Goal: Contribute content: Contribute content

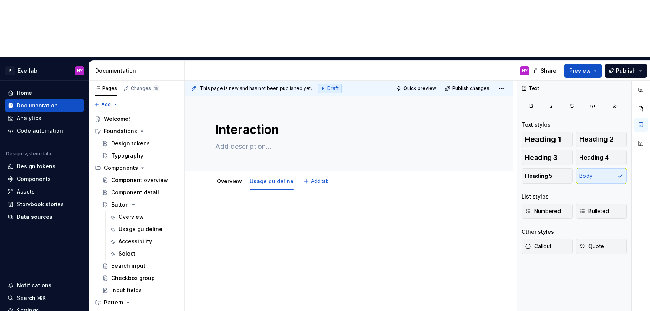
click at [228, 117] on html "E Everlab HY Home Documentation Analytics Code automation Design system data De…" at bounding box center [325, 155] width 650 height 311
click at [212, 125] on html "E Everlab HY Home Documentation Analytics Code automation Design system data De…" at bounding box center [325, 155] width 650 height 311
click at [219, 178] on link "Overview" at bounding box center [229, 181] width 25 height 6
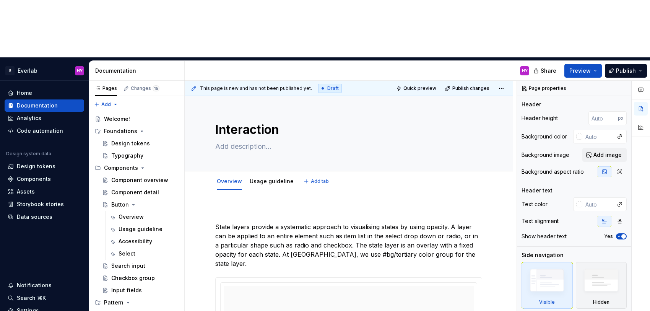
type textarea "*"
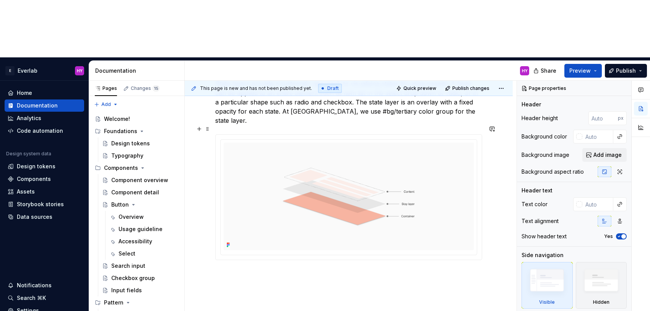
scroll to position [161, 0]
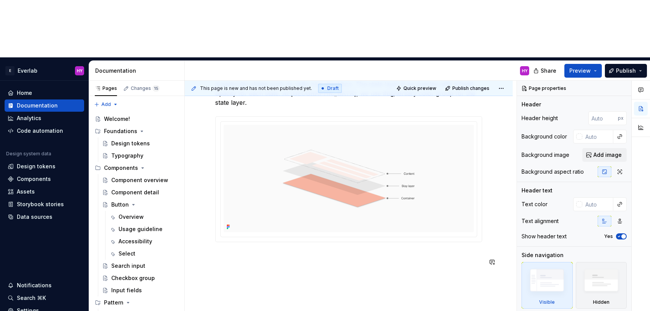
drag, startPoint x: 274, startPoint y: 210, endPoint x: 240, endPoint y: 196, distance: 36.3
click at [274, 210] on div "State layers provide a systematic approach to visualising states by using opaci…" at bounding box center [348, 165] width 267 height 236
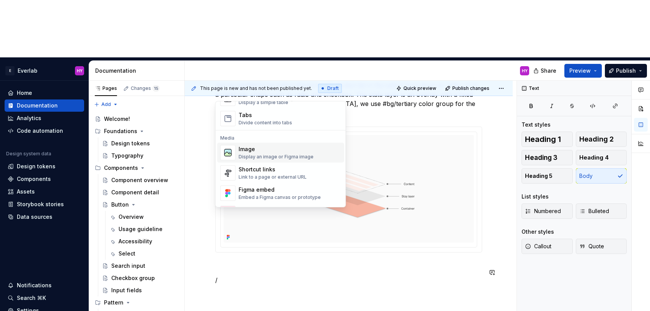
scroll to position [296, 0]
click at [268, 149] on div "Image" at bounding box center [275, 149] width 75 height 8
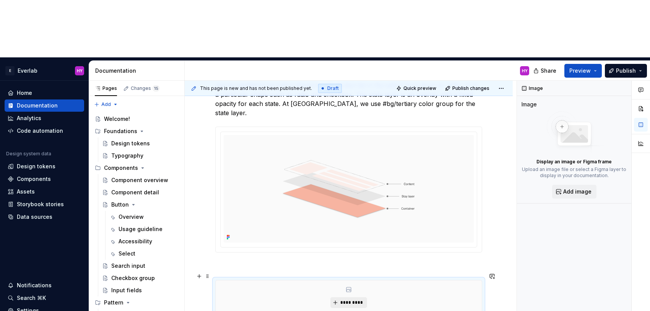
click at [361, 299] on span "*********" at bounding box center [351, 302] width 23 height 6
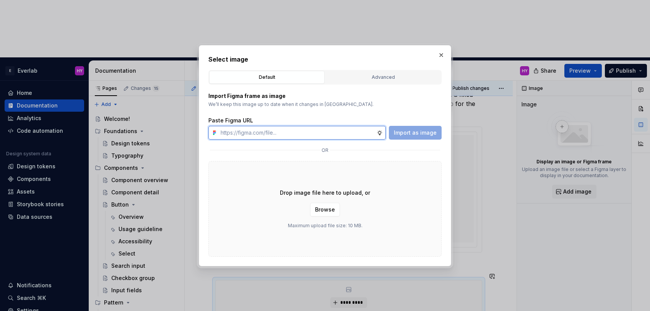
paste input "https://www.figma.com/design/cisM9LjUI982Z2kwd1uPPm/Documentation?node-id=417-1…"
type input "https://www.figma.com/design/cisM9LjUI982Z2kwd1uPPm/Documentation?node-id=417-1…"
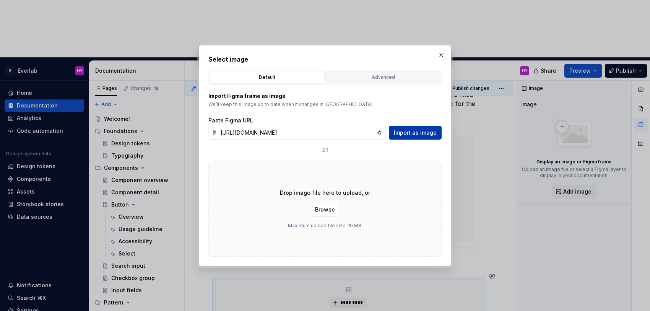
scroll to position [0, 0]
click at [427, 135] on span "Import as image" at bounding box center [415, 133] width 43 height 8
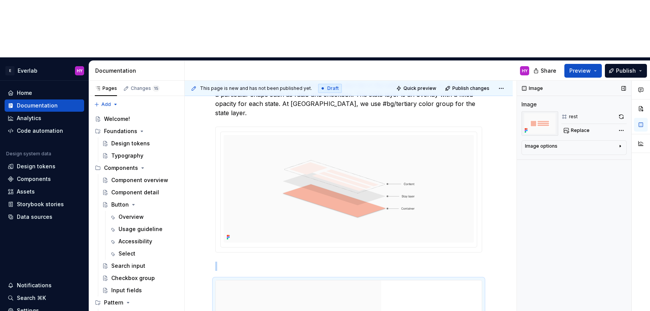
click at [594, 143] on div "Image options" at bounding box center [571, 147] width 92 height 9
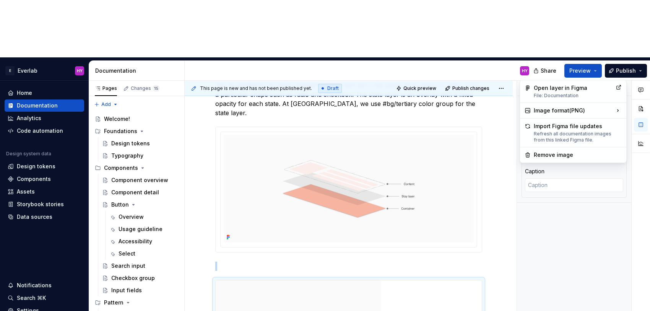
click at [619, 81] on div "Comments Open comments No comments yet Select ‘Comment’ from the block context …" at bounding box center [583, 225] width 133 height 288
click at [574, 81] on div "Comments Open comments No comments yet Select ‘Comment’ from the block context …" at bounding box center [583, 225] width 133 height 288
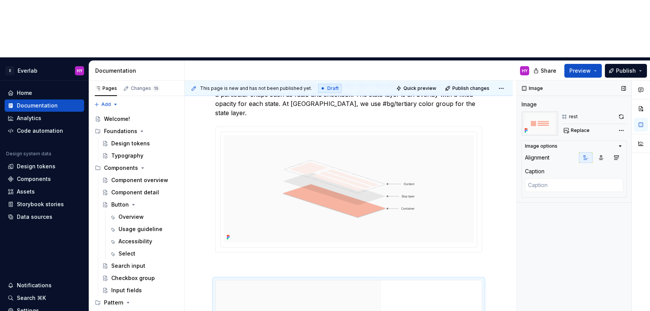
click at [522, 83] on div "Image" at bounding box center [532, 88] width 27 height 11
click at [627, 83] on button "button" at bounding box center [623, 88] width 11 height 11
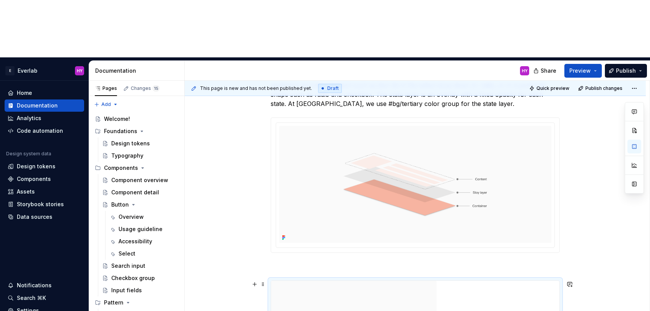
click at [237, 221] on div "State layers provide a systematic approach to visualising states by using opaci…" at bounding box center [415, 265] width 461 height 453
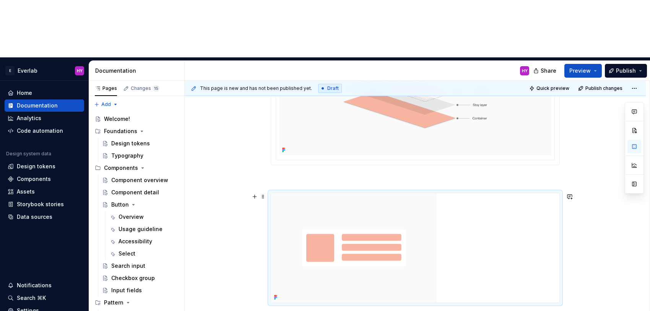
scroll to position [239, 0]
click at [265, 190] on span at bounding box center [263, 195] width 6 height 11
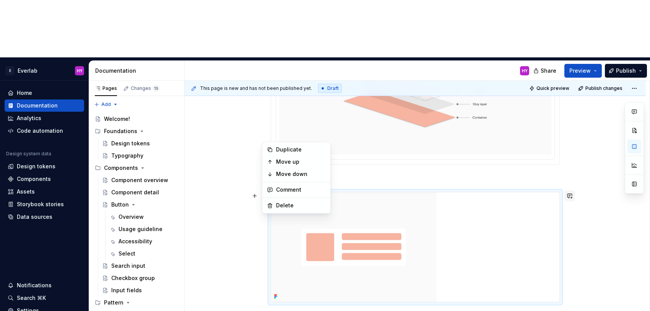
click at [571, 190] on button "button" at bounding box center [569, 195] width 11 height 11
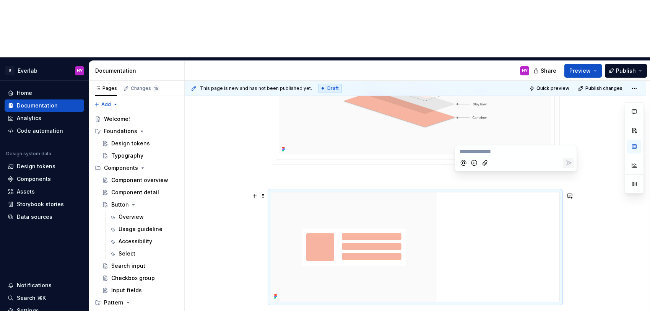
click at [625, 152] on div "State layers provide a systematic approach to visualising states by using opaci…" at bounding box center [415, 177] width 461 height 453
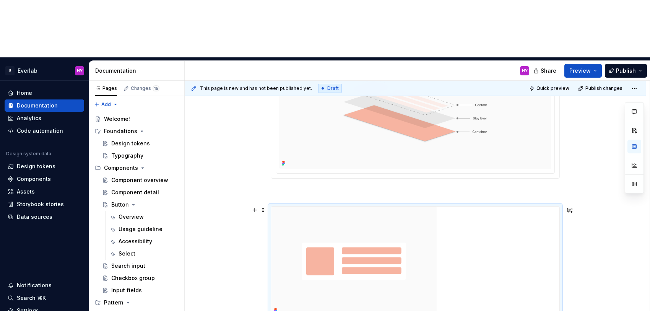
scroll to position [222, 0]
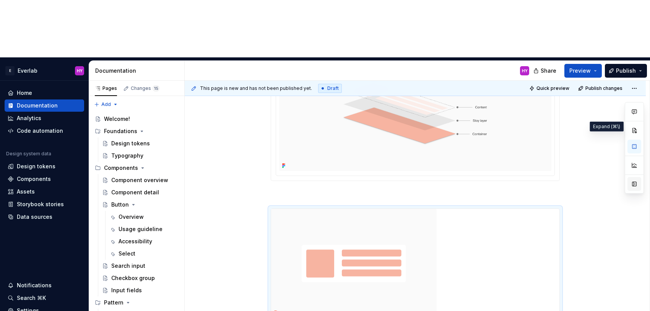
click at [634, 177] on button "button" at bounding box center [634, 184] width 14 height 14
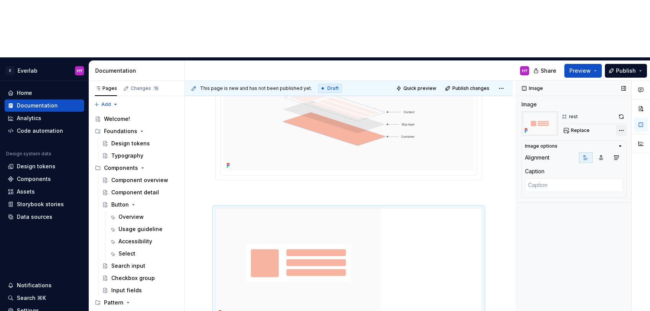
click at [624, 81] on div "Comments Open comments No comments yet Select ‘Comment’ from the block context …" at bounding box center [583, 225] width 133 height 288
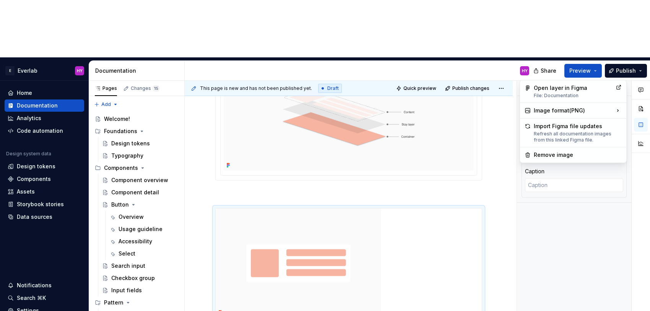
click at [592, 212] on div "Comments Open comments No comments yet Select ‘Comment’ from the block context …" at bounding box center [583, 225] width 133 height 288
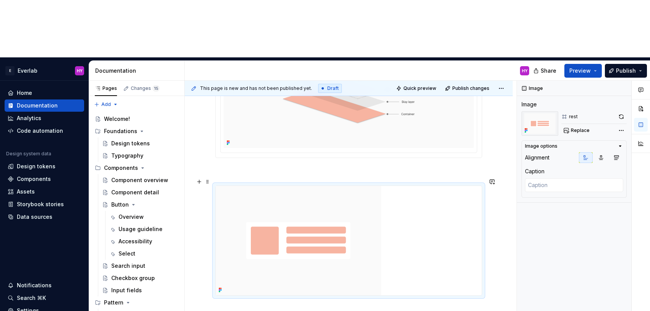
scroll to position [246, 0]
click at [551, 167] on div "Caption" at bounding box center [574, 171] width 98 height 8
click at [619, 143] on icon "button" at bounding box center [620, 146] width 6 height 6
click at [612, 152] on button "button" at bounding box center [616, 157] width 14 height 11
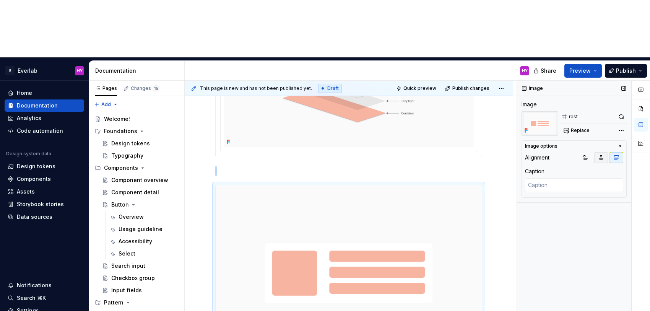
click at [604, 152] on button "button" at bounding box center [601, 157] width 14 height 11
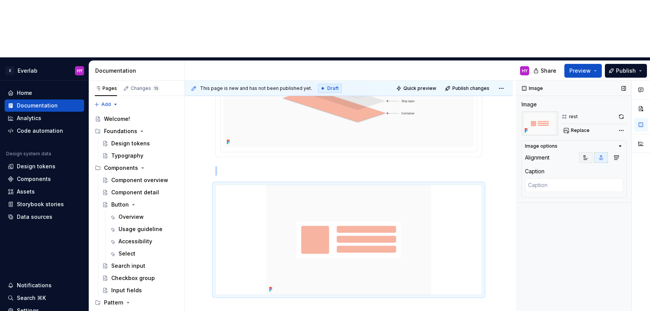
click at [591, 152] on button "button" at bounding box center [586, 157] width 14 height 11
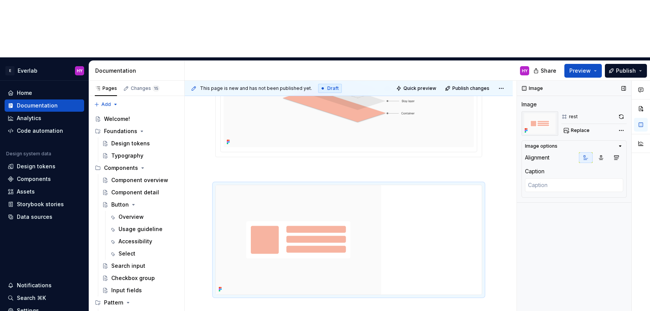
click at [335, 258] on div "State layers provide a systematic approach to visualising states by using opaci…" at bounding box center [349, 170] width 328 height 453
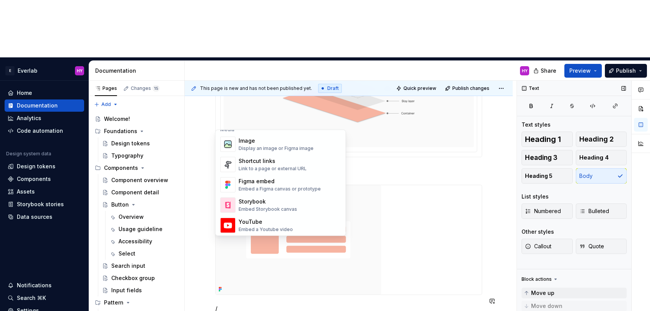
scroll to position [319, 0]
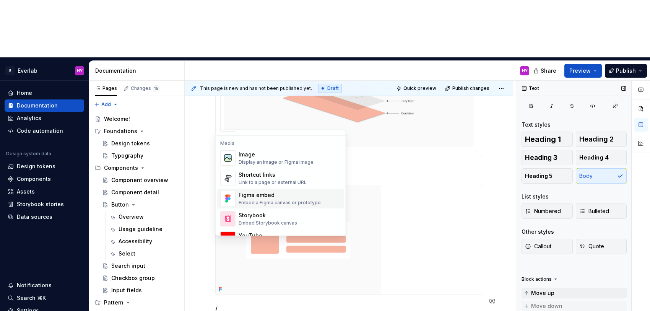
click at [290, 201] on div "Embed a Figma canvas or prototype" at bounding box center [279, 203] width 82 height 6
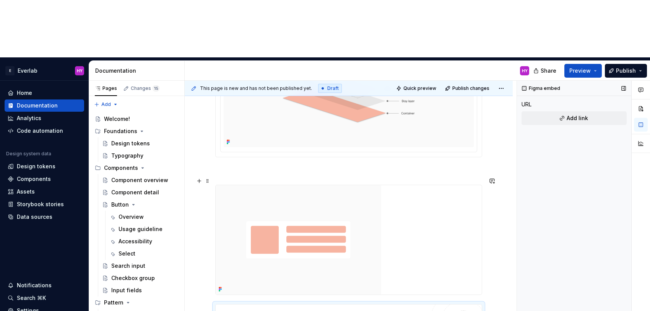
type textarea "*"
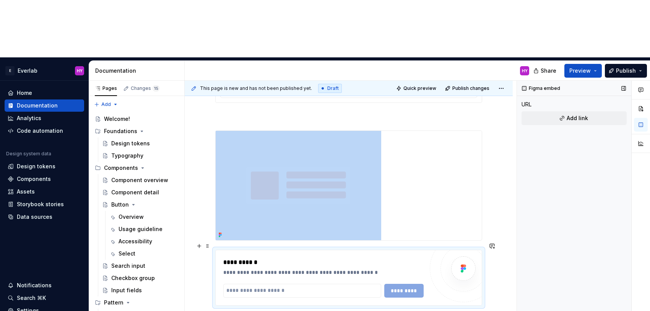
scroll to position [304, 0]
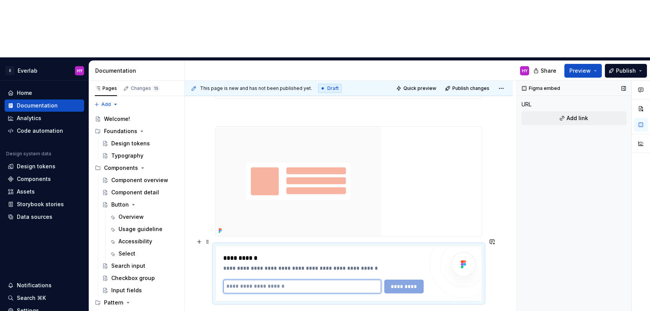
click at [287, 279] on input "text" at bounding box center [302, 286] width 158 height 14
paste input "**********"
type input "**********"
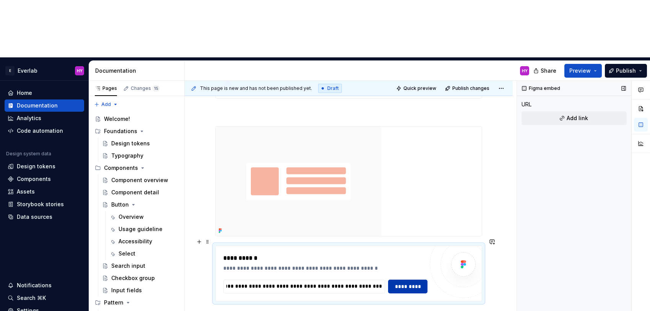
scroll to position [0, 0]
click at [407, 282] on span "*********" at bounding box center [407, 286] width 29 height 8
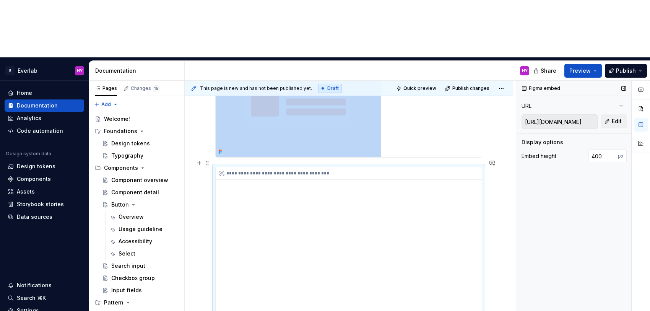
scroll to position [382, 0]
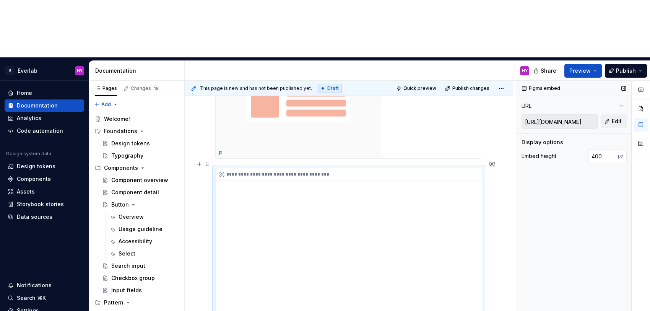
drag, startPoint x: 336, startPoint y: 192, endPoint x: 318, endPoint y: 193, distance: 18.0
click at [318, 193] on div "**********" at bounding box center [349, 244] width 266 height 153
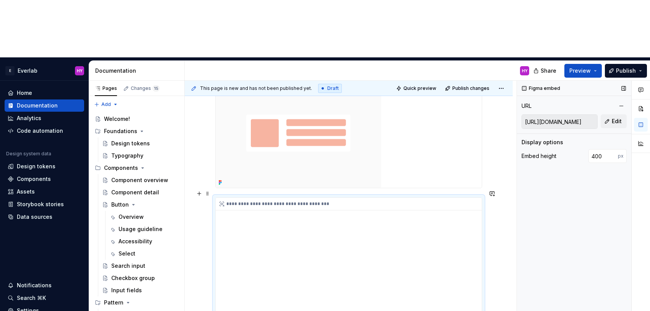
scroll to position [353, 0]
click at [245, 197] on div "**********" at bounding box center [349, 273] width 266 height 153
click at [223, 200] on icon at bounding box center [222, 203] width 6 height 6
click at [472, 257] on div "**********" at bounding box center [349, 273] width 266 height 153
drag, startPoint x: 474, startPoint y: 255, endPoint x: 475, endPoint y: 242, distance: 12.7
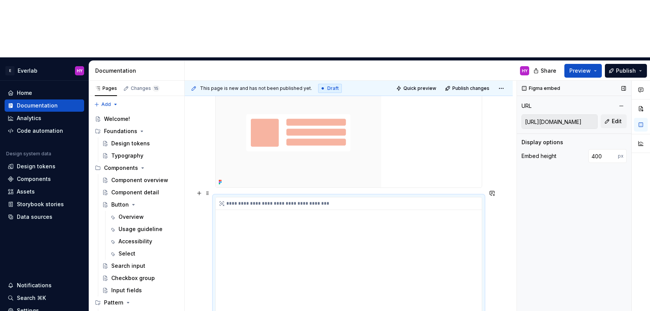
click at [474, 254] on div "**********" at bounding box center [349, 273] width 266 height 153
click at [475, 241] on div "**********" at bounding box center [349, 273] width 266 height 153
click at [475, 242] on div "**********" at bounding box center [349, 273] width 266 height 153
click at [245, 197] on div "**********" at bounding box center [349, 273] width 266 height 153
click at [227, 197] on div "**********" at bounding box center [351, 203] width 270 height 13
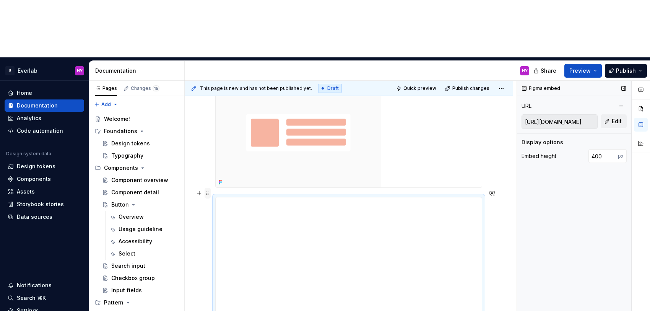
click at [207, 188] on span at bounding box center [207, 193] width 6 height 11
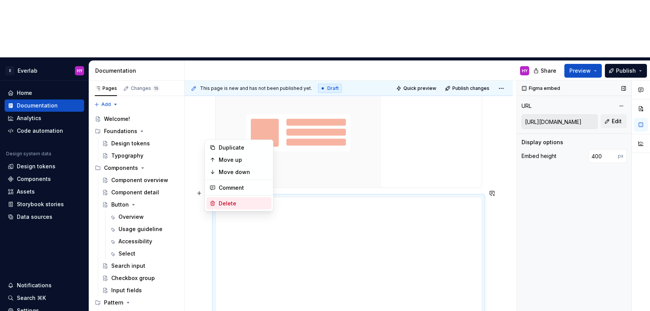
click at [228, 204] on div "Delete" at bounding box center [244, 204] width 50 height 8
type textarea "*"
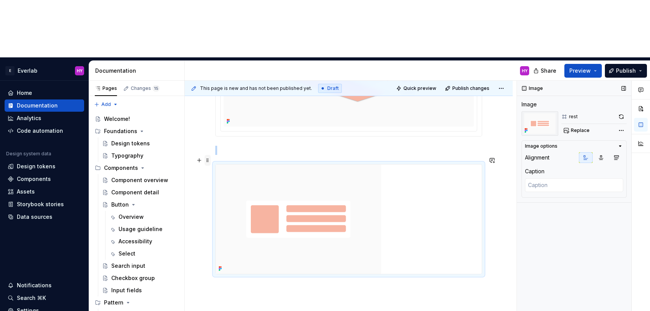
click at [208, 155] on span at bounding box center [207, 160] width 6 height 11
click at [247, 167] on div "Delete" at bounding box center [244, 171] width 50 height 8
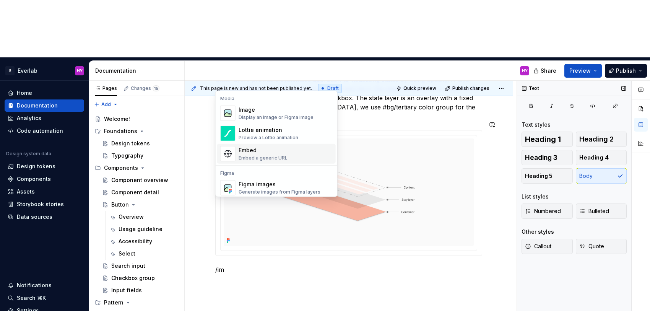
scroll to position [2, 0]
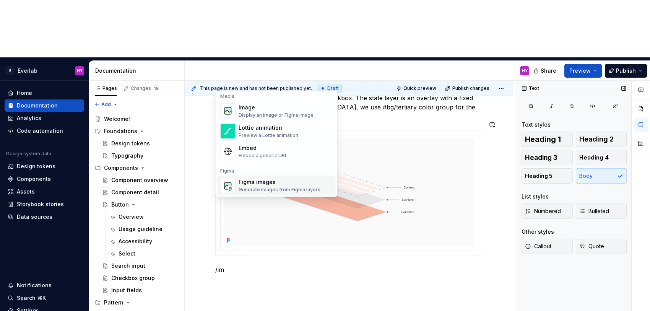
click at [294, 189] on div "Generate images from Figma layers" at bounding box center [279, 190] width 82 height 6
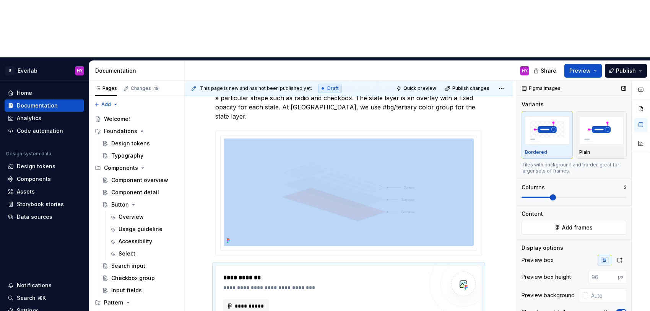
click at [553, 194] on span at bounding box center [553, 197] width 6 height 6
click at [256, 302] on span "**********" at bounding box center [249, 306] width 30 height 8
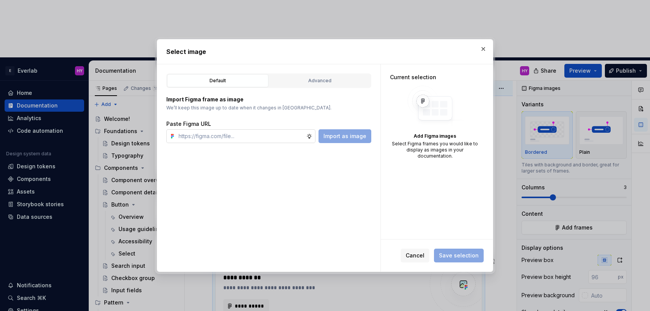
type textarea "*"
type input "https://www.figma.com/design/cisM9LjUI982Z2kwd1uPPm/Documentation?node-id=417-1…"
click at [351, 141] on button "Import as image" at bounding box center [344, 136] width 53 height 14
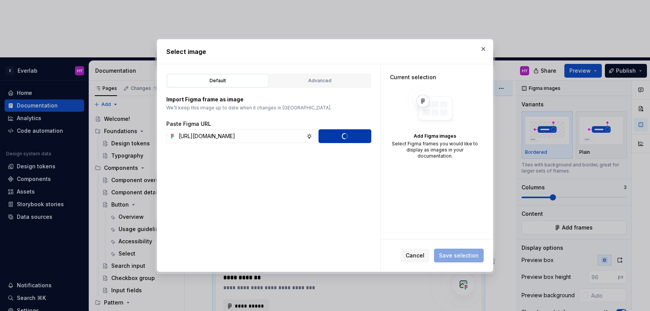
type textarea "*"
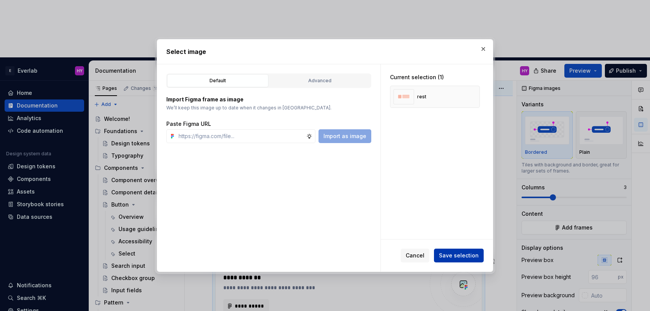
click at [470, 260] on button "Save selection" at bounding box center [459, 255] width 50 height 14
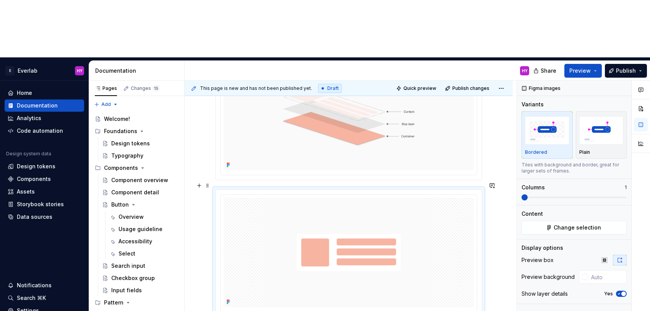
scroll to position [222, 0]
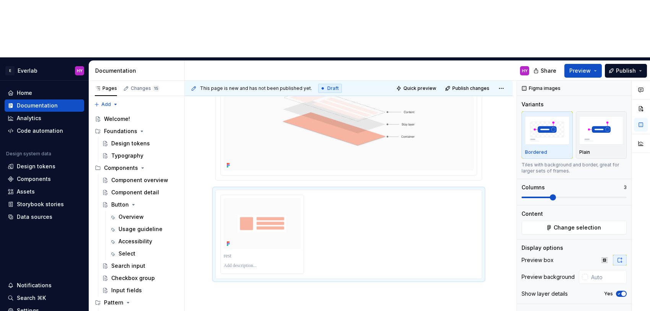
click at [550, 194] on span at bounding box center [553, 197] width 6 height 6
click at [225, 252] on p at bounding box center [262, 256] width 77 height 8
drag, startPoint x: 240, startPoint y: 193, endPoint x: 230, endPoint y: 194, distance: 9.9
click at [230, 252] on p at bounding box center [262, 256] width 77 height 8
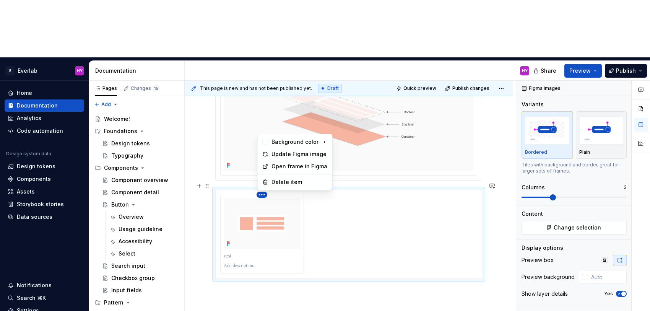
click at [262, 131] on html "E Everlab HY Home Documentation Analytics Code automation Design system data De…" at bounding box center [325, 155] width 650 height 311
click at [274, 152] on div "Update Figma image" at bounding box center [299, 154] width 56 height 8
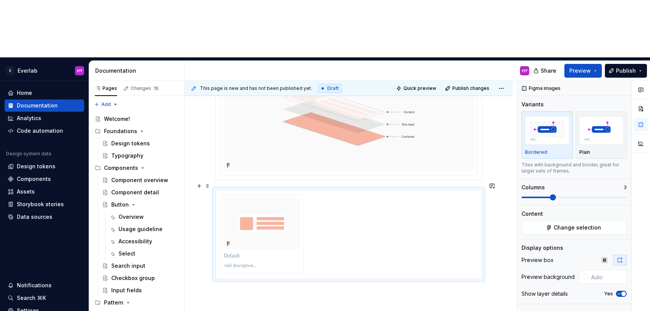
click at [392, 195] on div at bounding box center [348, 234] width 257 height 79
click at [394, 195] on div at bounding box center [348, 234] width 257 height 79
click at [316, 195] on div at bounding box center [348, 234] width 257 height 79
click at [343, 195] on div at bounding box center [348, 234] width 257 height 79
drag, startPoint x: 464, startPoint y: 152, endPoint x: 403, endPoint y: 149, distance: 60.8
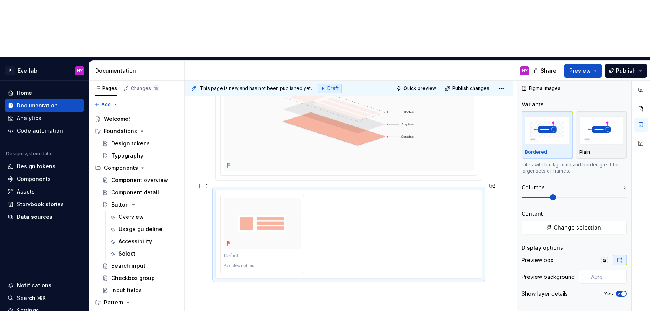
click at [464, 195] on div at bounding box center [348, 234] width 257 height 79
click at [340, 195] on div at bounding box center [348, 234] width 257 height 79
click at [208, 180] on span at bounding box center [207, 185] width 6 height 11
drag, startPoint x: 314, startPoint y: 149, endPoint x: 282, endPoint y: 136, distance: 34.6
click at [313, 195] on div at bounding box center [348, 234] width 257 height 79
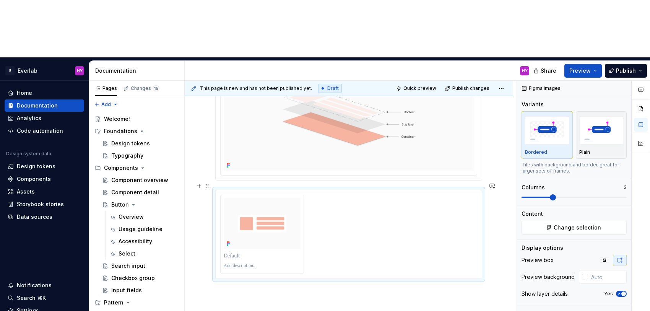
click at [256, 190] on div at bounding box center [349, 234] width 266 height 88
click at [200, 180] on button "button" at bounding box center [199, 185] width 11 height 11
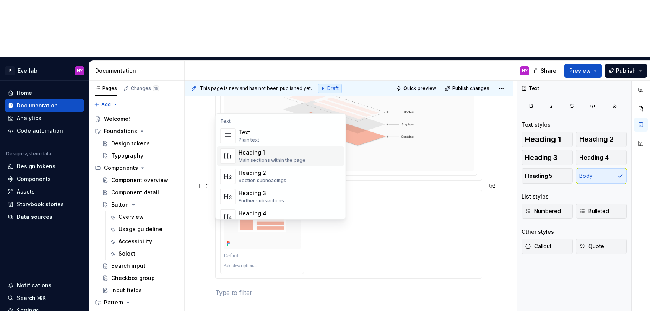
click at [383, 195] on div at bounding box center [348, 234] width 257 height 79
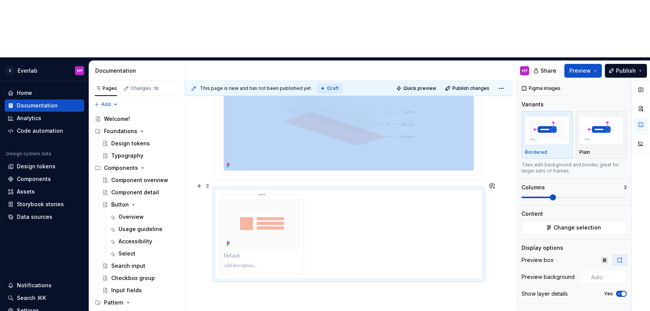
click at [282, 198] on img at bounding box center [262, 223] width 77 height 51
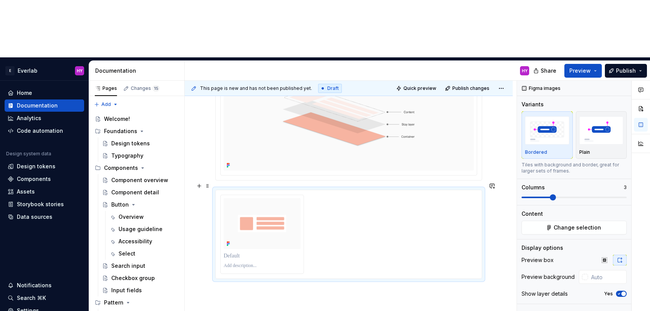
click at [427, 195] on div at bounding box center [348, 234] width 257 height 79
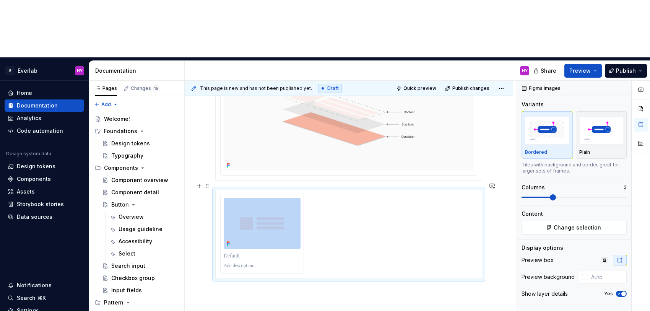
click at [427, 195] on div at bounding box center [348, 234] width 257 height 79
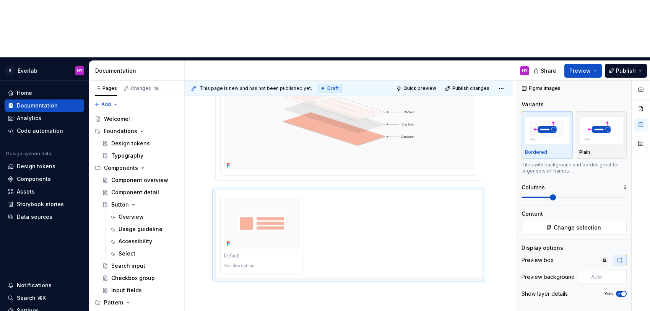
click at [557, 83] on div "Figma images" at bounding box center [541, 88] width 45 height 11
click at [524, 83] on div "Figma images" at bounding box center [541, 88] width 45 height 11
click at [562, 224] on span "Change selection" at bounding box center [576, 228] width 47 height 8
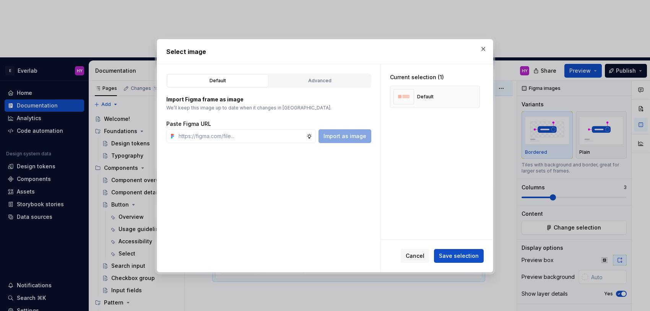
type textarea "*"
paste input "https://www.figma.com/design/cisM9LjUI982Z2kwd1uPPm/Documentation?node-id=417-1…"
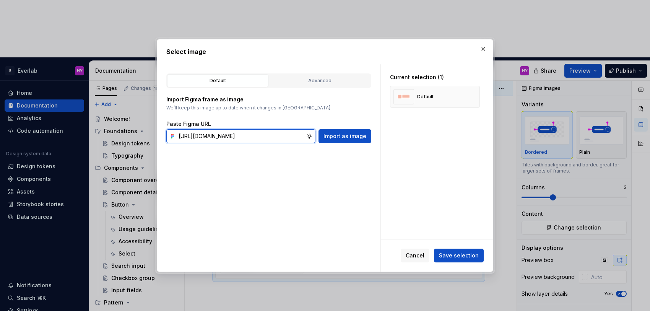
scroll to position [0, 175]
type input "https://www.figma.com/design/cisM9LjUI982Z2kwd1uPPm/Documentation?node-id=417-1…"
click at [350, 141] on button "Import as image" at bounding box center [344, 136] width 53 height 14
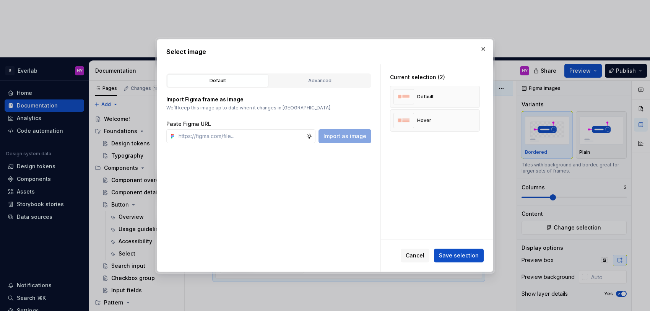
drag, startPoint x: 459, startPoint y: 252, endPoint x: 511, endPoint y: 222, distance: 60.6
click at [512, 223] on div "Select image Default Advanced Import Figma frame as image We’ll keep this image…" at bounding box center [325, 155] width 650 height 311
click at [418, 192] on div "Current selection (2) Default Hover" at bounding box center [437, 151] width 112 height 175
click at [245, 142] on input "text" at bounding box center [240, 136] width 131 height 14
paste input "https://www.figma.com/design/cisM9LjUI982Z2kwd1uPPm/Documentation?node-id=417-1…"
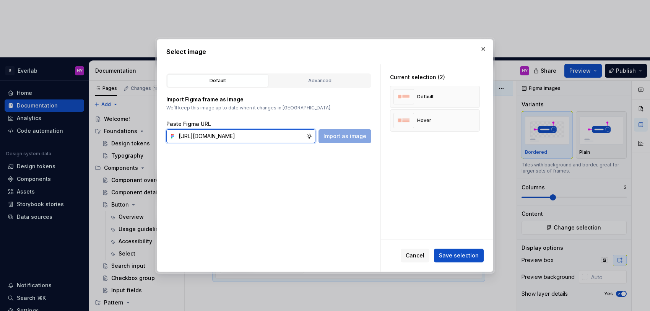
scroll to position [0, 175]
type input "https://www.figma.com/design/cisM9LjUI982Z2kwd1uPPm/Documentation?node-id=417-1…"
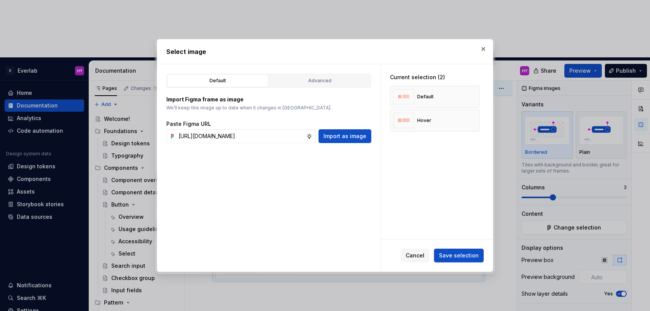
click at [346, 145] on div "Default Advanced Import Figma frame as image We’ll keep this image up to date w…" at bounding box center [268, 168] width 223 height 208
click at [344, 138] on span "Import as image" at bounding box center [344, 136] width 43 height 8
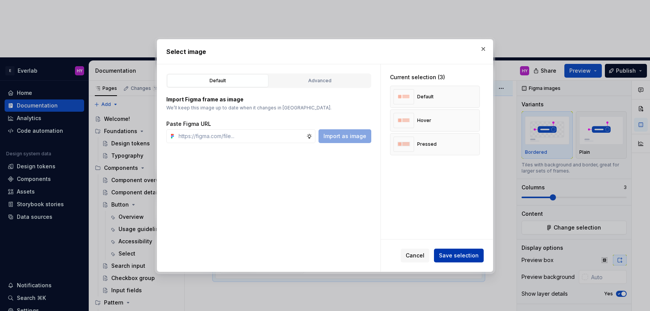
click at [469, 254] on span "Save selection" at bounding box center [459, 255] width 40 height 8
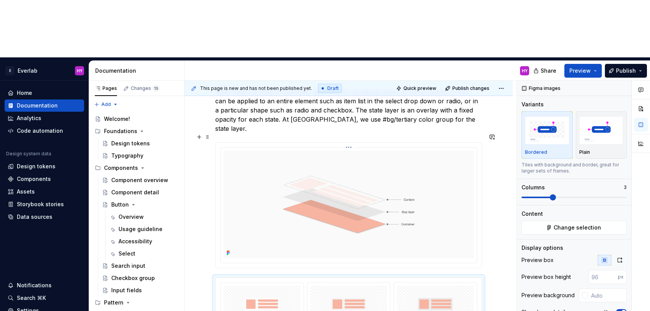
scroll to position [154, 0]
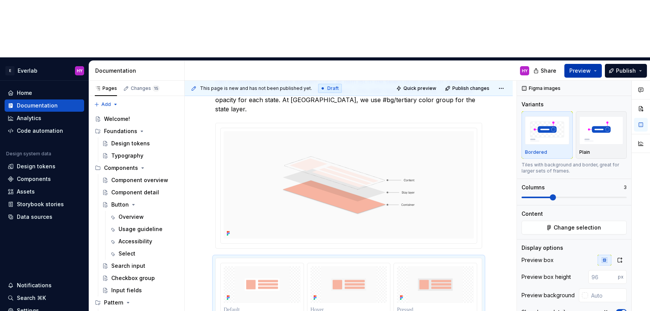
click at [578, 67] on span "Preview" at bounding box center [579, 71] width 21 height 8
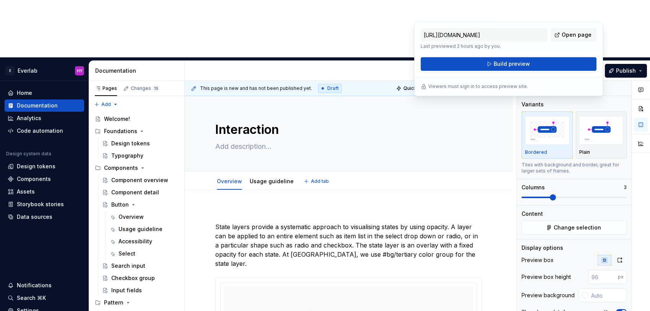
scroll to position [0, 0]
click at [236, 208] on p at bounding box center [348, 212] width 267 height 9
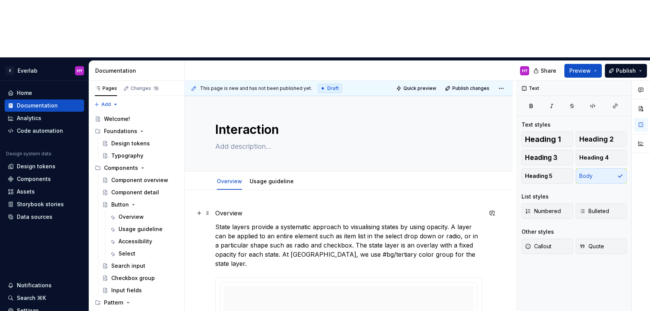
click at [256, 208] on p "Overview" at bounding box center [348, 212] width 267 height 9
drag, startPoint x: 218, startPoint y: 157, endPoint x: 212, endPoint y: 157, distance: 6.2
click at [251, 145] on button "Text" at bounding box center [242, 141] width 23 height 11
click at [261, 141] on button "button" at bounding box center [263, 141] width 11 height 11
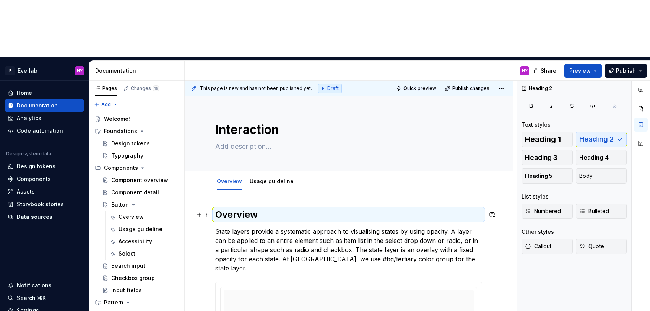
click at [223, 208] on h2 "Overview" at bounding box center [348, 214] width 267 height 12
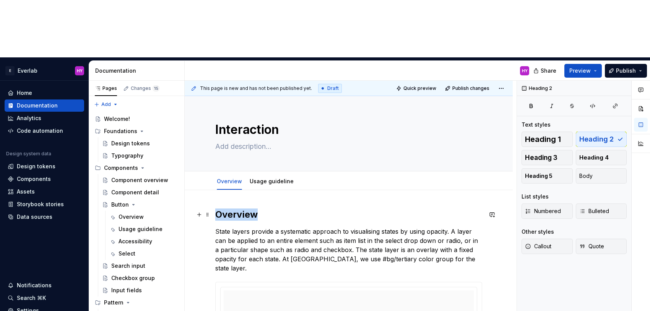
click at [223, 208] on h2 "Overview" at bounding box center [348, 214] width 267 height 12
click at [286, 140] on button "button" at bounding box center [288, 140] width 11 height 11
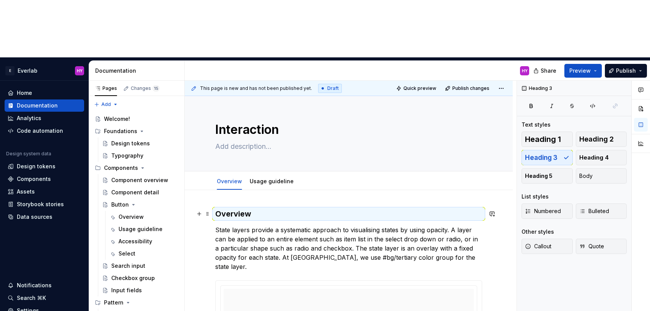
click at [251, 208] on h3 "Overview" at bounding box center [348, 213] width 267 height 11
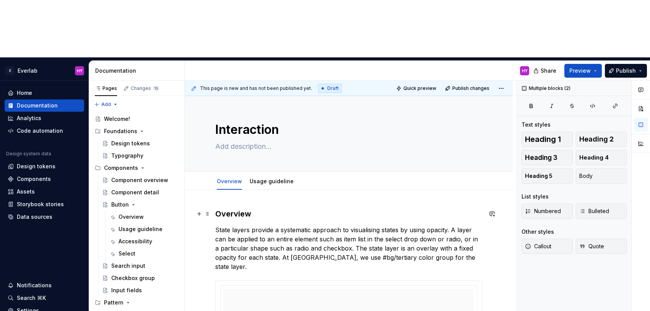
click at [251, 208] on h3 "Overview" at bounding box center [348, 213] width 267 height 11
drag, startPoint x: 277, startPoint y: 139, endPoint x: 273, endPoint y: 142, distance: 5.5
click at [277, 140] on button "button" at bounding box center [276, 140] width 11 height 11
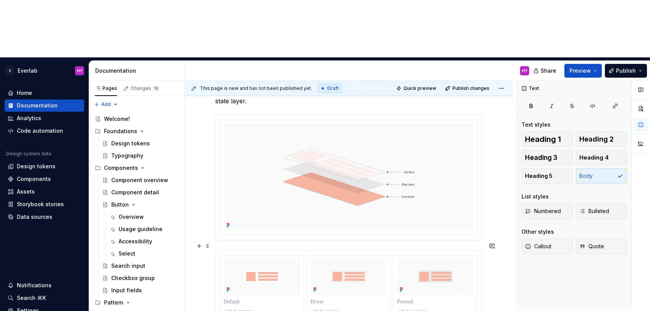
scroll to position [177, 0]
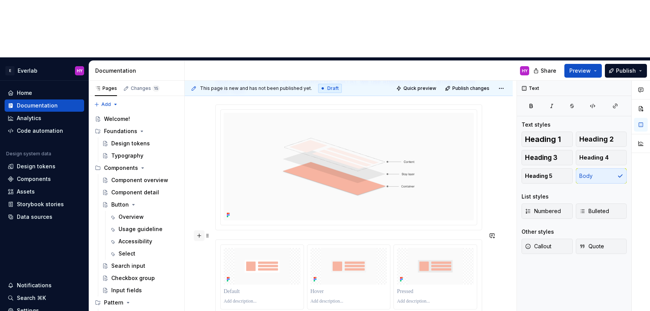
click at [201, 230] on button "button" at bounding box center [199, 235] width 11 height 11
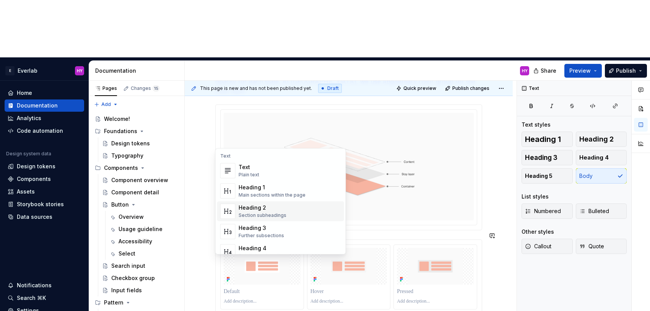
click at [260, 214] on div "Section subheadings" at bounding box center [262, 215] width 48 height 6
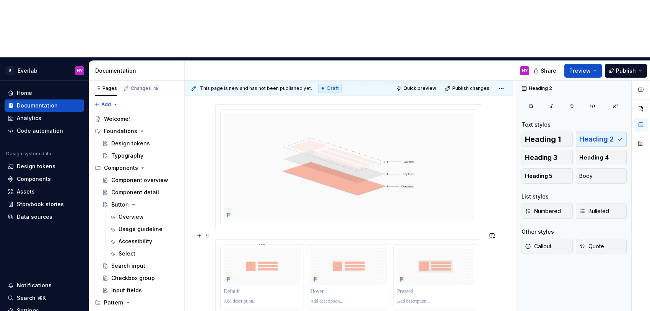
scroll to position [178, 0]
click at [214, 292] on div "Overview State layers provide a systematic approach to visualising states by us…" at bounding box center [349, 233] width 328 height 445
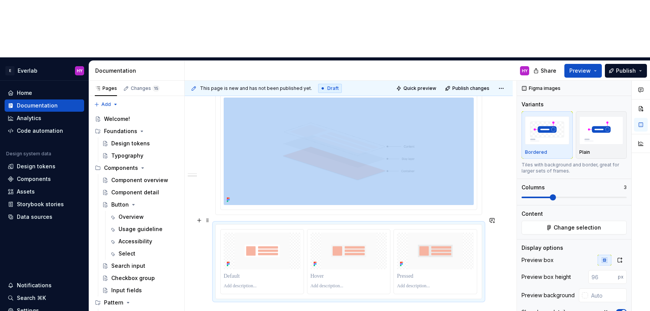
scroll to position [236, 0]
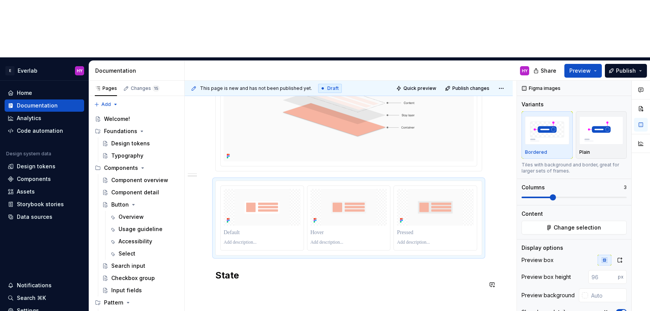
drag, startPoint x: 229, startPoint y: 243, endPoint x: 358, endPoint y: 171, distance: 148.3
click at [229, 243] on div "Overview State layers provide a systematic approach to visualising states by us…" at bounding box center [349, 176] width 328 height 445
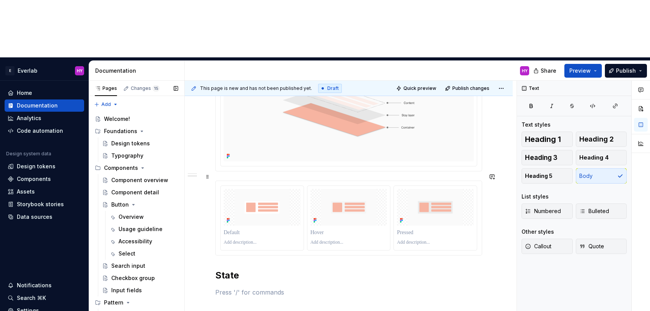
drag, startPoint x: 256, startPoint y: 115, endPoint x: 183, endPoint y: 114, distance: 72.6
click at [256, 180] on div at bounding box center [348, 217] width 267 height 75
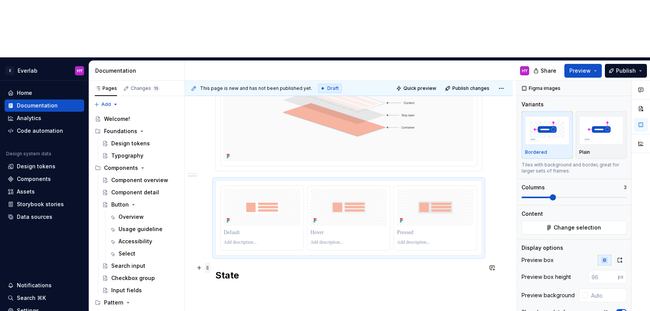
click at [208, 262] on span at bounding box center [207, 267] width 6 height 11
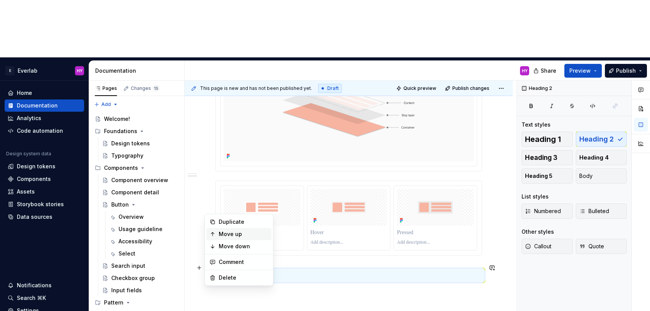
click at [247, 232] on div "Move up" at bounding box center [244, 234] width 50 height 8
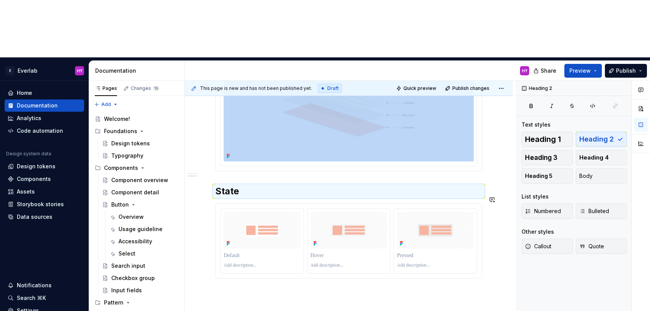
click at [279, 261] on div "Overview State layers provide a systematic approach to visualising states by us…" at bounding box center [349, 176] width 328 height 445
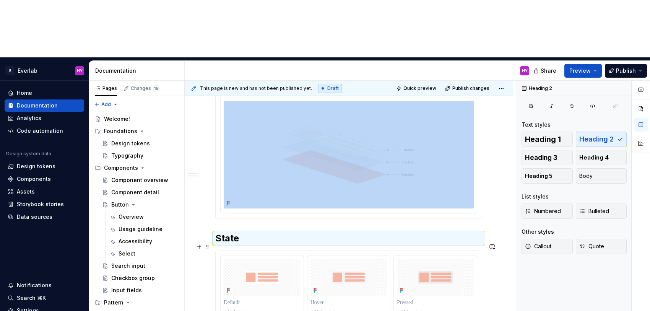
scroll to position [189, 0]
click at [589, 67] on span "Preview" at bounding box center [579, 71] width 21 height 8
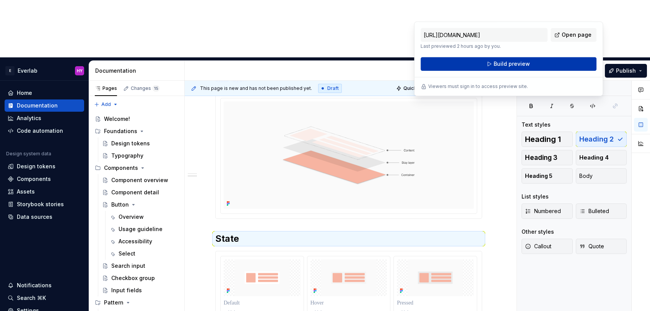
click at [531, 68] on button "Build preview" at bounding box center [508, 64] width 176 height 14
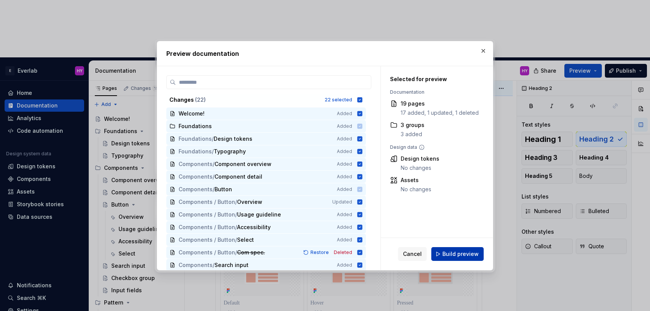
click at [451, 253] on span "Build preview" at bounding box center [460, 254] width 36 height 8
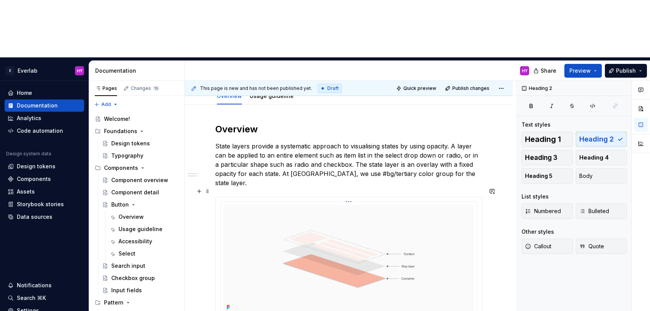
scroll to position [90, 0]
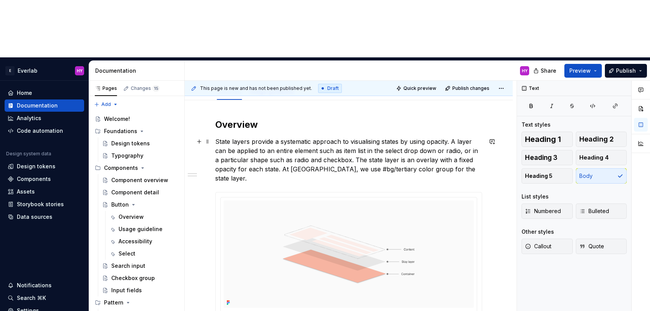
click at [341, 137] on p "State layers provide a systematic approach to visualising states by using opaci…" at bounding box center [348, 160] width 267 height 46
type textarea "*"
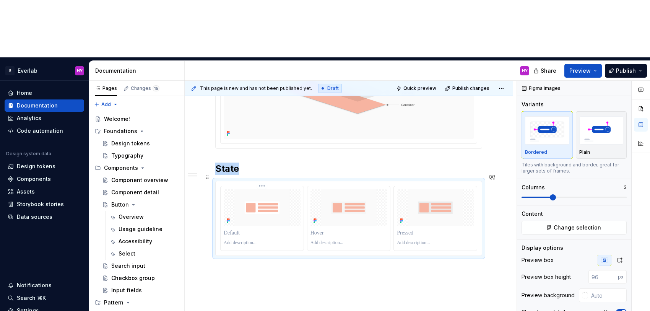
click at [269, 189] on img at bounding box center [262, 207] width 77 height 37
click at [609, 116] on img "button" at bounding box center [601, 130] width 44 height 28
click at [601, 270] on input "number" at bounding box center [602, 277] width 29 height 14
type input "1"
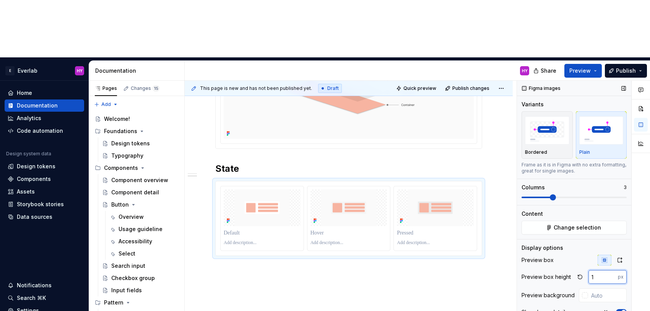
click at [613, 270] on input "1" at bounding box center [602, 277] width 29 height 14
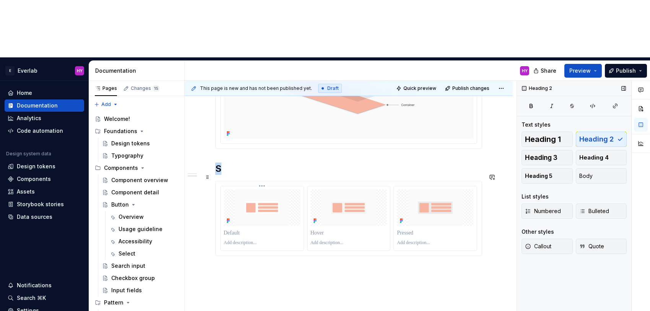
click at [261, 189] on img at bounding box center [262, 207] width 77 height 37
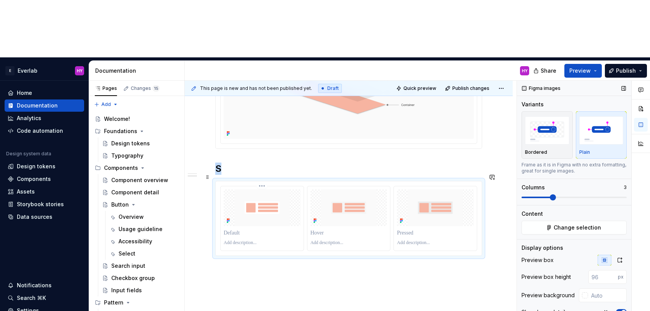
click at [261, 189] on img at bounding box center [262, 207] width 77 height 37
click at [622, 257] on icon "button" at bounding box center [619, 260] width 6 height 6
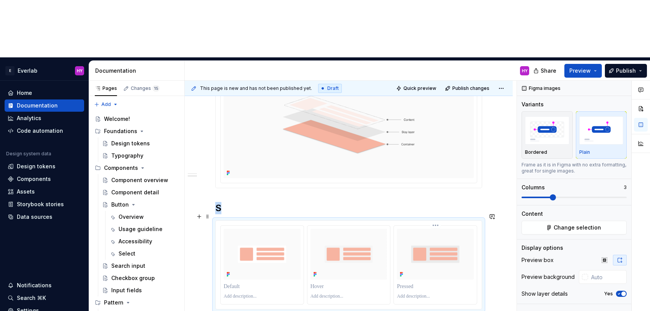
scroll to position [218, 0]
click at [224, 203] on h2 "S" at bounding box center [348, 209] width 267 height 12
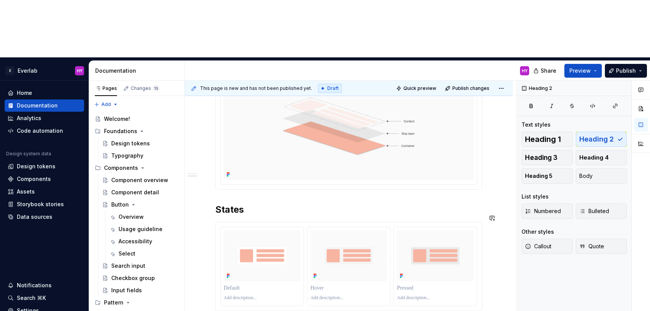
click at [311, 152] on div "Overview State layers provide a systematic approach to visualising states by us…" at bounding box center [348, 159] width 267 height 339
click at [283, 274] on div "Overview State layers provide a systematic approach to visualising states by us…" at bounding box center [349, 201] width 328 height 459
click at [237, 203] on h2 "States" at bounding box center [348, 209] width 267 height 12
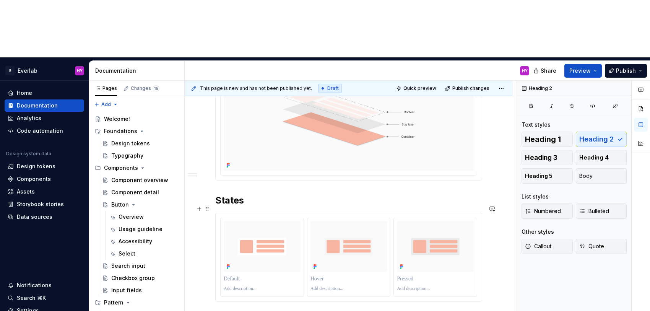
scroll to position [241, 0]
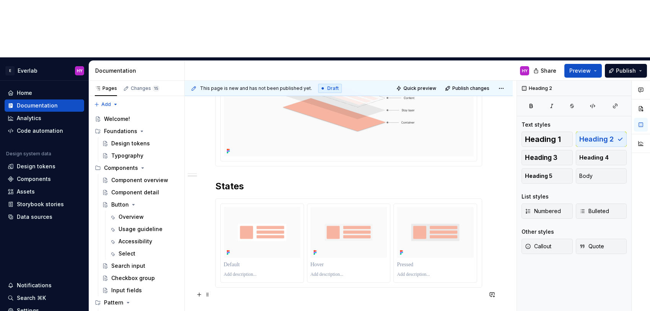
click at [252, 297] on p at bounding box center [348, 301] width 267 height 9
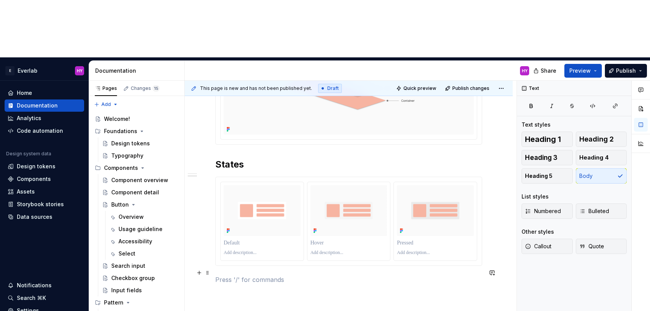
scroll to position [274, 0]
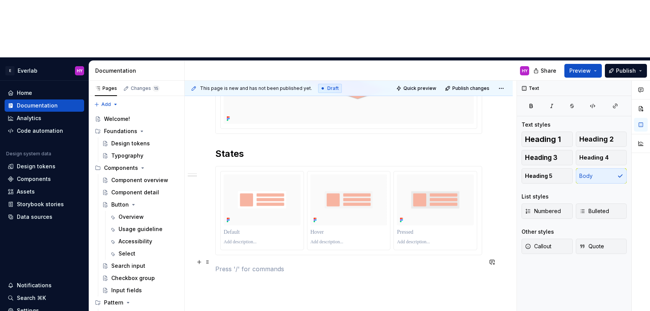
click at [262, 264] on p at bounding box center [348, 268] width 267 height 9
click at [263, 264] on p at bounding box center [348, 268] width 267 height 9
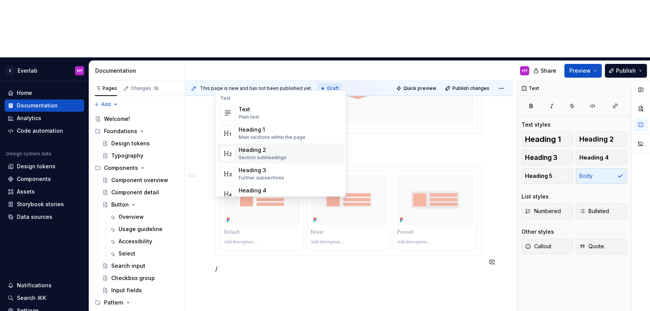
click at [262, 149] on div "Heading 2" at bounding box center [262, 150] width 48 height 8
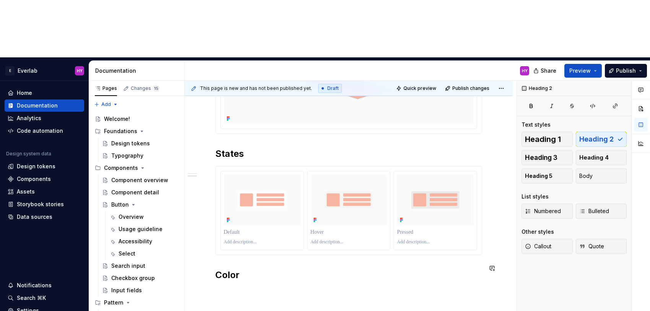
click at [258, 250] on div "This page is new and has not been published yet. Draft Quick preview Publish ch…" at bounding box center [351, 225] width 332 height 288
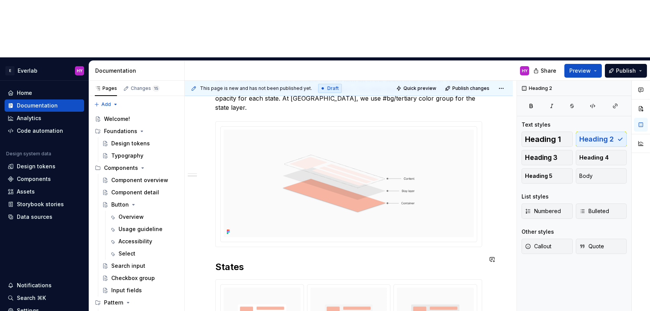
scroll to position [164, 0]
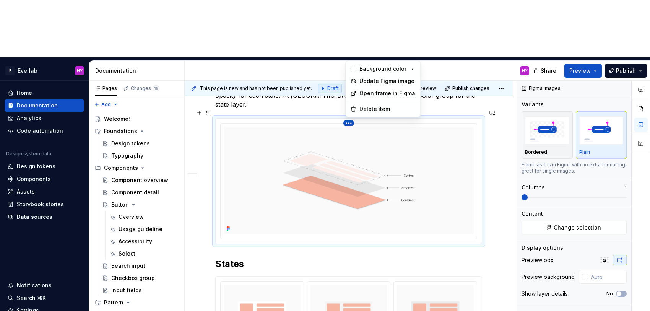
click at [351, 55] on html "E Everlab HY Home Documentation Analytics Code automation Design system data De…" at bounding box center [325, 155] width 650 height 311
click at [365, 82] on div "Update Figma image" at bounding box center [387, 81] width 56 height 8
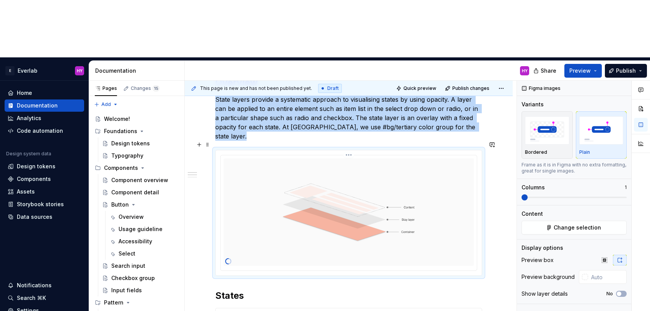
scroll to position [135, 0]
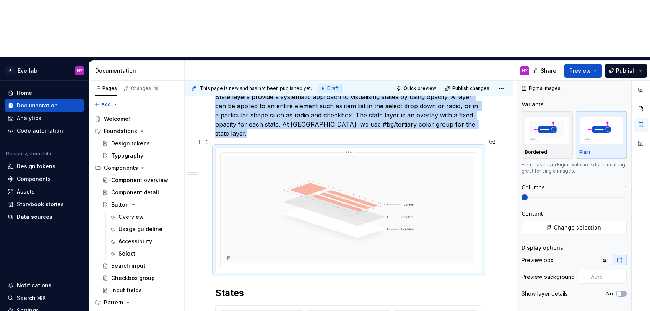
click at [350, 84] on html "E Everlab HY Home Documentation Analytics Code automation Design system data De…" at bounding box center [325, 155] width 650 height 311
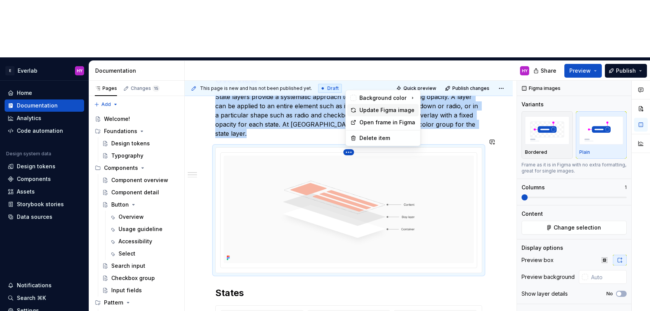
click at [378, 109] on div "Update Figma image" at bounding box center [387, 110] width 56 height 8
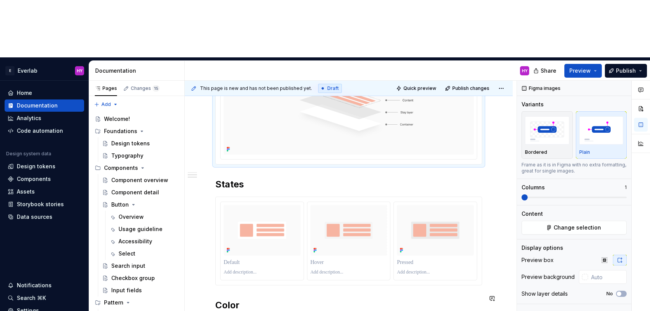
scroll to position [237, 0]
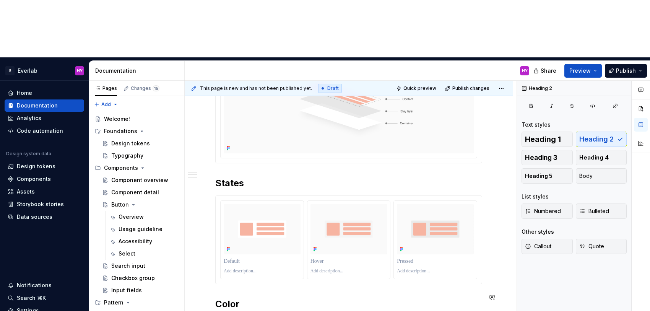
click at [266, 254] on div "Overview State layers provide a systematic approach to visualising states by us…" at bounding box center [348, 145] width 267 height 347
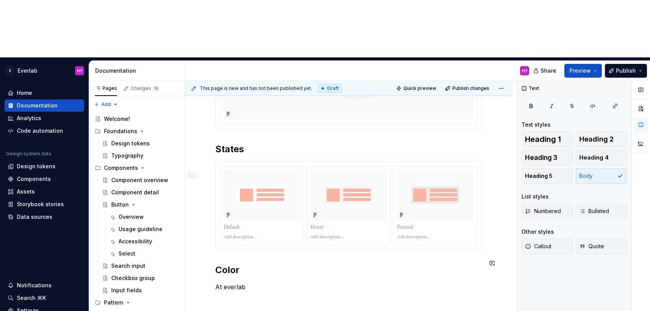
scroll to position [270, 0]
click at [225, 282] on p "At everlab" at bounding box center [348, 286] width 267 height 9
click at [276, 282] on p "At Everlab" at bounding box center [348, 286] width 267 height 9
click at [271, 282] on p "At Everlab, we use bg/tertiary color group" at bounding box center [348, 286] width 267 height 9
click at [305, 282] on p "At Everlab, we use #bg/tertiary color group" at bounding box center [348, 286] width 267 height 9
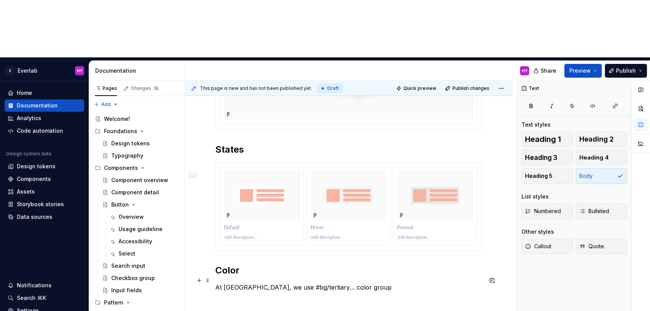
click at [304, 282] on p "At Everlab, we use #bg/tertiary… color group" at bounding box center [348, 286] width 267 height 9
click at [362, 282] on p "At Everlab, we use #bg/tertiary/… color group" at bounding box center [348, 286] width 267 height 9
click at [227, 282] on p "At Everlab, we use #bg/tertiary/… color group for interaction layer. This is a …" at bounding box center [348, 291] width 267 height 18
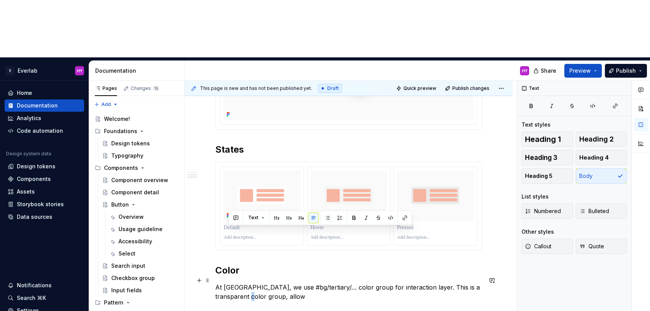
click at [232, 282] on p "At Everlab, we use #bg/tertiary/… color group for interaction layer. This is a …" at bounding box center [348, 291] width 267 height 18
drag, startPoint x: 231, startPoint y: 231, endPoint x: 210, endPoint y: 232, distance: 21.0
click at [210, 232] on div "Overview State layers provide a systematic approach to visualising states by us…" at bounding box center [349, 161] width 328 height 483
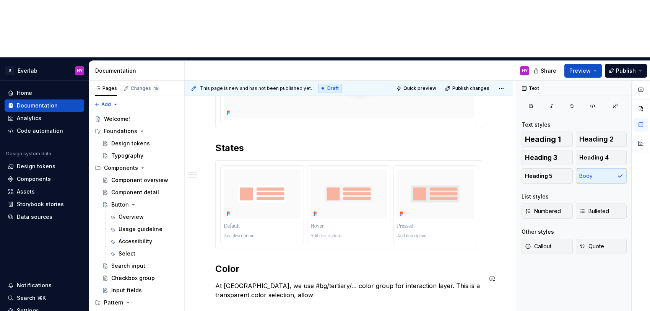
click at [281, 236] on div "Overview State layers provide a systematic approach to visualising states by us…" at bounding box center [348, 123] width 267 height 372
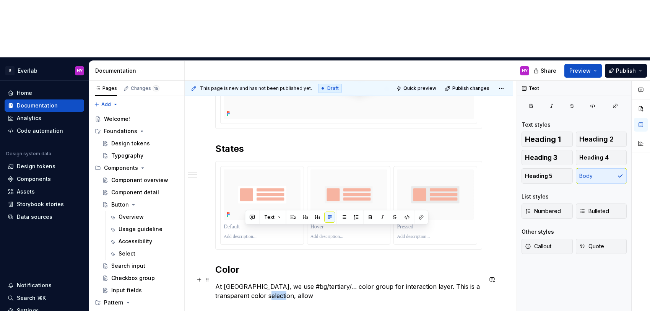
drag, startPoint x: 244, startPoint y: 231, endPoint x: 286, endPoint y: 232, distance: 41.7
click at [286, 282] on p "At Everlab, we use #bg/tertiary/… color group for interaction layer. This is a …" at bounding box center [348, 291] width 267 height 18
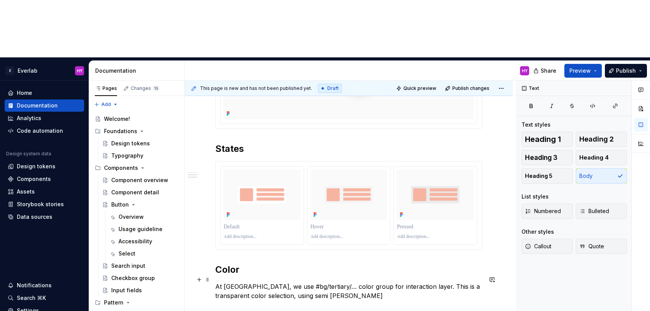
click at [433, 282] on p "At Everlab, we use #bg/tertiary/… color group for interaction layer. This is a …" at bounding box center [348, 291] width 267 height 18
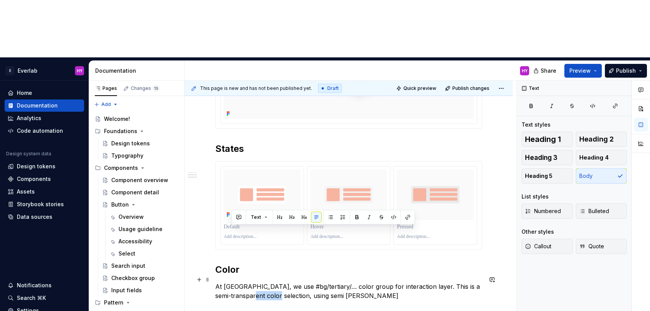
drag, startPoint x: 232, startPoint y: 231, endPoint x: 256, endPoint y: 229, distance: 24.2
click at [256, 282] on p "At Everlab, we use #bg/tertiary/… color group for interaction layer. This is a …" at bounding box center [348, 291] width 267 height 18
click at [331, 282] on p "At Everlab, we use #bg/tertiary/… color group for interaction layer. This is a …" at bounding box center [348, 291] width 267 height 18
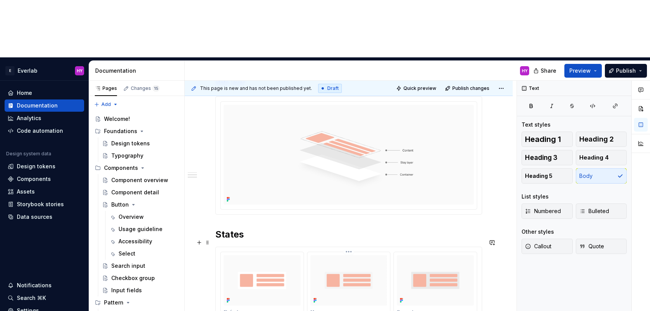
scroll to position [205, 0]
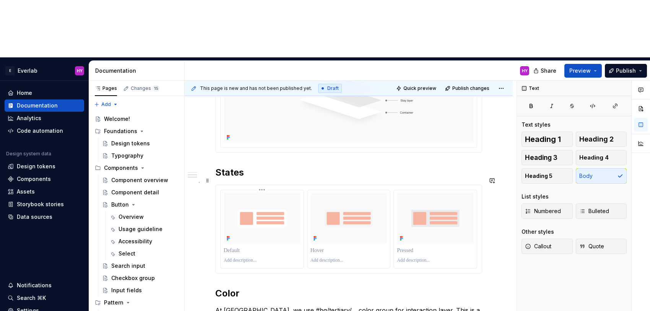
scroll to position [248, 0]
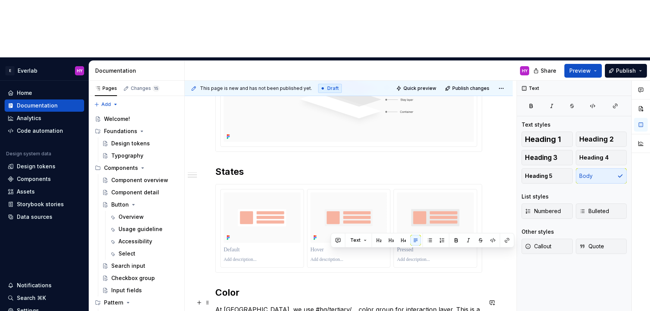
drag, startPoint x: 416, startPoint y: 259, endPoint x: 331, endPoint y: 254, distance: 85.8
click at [331, 254] on div "Overview State layers provide a systematic approach to visualising states by us…" at bounding box center [348, 146] width 267 height 372
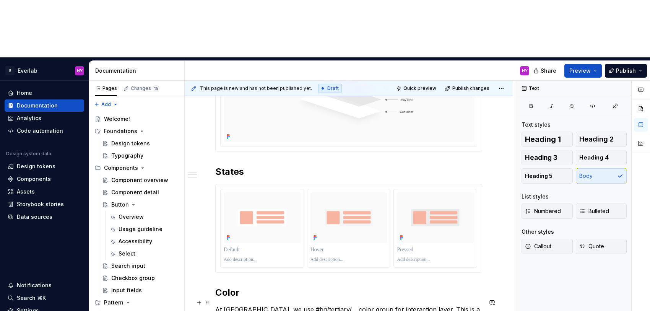
click at [492, 254] on div "Overview State layers provide a systematic approach to visualising states by us…" at bounding box center [349, 188] width 328 height 493
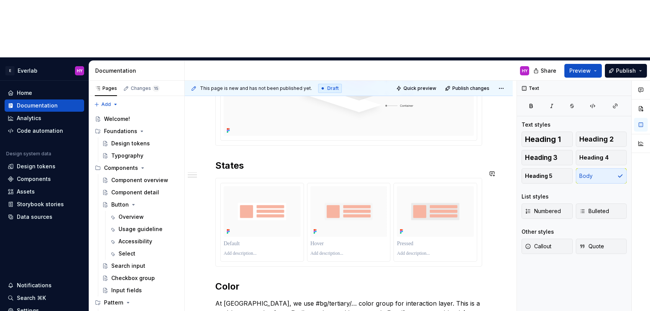
scroll to position [257, 0]
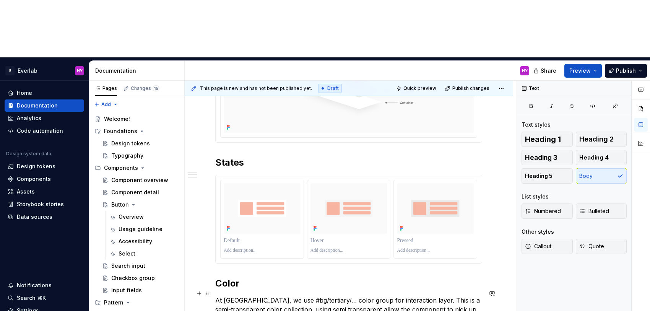
click at [331, 295] on p "At Everlab, we use #bg/tertiary/… color group for interaction layer. This is a …" at bounding box center [348, 309] width 267 height 28
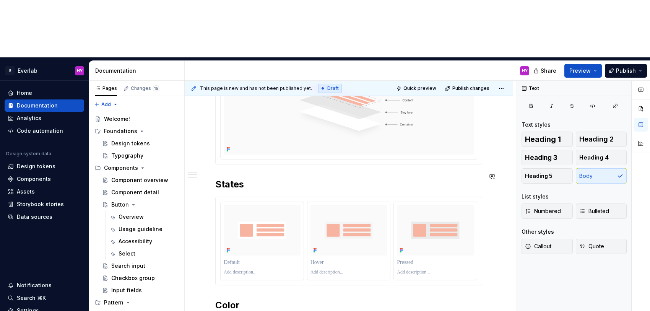
scroll to position [237, 0]
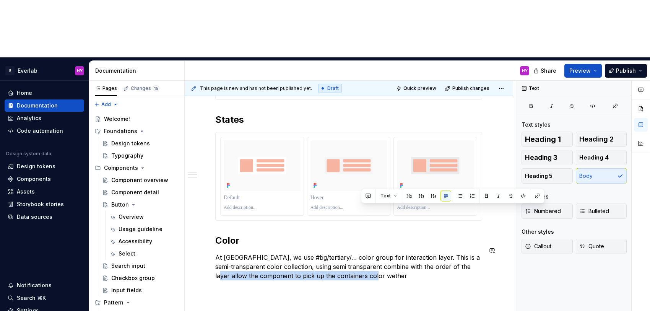
scroll to position [307, 0]
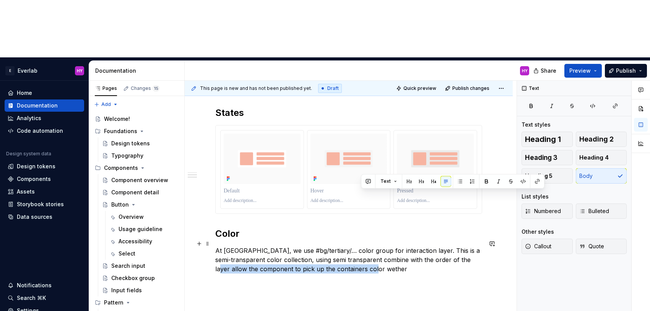
drag, startPoint x: 449, startPoint y: 266, endPoint x: 467, endPoint y: 208, distance: 60.0
click at [467, 246] on p "At Everlab, we use #bg/tertiary/… color group for interaction layer. This is a …" at bounding box center [348, 260] width 267 height 28
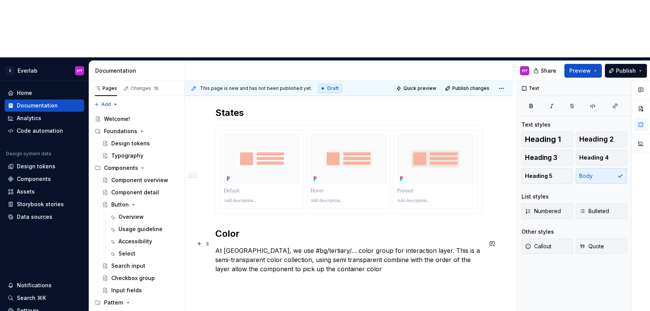
click at [356, 246] on p "At Everlab, we use #bg/tertiary/… color group for interaction layer. This is a …" at bounding box center [348, 260] width 267 height 28
click at [432, 246] on p "At Everlab, we use #bg/tertiary/… color group for interaction layer. This is a …" at bounding box center [348, 260] width 267 height 28
click at [408, 246] on p "At Everlab, we use #bg/tertiary/… color group for interaction layer. This is a …" at bounding box center [348, 264] width 267 height 37
click at [263, 246] on p "At Everlab, we use #bg/tertiary/… color group for interaction layer. This is a …" at bounding box center [348, 264] width 267 height 37
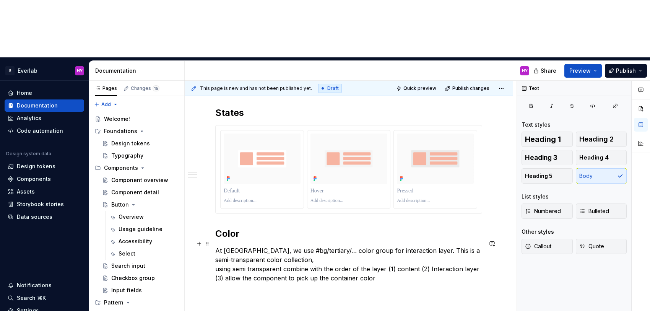
click at [268, 246] on p "At Everlab, we use #bg/tertiary/… color group for interaction layer. This is a …" at bounding box center [348, 264] width 267 height 37
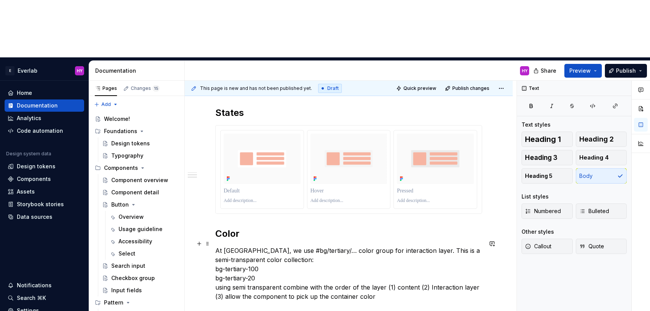
click at [274, 246] on p "At Everlab, we use #bg/tertiary/… color group for interaction layer. This is a …" at bounding box center [348, 273] width 267 height 55
click at [279, 246] on p "At Everlab, we use #bg/tertiary/… color group for interaction layer. This is a …" at bounding box center [348, 273] width 267 height 55
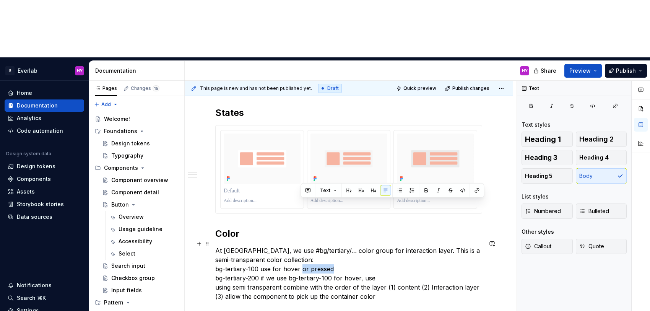
drag, startPoint x: 344, startPoint y: 207, endPoint x: 301, endPoint y: 206, distance: 43.2
click at [301, 246] on p "At Everlab, we use #bg/tertiary/… color group for interaction layer. This is a …" at bounding box center [348, 273] width 267 height 55
drag, startPoint x: 269, startPoint y: 214, endPoint x: 437, endPoint y: 211, distance: 168.2
click at [437, 246] on p "At Everlab, we use #bg/tertiary/… color group for interaction layer. This is a …" at bounding box center [348, 273] width 267 height 55
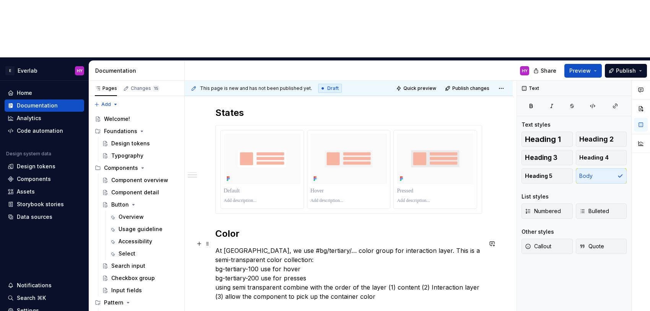
click at [218, 246] on p "At Everlab, we use #bg/tertiary/… color group for interaction layer. This is a …" at bounding box center [348, 273] width 267 height 55
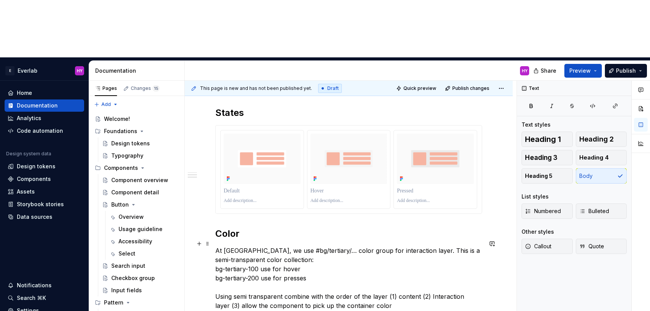
drag, startPoint x: 225, startPoint y: 240, endPoint x: 246, endPoint y: 239, distance: 20.3
click at [225, 246] on p "At Everlab, we use #bg/tertiary/… color group for interaction layer. This is a …" at bounding box center [348, 278] width 267 height 64
click at [398, 246] on p "At Everlab, we use #bg/tertiary/… color group for interaction layer. This is a …" at bounding box center [348, 278] width 267 height 64
click at [419, 246] on p "At Everlab, we use #bg/tertiary/… color group for interaction layer. This is a …" at bounding box center [348, 278] width 267 height 64
click at [286, 246] on p "At Everlab, we use #bg/tertiary/… color group for interaction layer. This is a …" at bounding box center [348, 278] width 267 height 64
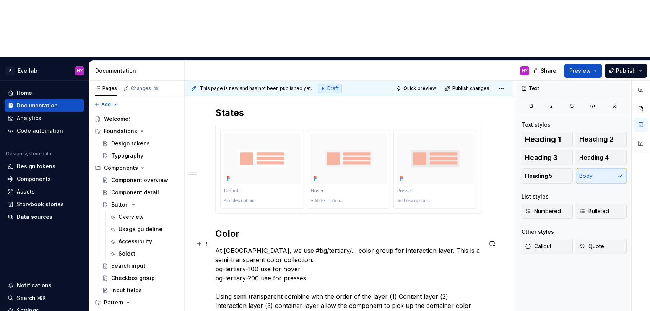
click at [299, 246] on p "At Everlab, we use #bg/tertiary/… color group for interaction layer. This is a …" at bounding box center [348, 278] width 267 height 64
click at [457, 246] on p "At Everlab, we use #bg/tertiary/… color group for interaction layer. This is a …" at bounding box center [348, 278] width 267 height 64
drag, startPoint x: 374, startPoint y: 250, endPoint x: 349, endPoint y: 251, distance: 24.8
click at [348, 251] on p "At Everlab, we use #bg/tertiary/… color group for interaction layer. This is a …" at bounding box center [348, 282] width 267 height 73
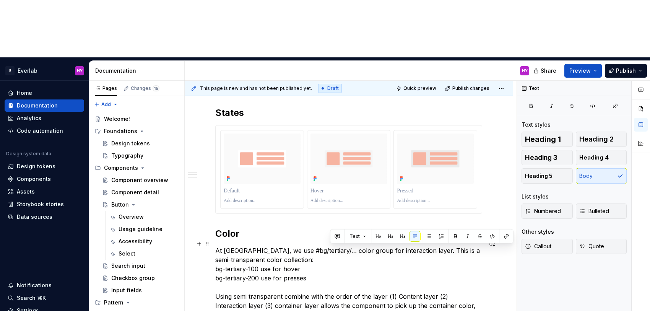
drag, startPoint x: 368, startPoint y: 250, endPoint x: 331, endPoint y: 251, distance: 37.9
click at [331, 251] on p "At Everlab, we use #bg/tertiary/… color group for interaction layer. This is a …" at bounding box center [348, 282] width 267 height 73
drag, startPoint x: 267, startPoint y: 248, endPoint x: 309, endPoint y: 250, distance: 41.7
click at [309, 250] on p "At Everlab, we use #bg/tertiary/… color group for interaction layer. This is a …" at bounding box center [348, 282] width 267 height 73
click at [368, 251] on p "At Everlab, we use #bg/tertiary/… color group for interaction layer. This is a …" at bounding box center [348, 282] width 267 height 73
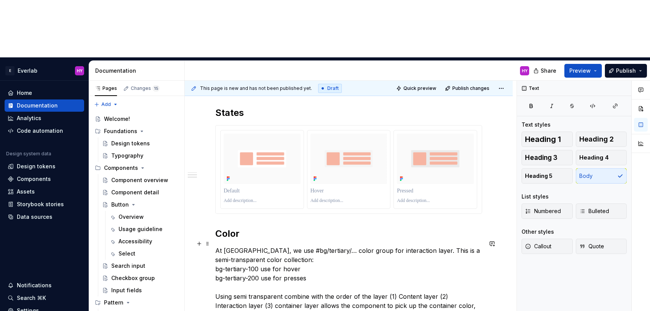
click at [360, 246] on p "At Everlab, we use #bg/tertiary/… color group for interaction layer. This is a …" at bounding box center [348, 282] width 267 height 73
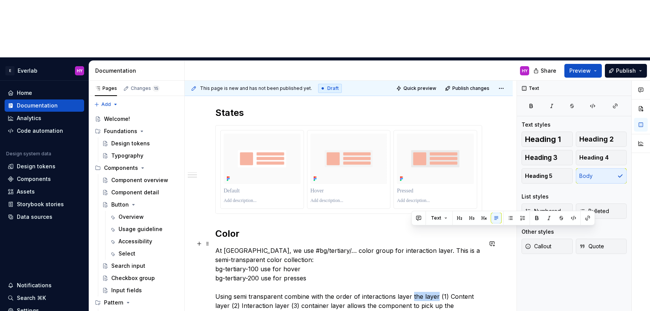
drag, startPoint x: 412, startPoint y: 231, endPoint x: 435, endPoint y: 230, distance: 22.9
click at [435, 246] on p "At Everlab, we use #bg/tertiary/… color group for interaction layer. This is a …" at bounding box center [348, 287] width 267 height 83
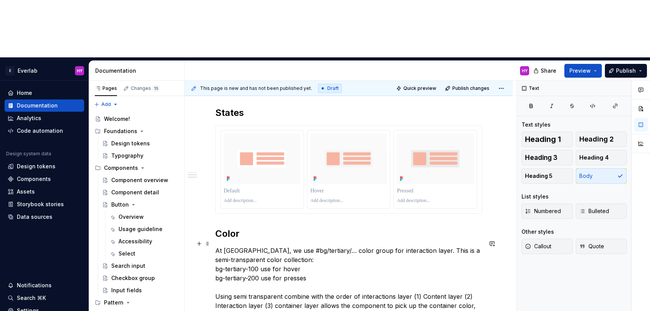
click at [307, 251] on p "At Everlab, we use #bg/tertiary/… color group for interaction layer. This is a …" at bounding box center [348, 282] width 267 height 73
click at [438, 264] on div "Overview State layers provide a systematic approach to visualising states by us…" at bounding box center [349, 152] width 328 height 539
click at [320, 246] on p "At Everlab, we use #bg/tertiary/… color group for interaction layer. This is a …" at bounding box center [348, 282] width 267 height 73
click at [393, 246] on p "At Everlab, we use #bg/tertiary/… color group for interaction layer. This is a …" at bounding box center [348, 282] width 267 height 73
click at [476, 246] on p "At Everlab, we use #bg/tertiary/… color group for interaction layer. This is a …" at bounding box center [348, 282] width 267 height 73
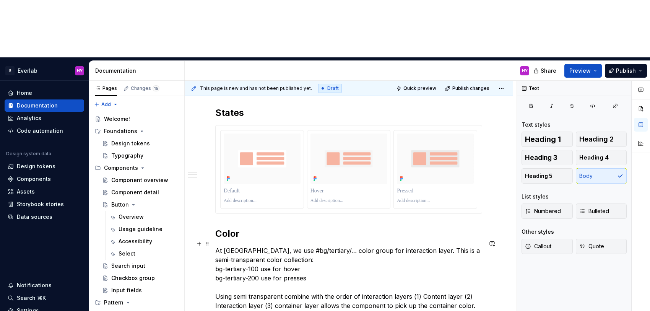
click at [477, 251] on p "At Everlab, we use #bg/tertiary/… color group for interaction layer. This is a …" at bounding box center [348, 282] width 267 height 73
click at [330, 262] on p "At Everlab, we use #bg/tertiary/… color group for interaction layer. This is a …" at bounding box center [348, 287] width 267 height 83
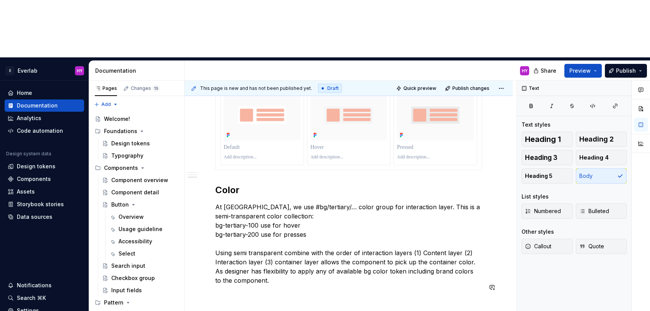
scroll to position [350, 0]
click at [330, 262] on div "Overview State layers provide a systematic approach to visualising states by us…" at bounding box center [349, 120] width 328 height 561
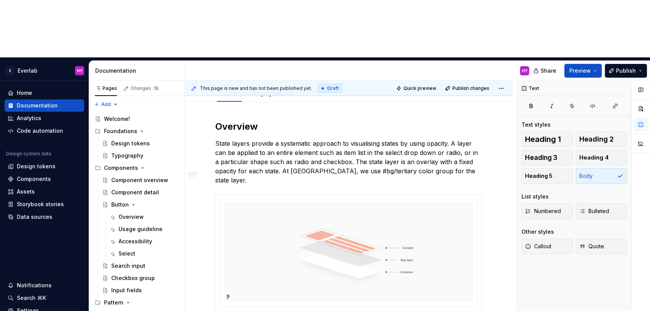
scroll to position [89, 0]
click at [351, 131] on html "E Everlab HY Home Documentation Analytics Code automation Design system data De…" at bounding box center [325, 155] width 650 height 311
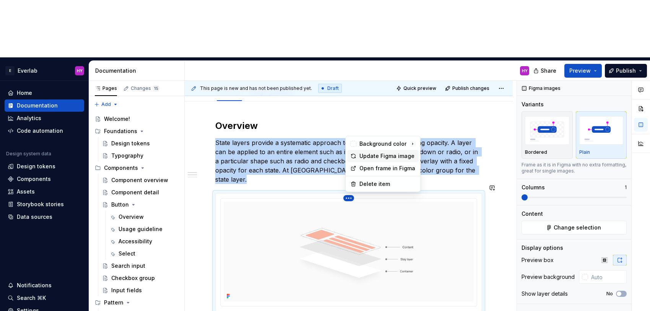
click at [391, 157] on div "Update Figma image" at bounding box center [387, 156] width 56 height 8
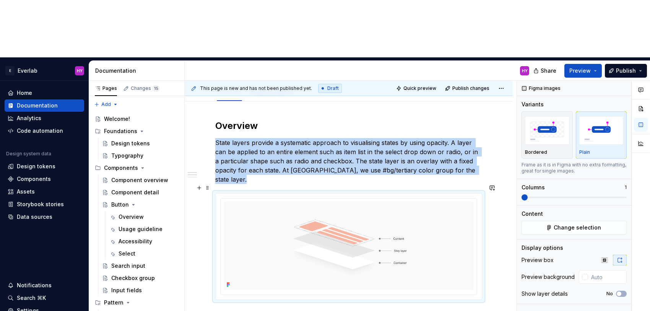
click at [351, 193] on div at bounding box center [349, 246] width 266 height 106
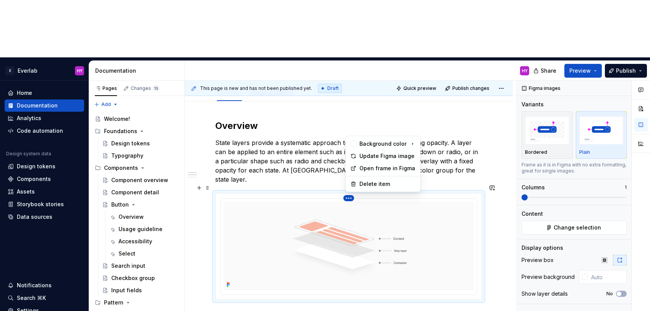
click at [352, 130] on html "E Everlab HY Home Documentation Analytics Code automation Design system data De…" at bounding box center [325, 155] width 650 height 311
click at [394, 157] on div "Update Figma image" at bounding box center [387, 156] width 56 height 8
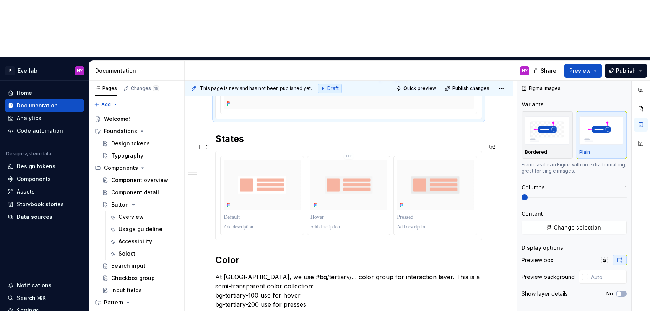
scroll to position [280, 0]
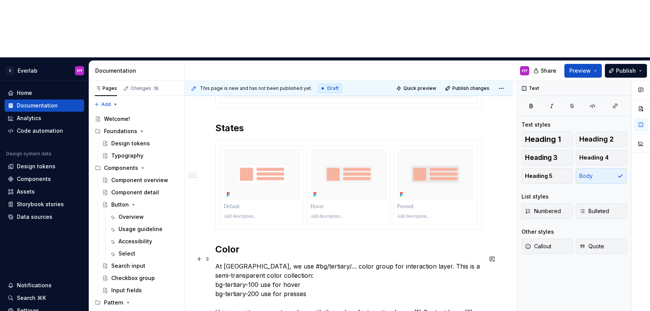
click at [290, 261] on p "At Everlab, we use #bg/tertiary/… color group for interaction layer. This is a …" at bounding box center [348, 302] width 267 height 83
click at [314, 261] on p "At Everlab, we use #bg/tertiary/… color group for interaction layer. This is a …" at bounding box center [348, 302] width 267 height 83
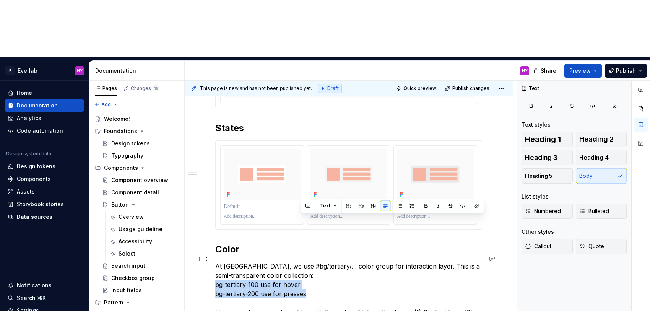
click at [319, 261] on p "At Everlab, we use #bg/tertiary/… color group for interaction layer. This is a …" at bounding box center [348, 302] width 267 height 83
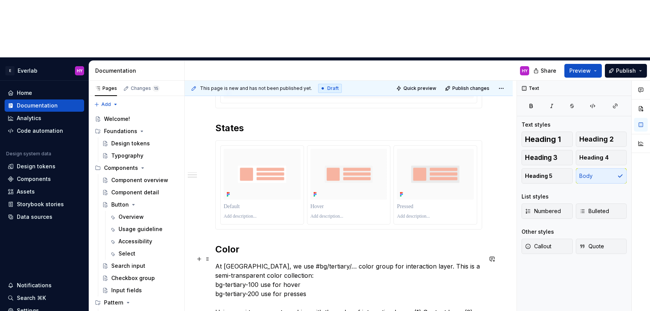
click at [323, 261] on p "At Everlab, we use #bg/tertiary/… color group for interaction layer. This is a …" at bounding box center [348, 302] width 267 height 83
click at [324, 261] on p "At Everlab, we use #bg/tertiary/… color group for interaction layer. This is a …" at bounding box center [348, 302] width 267 height 83
click at [314, 265] on p "At Everlab, we use #bg/tertiary/… color group for interaction layer. This is a …" at bounding box center [348, 302] width 267 height 83
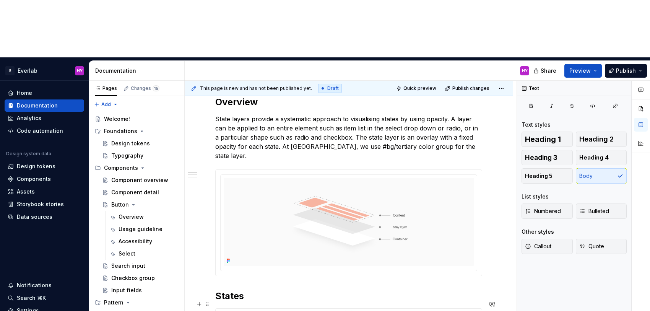
scroll to position [110, 0]
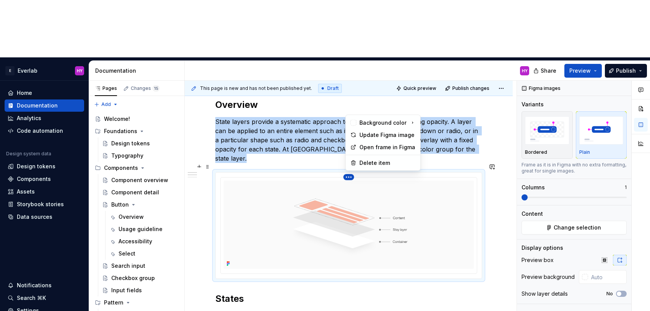
click at [354, 110] on html "E Everlab HY Home Documentation Analytics Code automation Design system data De…" at bounding box center [325, 155] width 650 height 311
click at [363, 135] on div "Update Figma image" at bounding box center [387, 135] width 56 height 8
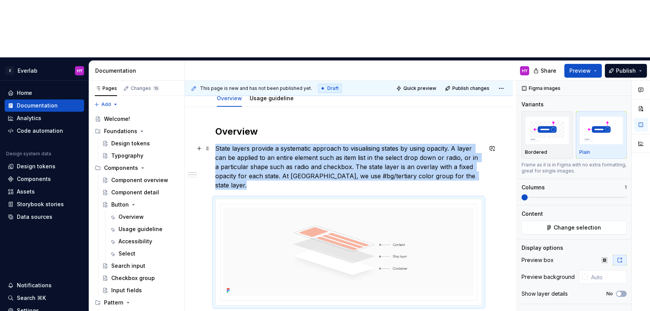
scroll to position [63, 0]
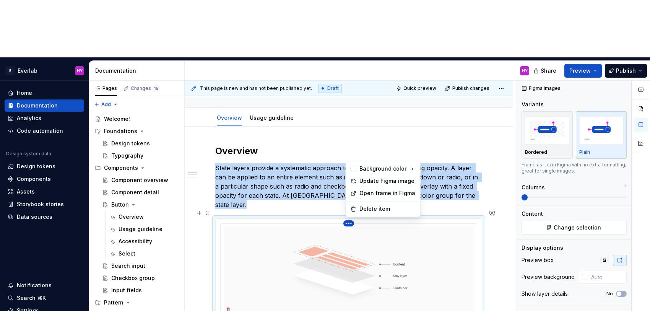
click at [350, 155] on html "E Everlab HY Home Documentation Analytics Code automation Design system data De…" at bounding box center [325, 155] width 650 height 311
click at [375, 178] on div "Update Figma image" at bounding box center [387, 181] width 56 height 8
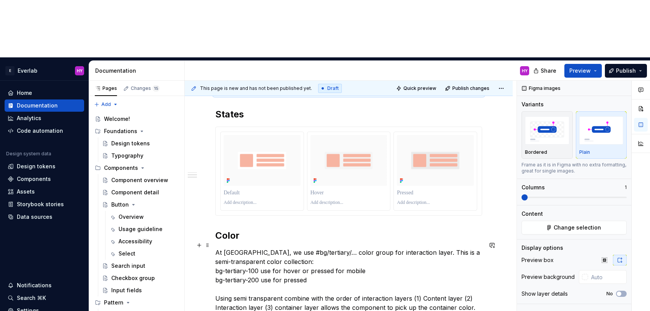
scroll to position [294, 0]
drag, startPoint x: 488, startPoint y: 252, endPoint x: 483, endPoint y: 252, distance: 5.0
click at [488, 252] on div "Overview State layers provide a systematic approach to visualising states by us…" at bounding box center [349, 171] width 328 height 550
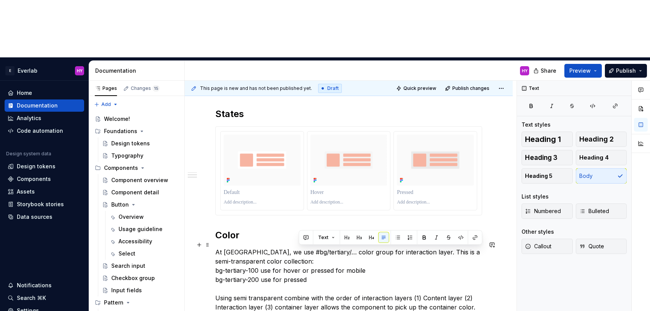
drag, startPoint x: 476, startPoint y: 251, endPoint x: 491, endPoint y: 250, distance: 15.3
click at [491, 250] on div "Overview State layers provide a systematic approach to visualising states by us…" at bounding box center [349, 171] width 328 height 550
click at [488, 250] on div "Overview State layers provide a systematic approach to visualising states by us…" at bounding box center [349, 171] width 328 height 550
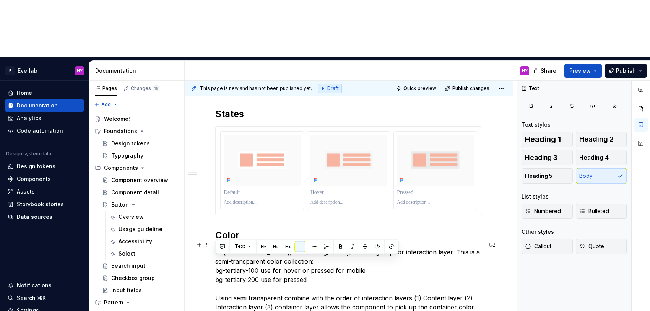
drag, startPoint x: 256, startPoint y: 263, endPoint x: 206, endPoint y: 258, distance: 49.6
click at [206, 258] on div "Overview State layers provide a systematic approach to visualising states by us…" at bounding box center [349, 171] width 328 height 550
click at [274, 281] on div "Overview State layers provide a systematic approach to visualising states by us…" at bounding box center [348, 133] width 267 height 439
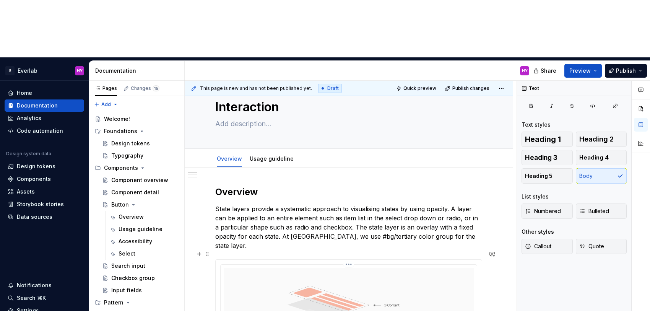
scroll to position [0, 0]
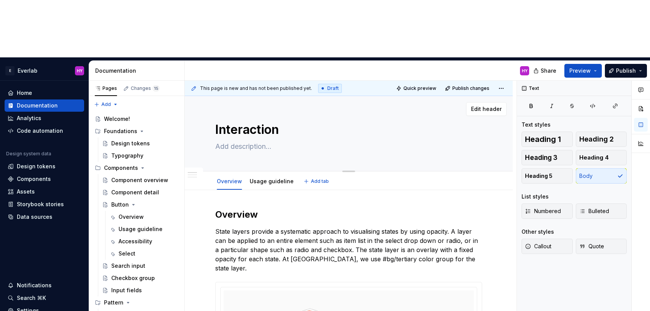
click at [304, 140] on textarea at bounding box center [347, 146] width 267 height 12
click at [263, 120] on textarea "Interaction" at bounding box center [347, 129] width 267 height 18
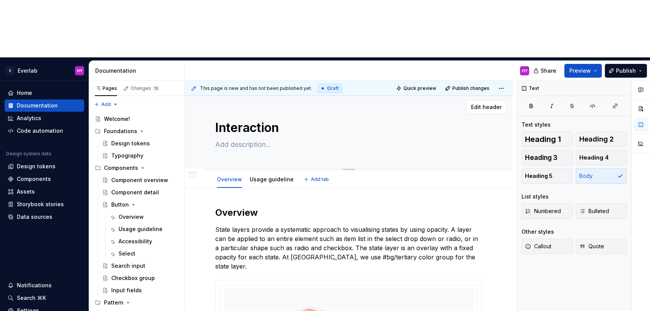
scroll to position [1, 0]
type textarea "*"
type textarea "S"
type textarea "*"
type textarea "St"
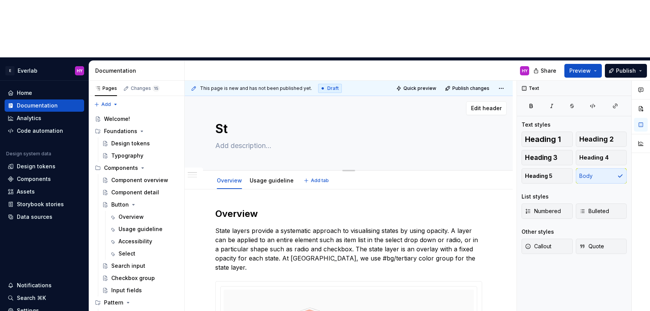
type textarea "*"
type textarea "Stat"
type textarea "*"
type textarea "State"
type textarea "*"
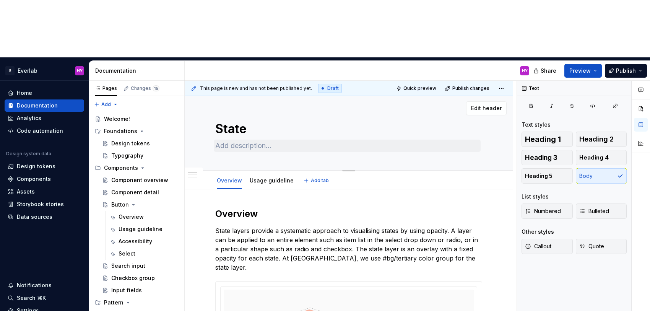
type textarea "State"
click at [290, 140] on textarea at bounding box center [347, 146] width 267 height 12
type textarea "*"
type textarea "S"
type textarea "*"
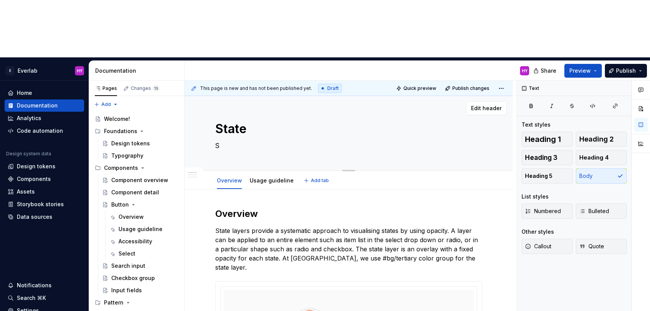
type textarea "Sh"
type textarea "*"
type textarea "Sho"
type textarea "*"
type textarea "Show"
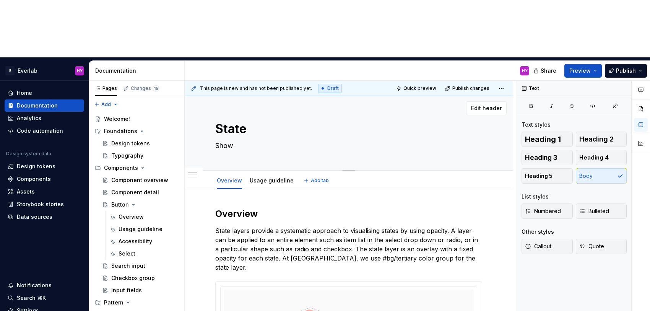
type textarea "*"
type textarea "Shows"
type textarea "*"
type textarea "Shows"
type textarea "*"
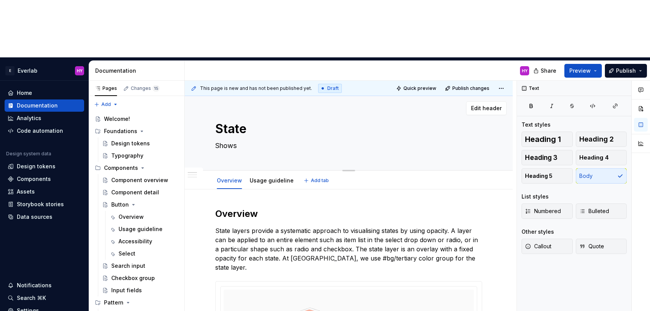
type textarea "Shows i"
type textarea "*"
type textarea "Shows in"
type textarea "*"
type textarea "Shows inte"
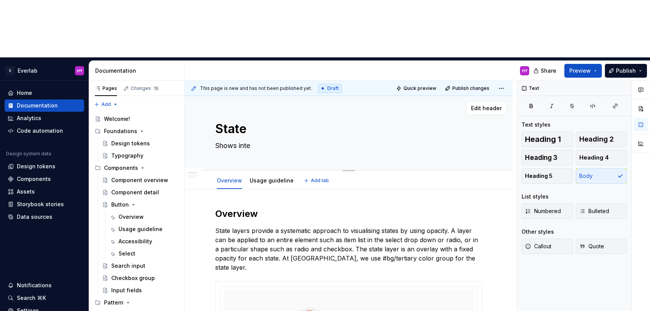
type textarea "*"
type textarea "Shows inter"
type textarea "*"
type textarea "Shows intera"
type textarea "*"
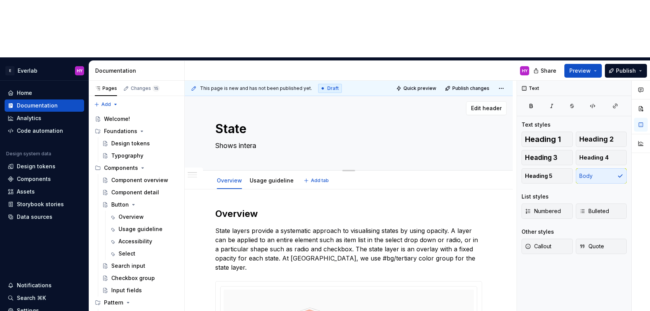
type textarea "Shows interac"
type textarea "*"
type textarea "Shows interact"
type textarea "*"
type textarea "Shows interacti"
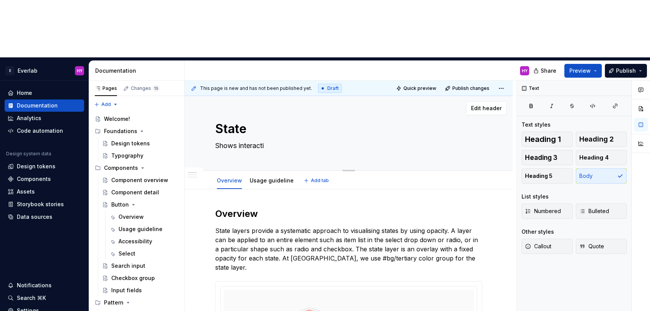
type textarea "*"
type textarea "Shows interactio"
type textarea "*"
type textarea "Shows interaction"
type textarea "*"
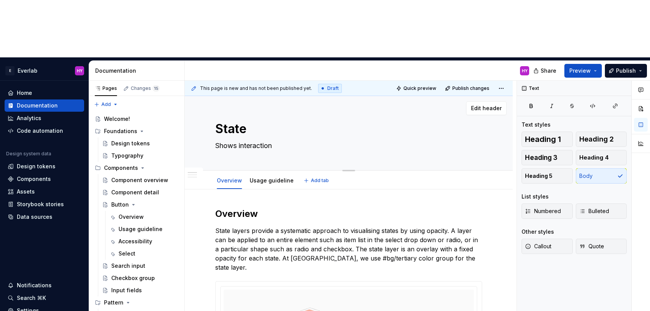
type textarea "Shows interaction"
type textarea "*"
type textarea "Shows interaction s"
type textarea "*"
type textarea "Shows interaction st"
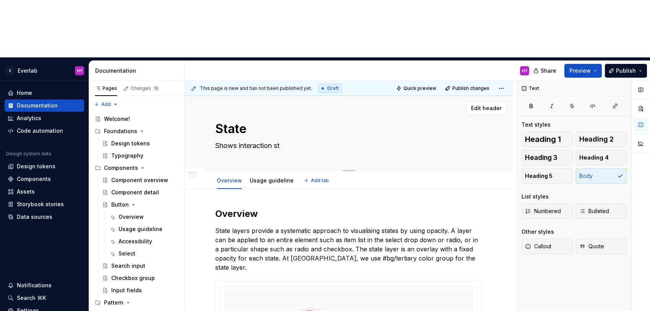
type textarea "*"
type textarea "Shows interaction sta"
type textarea "*"
type textarea "Shows interaction stat"
type textarea "*"
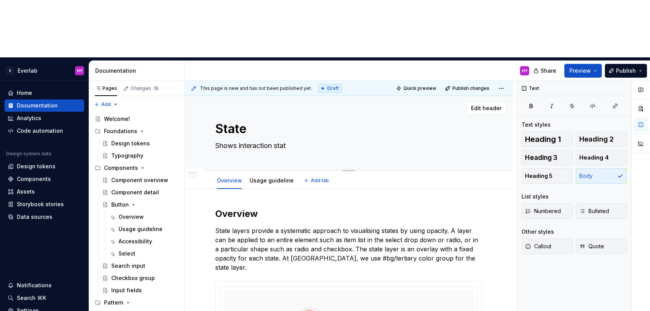
type textarea "Shows interaction statu"
type textarea "*"
type textarea "Shows interaction status"
type textarea "*"
type textarea "Shows interaction status"
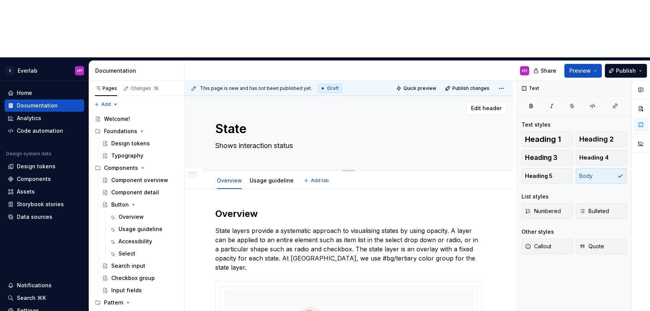
type textarea "*"
type textarea "Shows interaction status o"
type textarea "*"
type textarea "Shows interaction status of"
type textarea "*"
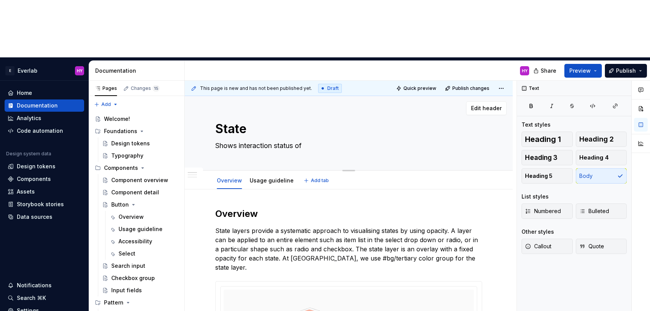
type textarea "Shows interaction status of"
type textarea "*"
type textarea "Shows interaction status of t"
type textarea "*"
type textarea "Shows interaction status of th"
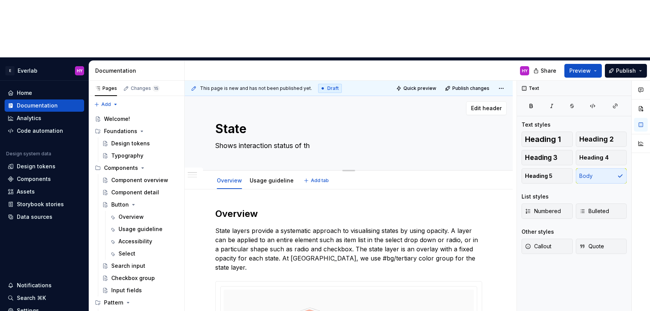
type textarea "*"
type textarea "Shows interaction status of the"
type textarea "*"
type textarea "Shows interaction status of the"
type textarea "*"
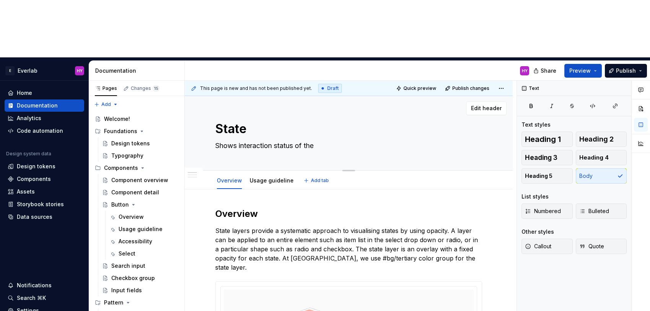
type textarea "Shows interaction status of the c"
type textarea "*"
type textarea "Shows interaction status of the co"
type textarea "*"
type textarea "Shows interaction status of the com"
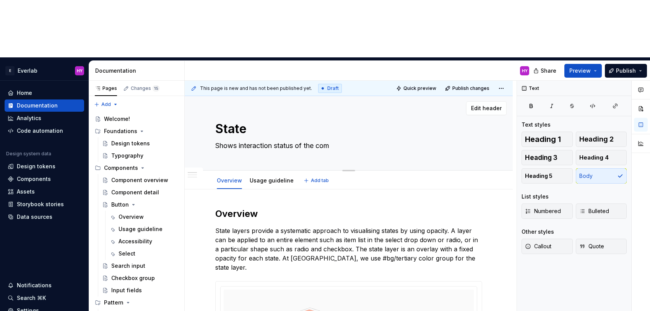
type textarea "*"
type textarea "Shows interaction status of the comp"
type textarea "*"
type textarea "Shows interaction status of the compo"
type textarea "*"
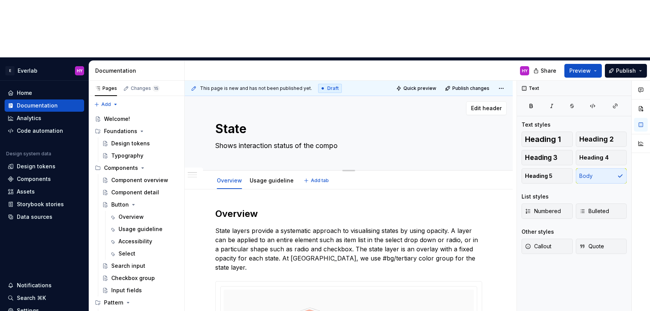
type textarea "Shows interaction status of the compon"
type textarea "*"
type textarea "Shows interaction status of the compone"
type textarea "*"
type textarea "Shows interaction status of the componen"
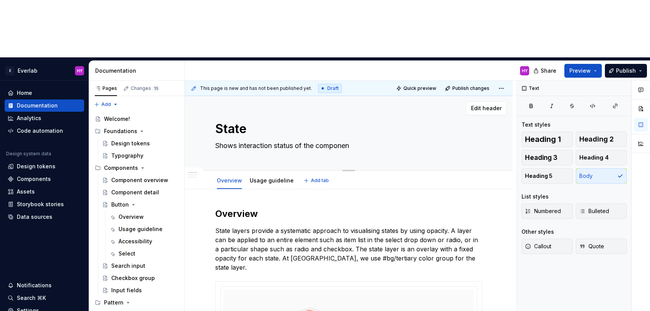
type textarea "*"
type textarea "Shows interaction status of the component"
type textarea "*"
type textarea "Shows interaction status of the component"
type textarea "*"
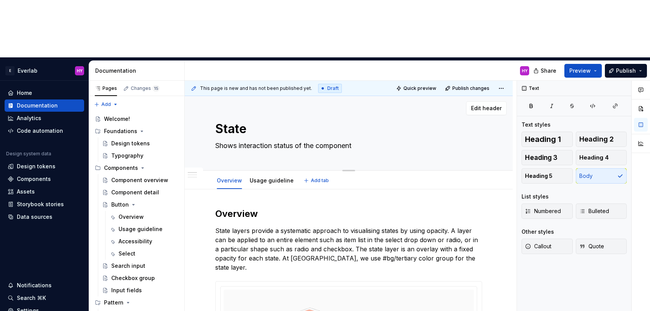
type textarea "Shows interaction status of the component o"
type textarea "*"
type textarea "Shows interaction status of the component or"
type textarea "*"
type textarea "Shows interaction status of the component or"
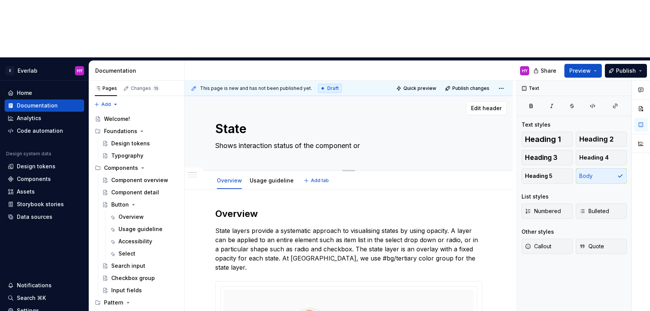
type textarea "*"
type textarea "Shows interaction status of the component or U"
type textarea "*"
type textarea "Shows interaction status of the component or UI"
type textarea "*"
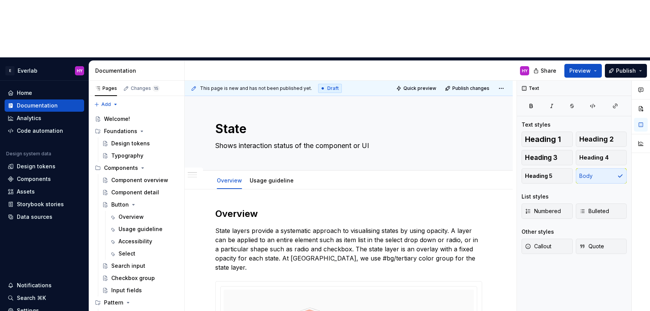
type textarea "Shows interaction status of the component or UI"
click at [407, 140] on textarea "Shows interaction status of the component or UI" at bounding box center [347, 146] width 267 height 12
type textarea "*"
type textarea "Shows interaction status of the component or UI"
type textarea "*"
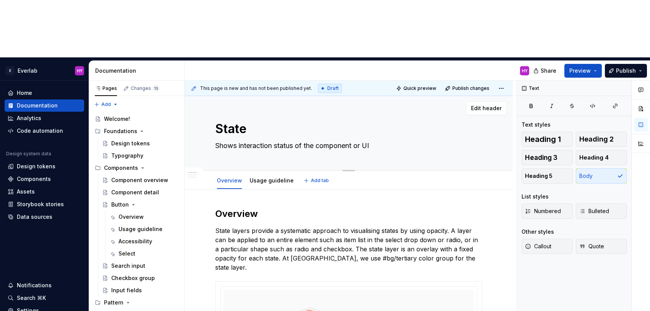
type textarea "Shows interaction status of the component or UI e"
type textarea "*"
type textarea "Shows interaction status of the component or UI el"
type textarea "*"
type textarea "Shows interaction status of the component or UI ele"
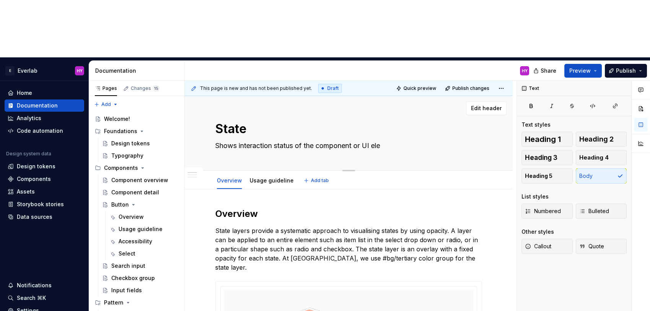
type textarea "*"
type textarea "Shows interaction status of the component or UI elem"
type textarea "*"
type textarea "Shows interaction status of the component or UI eleme"
type textarea "*"
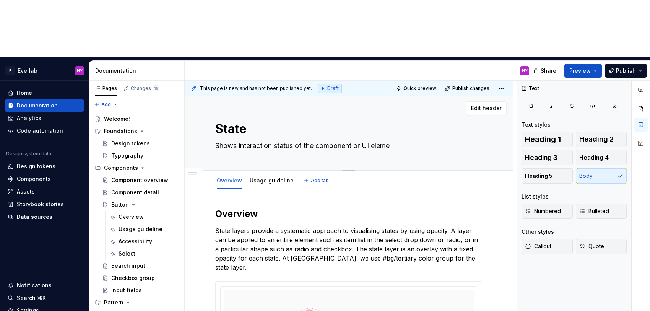
type textarea "Shows interaction status of the component or UI elemen"
type textarea "*"
type textarea "Shows interaction status of the component or UI element"
type textarea "*"
type textarea "Shows interaction status of the component or UI element"
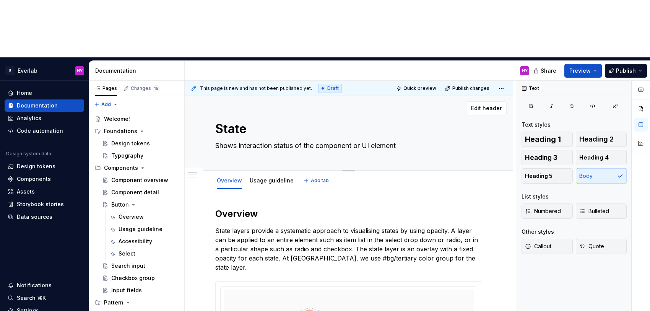
click at [421, 140] on textarea "Shows interaction status of the component or UI element" at bounding box center [347, 146] width 267 height 12
type textarea "*"
type textarea "Shows interaction status of the component or UI element"
type textarea "*"
type textarea "Shows interaction status of the component or UI element w"
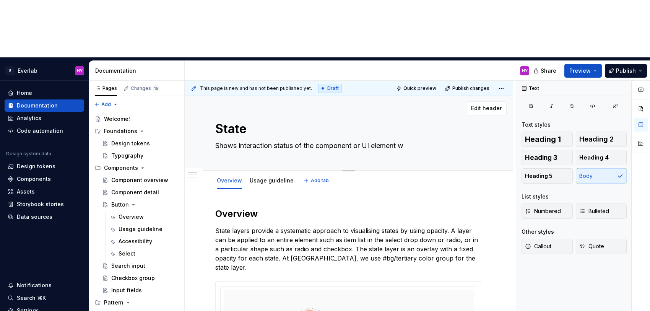
type textarea "*"
type textarea "Shows interaction status of the component or UI element wh"
type textarea "*"
type textarea "Shows interaction status of the component or UI element whe"
type textarea "*"
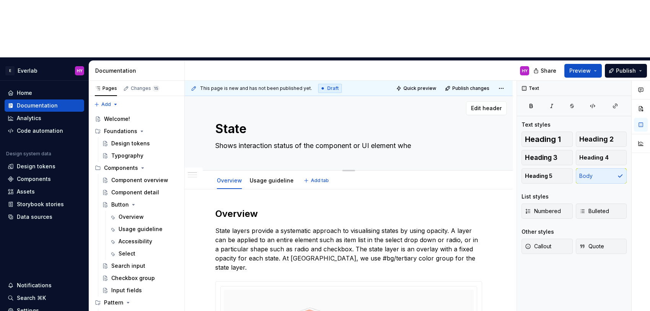
type textarea "Shows interaction status of the component or UI element when"
type textarea "*"
type textarea "Shows interaction status of the component or UI element when"
paste textarea "people interact with UI elements or choose which items to act on"
type textarea "*"
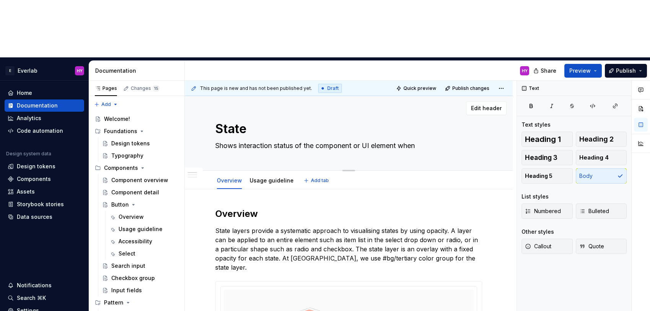
type textarea "Shows interaction status of the component or UI element when people interact wi…"
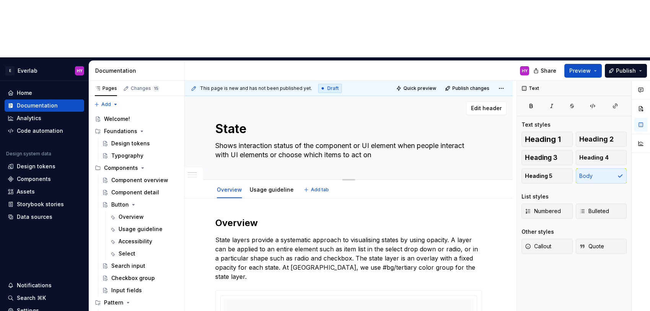
click at [420, 140] on textarea "Shows interaction status of the component or UI element when people interact wi…" at bounding box center [347, 150] width 267 height 21
type textarea "*"
type textarea "Shows interaction status of the component or UI element whenpeople interact wit…"
click at [380, 140] on textarea "Shows interaction status of the component or UI element whenpeople interact wit…" at bounding box center [347, 150] width 267 height 21
click at [420, 140] on textarea "Shows interaction status of the component or UI element whenpeople interact wit…" at bounding box center [347, 150] width 267 height 21
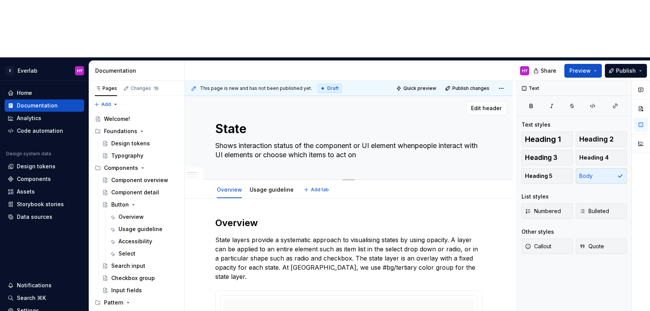
type textarea "*"
type textarea "Shows interaction status of the component or UI element when people interact wi…"
click at [416, 140] on textarea "Shows interaction status of the component or UI element when people interact wi…" at bounding box center [347, 150] width 267 height 21
drag, startPoint x: 370, startPoint y: 97, endPoint x: 202, endPoint y: 88, distance: 167.7
click at [202, 95] on div "State Shows interaction status of the component or UI element when people inter…" at bounding box center [349, 137] width 328 height 84
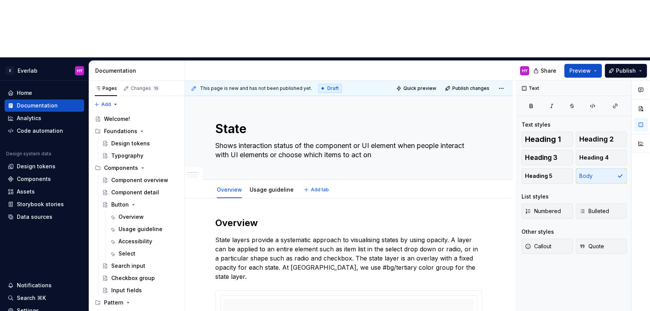
type textarea "*"
type textarea "Shows interaction status of the component or UI element when people interact wi…"
click at [294, 217] on h2 "Overview" at bounding box center [348, 223] width 267 height 12
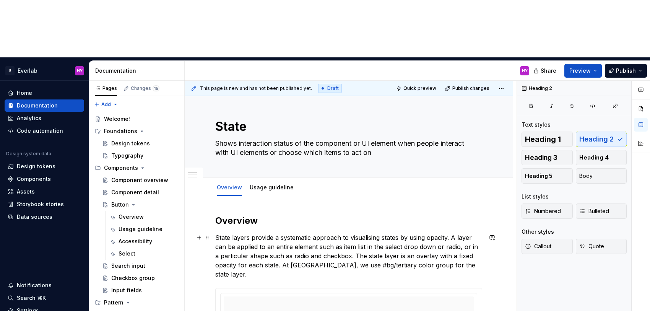
scroll to position [0, 0]
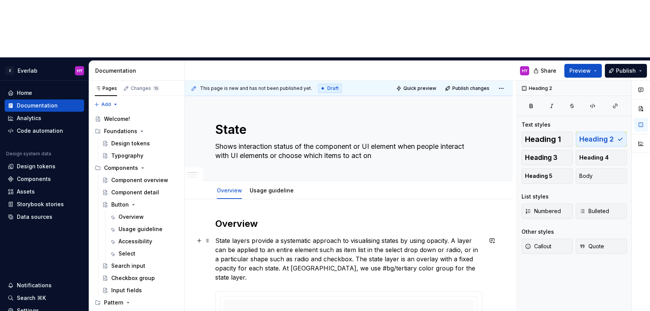
click at [340, 236] on p "State layers provide a systematic approach to visualising states by using opaci…" at bounding box center [348, 259] width 267 height 46
drag, startPoint x: 329, startPoint y: 193, endPoint x: 341, endPoint y: 190, distance: 12.8
click at [334, 236] on p "State layers provide a systematic approach to visualising states by using opaci…" at bounding box center [348, 259] width 267 height 46
drag, startPoint x: 341, startPoint y: 190, endPoint x: 332, endPoint y: 193, distance: 9.6
click at [341, 236] on p "State layers provide a systematic approach to visualising states by using opaci…" at bounding box center [348, 259] width 267 height 46
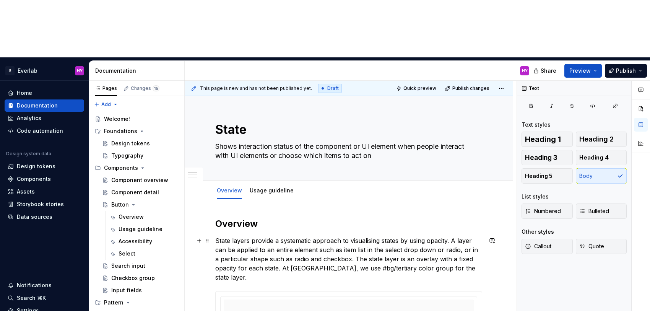
click at [330, 236] on p "State layers provide a systematic approach to visualising states by using opaci…" at bounding box center [348, 259] width 267 height 46
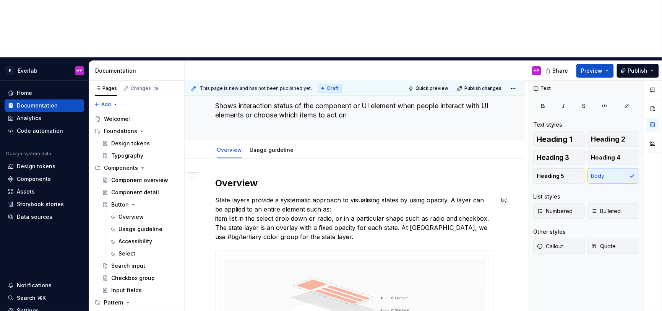
scroll to position [41, 0]
click at [334, 195] on p "State layers provide a systematic approach to visualising states by using opaci…" at bounding box center [354, 218] width 279 height 46
drag, startPoint x: 344, startPoint y: 160, endPoint x: 340, endPoint y: 159, distance: 4.3
click at [344, 195] on p "State layers provide a systematic approach to visualising states by using opaci…" at bounding box center [354, 218] width 279 height 46
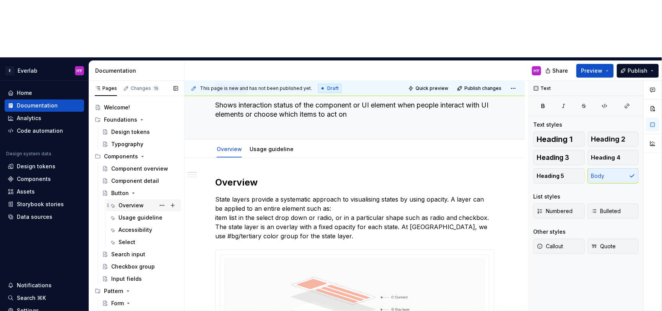
scroll to position [0, 0]
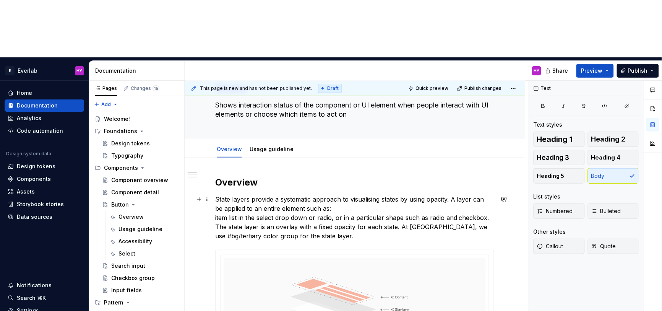
click at [353, 195] on p "State layers provide a systematic approach to visualising states by using opaci…" at bounding box center [354, 218] width 279 height 46
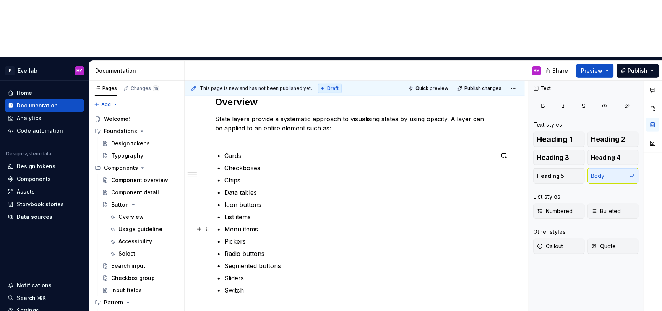
scroll to position [123, 0]
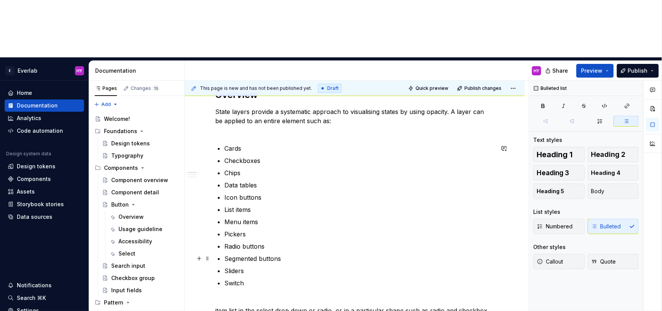
scroll to position [130, 0]
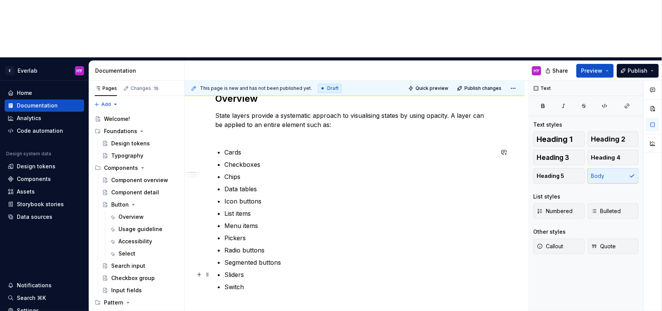
scroll to position [79, 0]
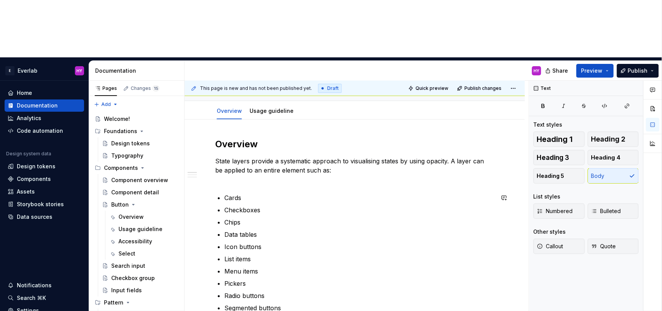
click at [245, 156] on p "State layers provide a systematic approach to visualising states by using opaci…" at bounding box center [354, 170] width 279 height 28
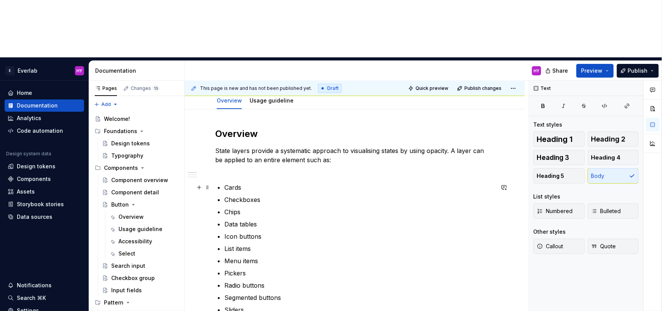
scroll to position [75, 0]
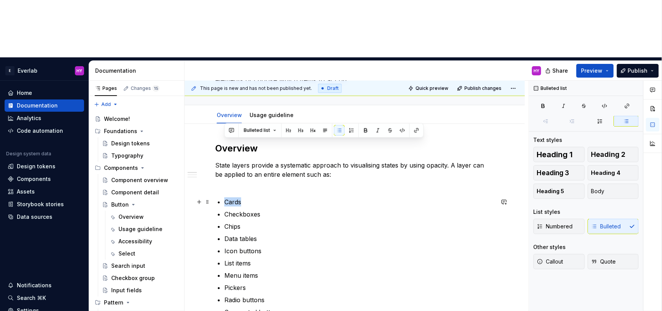
drag, startPoint x: 245, startPoint y: 145, endPoint x: 220, endPoint y: 144, distance: 24.9
click at [224, 197] on li "Cards" at bounding box center [359, 201] width 270 height 9
click at [173, 162] on button "Page tree" at bounding box center [172, 167] width 11 height 11
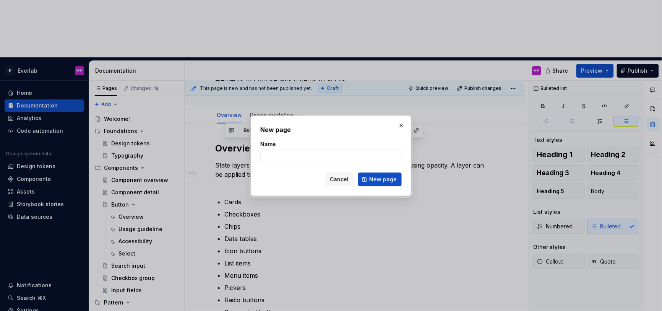
type textarea "*"
type input "Card"
click at [381, 182] on span "New page" at bounding box center [383, 179] width 28 height 8
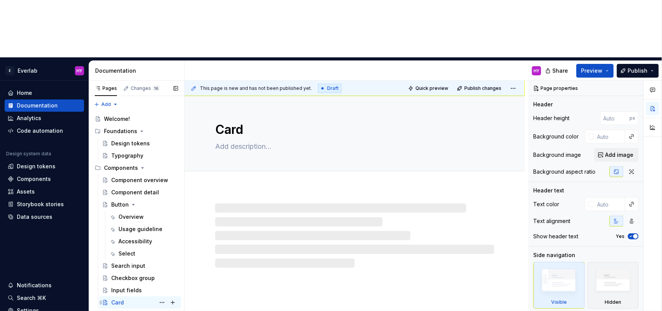
scroll to position [24, 0]
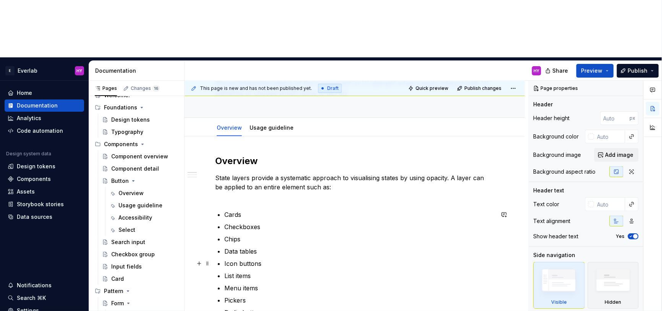
scroll to position [67, 0]
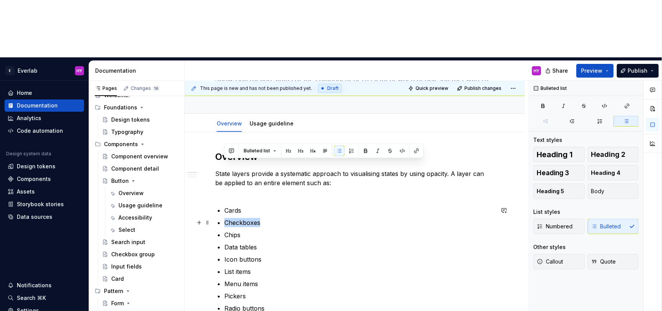
drag, startPoint x: 257, startPoint y: 167, endPoint x: 216, endPoint y: 167, distance: 40.9
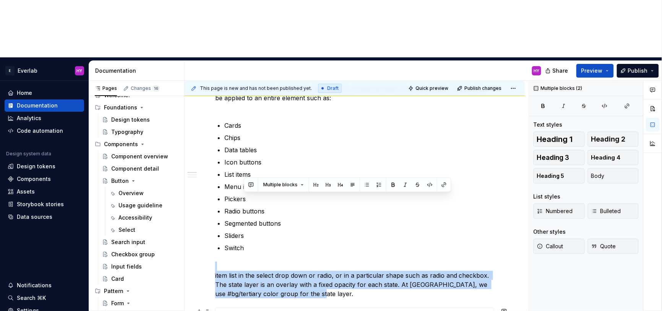
scroll to position [162, 0]
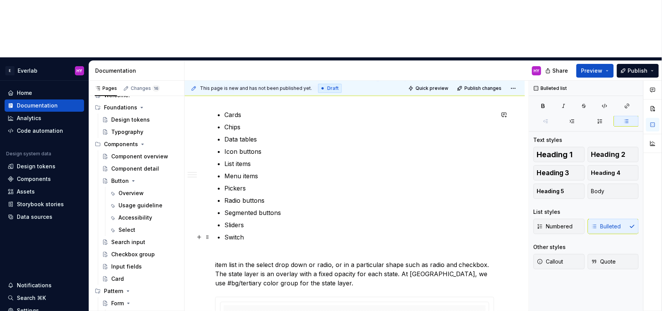
drag, startPoint x: 223, startPoint y: 277, endPoint x: 251, endPoint y: 182, distance: 99.3
click at [251, 232] on p "Switch" at bounding box center [359, 236] width 270 height 9
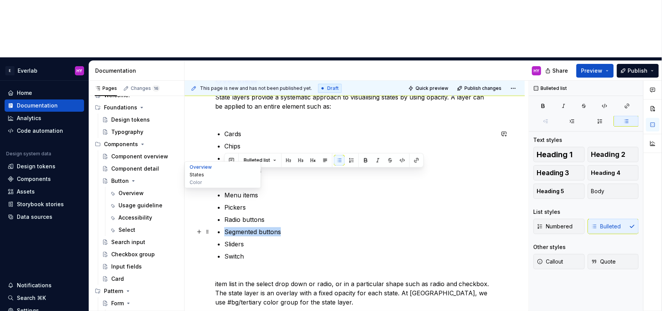
drag, startPoint x: 287, startPoint y: 175, endPoint x: 198, endPoint y: 173, distance: 89.5
click at [280, 239] on p "Sliders" at bounding box center [359, 243] width 270 height 9
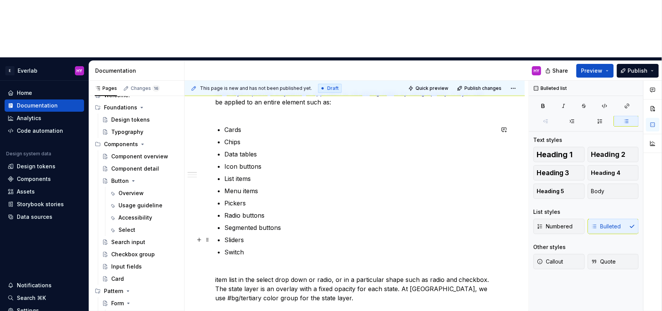
scroll to position [148, 0]
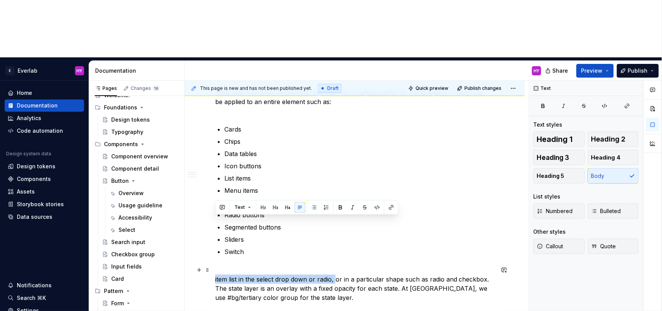
drag, startPoint x: 334, startPoint y: 221, endPoint x: 206, endPoint y: 219, distance: 128.4
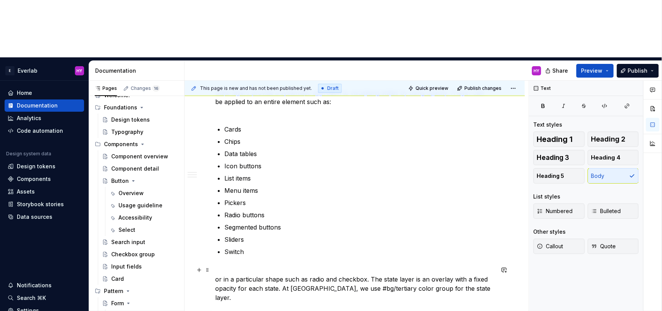
click at [251, 265] on p "or in a particular shape such as radio and checkbox. The state layer is an over…" at bounding box center [354, 283] width 279 height 37
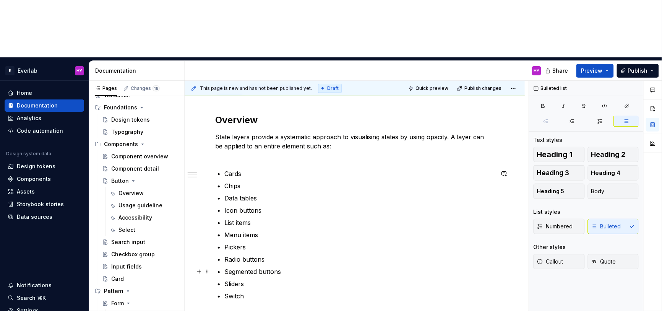
scroll to position [106, 0]
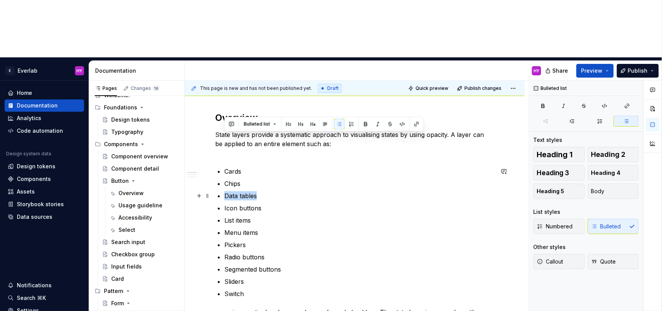
drag, startPoint x: 259, startPoint y: 139, endPoint x: 191, endPoint y: 136, distance: 67.7
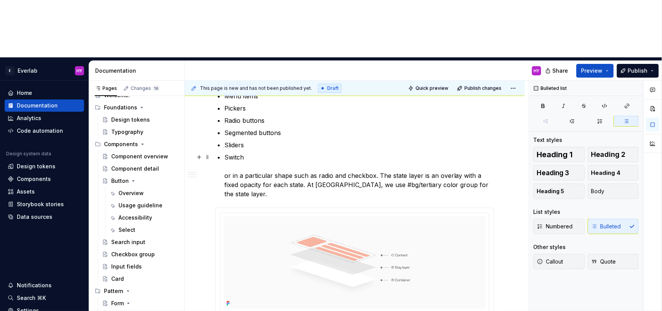
scroll to position [166, 0]
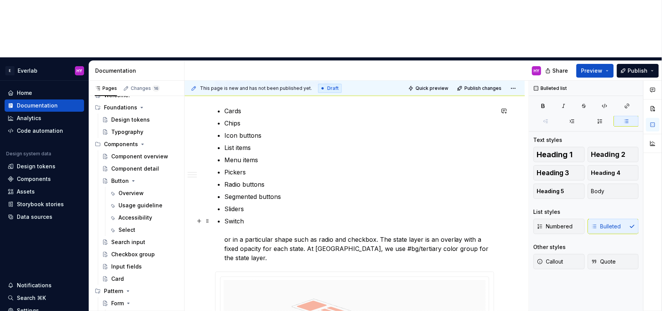
click at [379, 216] on p "Switch or in a particular shape such as radio and checkbox. The state layer is …" at bounding box center [359, 239] width 270 height 46
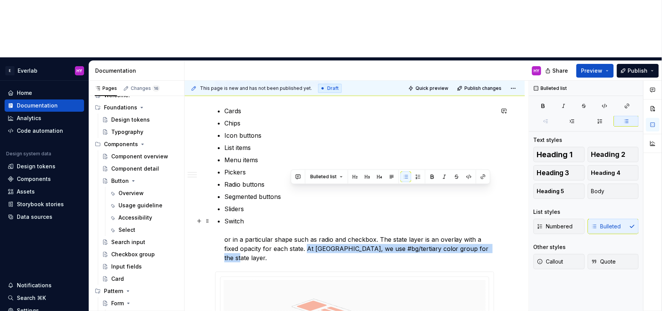
drag, startPoint x: 291, startPoint y: 189, endPoint x: 475, endPoint y: 190, distance: 183.8
click at [475, 216] on p "Switch or in a particular shape such as radio and checkbox. The state layer is …" at bounding box center [359, 239] width 270 height 46
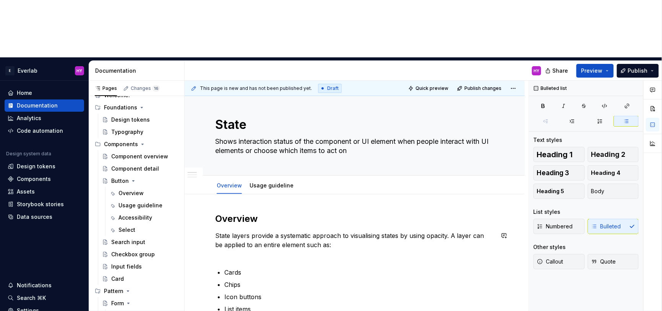
scroll to position [0, 0]
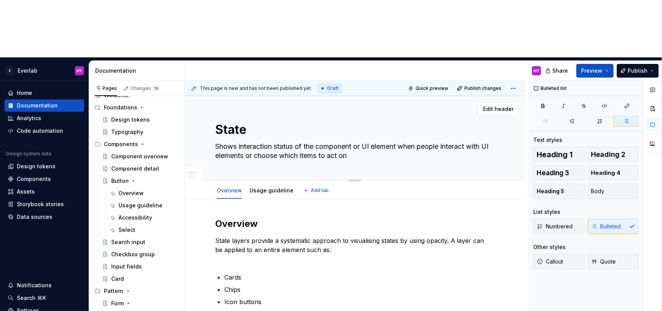
click at [225, 120] on textarea "State" at bounding box center [353, 129] width 279 height 18
type textarea "*"
type textarea "I"
type textarea "*"
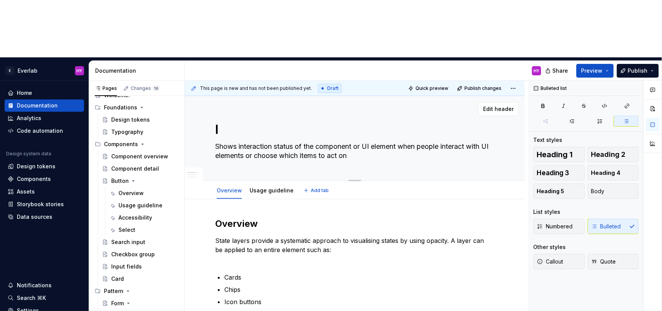
type textarea "In"
type textarea "*"
type textarea "I"
type textarea "*"
type textarea "In"
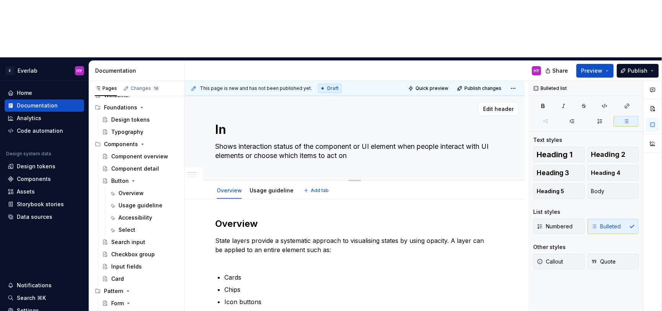
type textarea "*"
type textarea "Int"
type textarea "*"
type textarea "Inte"
type textarea "*"
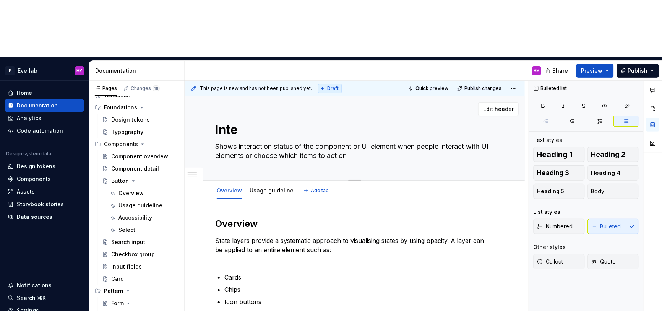
type textarea "Inter"
type textarea "*"
type textarea "Intera"
type textarea "*"
type textarea "Interac"
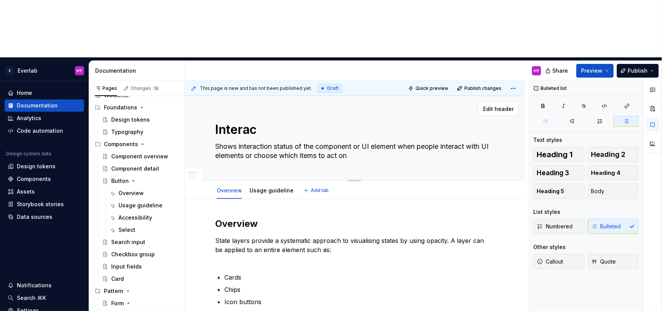
type textarea "*"
type textarea "Interact"
type textarea "*"
type textarea "Interacti"
type textarea "*"
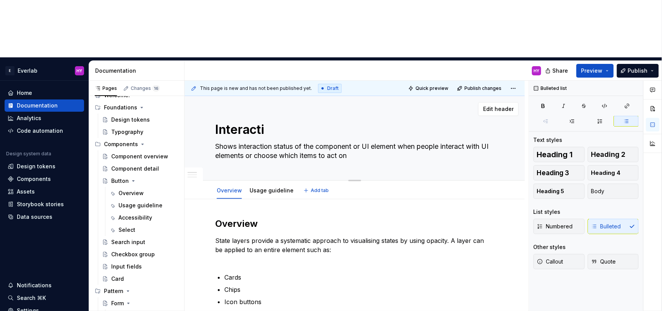
type textarea "Interactio"
type textarea "*"
type textarea "Interaction"
type textarea "*"
type textarea "Interaction"
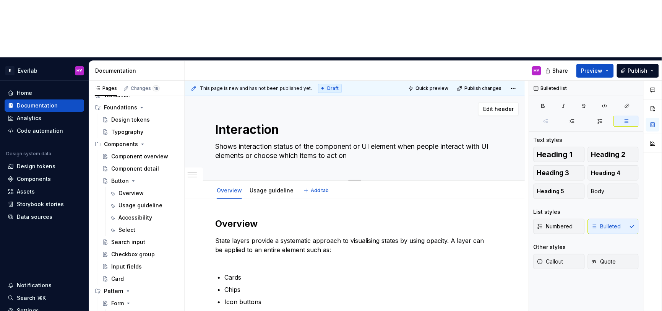
type textarea "*"
type textarea "S"
type textarea "*"
type textarea "St"
type textarea "*"
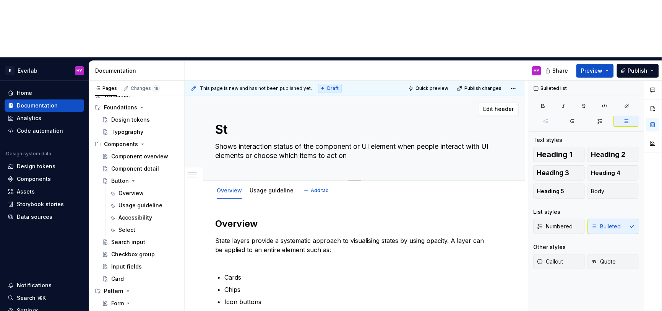
type textarea "Sta"
type textarea "*"
type textarea "Stat"
type textarea "*"
type textarea "State"
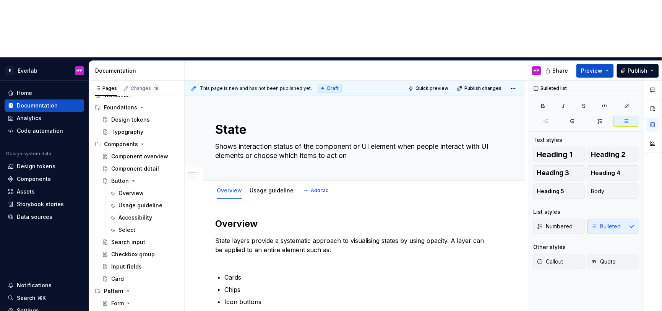
type textarea "*"
type textarea "State"
click at [351, 273] on p "Cards" at bounding box center [359, 277] width 270 height 9
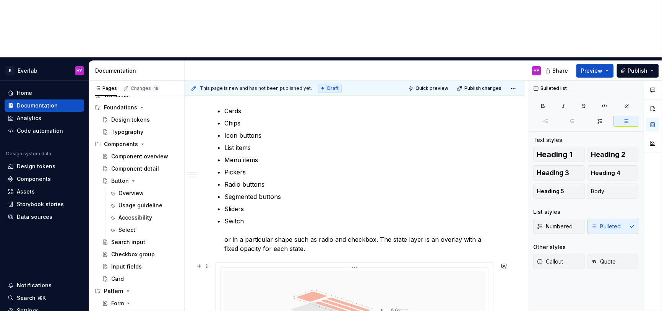
scroll to position [167, 0]
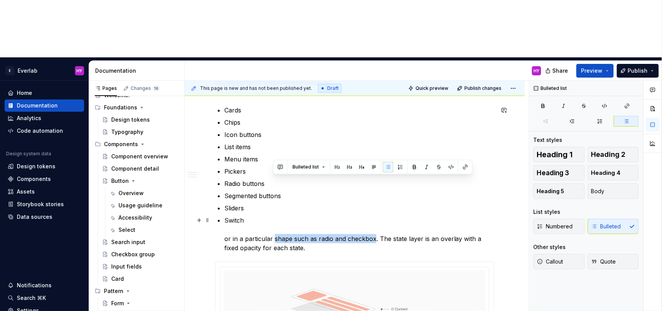
drag, startPoint x: 374, startPoint y: 181, endPoint x: 274, endPoint y: 178, distance: 99.4
click at [274, 216] on p "Switch or in a particular shape such as radio and checkbox. The state layer is …" at bounding box center [359, 234] width 270 height 37
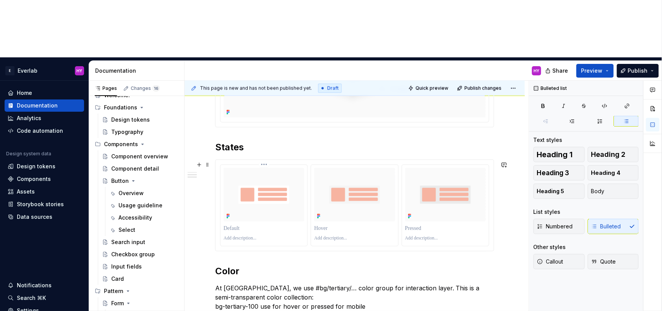
scroll to position [404, 0]
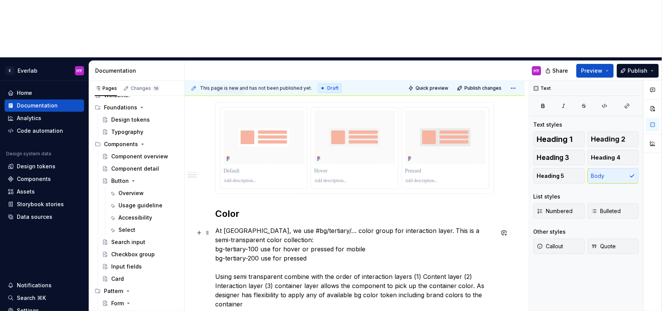
scroll to position [469, 0]
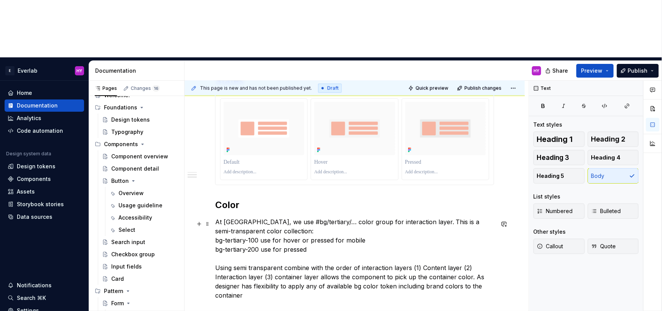
click at [269, 238] on p "At Everlab, we use #bg/tertiary/… color group for interaction layer. This is a …" at bounding box center [354, 258] width 279 height 83
click at [318, 304] on p at bounding box center [354, 308] width 279 height 9
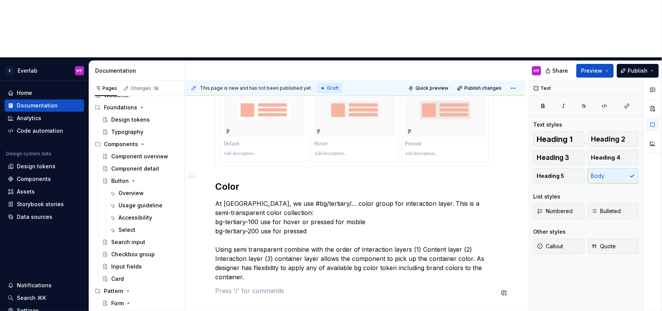
scroll to position [488, 0]
click at [488, 215] on p "At Everlab, we use #bg/tertiary/… color group for interaction layer. This is a …" at bounding box center [354, 239] width 279 height 83
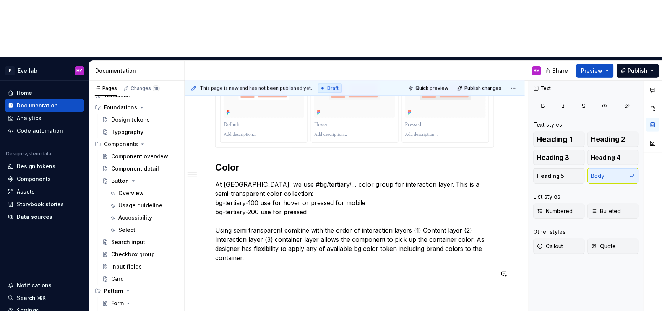
scroll to position [509, 0]
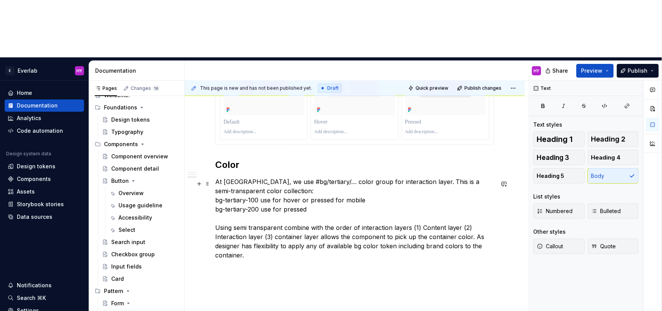
click at [241, 200] on p "At Everlab, we use #bg/tertiary/… color group for interaction layer. This is a …" at bounding box center [354, 218] width 279 height 83
click at [289, 240] on div "Overview State layers provide a systematic approach to visualising states by us…" at bounding box center [355, 33] width 340 height 686
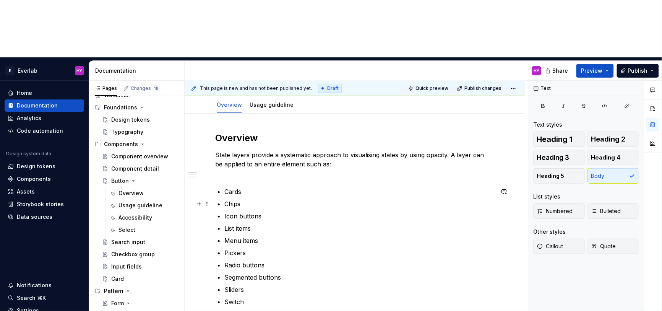
scroll to position [85, 0]
click at [318, 151] on p "State layers provide a systematic approach to visualising states by using opaci…" at bounding box center [354, 165] width 279 height 28
click at [248, 151] on p "State layers provide a systematic approach to visualising states by using opaci…" at bounding box center [354, 165] width 279 height 28
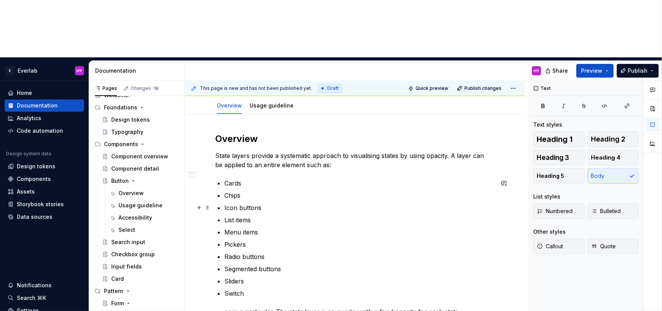
click at [279, 203] on p "Icon buttons" at bounding box center [359, 207] width 270 height 9
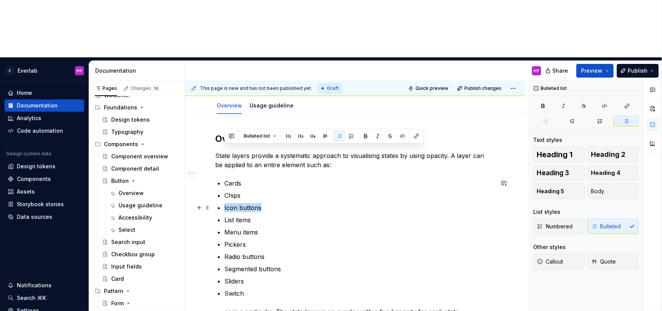
drag, startPoint x: 267, startPoint y: 149, endPoint x: 215, endPoint y: 147, distance: 52.0
click at [287, 264] on p "Segmented buttons" at bounding box center [359, 268] width 270 height 9
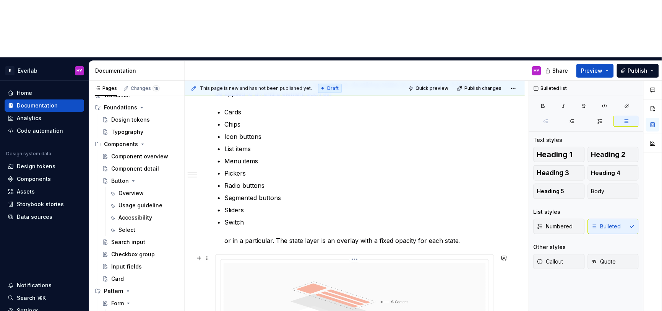
scroll to position [159, 0]
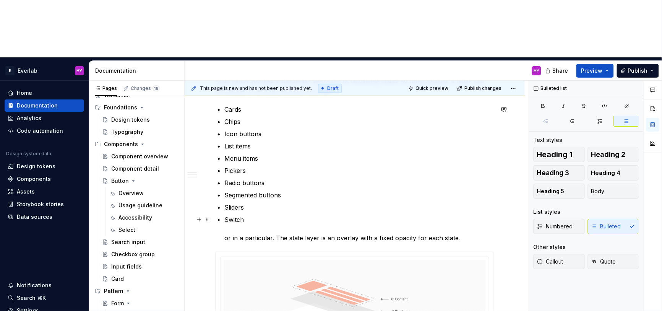
click at [272, 215] on p "Switch or in a particular. The state layer is an overlay with a fixed opacity f…" at bounding box center [359, 229] width 270 height 28
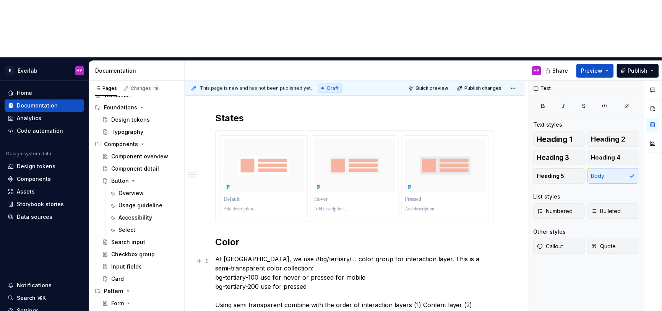
scroll to position [434, 0]
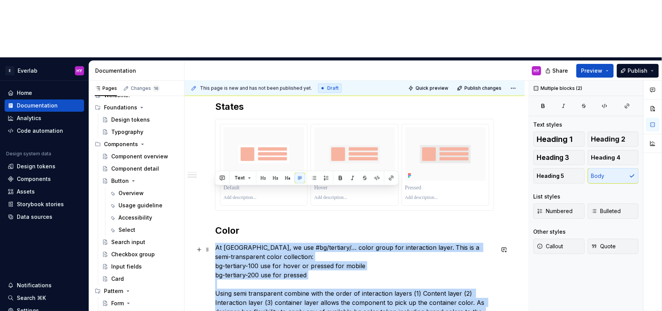
drag, startPoint x: 256, startPoint y: 280, endPoint x: 214, endPoint y: 188, distance: 100.9
click at [214, 188] on div "Overview State layers provide a systematic approach to visualising states by us…" at bounding box center [355, 103] width 340 height 676
copy p "At Everlab, we use #bg/tertiary/… color group for interaction layer. This is a …"
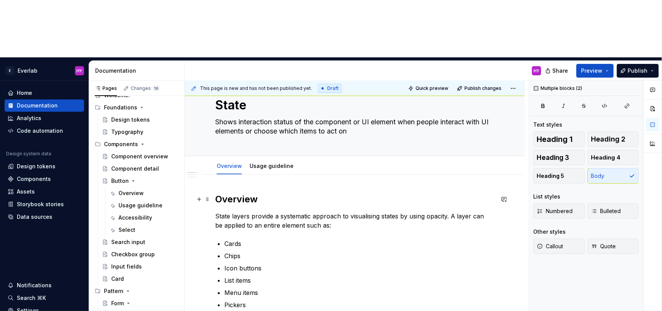
scroll to position [0, 0]
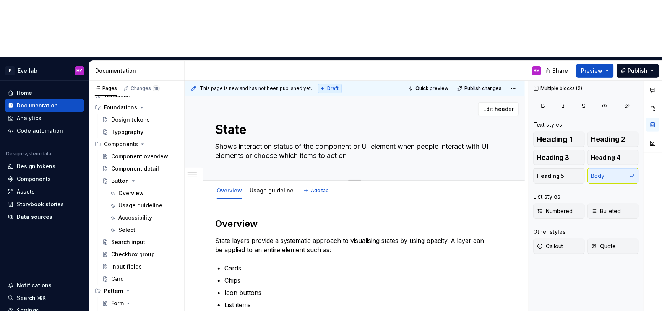
drag, startPoint x: 354, startPoint y: 100, endPoint x: 282, endPoint y: 88, distance: 73.3
click at [219, 96] on div "State Shows interaction status of the component or UI element when people inter…" at bounding box center [354, 138] width 279 height 84
drag, startPoint x: 368, startPoint y: 150, endPoint x: 343, endPoint y: 145, distance: 25.4
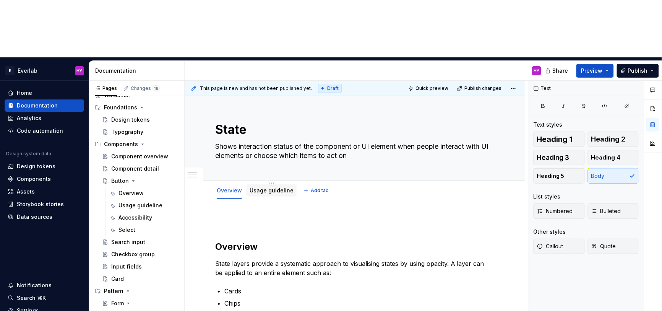
click at [269, 187] on div "Usage guideline" at bounding box center [272, 191] width 44 height 8
click at [241, 217] on p at bounding box center [354, 221] width 279 height 9
drag, startPoint x: 291, startPoint y: 163, endPoint x: 206, endPoint y: 177, distance: 86.1
click at [290, 217] on p at bounding box center [354, 221] width 279 height 9
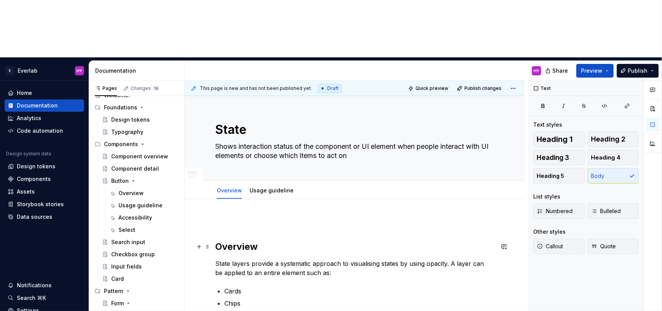
click at [268, 240] on h2 "Overview" at bounding box center [354, 246] width 279 height 12
click at [305, 258] on p "State layers provide a systematic approach to visualising states by using opaci…" at bounding box center [354, 267] width 279 height 18
click at [208, 241] on span at bounding box center [207, 246] width 6 height 11
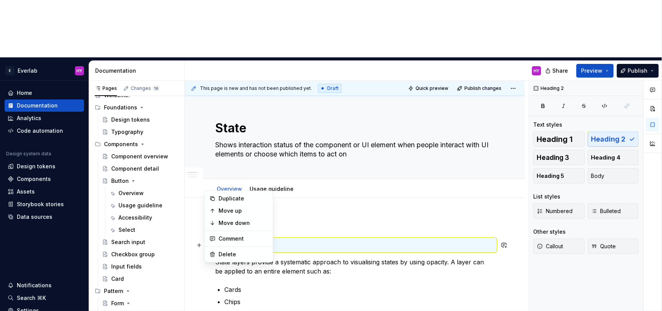
scroll to position [2, 0]
click at [225, 209] on div "Move up" at bounding box center [244, 211] width 50 height 8
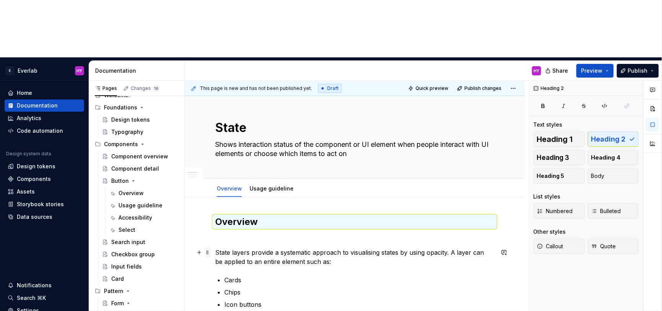
click at [209, 247] on span at bounding box center [207, 252] width 6 height 11
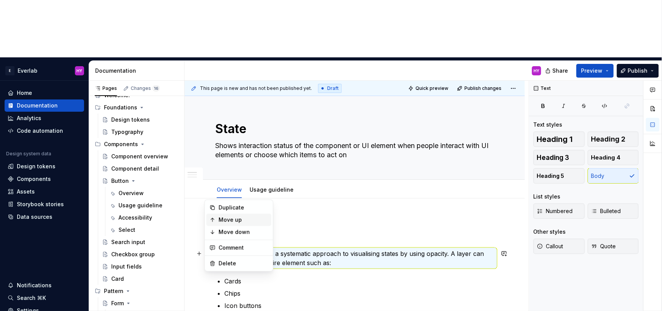
scroll to position [2, 0]
click at [223, 219] on div "Move up" at bounding box center [244, 220] width 50 height 8
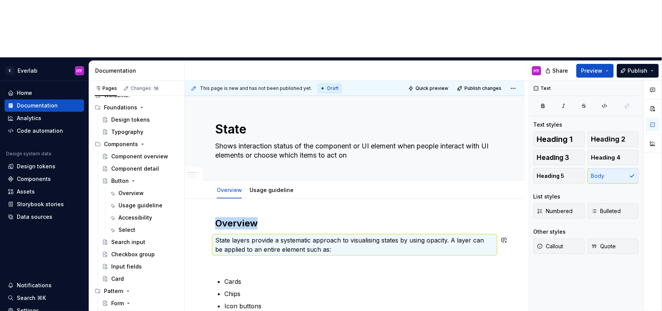
scroll to position [1, 0]
click at [209, 275] on span at bounding box center [207, 280] width 6 height 11
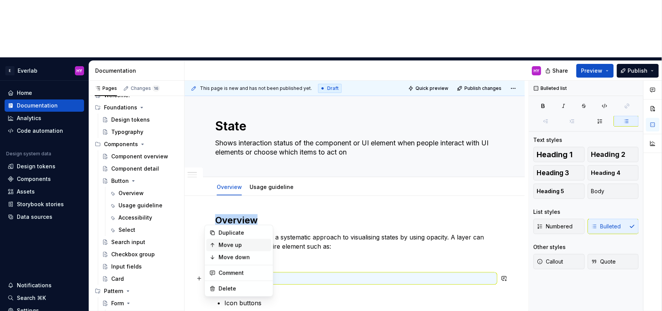
click at [225, 244] on div "Move up" at bounding box center [244, 245] width 50 height 8
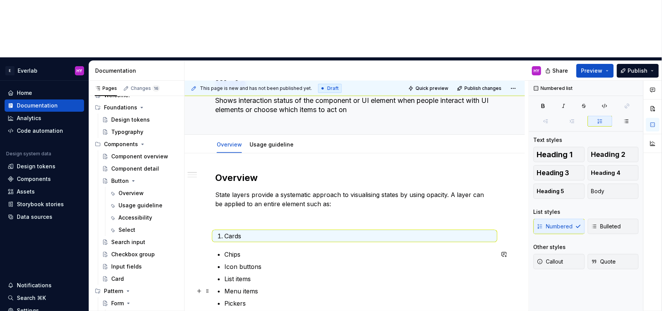
scroll to position [50, 0]
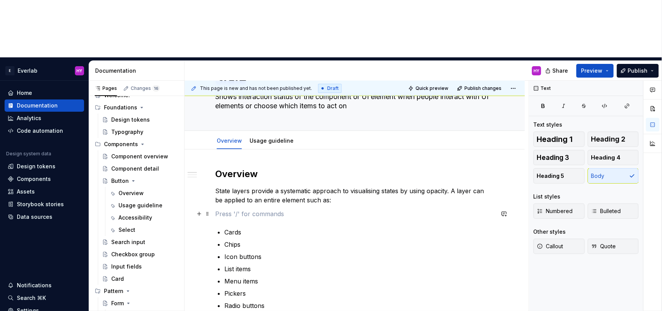
click at [247, 209] on p at bounding box center [354, 213] width 279 height 9
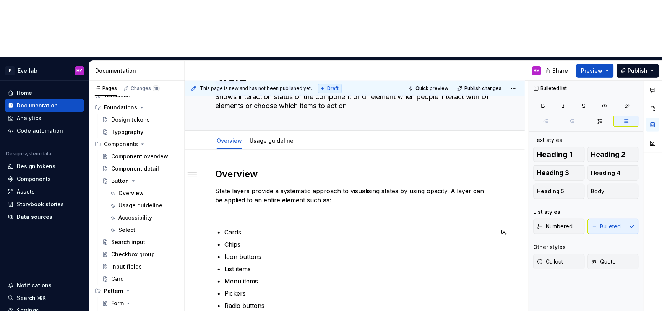
click at [206, 227] on span at bounding box center [207, 232] width 6 height 11
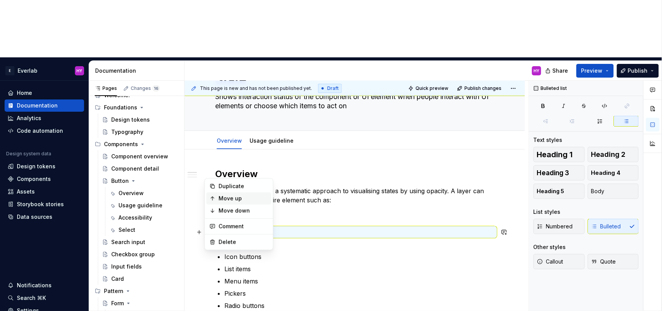
click at [225, 201] on div "Move up" at bounding box center [244, 199] width 50 height 8
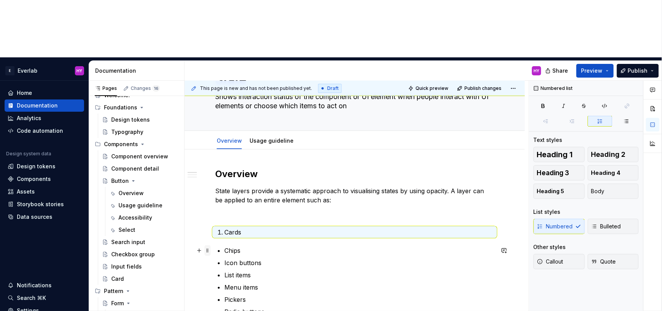
click at [207, 245] on span at bounding box center [207, 250] width 6 height 11
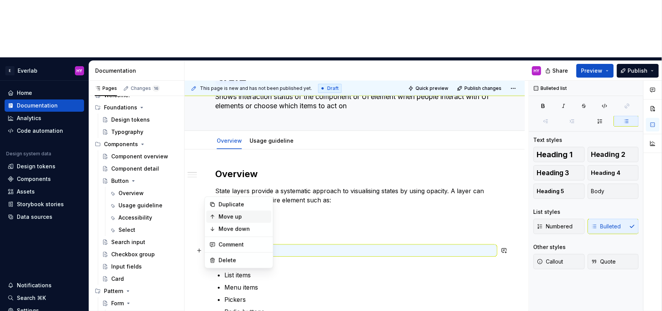
click at [218, 214] on div "Move up" at bounding box center [238, 217] width 65 height 12
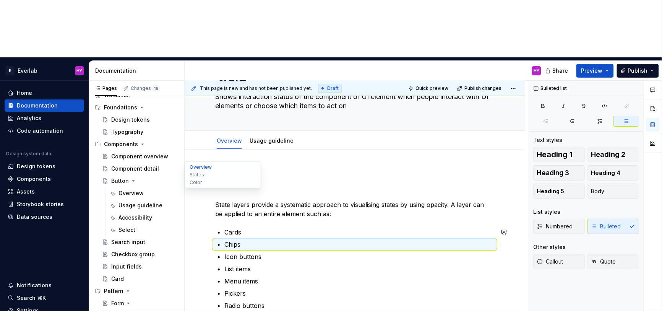
click at [213, 162] on ul "Overview States Color" at bounding box center [223, 174] width 76 height 27
click at [244, 186] on p at bounding box center [354, 190] width 279 height 9
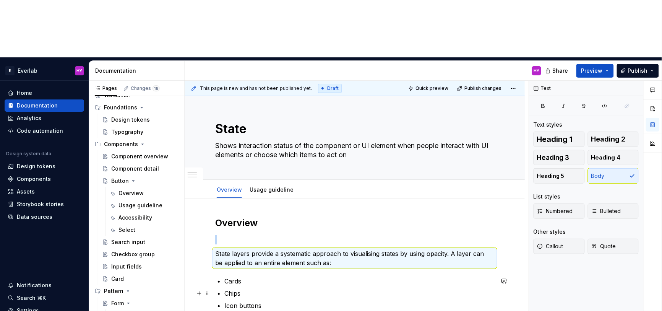
scroll to position [0, 0]
drag, startPoint x: 362, startPoint y: 99, endPoint x: 375, endPoint y: 100, distance: 13.0
click at [375, 140] on textarea "Shows interaction status of the component or UI element when people interact wi…" at bounding box center [353, 150] width 279 height 21
click at [372, 140] on textarea "Shows interaction status of the component or UI element when people interact wi…" at bounding box center [353, 150] width 279 height 21
drag, startPoint x: 313, startPoint y: 94, endPoint x: 203, endPoint y: 87, distance: 110.7
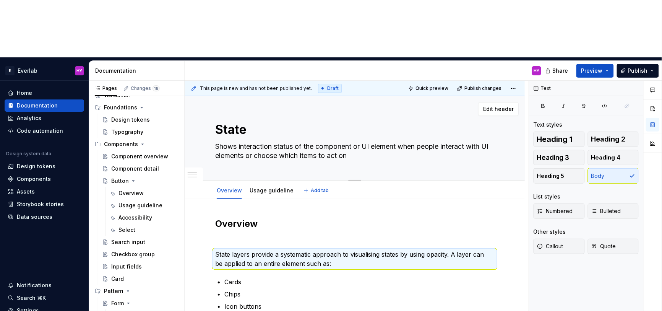
click at [203, 96] on div "State Shows interaction status of the component or UI element when people inter…" at bounding box center [355, 138] width 340 height 84
click at [263, 250] on p "State layers provide a systematic approach to visualising states by using opaci…" at bounding box center [354, 259] width 279 height 18
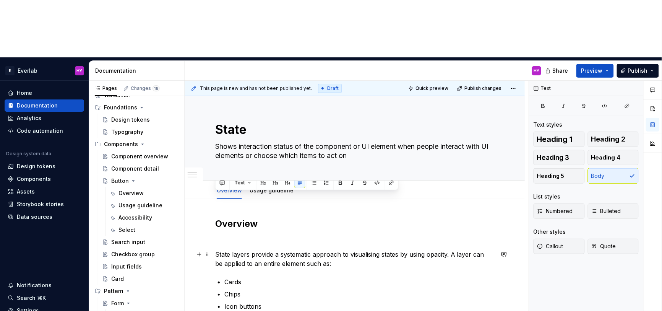
drag, startPoint x: 323, startPoint y: 206, endPoint x: 192, endPoint y: 196, distance: 131.9
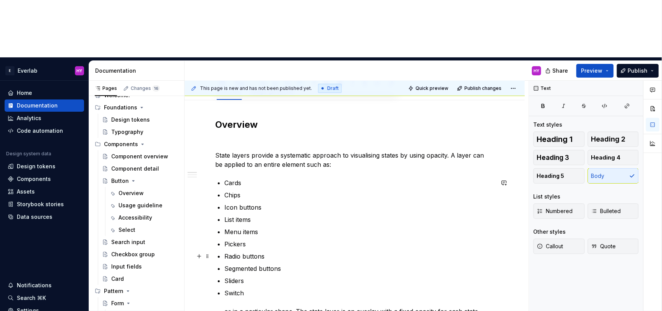
scroll to position [88, 0]
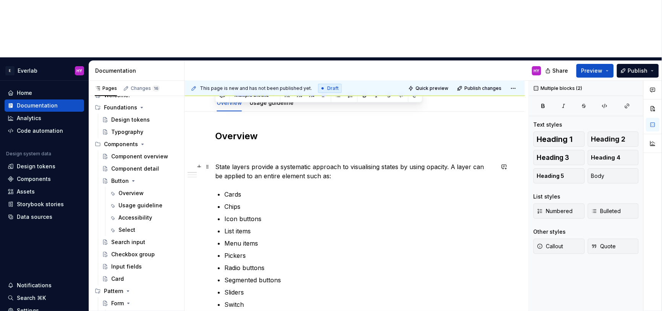
drag, startPoint x: 414, startPoint y: 248, endPoint x: 210, endPoint y: 105, distance: 248.8
copy div "State layers provide a systematic approach to visualising states by using opaci…"
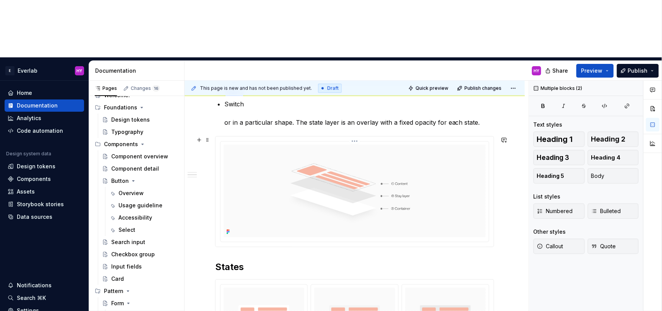
scroll to position [299, 0]
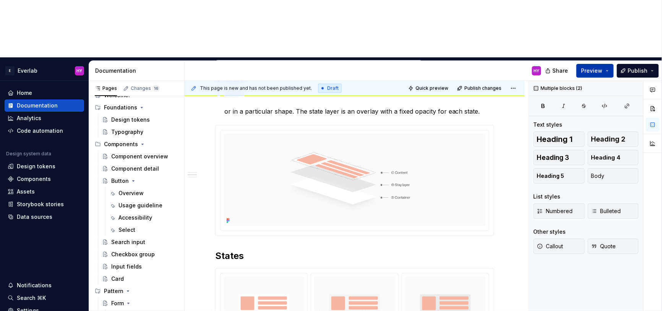
click at [601, 67] on span "Preview" at bounding box center [591, 71] width 21 height 8
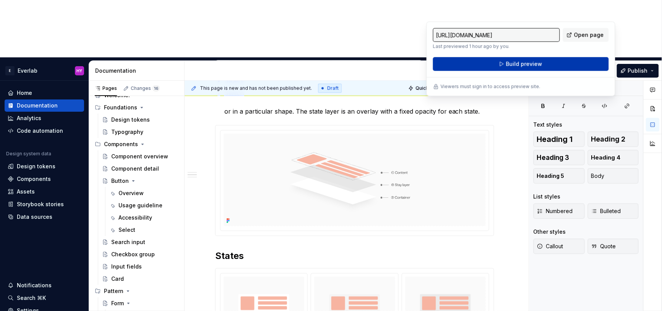
click at [546, 65] on button "Build preview" at bounding box center [521, 64] width 176 height 14
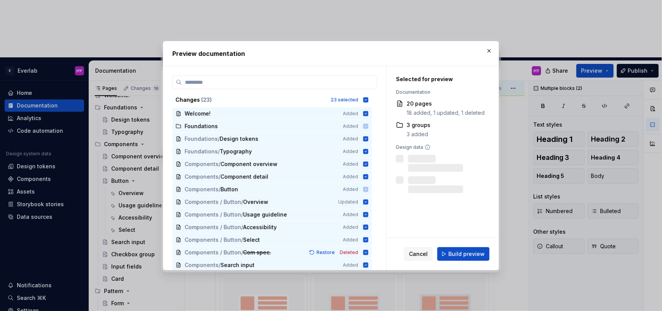
click at [480, 256] on span "Build preview" at bounding box center [466, 254] width 36 height 8
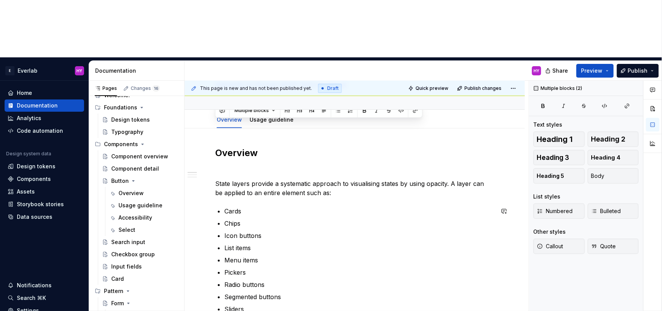
scroll to position [72, 0]
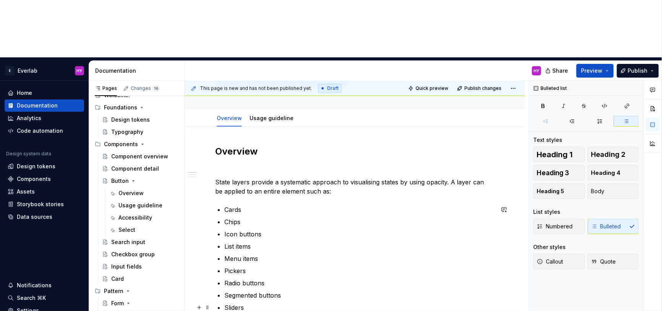
drag, startPoint x: 257, startPoint y: 248, endPoint x: 257, endPoint y: 253, distance: 4.6
click at [257, 303] on p "Sliders" at bounding box center [359, 307] width 270 height 9
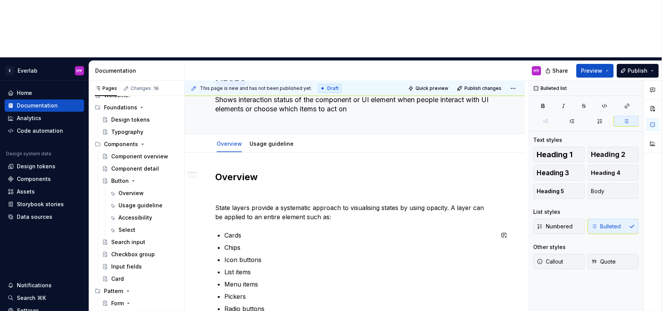
scroll to position [131, 0]
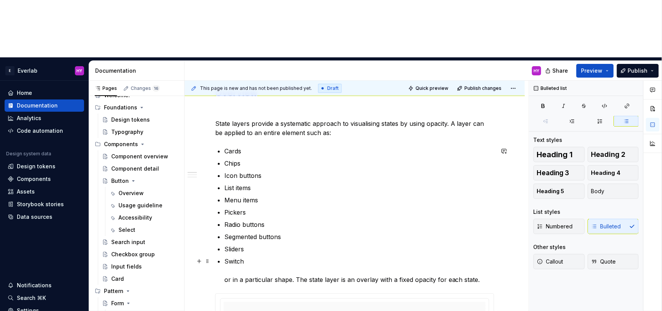
click at [303, 256] on p "Switch or in a particular shape. The state layer is an overlay with a fixed opa…" at bounding box center [359, 270] width 270 height 28
click at [487, 256] on p "Switch or in a particular shape. The state layer is an overlay with a fixed opa…" at bounding box center [359, 270] width 270 height 28
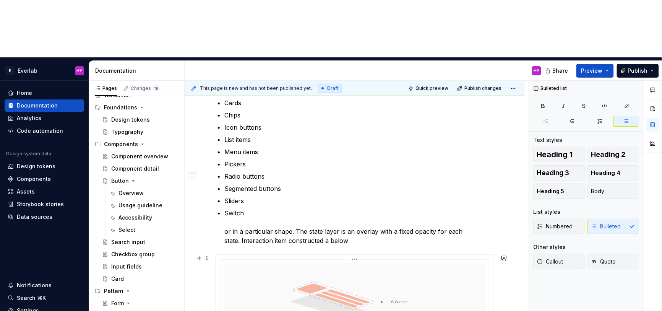
scroll to position [185, 0]
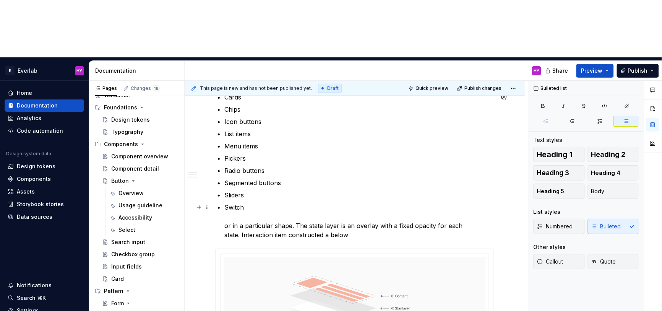
click at [287, 203] on p "Switch or in a particular shape. The state layer is an overlay with a fixed opa…" at bounding box center [359, 221] width 270 height 37
click at [272, 203] on p "Switch or in a particular shape. The state layer is an overlay with a fixed opa…" at bounding box center [359, 221] width 270 height 37
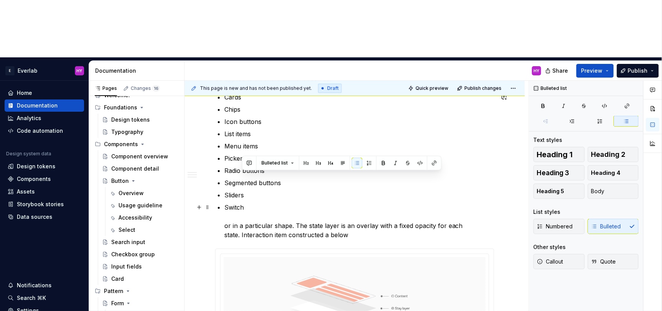
drag, startPoint x: 242, startPoint y: 176, endPoint x: 368, endPoint y: 178, distance: 125.8
click at [368, 203] on p "Switch or in a particular shape. The state layer is an overlay with a fixed opa…" at bounding box center [359, 221] width 270 height 37
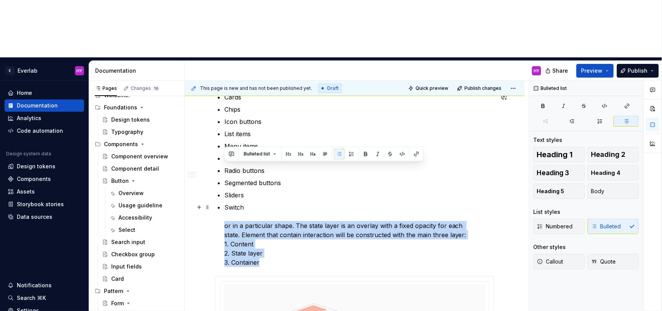
drag, startPoint x: 257, startPoint y: 196, endPoint x: 216, endPoint y: 169, distance: 49.3
copy p "or in a particular shape. The state layer is an overlay with a fixed opacity fo…"
click at [370, 203] on p "Switch or in a particular shape. The state layer is an overlay with a fixed opa…" at bounding box center [359, 235] width 270 height 64
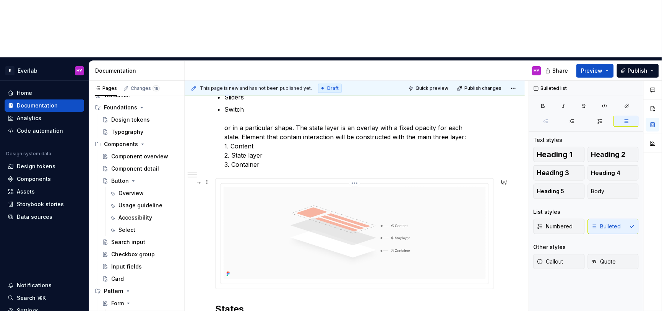
scroll to position [283, 0]
click at [482, 104] on p "Switch or in a particular shape. The state layer is an overlay with a fixed opa…" at bounding box center [359, 136] width 270 height 64
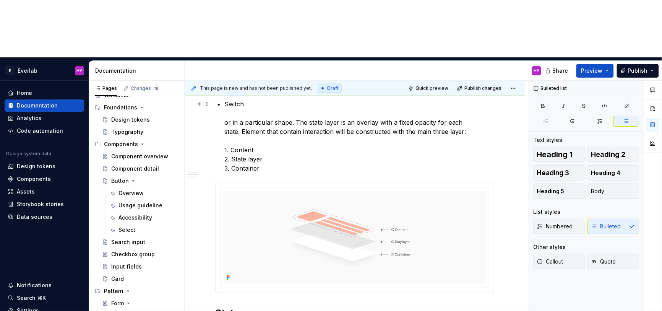
click at [410, 103] on p "Switch or in a particular shape. The state layer is an overlay with a fixed opa…" at bounding box center [359, 135] width 270 height 73
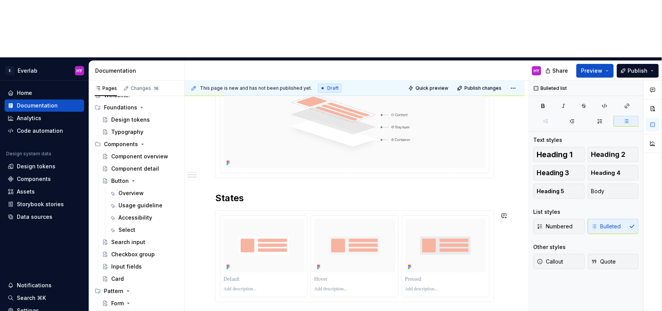
scroll to position [404, 0]
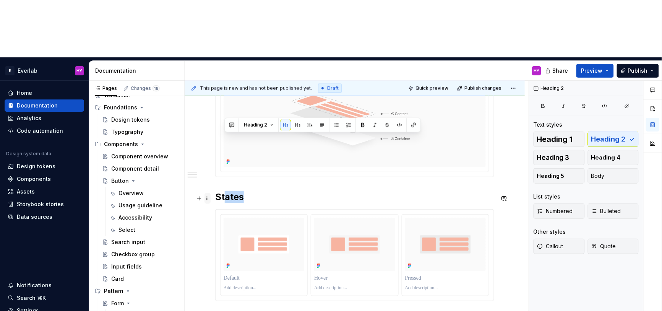
drag, startPoint x: 250, startPoint y: 141, endPoint x: 208, endPoint y: 137, distance: 42.6
click at [215, 137] on div "Overview State layers provide a systematic approach to visualising states by us…" at bounding box center [354, 126] width 279 height 625
click at [250, 191] on h2 "States" at bounding box center [354, 197] width 279 height 12
click at [245, 191] on h2 "States" at bounding box center [354, 197] width 279 height 12
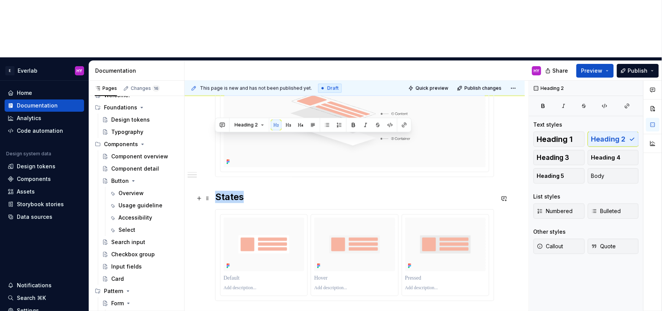
drag, startPoint x: 245, startPoint y: 140, endPoint x: 217, endPoint y: 140, distance: 28.3
click at [217, 191] on h2 "States" at bounding box center [354, 197] width 279 height 12
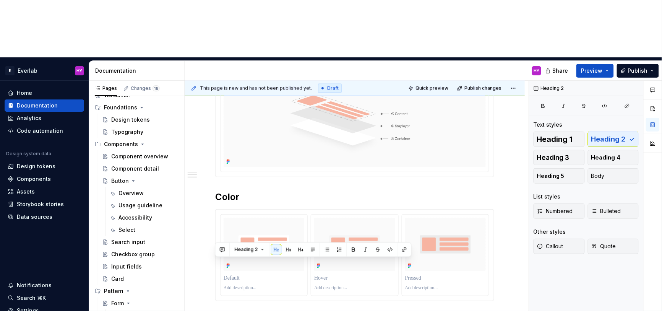
drag, startPoint x: 252, startPoint y: 263, endPoint x: 211, endPoint y: 266, distance: 41.0
click at [211, 266] on div "Overview State layers provide a systematic approach to visualising states by us…" at bounding box center [355, 164] width 340 height 736
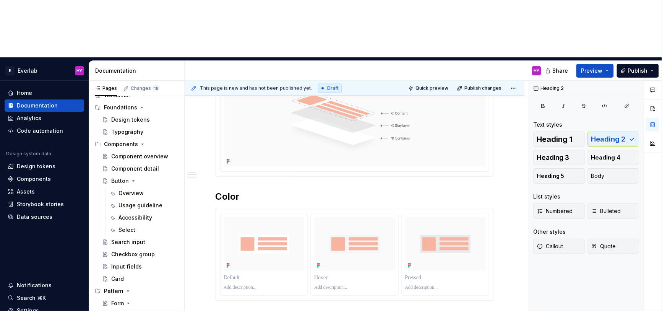
click at [252, 256] on div "Overview State layers provide a systematic approach to visualising states by us…" at bounding box center [354, 120] width 279 height 615
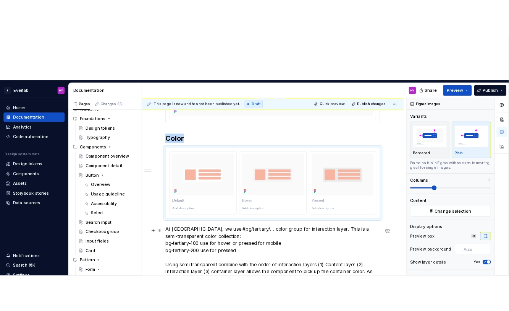
scroll to position [469, 0]
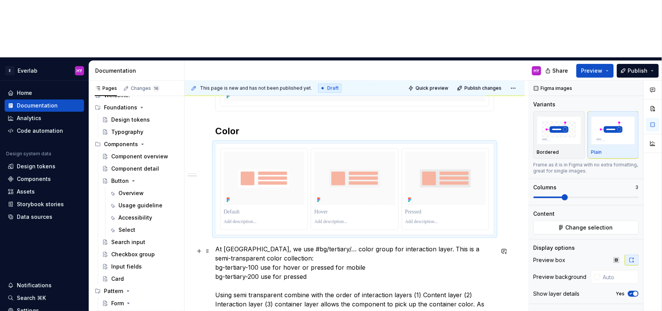
click at [277, 244] on p "At Everlab, we use #bg/tertiary/… color group for interaction layer. This is a …" at bounding box center [354, 285] width 279 height 83
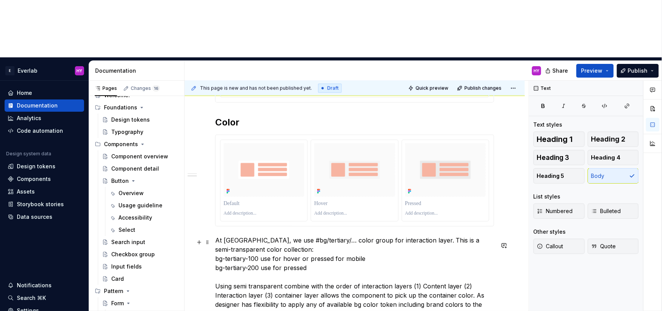
scroll to position [0, 0]
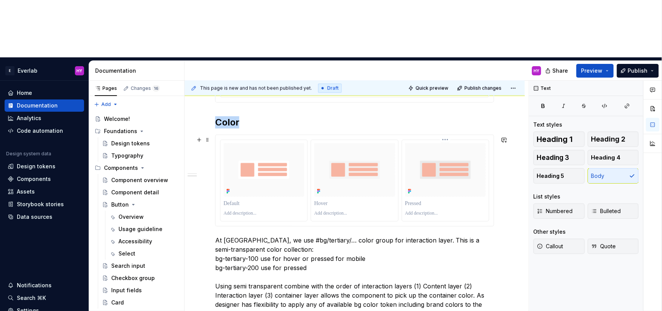
click at [425, 165] on div at bounding box center [445, 180] width 87 height 81
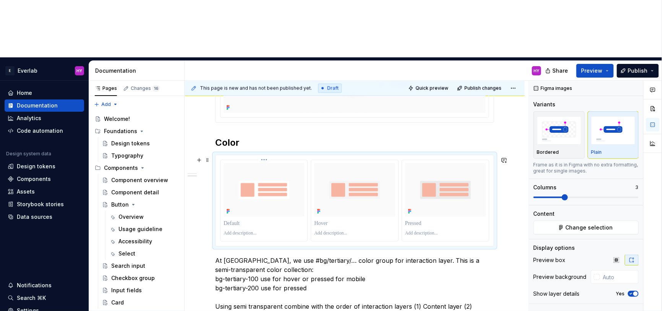
scroll to position [457, 0]
click at [252, 231] on p at bounding box center [264, 234] width 81 height 6
click at [256, 231] on p at bounding box center [264, 234] width 81 height 6
click at [291, 221] on p at bounding box center [264, 225] width 81 height 8
click at [265, 106] on html "E Everlab HY Home Documentation Analytics Code automation Design system data De…" at bounding box center [331, 155] width 662 height 311
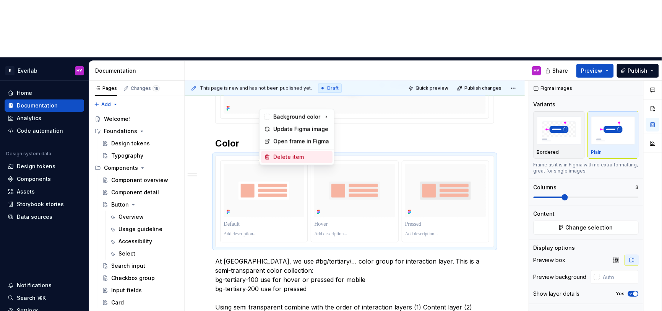
click at [297, 155] on div "Delete item" at bounding box center [301, 157] width 56 height 8
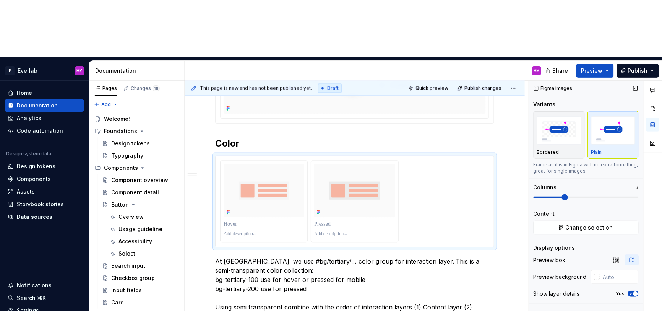
click at [560, 194] on span at bounding box center [586, 197] width 105 height 6
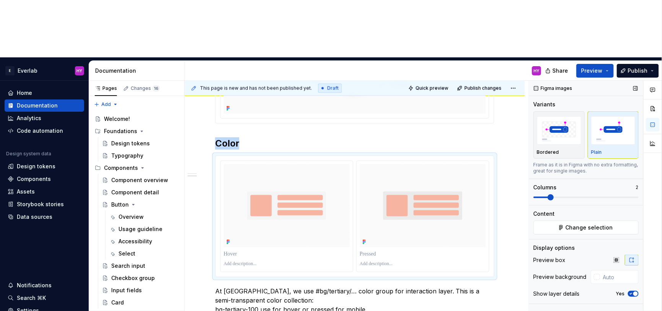
click at [552, 194] on span at bounding box center [551, 197] width 6 height 6
click at [258, 261] on p at bounding box center [287, 264] width 126 height 6
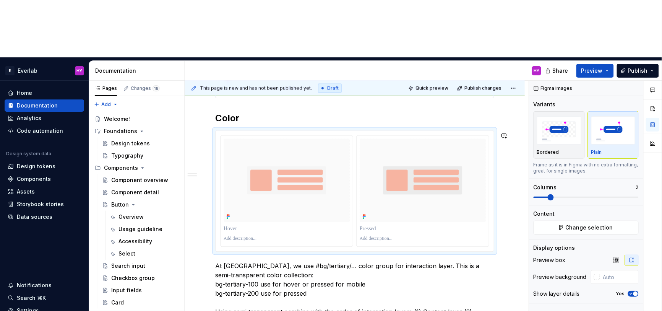
scroll to position [486, 0]
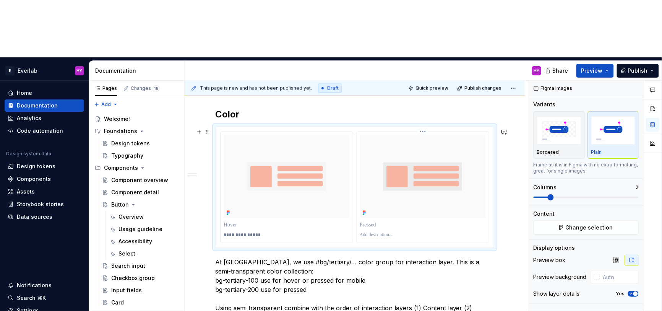
click at [397, 232] on p at bounding box center [423, 235] width 126 height 6
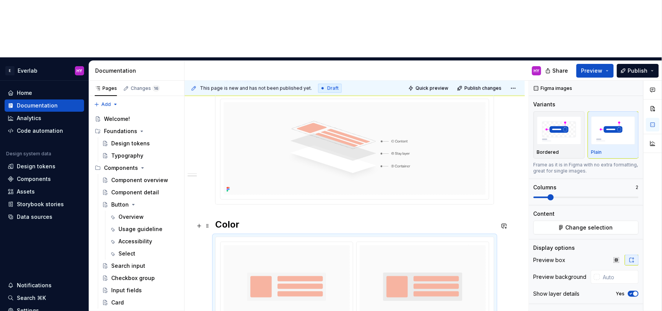
scroll to position [370, 0]
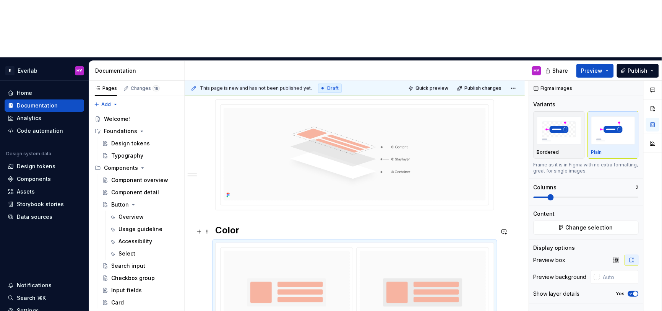
click at [235, 224] on h2 "Color" at bounding box center [354, 230] width 279 height 12
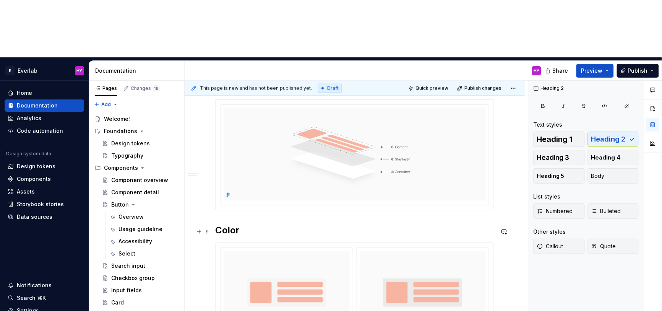
click at [251, 224] on h2 "Color" at bounding box center [354, 230] width 279 height 12
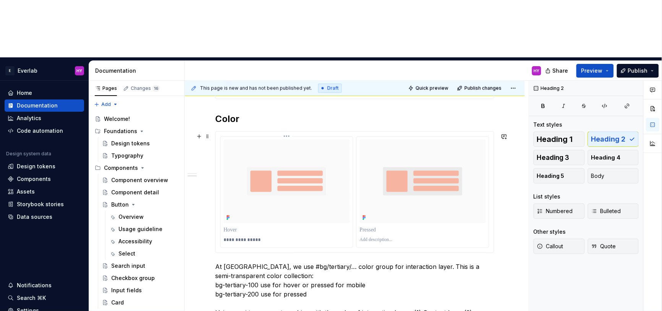
scroll to position [479, 0]
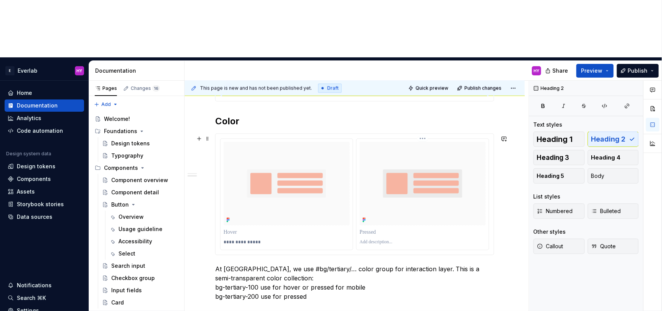
click at [384, 239] on p at bounding box center [423, 242] width 126 height 6
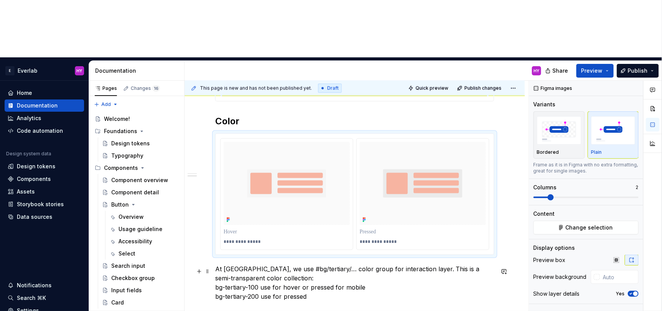
click at [295, 264] on p "At Everlab, we use #bg/tertiary/… color group for interaction layer. This is a …" at bounding box center [354, 305] width 279 height 83
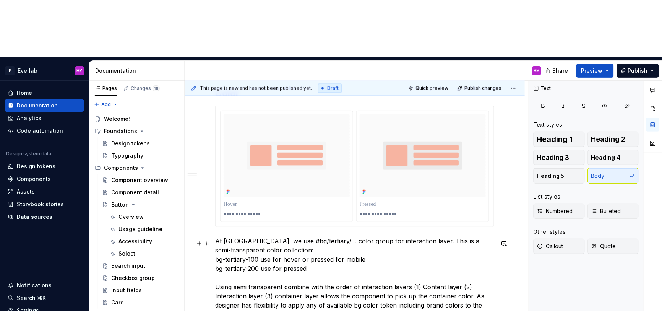
scroll to position [532, 0]
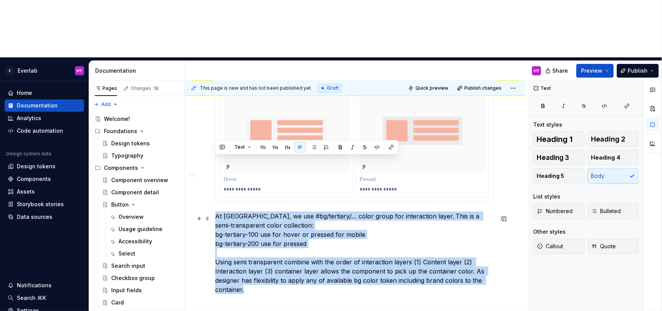
drag, startPoint x: 246, startPoint y: 236, endPoint x: 213, endPoint y: 162, distance: 81.3
click at [213, 162] on div "**********" at bounding box center [355, 38] width 340 height 743
copy p "At Everlab, we use #bg/tertiary/… color group for interaction layer. This is a …"
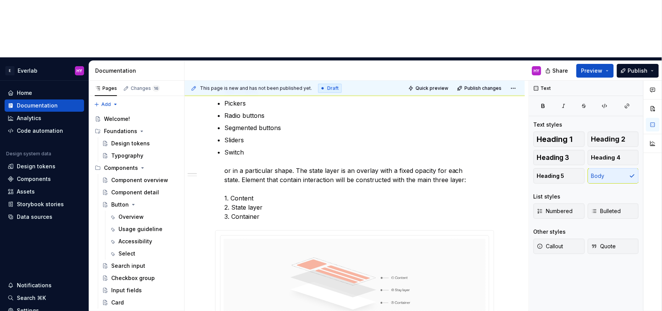
scroll to position [0, 0]
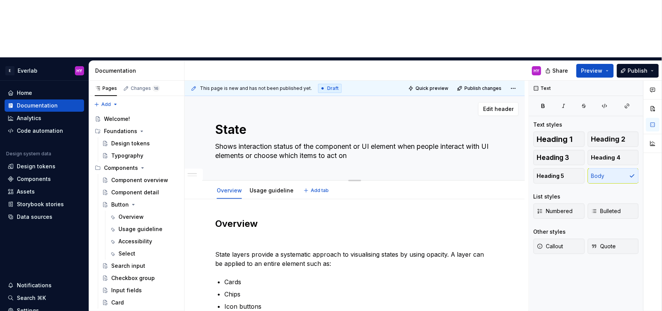
click at [315, 140] on textarea "Shows interaction status of the component or UI element when people interact wi…" at bounding box center [353, 150] width 279 height 21
click at [351, 140] on textarea "Shows interaction status of the component or UI element when people interact wi…" at bounding box center [353, 150] width 279 height 21
drag, startPoint x: 351, startPoint y: 99, endPoint x: 206, endPoint y: 89, distance: 145.5
click at [206, 96] on div "State Shows interaction status of the component or UI element when people inter…" at bounding box center [355, 138] width 340 height 84
paste textarea "tates define the interaction status of a component or UI element. They communic…"
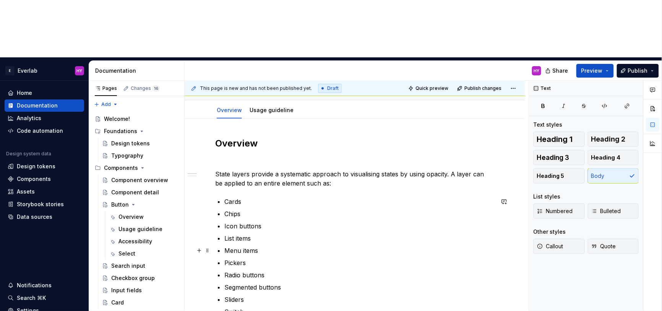
scroll to position [73, 0]
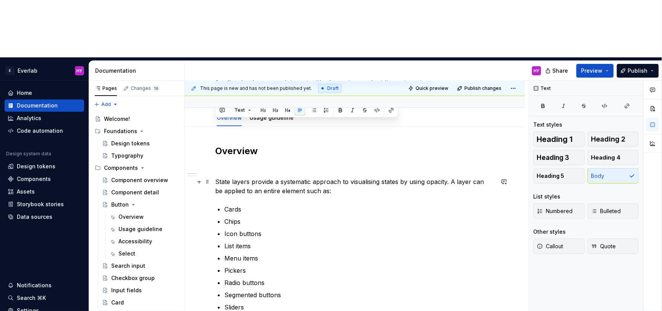
drag, startPoint x: 325, startPoint y: 132, endPoint x: 214, endPoint y: 121, distance: 112.2
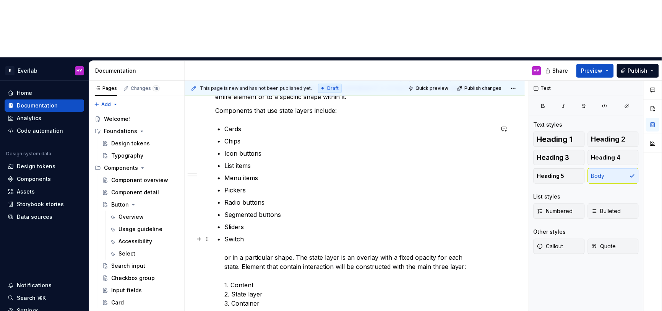
scroll to position [183, 0]
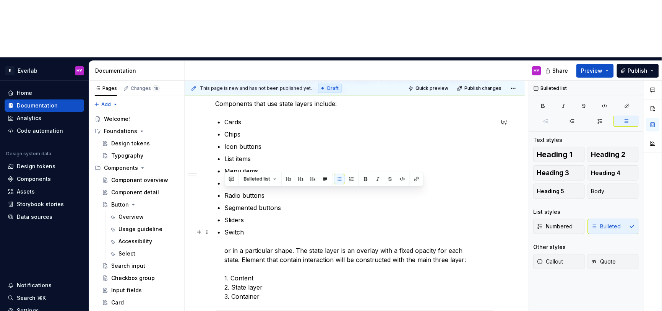
drag, startPoint x: 470, startPoint y: 203, endPoint x: 211, endPoint y: 192, distance: 259.7
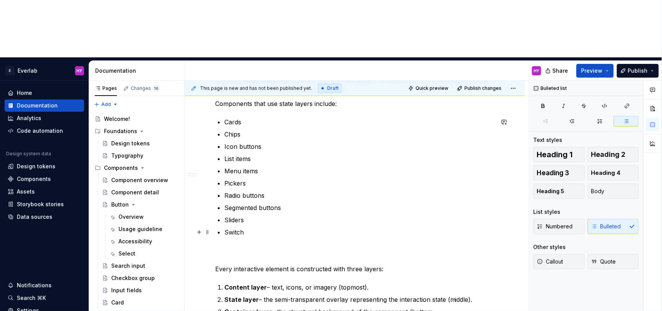
click at [233, 227] on p "Switch" at bounding box center [359, 241] width 270 height 28
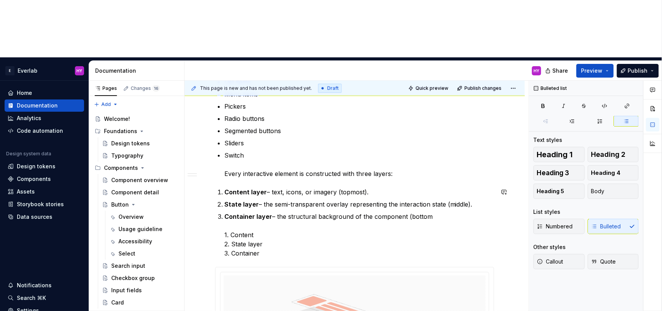
scroll to position [260, 0]
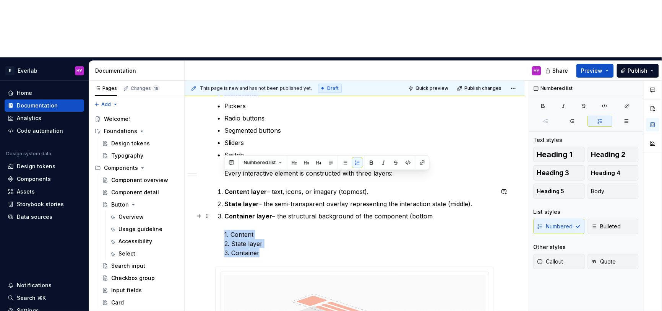
drag, startPoint x: 274, startPoint y: 199, endPoint x: 213, endPoint y: 176, distance: 65.7
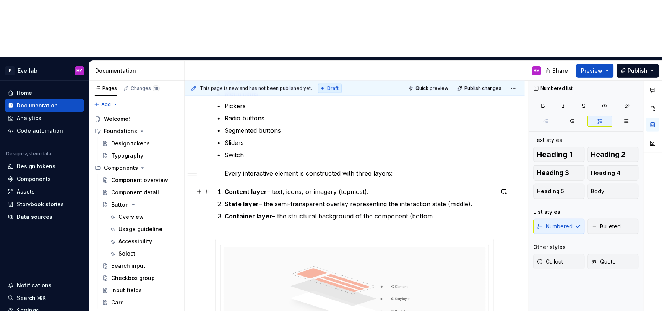
click at [269, 187] on p "Content layer – text, icons, or imagery (topmost)." at bounding box center [359, 191] width 270 height 9
click at [261, 199] on p "State layer – the semi-transparent overlay representing the interaction state (…" at bounding box center [359, 203] width 270 height 9
click at [275, 211] on p "Container layer – the structural background of the component (bottom" at bounding box center [359, 220] width 270 height 18
click at [453, 211] on p "Container layer the structural background of the component (bottom" at bounding box center [359, 220] width 270 height 18
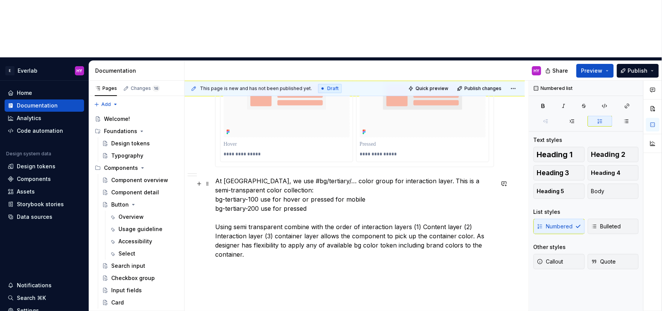
scroll to position [597, 0]
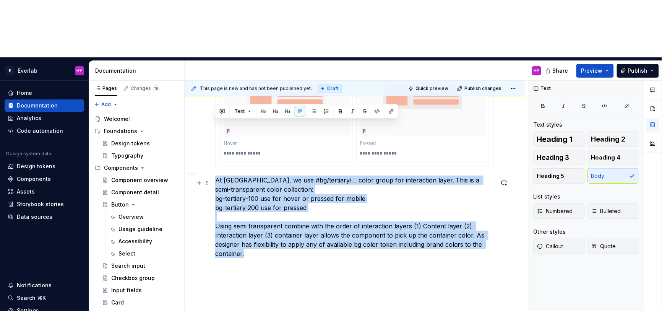
drag, startPoint x: 241, startPoint y: 195, endPoint x: 214, endPoint y: 129, distance: 71.3
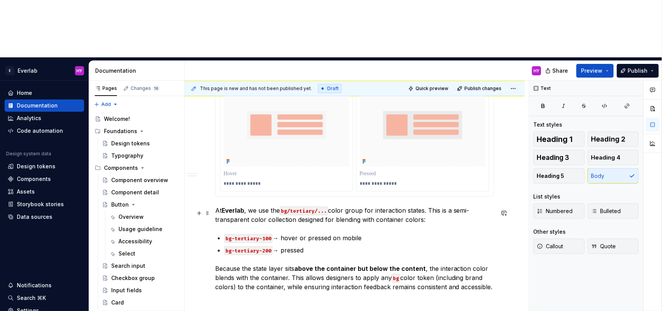
scroll to position [560, 0]
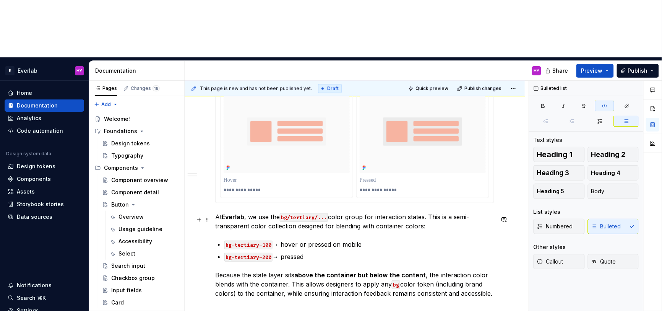
scroll to position [559, 0]
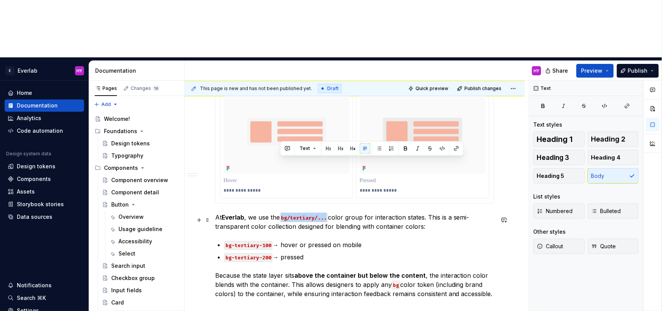
drag, startPoint x: 281, startPoint y: 161, endPoint x: 328, endPoint y: 162, distance: 47.4
click at [328, 213] on p "At Everlab , we use the bg/tertiary/... color group for interaction states. Thi…" at bounding box center [354, 222] width 279 height 18
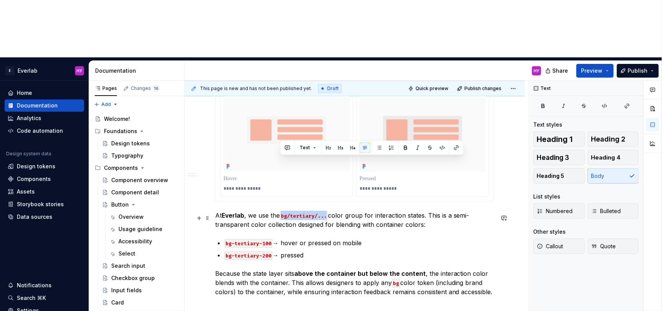
scroll to position [562, 0]
click at [348, 210] on p "At Everlab , we use the bg/tertiary/... color group for interaction states. Thi…" at bounding box center [354, 219] width 279 height 18
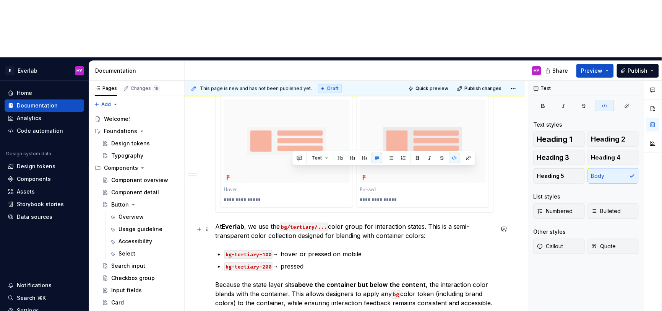
scroll to position [551, 0]
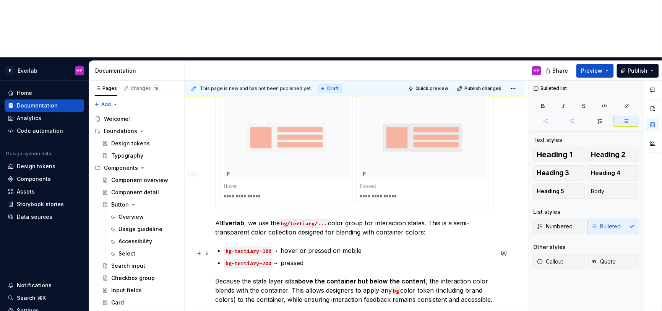
click at [281, 246] on p "bg-tertiary-100 → hover or pressed on mobile" at bounding box center [359, 250] width 270 height 9
click at [282, 258] on p "bg-tertiary-200 → pressed" at bounding box center [359, 262] width 270 height 9
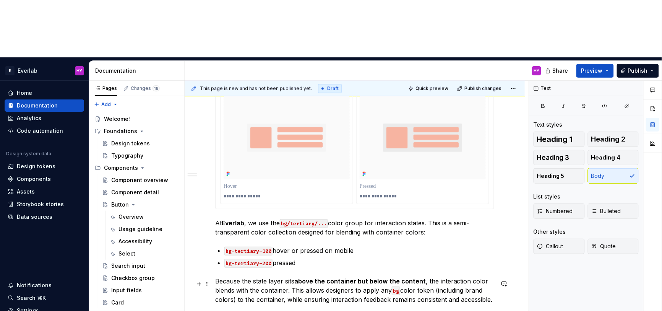
click at [318, 276] on p "Because the state layer sits above the container but below the content , the in…" at bounding box center [354, 290] width 279 height 28
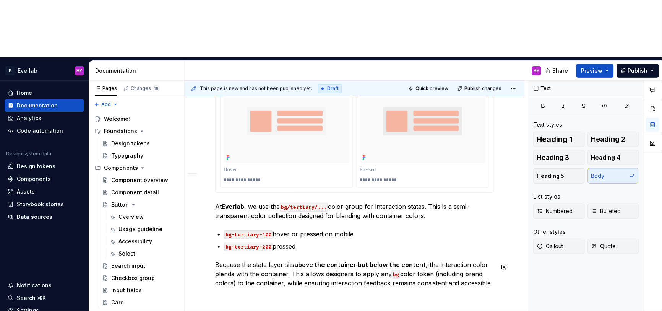
scroll to position [572, 0]
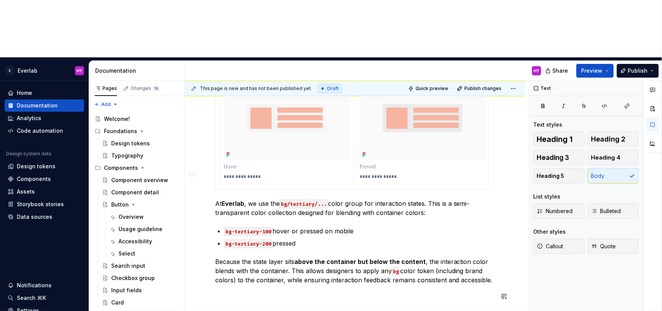
click at [316, 258] on div "**********" at bounding box center [355, 12] width 340 height 775
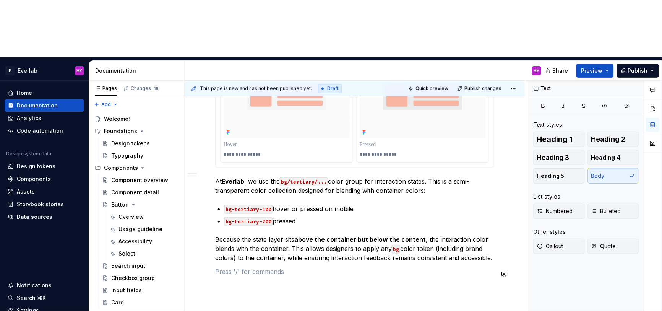
scroll to position [602, 0]
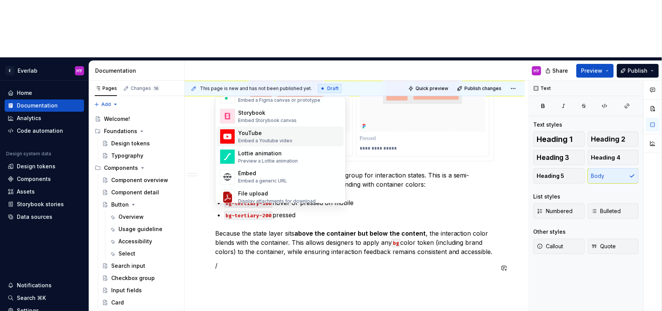
scroll to position [389, 0]
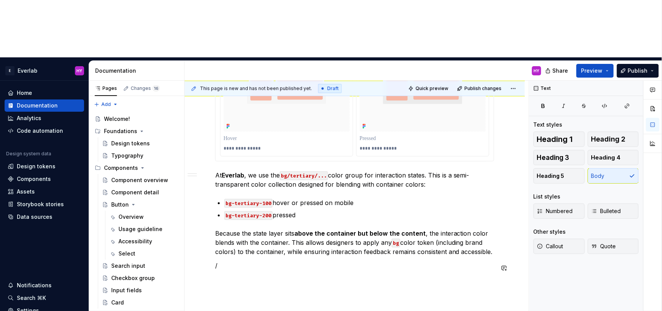
click at [228, 261] on p "/" at bounding box center [354, 265] width 279 height 9
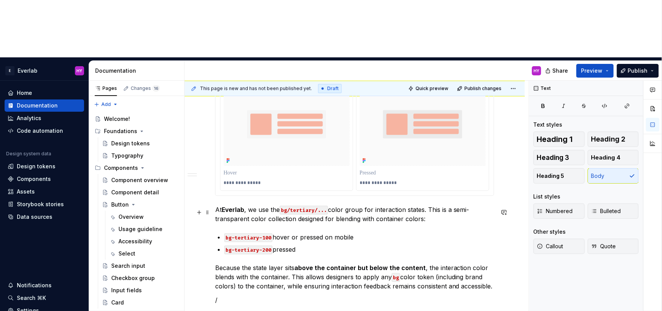
scroll to position [568, 0]
click at [284, 260] on div "**********" at bounding box center [355, 18] width 340 height 775
click at [129, 211] on div "Overview" at bounding box center [148, 216] width 60 height 11
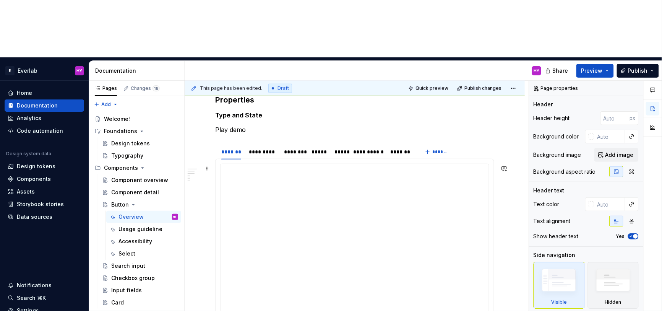
scroll to position [270, 0]
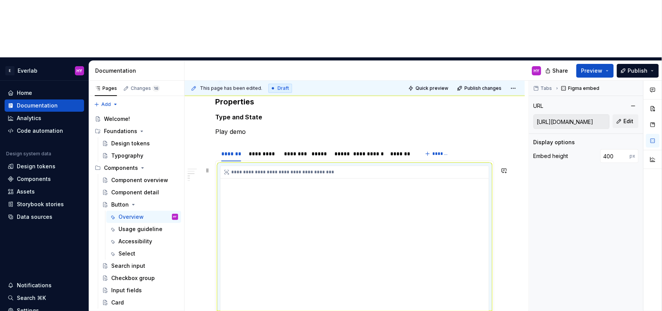
click at [251, 166] on div "**********" at bounding box center [355, 242] width 268 height 153
click at [238, 146] on div "*******" at bounding box center [231, 153] width 26 height 15
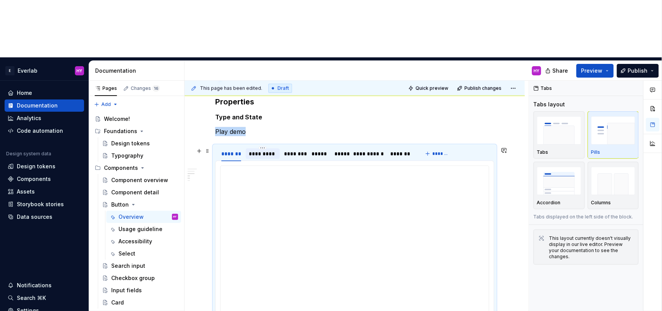
click at [268, 150] on div "*********" at bounding box center [263, 154] width 28 height 8
click at [295, 150] on div "********" at bounding box center [294, 154] width 20 height 8
click at [328, 148] on div "*****" at bounding box center [318, 153] width 21 height 11
click at [341, 150] on div "*****" at bounding box center [339, 154] width 11 height 8
click at [373, 150] on div "**********" at bounding box center [367, 154] width 29 height 8
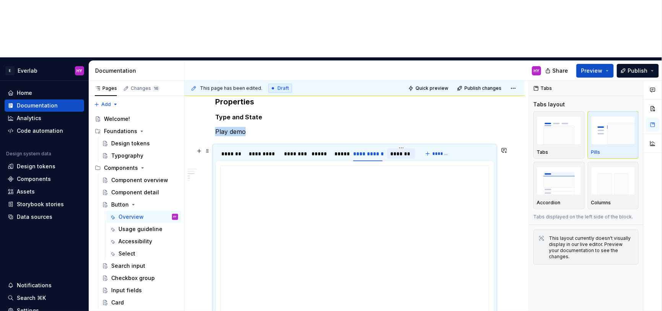
click at [402, 150] on div "*******" at bounding box center [401, 154] width 22 height 8
click at [405, 150] on div "*******" at bounding box center [401, 154] width 22 height 8
click at [371, 150] on div "**********" at bounding box center [367, 154] width 29 height 8
click at [340, 150] on div "*****" at bounding box center [339, 154] width 11 height 8
click at [286, 150] on div "********" at bounding box center [294, 154] width 20 height 8
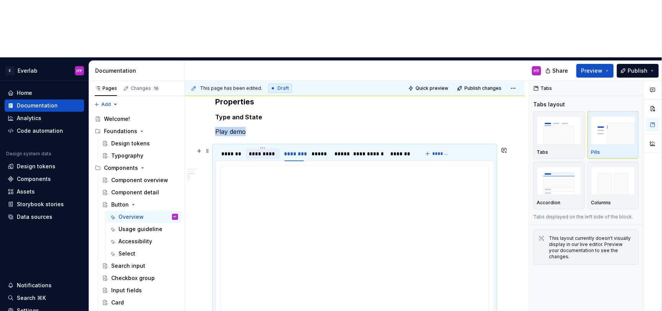
click at [258, 150] on div "*********" at bounding box center [263, 154] width 28 height 8
click at [234, 150] on div "*******" at bounding box center [231, 154] width 20 height 8
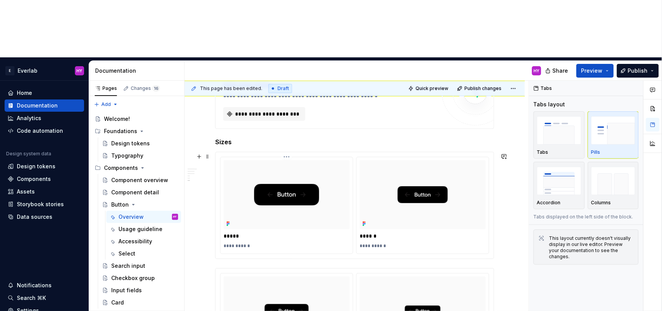
scroll to position [691, 0]
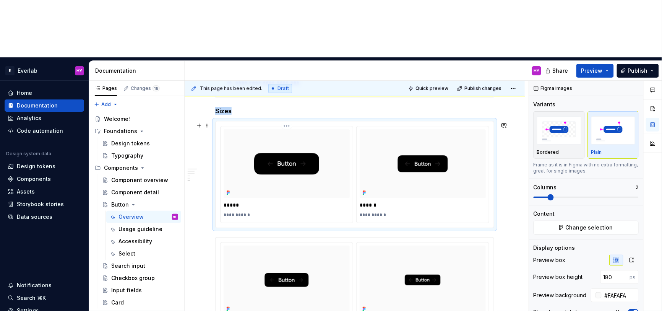
click at [320, 140] on img at bounding box center [286, 163] width 85 height 47
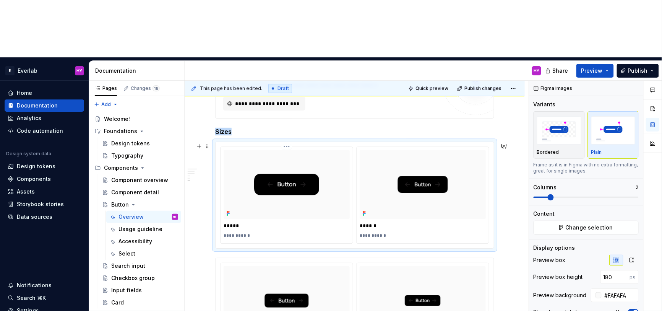
scroll to position [665, 0]
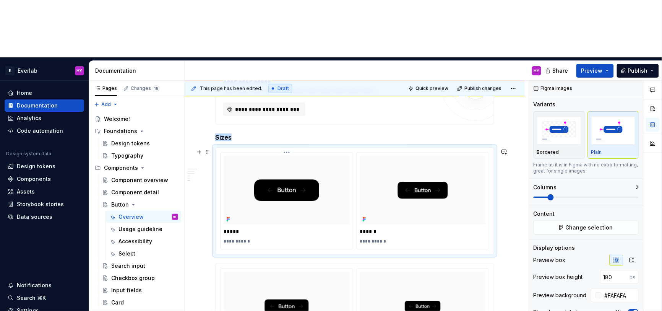
click at [290, 94] on html "E Everlab HY Home Documentation Analytics Code automation Design system data De…" at bounding box center [331, 155] width 662 height 311
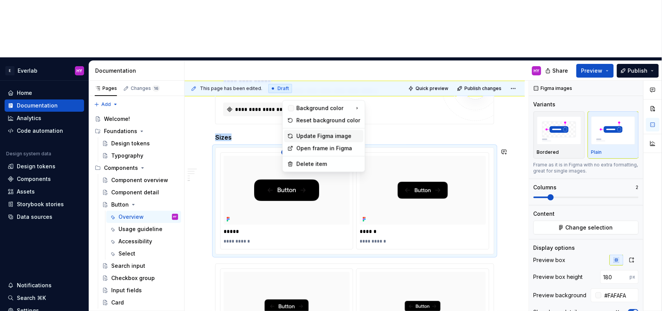
click at [304, 138] on div "Update Figma image" at bounding box center [329, 136] width 64 height 8
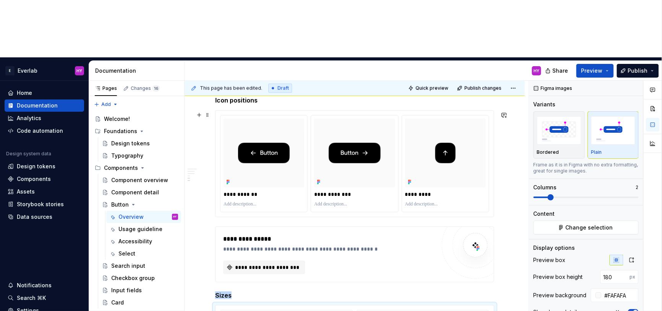
scroll to position [505, 0]
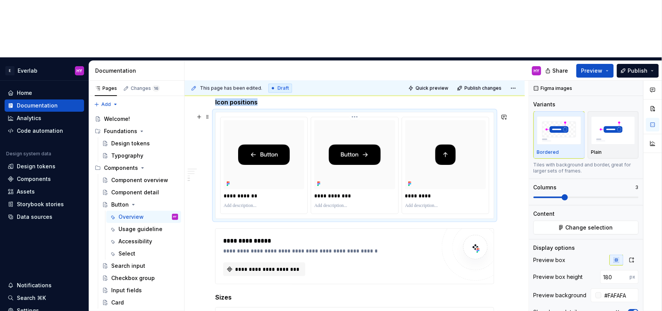
click at [373, 132] on img at bounding box center [354, 154] width 81 height 45
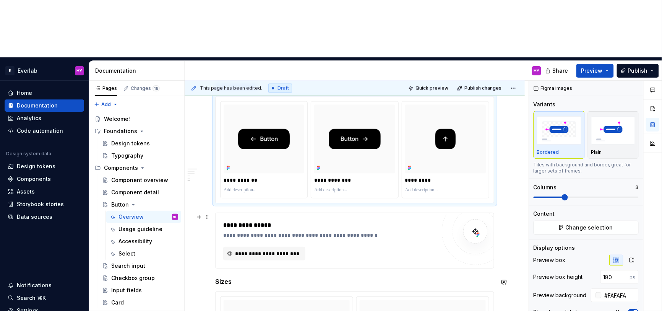
scroll to position [513, 0]
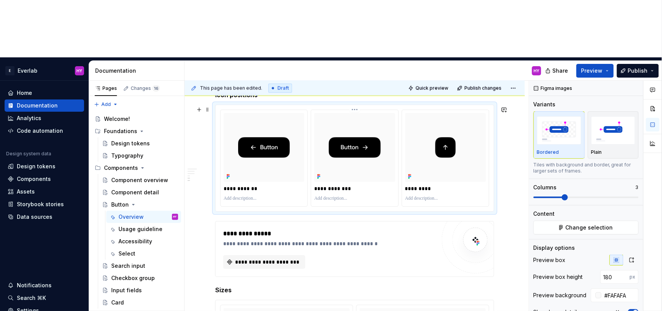
click at [394, 185] on p "**********" at bounding box center [355, 189] width 82 height 8
click at [615, 116] on img "button" at bounding box center [613, 130] width 44 height 28
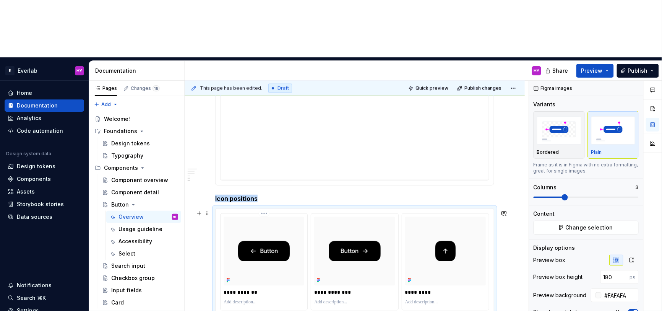
scroll to position [520, 0]
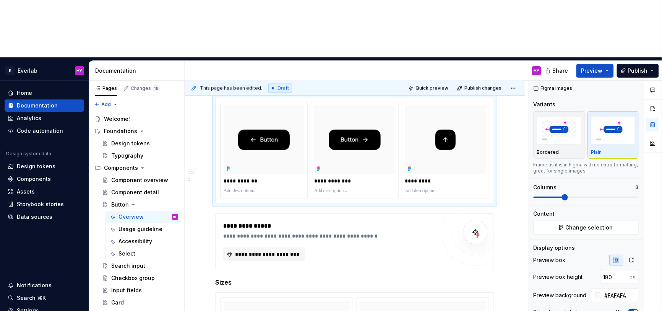
drag, startPoint x: 595, startPoint y: 16, endPoint x: 595, endPoint y: 22, distance: 5.7
click at [595, 61] on div "Share Preview Publish" at bounding box center [604, 70] width 115 height 19
click at [594, 64] on button "Preview" at bounding box center [594, 71] width 37 height 14
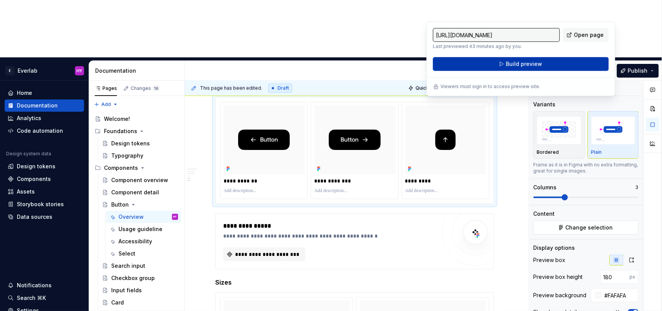
click at [565, 66] on button "Build preview" at bounding box center [521, 64] width 176 height 14
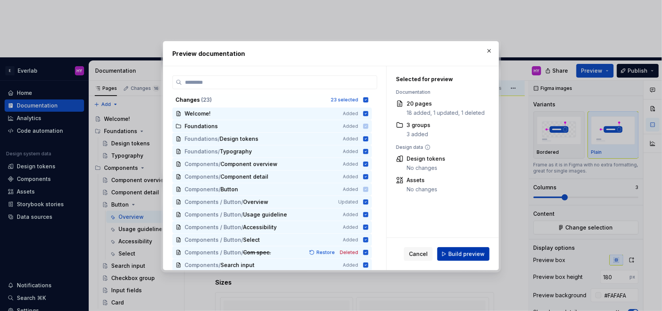
click at [458, 251] on span "Build preview" at bounding box center [466, 254] width 36 height 8
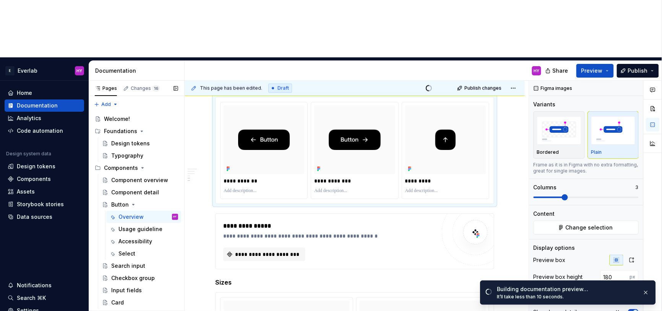
scroll to position [24, 0]
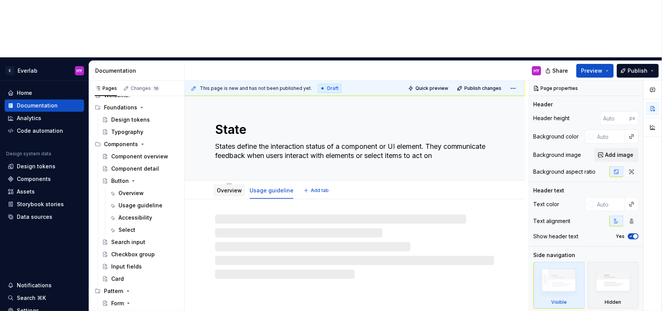
click at [230, 187] on link "Overview" at bounding box center [229, 190] width 25 height 6
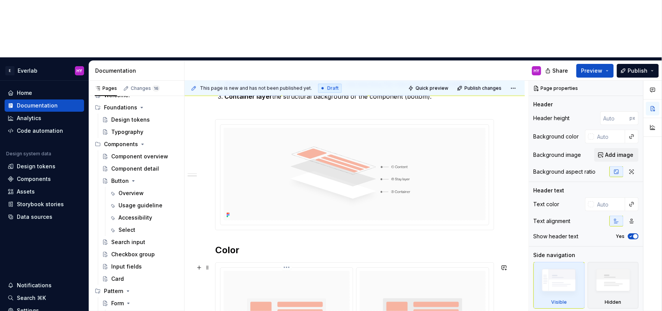
scroll to position [380, 0]
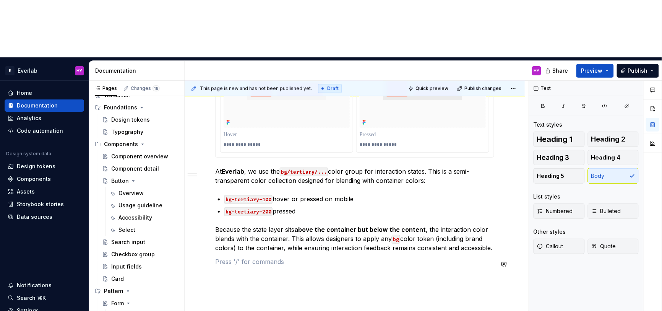
scroll to position [608, 0]
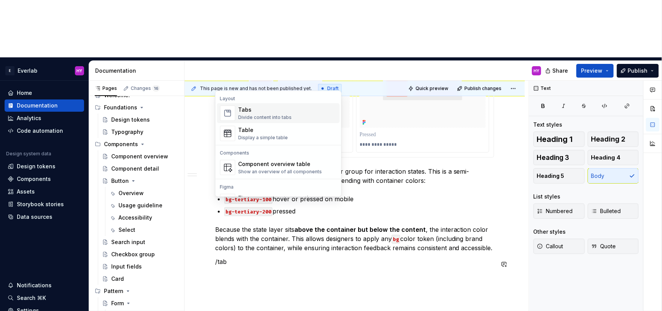
click at [296, 115] on div "Tabs Divide content into tabs" at bounding box center [287, 112] width 98 height 15
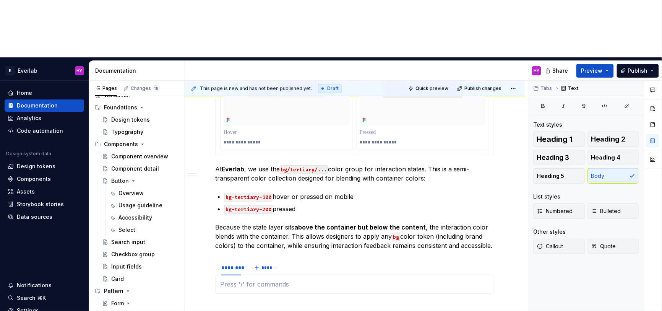
scroll to position [605, 0]
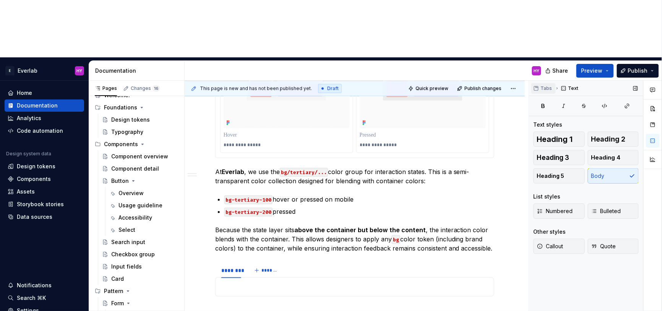
click at [544, 83] on button "Tabs" at bounding box center [543, 88] width 24 height 11
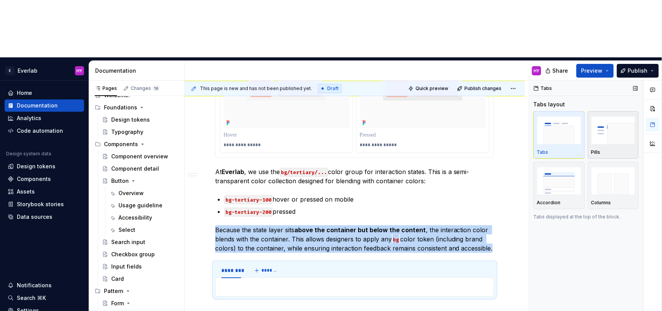
click at [616, 116] on img "button" at bounding box center [613, 130] width 44 height 28
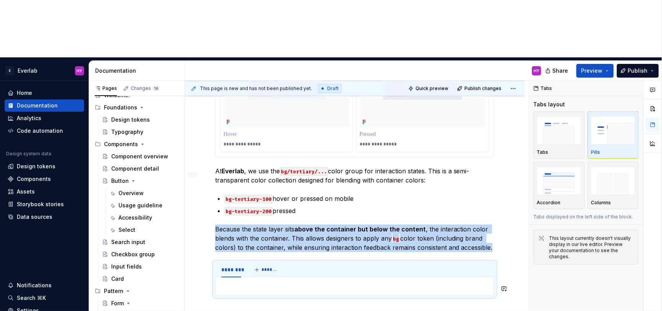
scroll to position [608, 0]
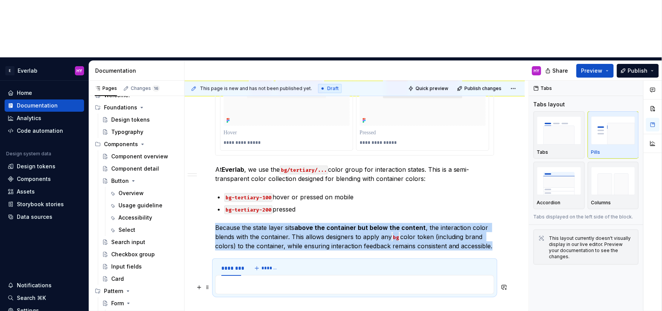
click at [260, 280] on p at bounding box center [354, 284] width 269 height 9
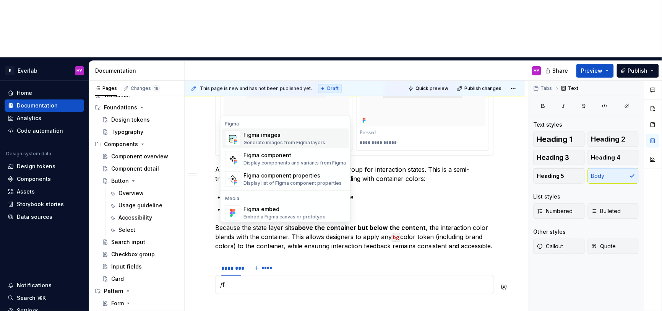
click at [306, 133] on div "Figma images" at bounding box center [284, 135] width 82 height 8
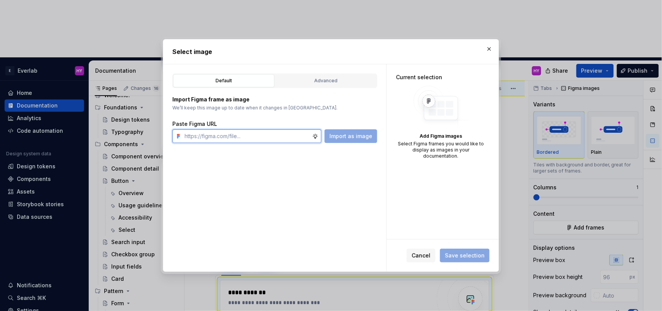
paste input "[URL][DOMAIN_NAME]"
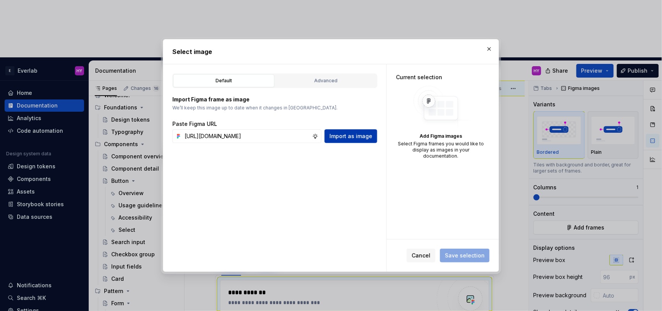
scroll to position [0, 0]
click at [354, 138] on span "Import as image" at bounding box center [350, 136] width 43 height 8
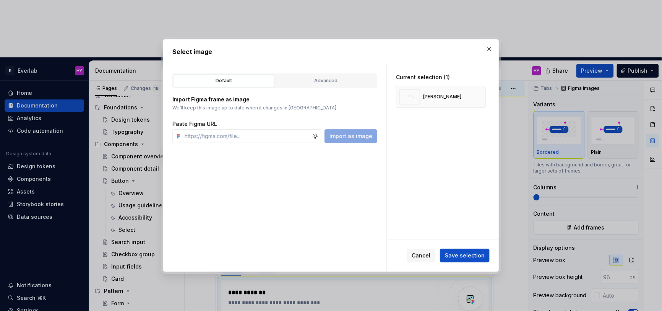
click at [311, 169] on div "Default Advanced Import Figma frame as image We’ll keep this image up to date w…" at bounding box center [274, 168] width 223 height 208
drag, startPoint x: 269, startPoint y: 130, endPoint x: 269, endPoint y: 135, distance: 5.0
click at [269, 130] on input "text" at bounding box center [247, 136] width 131 height 14
paste input "[URL][DOMAIN_NAME]"
click at [478, 255] on span "Save selection" at bounding box center [465, 255] width 40 height 8
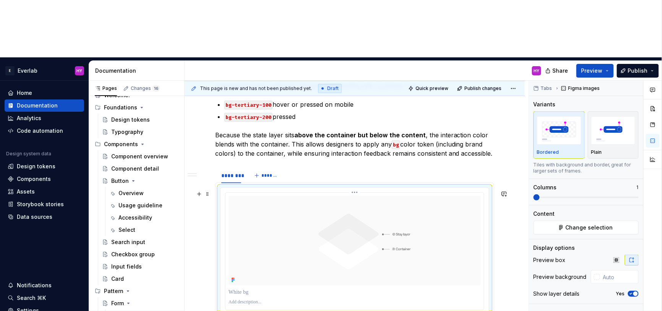
scroll to position [699, 0]
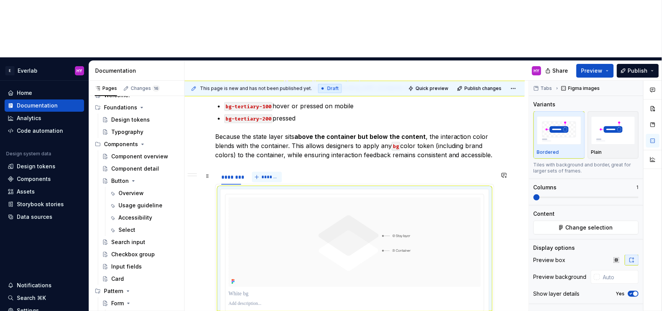
click at [270, 172] on button "*******" at bounding box center [267, 177] width 30 height 11
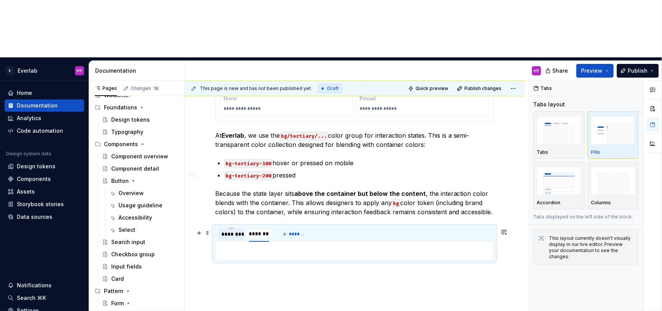
click at [224, 230] on div "********" at bounding box center [231, 234] width 20 height 8
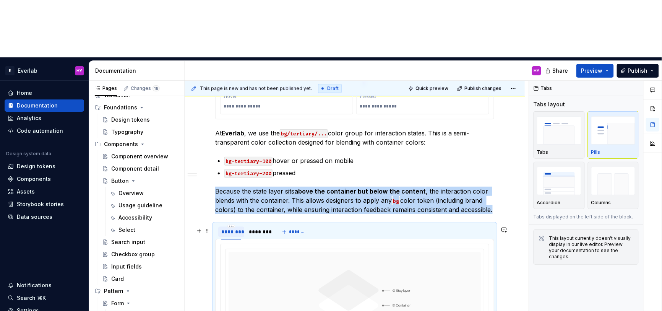
click at [224, 228] on div "********" at bounding box center [231, 232] width 20 height 8
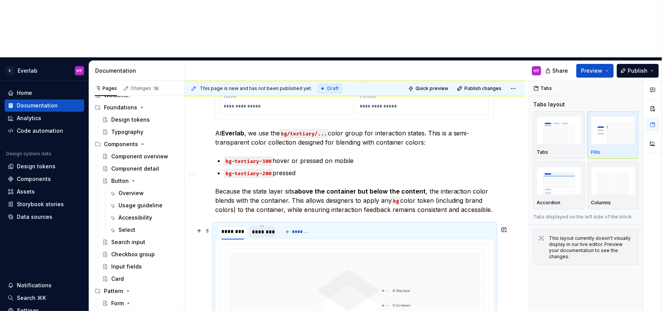
click at [263, 228] on div "********" at bounding box center [262, 232] width 20 height 8
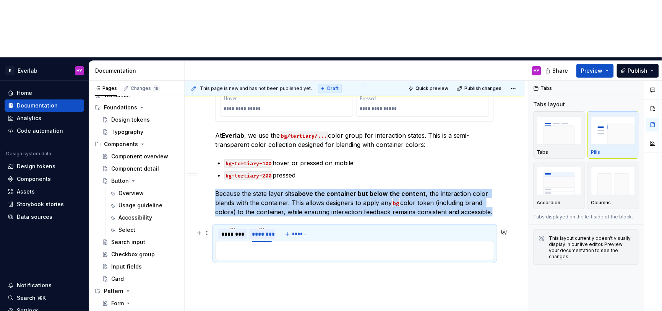
click at [263, 230] on div "********" at bounding box center [262, 234] width 20 height 8
click at [248, 246] on p at bounding box center [354, 250] width 269 height 9
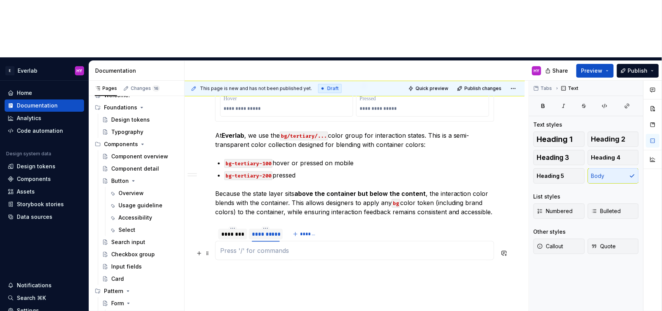
click at [248, 246] on p at bounding box center [354, 250] width 269 height 9
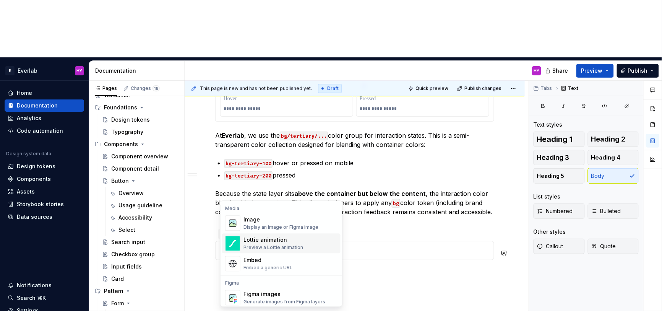
scroll to position [2, 0]
click at [263, 293] on div "Figma images" at bounding box center [284, 292] width 82 height 8
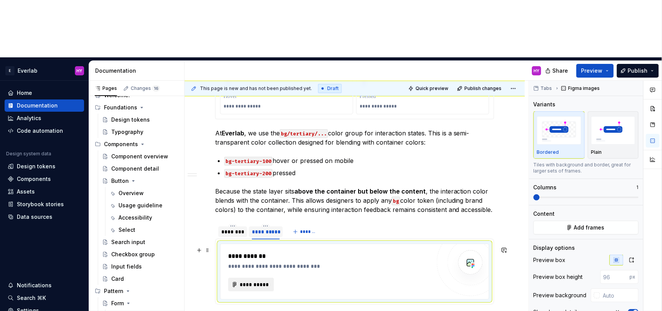
click at [250, 281] on span "**********" at bounding box center [254, 285] width 30 height 8
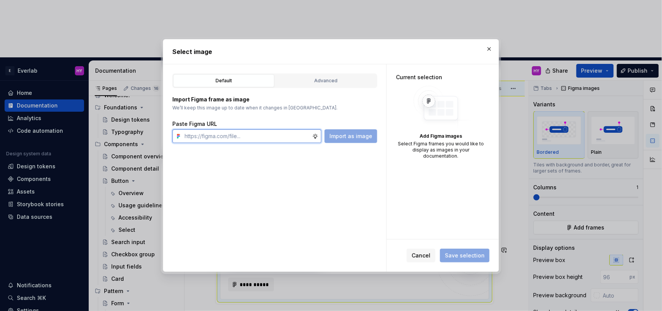
paste input "[URL][DOMAIN_NAME]"
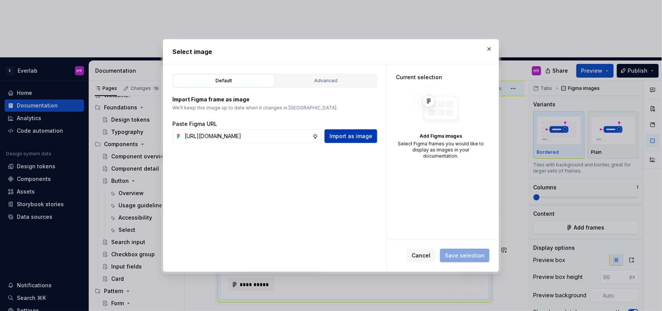
scroll to position [0, 0]
click at [365, 135] on span "Import as image" at bounding box center [350, 136] width 43 height 8
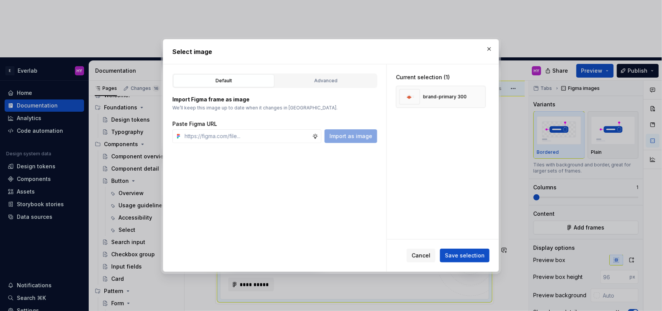
click at [472, 258] on span "Save selection" at bounding box center [465, 255] width 40 height 8
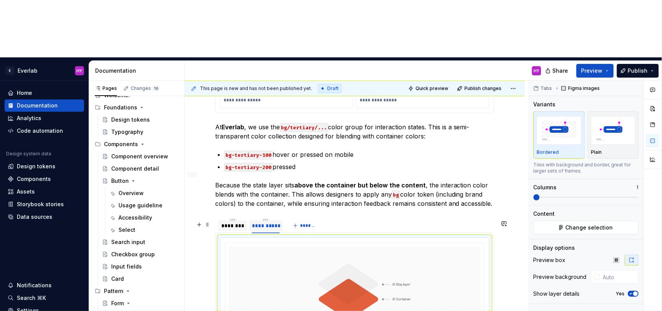
click at [225, 222] on div "********" at bounding box center [232, 226] width 23 height 8
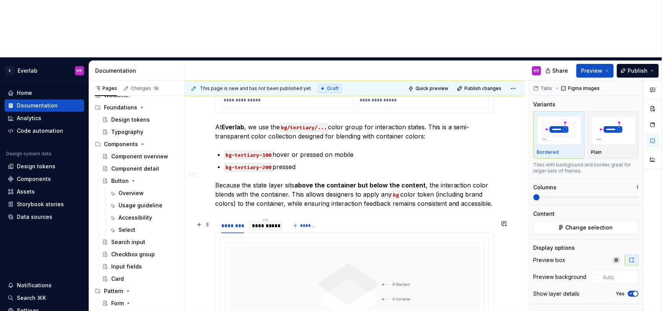
click at [264, 222] on div "**********" at bounding box center [266, 226] width 28 height 8
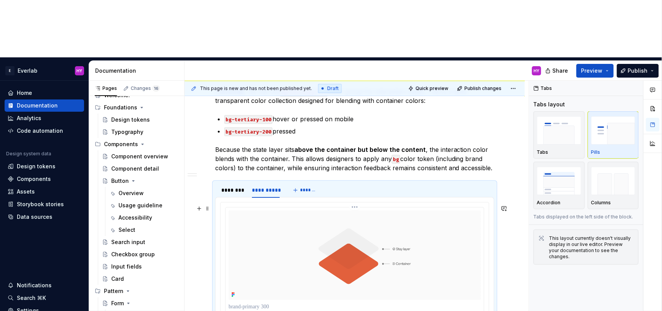
scroll to position [687, 0]
click at [233, 185] on div "********" at bounding box center [232, 189] width 23 height 8
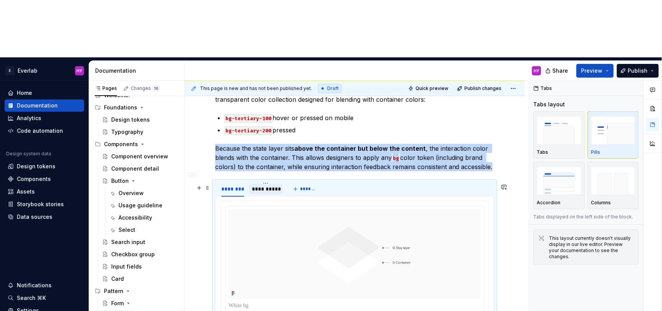
click at [260, 185] on div "**********" at bounding box center [266, 189] width 28 height 8
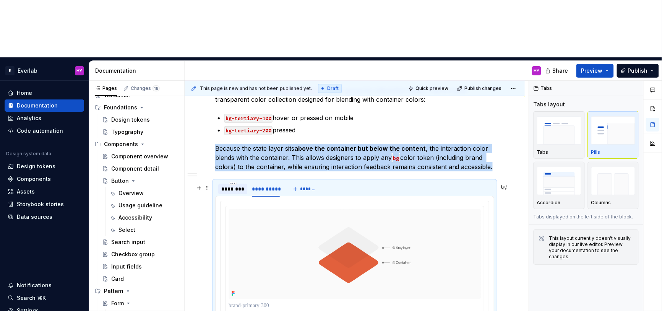
click at [224, 185] on div "********" at bounding box center [232, 189] width 23 height 8
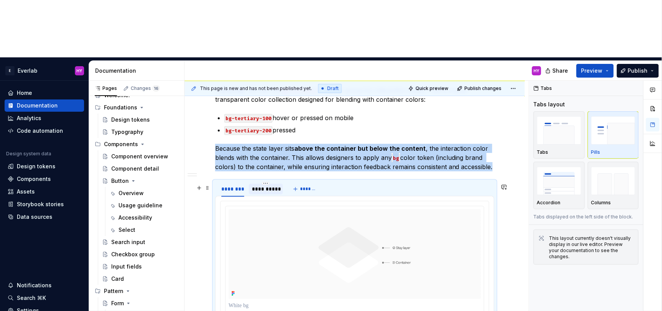
click at [258, 185] on div "**********" at bounding box center [266, 189] width 28 height 8
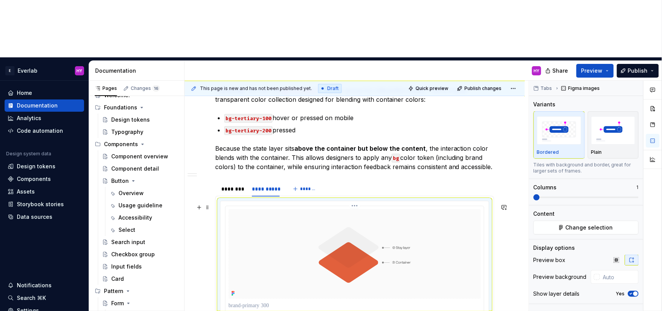
click at [291, 219] on img at bounding box center [355, 253] width 252 height 89
click at [635, 291] on span "button" at bounding box center [635, 293] width 5 height 5
click at [240, 185] on div "********" at bounding box center [232, 189] width 23 height 8
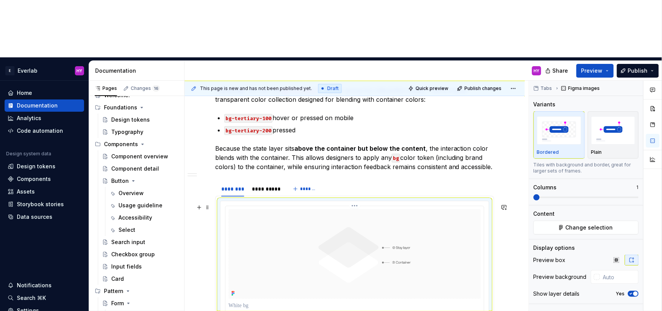
click at [317, 218] on img at bounding box center [355, 253] width 252 height 89
click at [633, 291] on icon "button" at bounding box center [631, 293] width 6 height 5
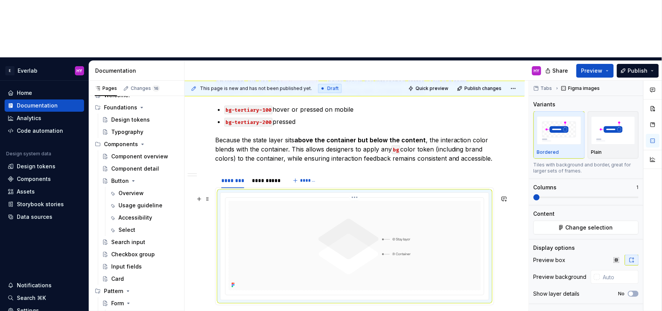
scroll to position [696, 0]
click at [282, 175] on div "**********" at bounding box center [266, 180] width 34 height 11
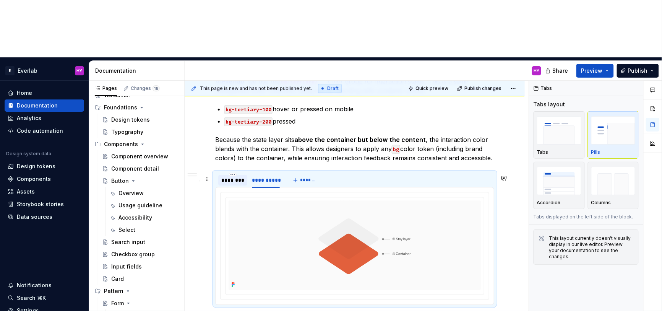
click at [237, 176] on div "********" at bounding box center [232, 180] width 23 height 8
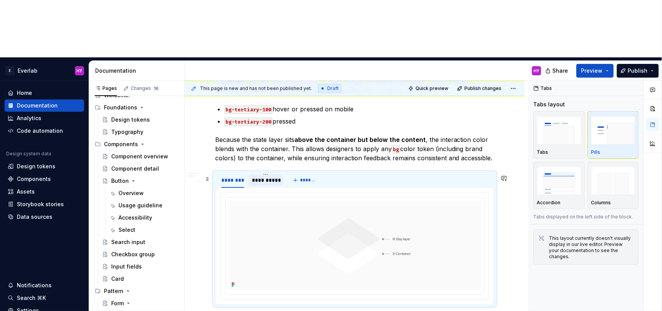
click at [262, 176] on div "**********" at bounding box center [266, 180] width 28 height 8
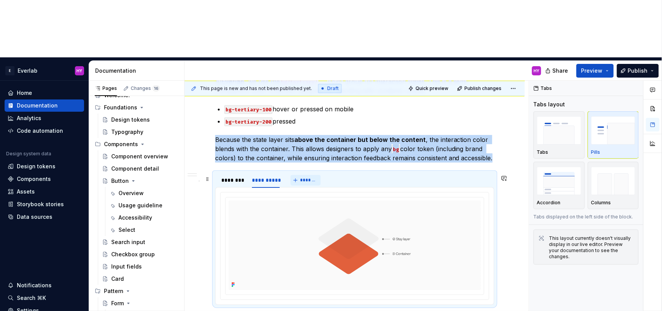
click at [305, 177] on span "*******" at bounding box center [308, 180] width 17 height 6
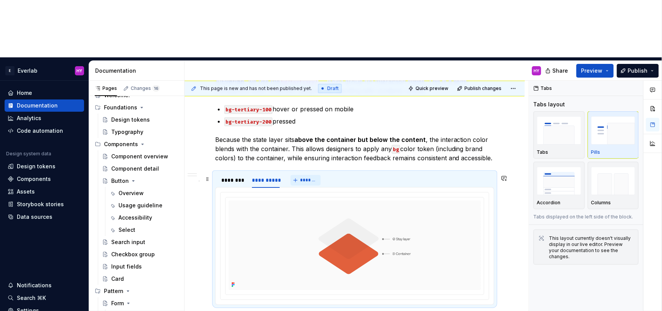
scroll to position [644, 0]
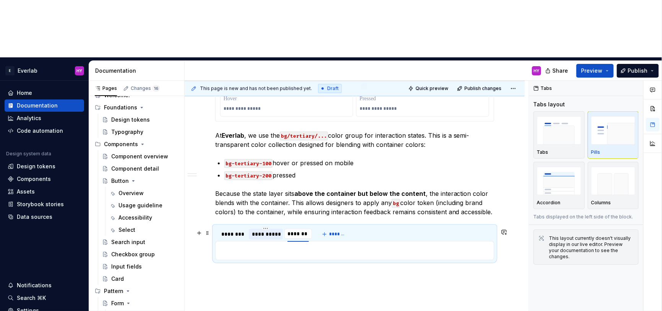
click at [266, 230] on div "**********" at bounding box center [266, 234] width 28 height 8
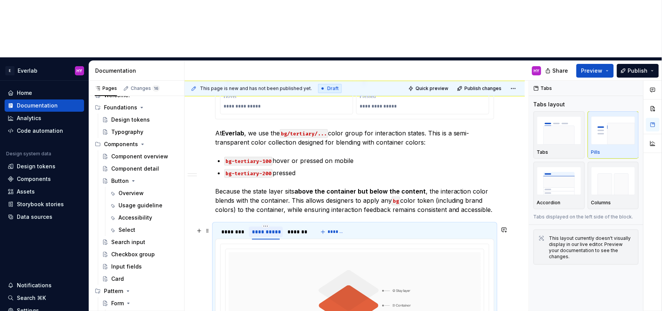
click at [266, 228] on div "**********" at bounding box center [266, 232] width 28 height 8
click at [225, 228] on div "********" at bounding box center [232, 232] width 23 height 8
click at [226, 228] on div "********" at bounding box center [232, 232] width 23 height 8
click at [268, 228] on div "*****" at bounding box center [267, 232] width 15 height 8
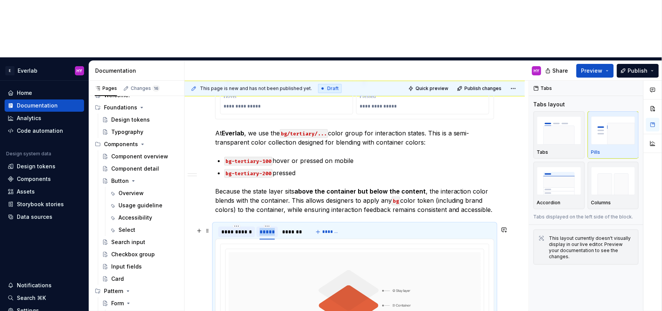
click at [268, 228] on div "*****" at bounding box center [267, 232] width 15 height 8
click at [277, 224] on input "*****" at bounding box center [267, 231] width 23 height 14
click at [308, 228] on div "*******" at bounding box center [304, 232] width 20 height 8
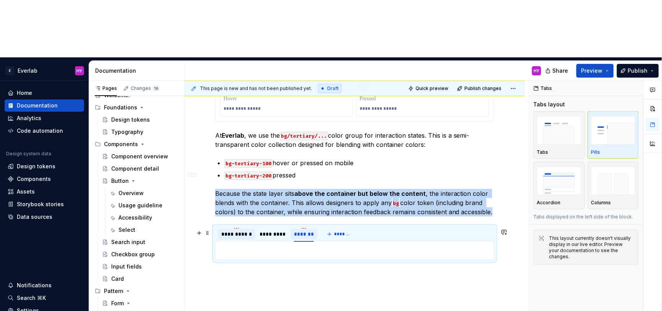
click at [308, 230] on div "*******" at bounding box center [304, 234] width 20 height 8
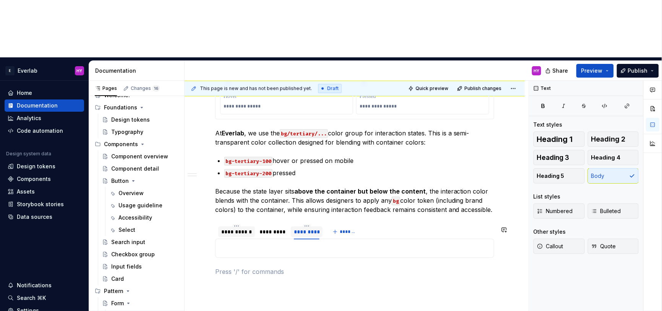
click at [275, 226] on div "*********" at bounding box center [272, 231] width 33 height 11
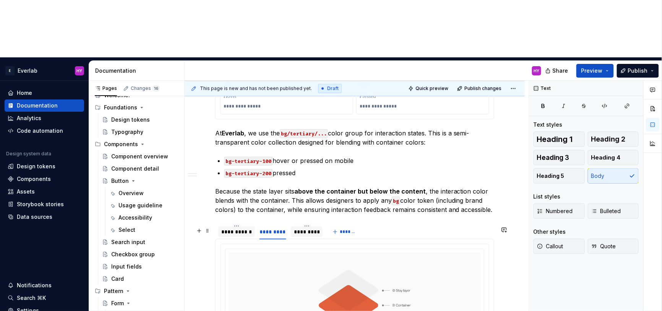
click at [227, 228] on div "**********" at bounding box center [236, 232] width 31 height 8
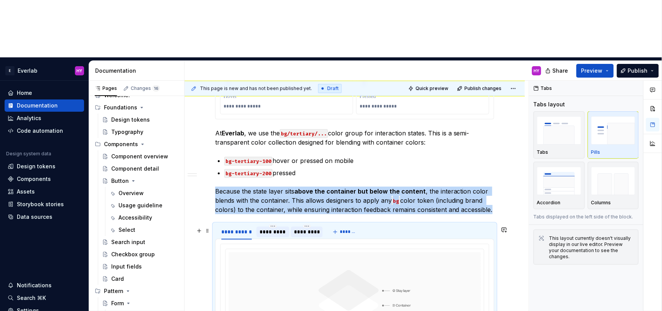
click at [279, 228] on div "*********" at bounding box center [273, 232] width 27 height 8
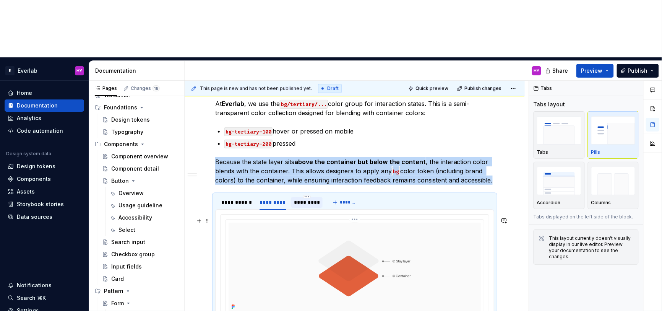
scroll to position [675, 0]
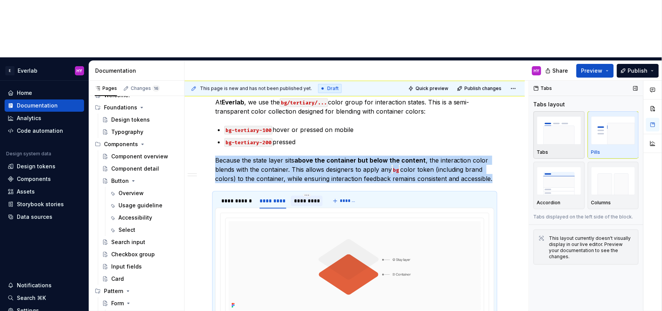
click at [563, 116] on img "button" at bounding box center [559, 130] width 44 height 28
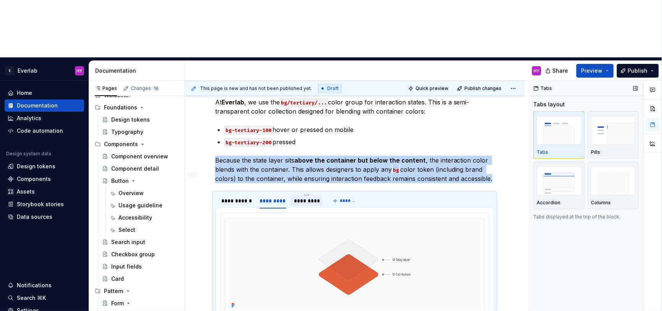
click at [563, 116] on img "button" at bounding box center [559, 130] width 44 height 28
click at [308, 197] on div "*********" at bounding box center [307, 201] width 26 height 8
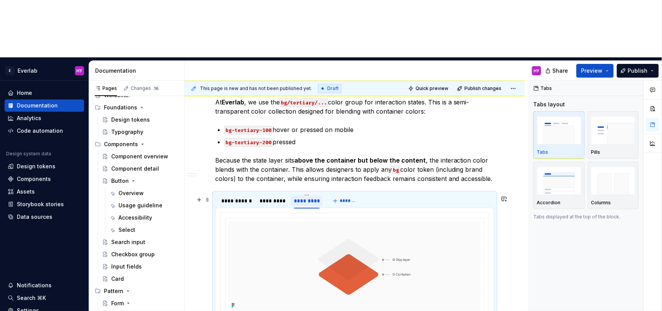
click at [308, 197] on div "*********" at bounding box center [307, 201] width 26 height 8
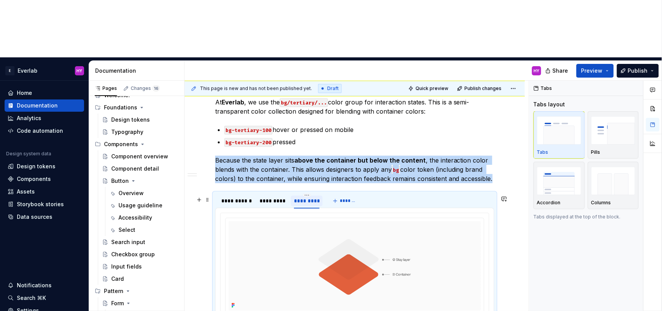
click at [308, 197] on div "*********" at bounding box center [307, 201] width 26 height 8
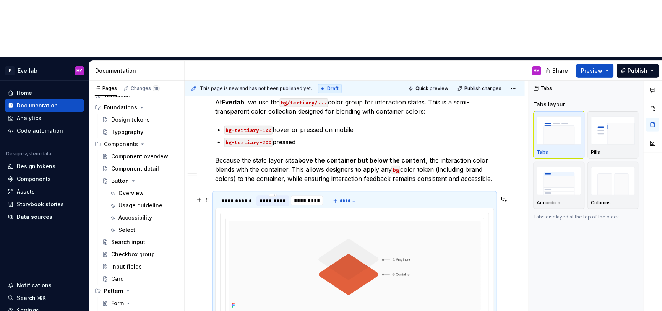
click at [267, 197] on div "*********" at bounding box center [273, 201] width 27 height 8
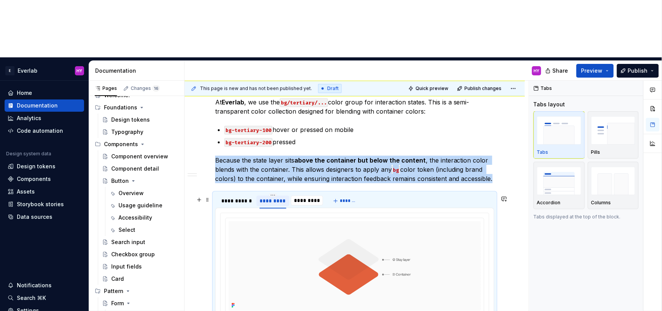
click at [267, 197] on div "*********" at bounding box center [273, 201] width 27 height 8
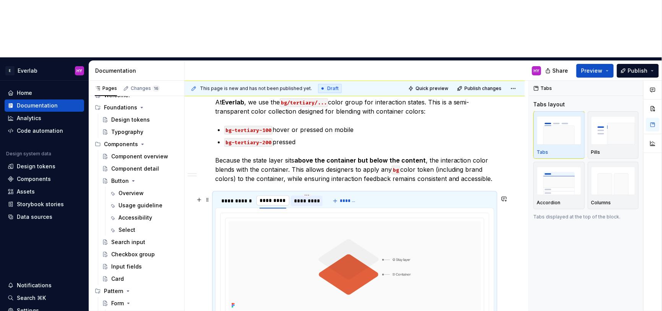
click at [273, 193] on input "*********" at bounding box center [272, 200] width 33 height 14
drag, startPoint x: 274, startPoint y: 146, endPoint x: 260, endPoint y: 144, distance: 13.8
click at [260, 193] on input "*********" at bounding box center [272, 200] width 33 height 14
click at [303, 197] on div "*********" at bounding box center [311, 201] width 26 height 8
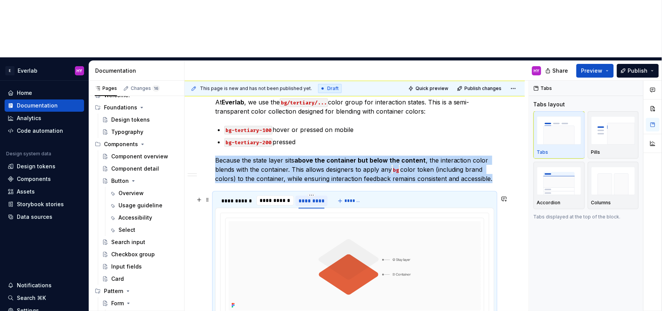
click at [303, 197] on div "*********" at bounding box center [311, 201] width 26 height 8
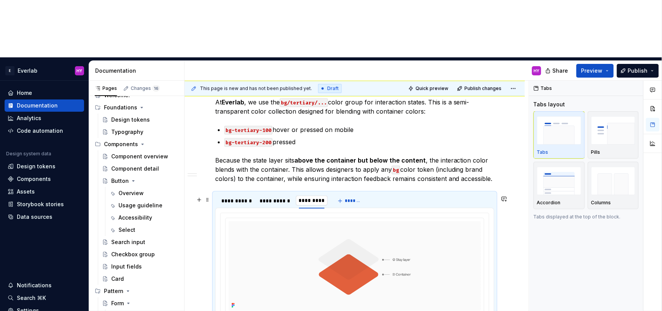
click at [305, 193] on input "*********" at bounding box center [312, 200] width 32 height 14
drag, startPoint x: 313, startPoint y: 145, endPoint x: 298, endPoint y: 146, distance: 15.3
click at [298, 193] on input "*********" at bounding box center [312, 200] width 32 height 14
click at [533, 198] on div "Tabs Tabs layout Tabs Pills Accordion Columns Tabs displayed at the top of the …" at bounding box center [586, 225] width 114 height 288
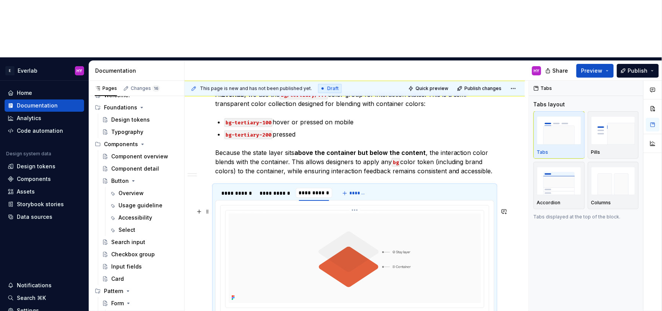
scroll to position [686, 0]
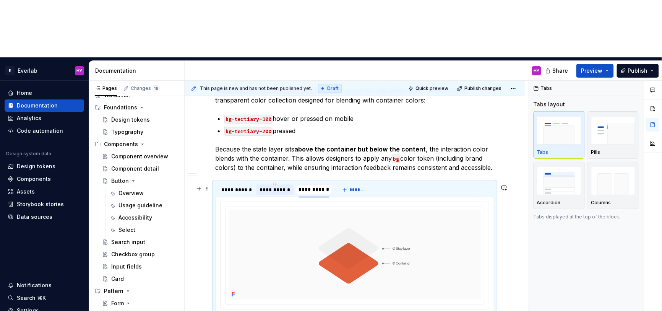
click at [281, 186] on div "**********" at bounding box center [276, 190] width 32 height 8
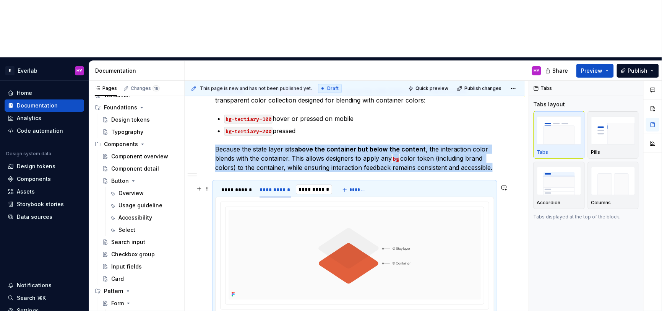
click at [320, 182] on input "**********" at bounding box center [314, 189] width 37 height 14
click at [279, 210] on img at bounding box center [355, 254] width 252 height 89
click at [278, 210] on img at bounding box center [355, 254] width 252 height 89
click at [356, 151] on html "E Everlab HY Home Documentation Analytics Code automation Design system data De…" at bounding box center [331, 155] width 662 height 311
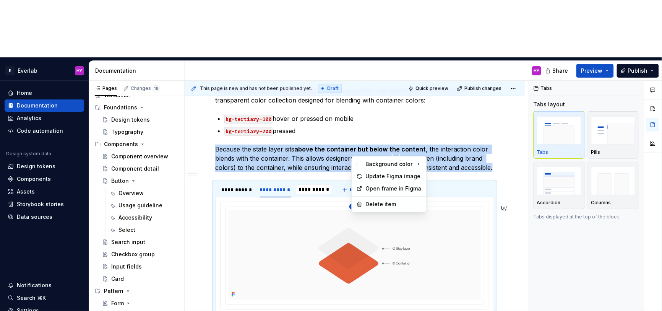
click at [304, 159] on html "E Everlab HY Home Documentation Analytics Code automation Design system data De…" at bounding box center [331, 155] width 662 height 311
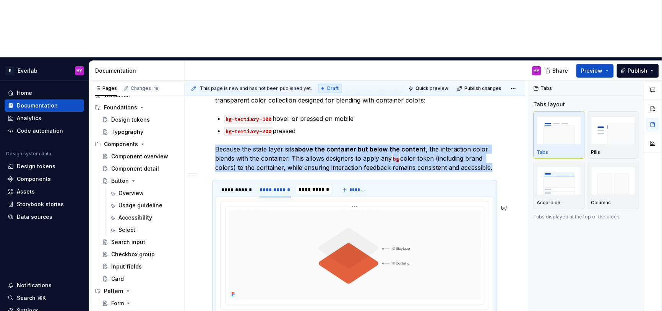
click at [304, 210] on img at bounding box center [355, 254] width 252 height 89
click at [207, 203] on span at bounding box center [207, 208] width 6 height 11
click at [315, 210] on img at bounding box center [355, 254] width 252 height 89
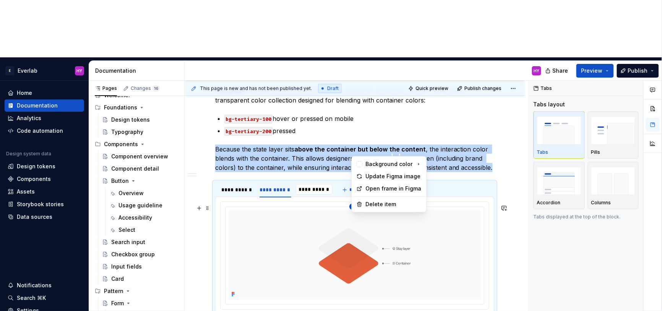
click at [360, 150] on html "E Everlab HY Home Documentation Analytics Code automation Design system data De…" at bounding box center [331, 155] width 662 height 311
click at [279, 172] on html "E Everlab HY Home Documentation Analytics Code automation Design system data De…" at bounding box center [331, 155] width 662 height 311
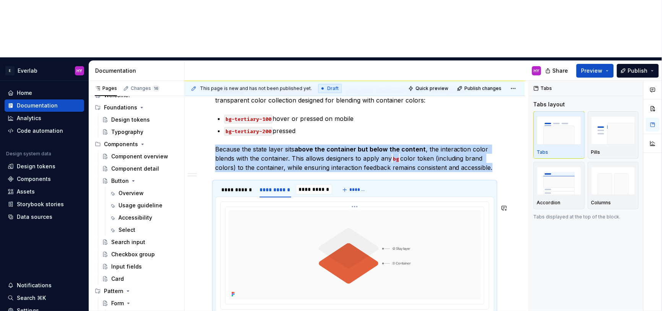
click at [279, 210] on img at bounding box center [355, 254] width 252 height 89
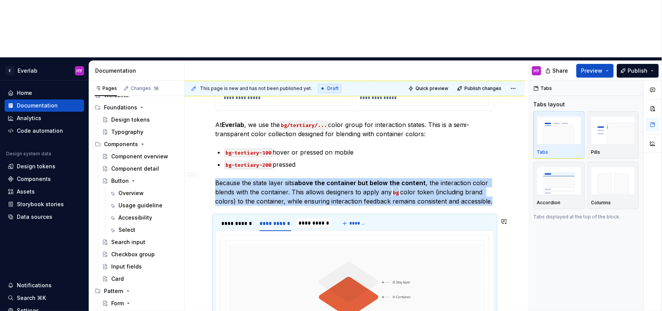
scroll to position [644, 0]
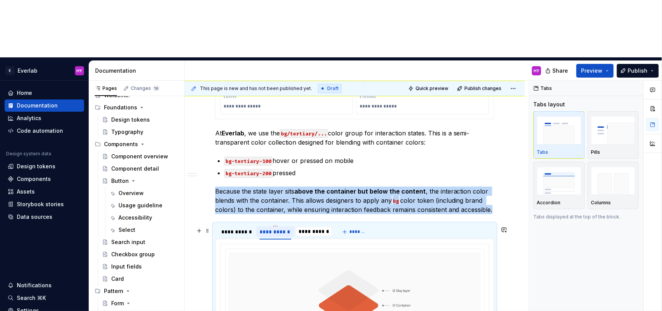
click at [276, 228] on div "**********" at bounding box center [276, 232] width 32 height 8
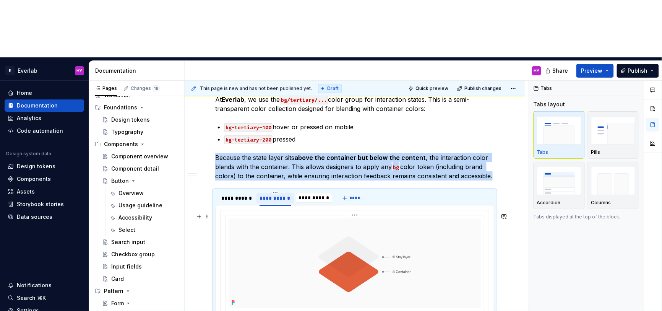
scroll to position [679, 0]
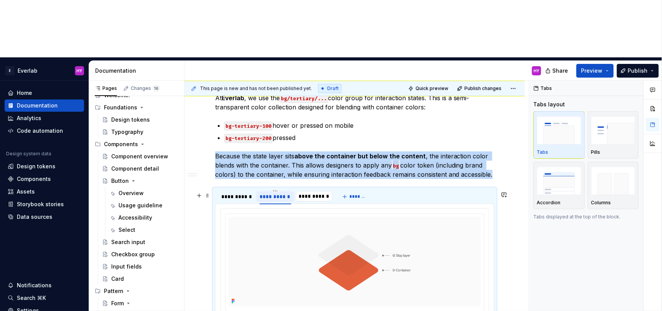
click at [274, 193] on div "**********" at bounding box center [276, 197] width 32 height 8
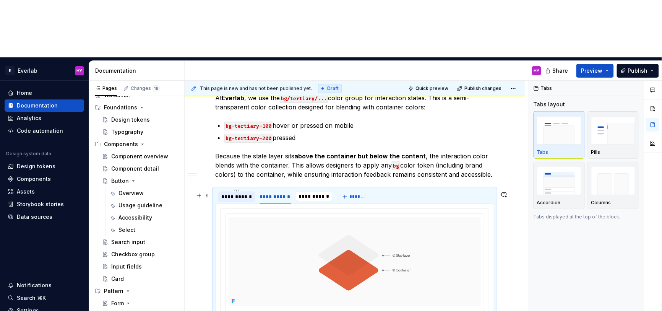
click at [230, 193] on div "**********" at bounding box center [236, 197] width 31 height 8
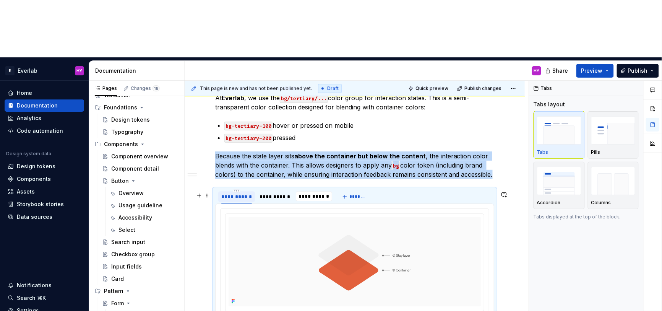
click at [230, 193] on div "**********" at bounding box center [236, 197] width 31 height 8
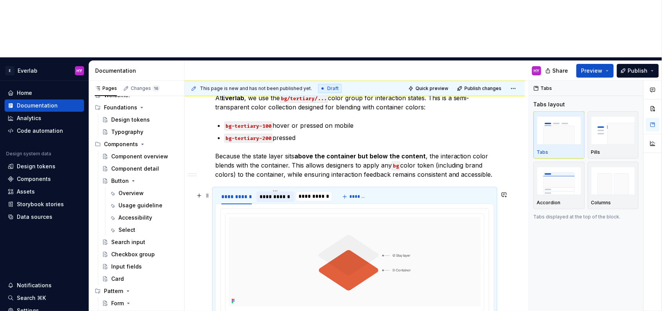
click at [273, 193] on div "**********" at bounding box center [276, 197] width 32 height 8
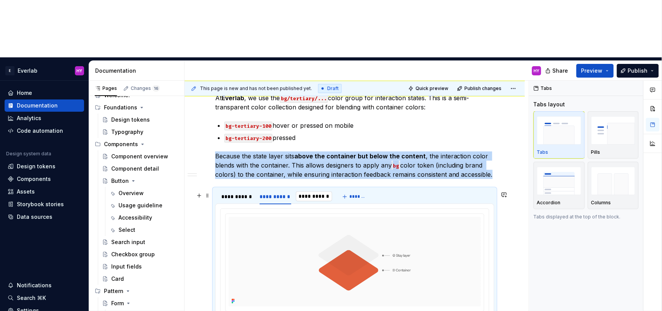
click at [316, 189] on input "**********" at bounding box center [314, 196] width 37 height 14
click at [287, 217] on img at bounding box center [355, 261] width 252 height 89
click at [615, 116] on img "button" at bounding box center [613, 130] width 44 height 28
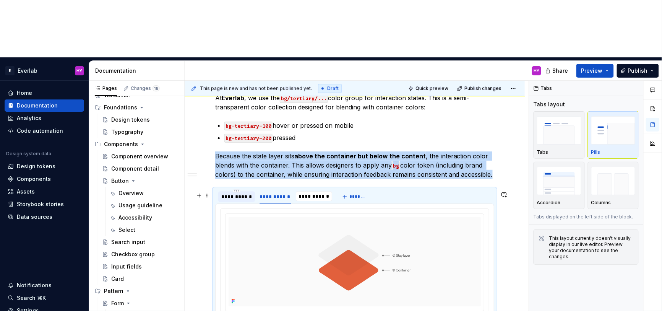
click at [240, 193] on div "**********" at bounding box center [236, 197] width 31 height 8
click at [272, 193] on div "**********" at bounding box center [276, 197] width 32 height 8
click at [310, 189] on input "**********" at bounding box center [314, 196] width 37 height 14
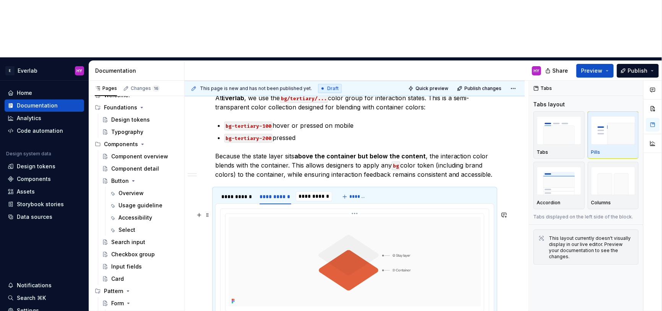
click at [328, 217] on img at bounding box center [355, 261] width 252 height 89
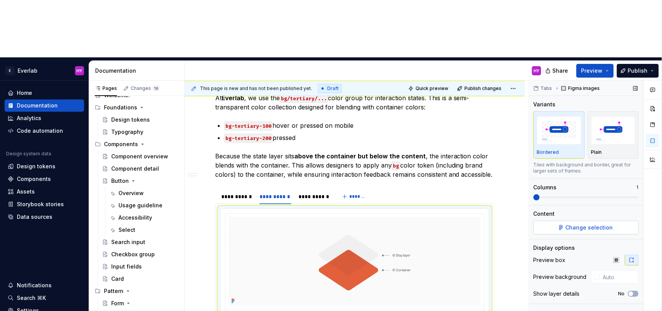
click at [603, 224] on span "Change selection" at bounding box center [589, 228] width 47 height 8
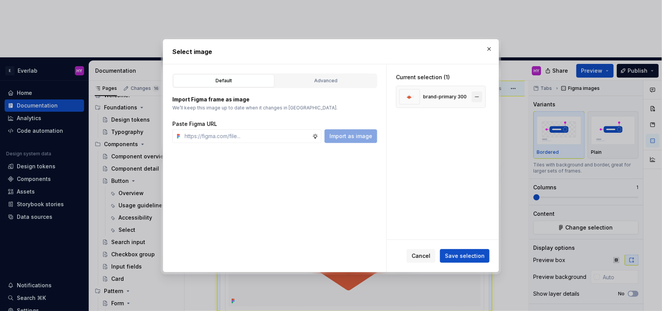
click at [481, 96] on button "button" at bounding box center [477, 96] width 11 height 11
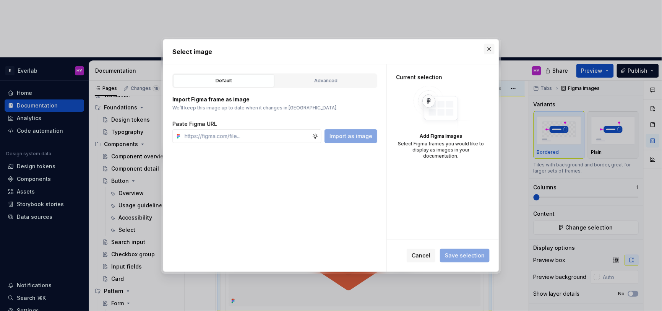
click at [492, 48] on button "button" at bounding box center [489, 49] width 11 height 11
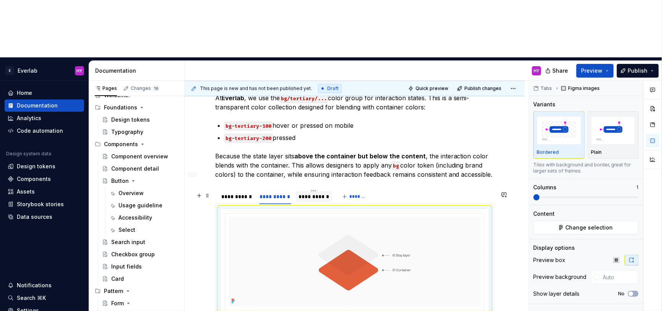
click at [313, 193] on div "**********" at bounding box center [314, 197] width 31 height 8
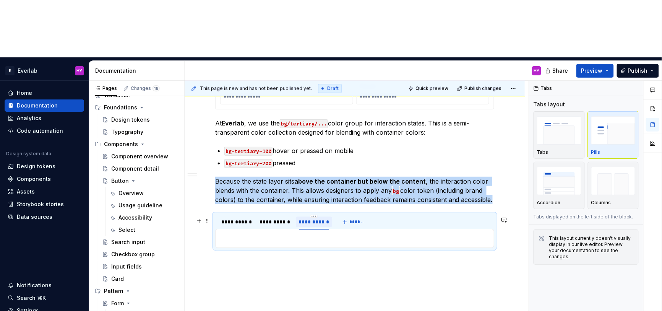
scroll to position [656, 0]
click at [280, 218] on div "**********" at bounding box center [276, 222] width 32 height 8
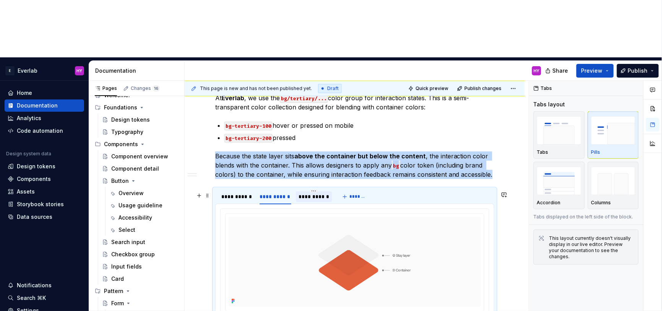
click at [316, 193] on div "**********" at bounding box center [314, 197] width 31 height 8
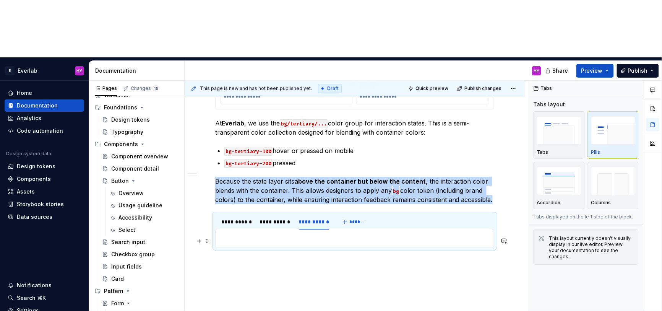
click at [333, 234] on p at bounding box center [354, 238] width 269 height 9
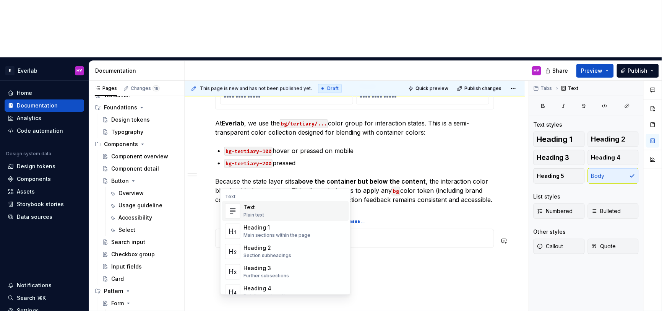
click at [381, 234] on p "/" at bounding box center [354, 238] width 269 height 9
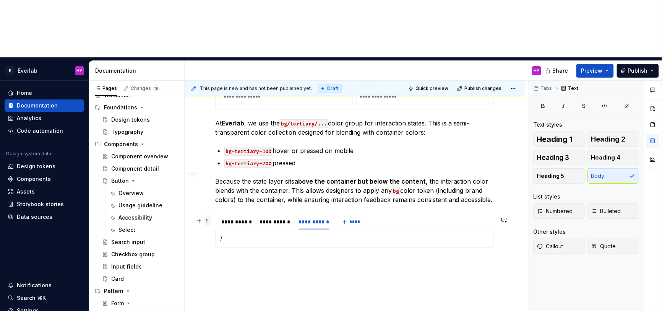
click at [208, 215] on span at bounding box center [207, 220] width 6 height 11
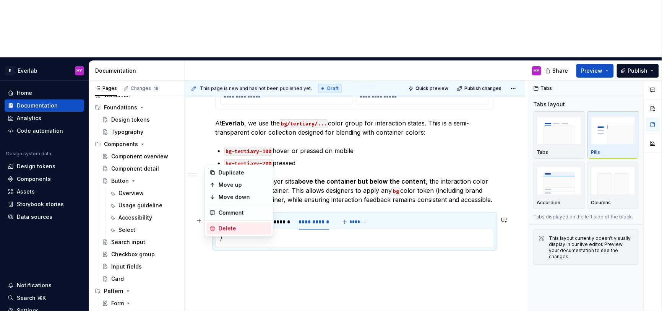
click at [231, 230] on div "Delete" at bounding box center [244, 228] width 50 height 8
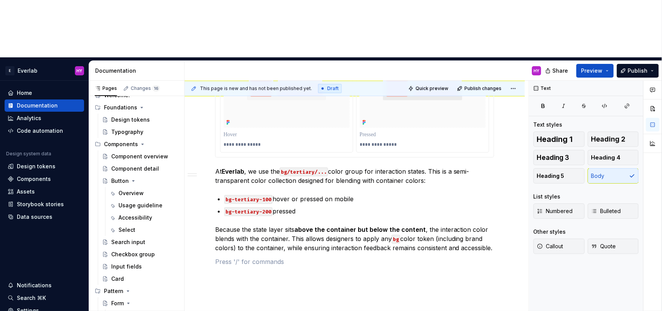
drag, startPoint x: 243, startPoint y: 228, endPoint x: 239, endPoint y: 216, distance: 12.3
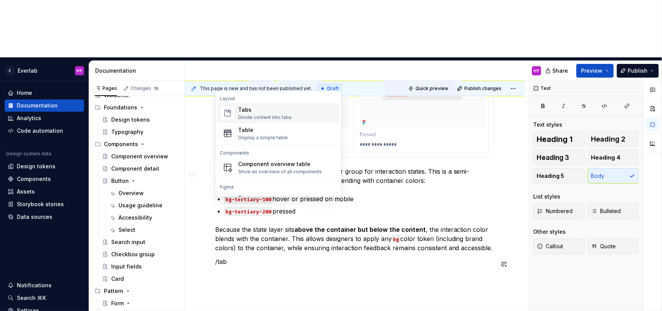
drag, startPoint x: 294, startPoint y: 108, endPoint x: 297, endPoint y: 109, distance: 3.9
click at [294, 108] on div "Tabs Divide content into tabs" at bounding box center [287, 112] width 98 height 15
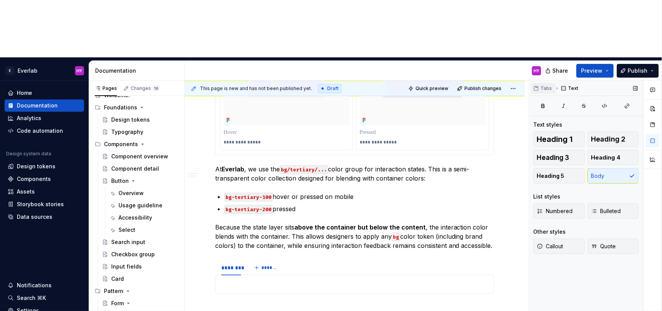
click at [546, 85] on span "Tabs" at bounding box center [546, 88] width 11 height 6
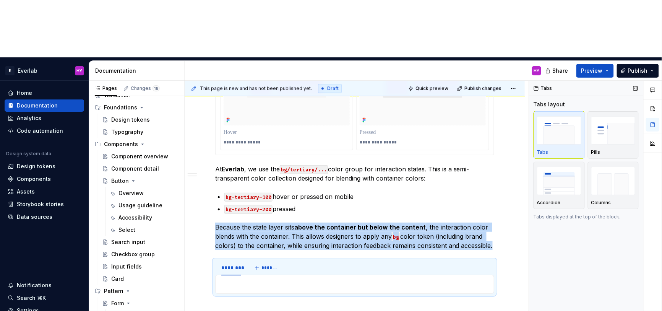
click at [556, 116] on img "button" at bounding box center [559, 130] width 44 height 28
click at [557, 116] on img "button" at bounding box center [559, 130] width 44 height 28
click at [232, 279] on p at bounding box center [354, 283] width 269 height 9
drag, startPoint x: 238, startPoint y: 229, endPoint x: 228, endPoint y: 231, distance: 10.9
click at [238, 279] on p at bounding box center [354, 283] width 269 height 9
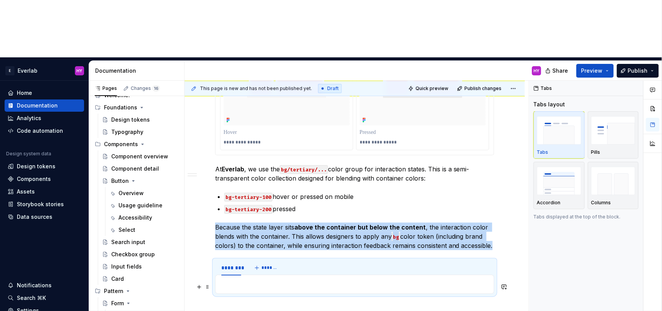
click at [237, 279] on p at bounding box center [354, 283] width 269 height 9
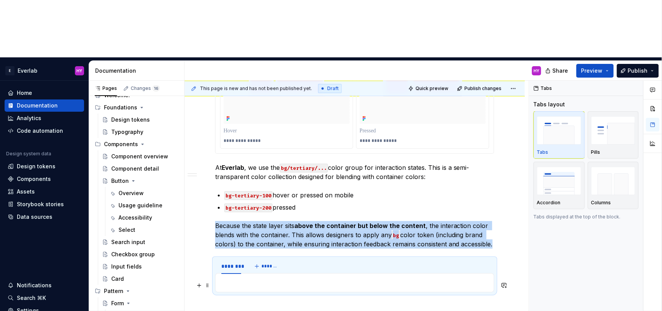
scroll to position [609, 0]
drag, startPoint x: 242, startPoint y: 229, endPoint x: 227, endPoint y: 227, distance: 14.9
click at [237, 279] on p at bounding box center [354, 283] width 269 height 9
click at [239, 263] on div "********" at bounding box center [231, 267] width 20 height 8
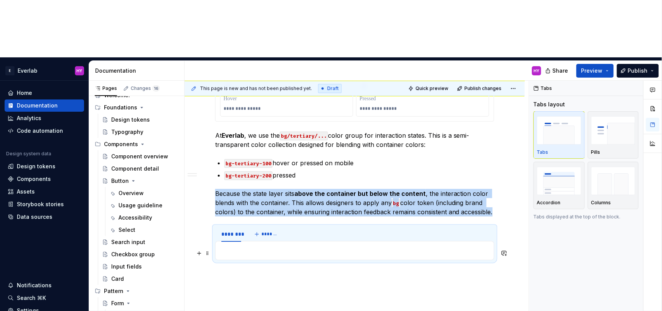
click at [251, 246] on p at bounding box center [354, 250] width 269 height 9
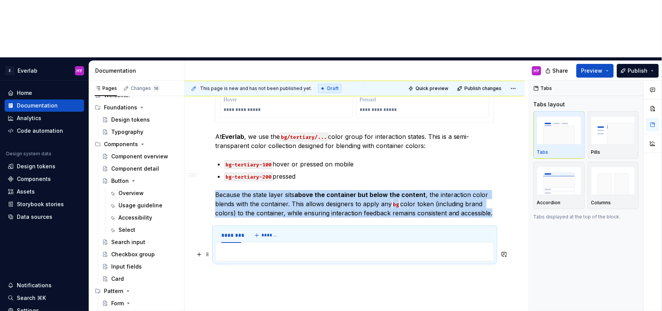
scroll to position [640, 0]
click at [251, 247] on p at bounding box center [354, 251] width 269 height 9
click at [240, 242] on div at bounding box center [354, 251] width 279 height 19
click at [240, 247] on p at bounding box center [354, 251] width 269 height 9
click at [209, 249] on span at bounding box center [207, 254] width 6 height 11
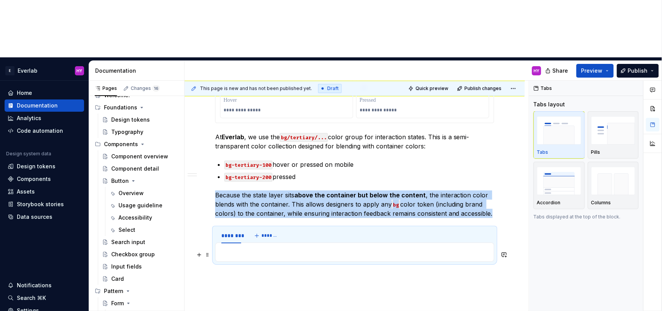
click at [235, 247] on p at bounding box center [354, 251] width 269 height 9
click at [253, 247] on p at bounding box center [354, 251] width 269 height 9
click at [254, 247] on p at bounding box center [354, 251] width 269 height 9
click at [559, 116] on img "button" at bounding box center [559, 130] width 44 height 28
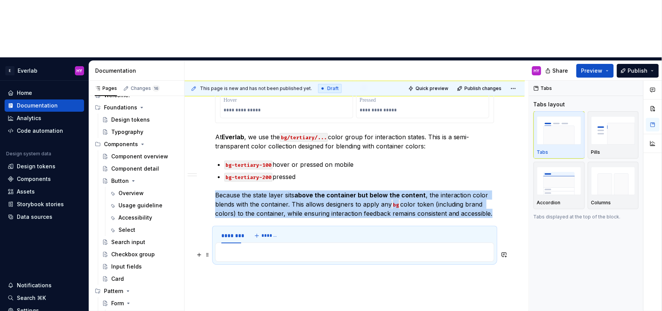
drag, startPoint x: 285, startPoint y: 195, endPoint x: 257, endPoint y: 192, distance: 28.5
click at [285, 247] on p at bounding box center [354, 251] width 269 height 9
click at [232, 247] on p at bounding box center [354, 251] width 269 height 9
click at [615, 116] on img "button" at bounding box center [613, 130] width 44 height 28
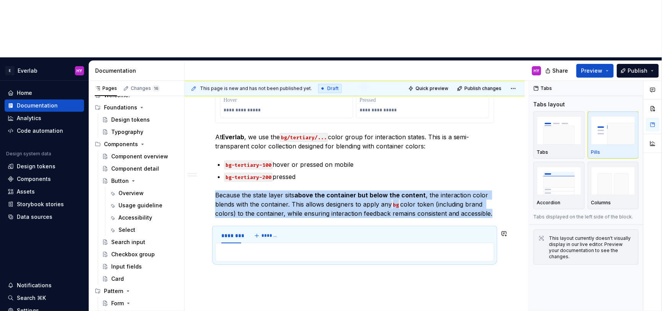
click at [288, 247] on p at bounding box center [354, 251] width 269 height 9
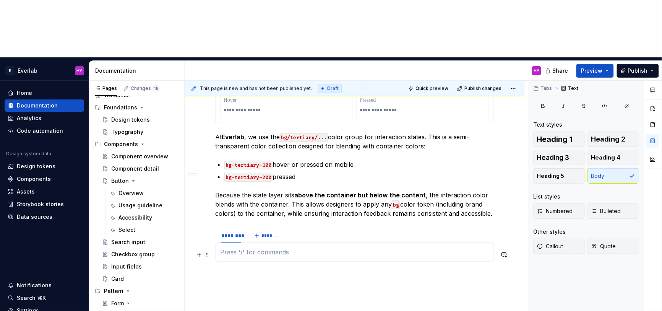
click at [288, 247] on p at bounding box center [354, 251] width 269 height 9
click at [539, 83] on button "Tabs" at bounding box center [543, 88] width 24 height 11
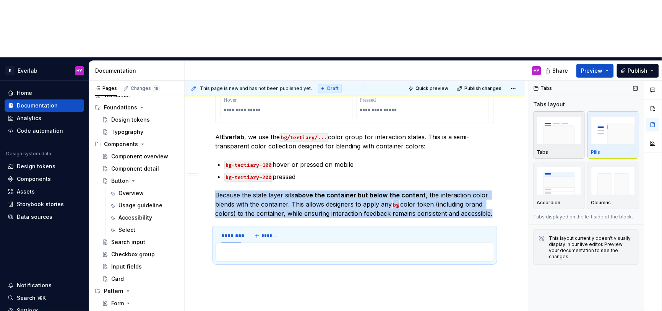
click at [560, 116] on img "button" at bounding box center [559, 130] width 44 height 28
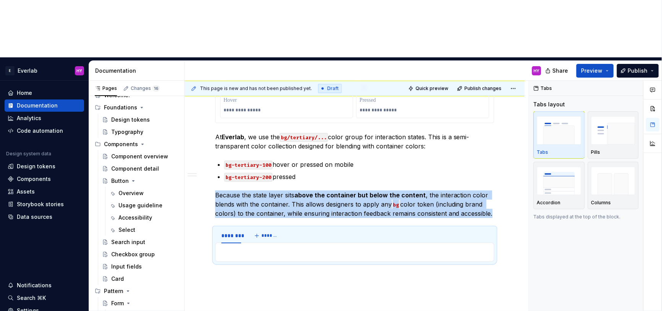
drag, startPoint x: 561, startPoint y: 78, endPoint x: 398, endPoint y: 150, distance: 178.0
click at [561, 116] on img "button" at bounding box center [559, 130] width 44 height 28
click at [242, 247] on p at bounding box center [354, 251] width 269 height 9
click at [244, 247] on p at bounding box center [354, 251] width 269 height 9
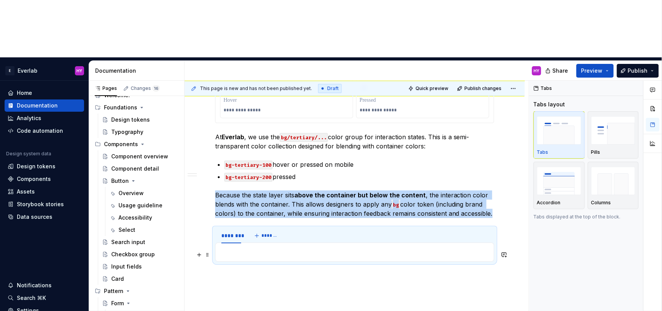
click at [244, 247] on p at bounding box center [354, 251] width 269 height 9
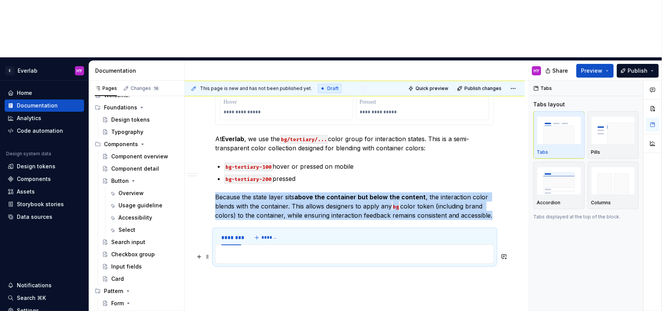
click at [244, 249] on p at bounding box center [354, 253] width 269 height 9
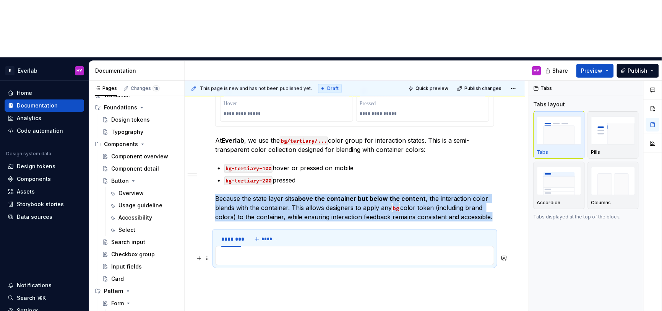
scroll to position [638, 0]
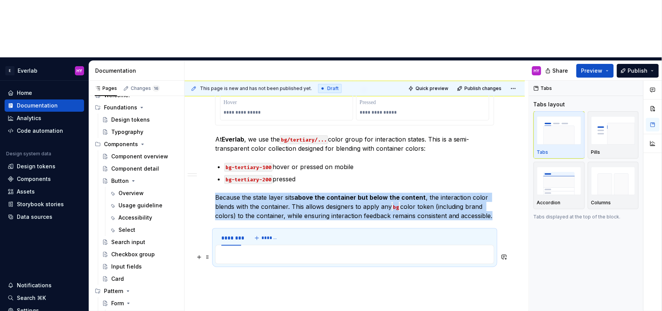
click at [244, 250] on p at bounding box center [354, 254] width 269 height 9
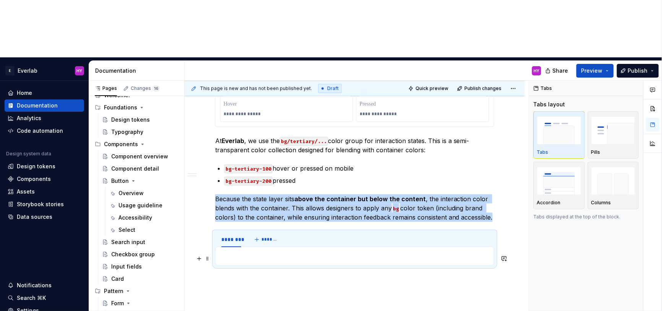
drag, startPoint x: 244, startPoint y: 196, endPoint x: 231, endPoint y: 200, distance: 13.8
click at [244, 246] on div at bounding box center [354, 255] width 279 height 19
click at [210, 254] on span at bounding box center [207, 259] width 6 height 11
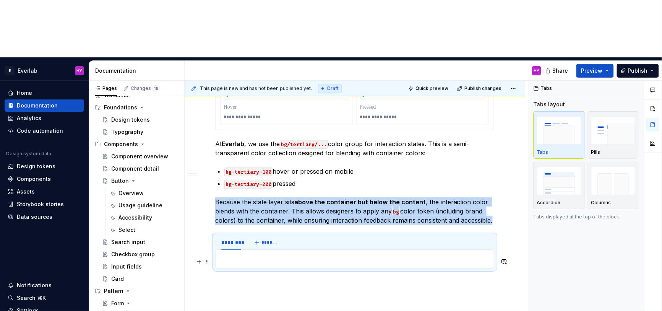
click at [244, 254] on p at bounding box center [354, 258] width 269 height 9
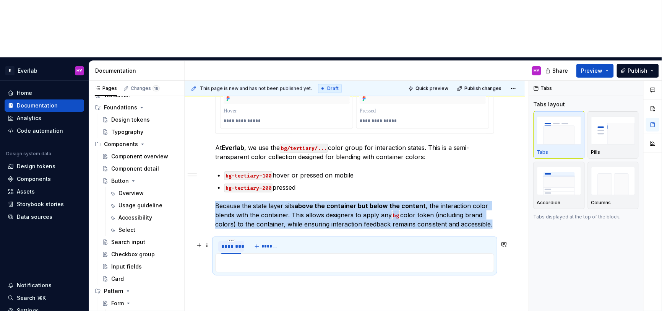
click at [242, 241] on div "********" at bounding box center [231, 246] width 26 height 11
click at [240, 258] on p at bounding box center [354, 262] width 269 height 9
click at [253, 253] on div at bounding box center [354, 262] width 279 height 19
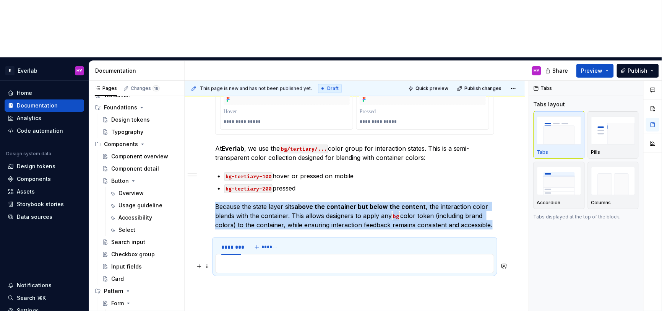
click at [253, 259] on p at bounding box center [354, 263] width 269 height 9
click at [278, 259] on p at bounding box center [354, 263] width 269 height 9
click at [268, 259] on p at bounding box center [354, 263] width 269 height 9
click at [558, 115] on div "button" at bounding box center [559, 130] width 44 height 31
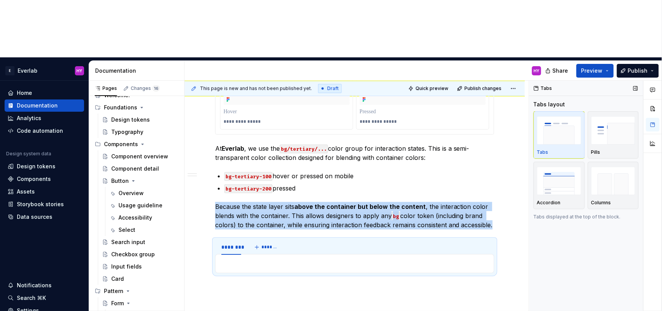
click at [558, 115] on div "button" at bounding box center [559, 130] width 44 height 31
click at [250, 239] on div "******** *******" at bounding box center [248, 246] width 67 height 15
click at [235, 259] on p at bounding box center [354, 263] width 269 height 9
click at [208, 261] on span at bounding box center [207, 266] width 6 height 11
click at [251, 259] on p at bounding box center [354, 263] width 269 height 9
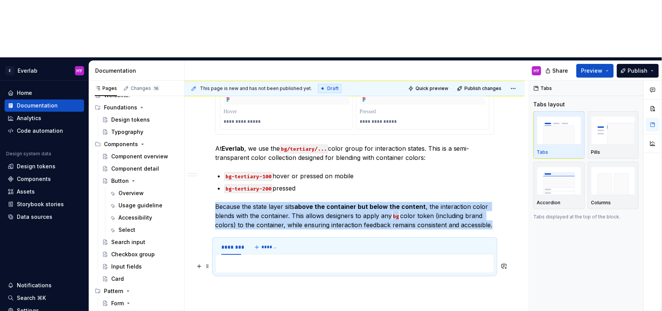
click at [251, 254] on div at bounding box center [354, 263] width 279 height 19
click at [251, 259] on p at bounding box center [354, 263] width 269 height 9
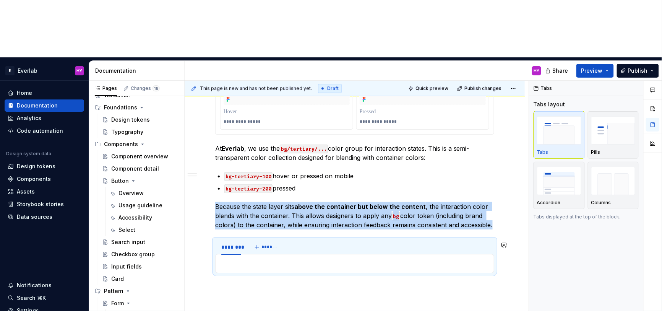
drag, startPoint x: 284, startPoint y: 273, endPoint x: 290, endPoint y: 227, distance: 45.8
click at [299, 259] on p at bounding box center [354, 263] width 269 height 9
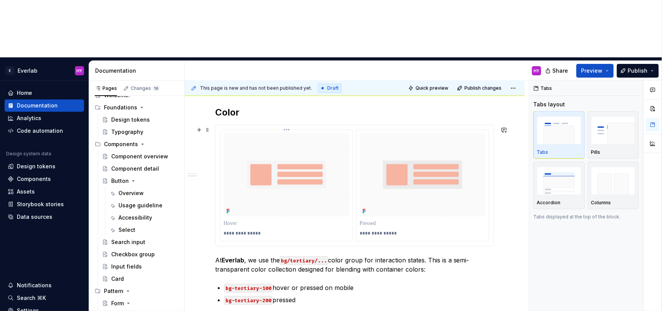
scroll to position [644, 0]
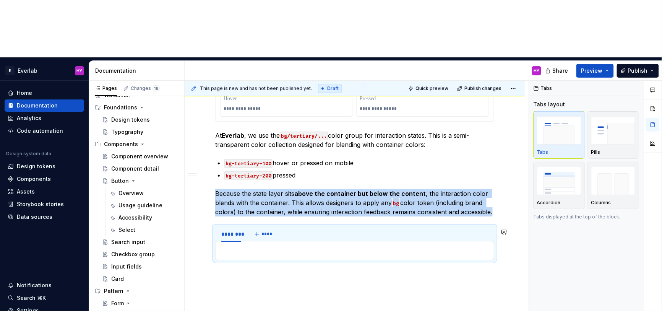
drag, startPoint x: 202, startPoint y: 210, endPoint x: 203, endPoint y: 200, distance: 9.6
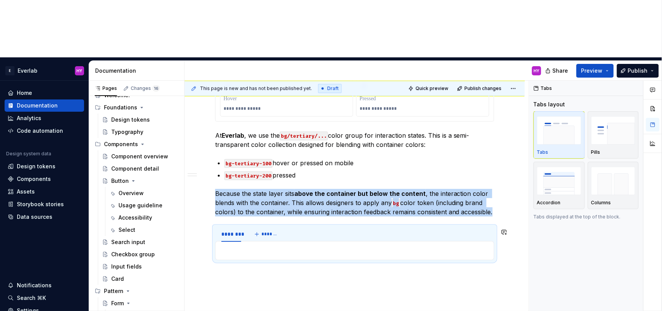
click at [207, 248] on span at bounding box center [207, 253] width 6 height 11
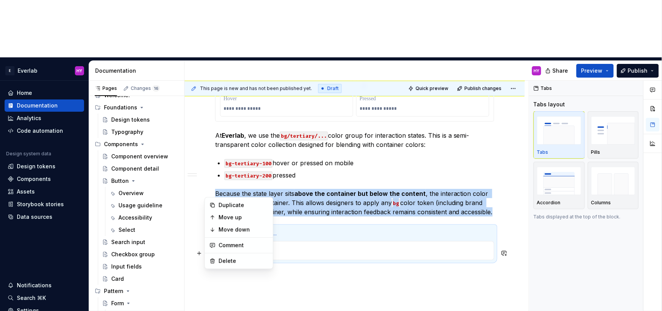
click at [242, 246] on p at bounding box center [354, 250] width 269 height 9
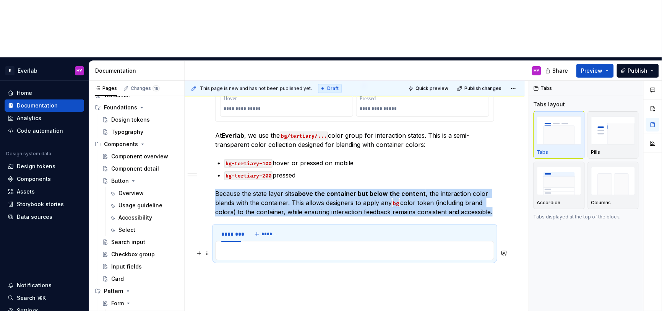
click at [242, 246] on p at bounding box center [354, 250] width 269 height 9
click at [205, 248] on span at bounding box center [207, 253] width 6 height 11
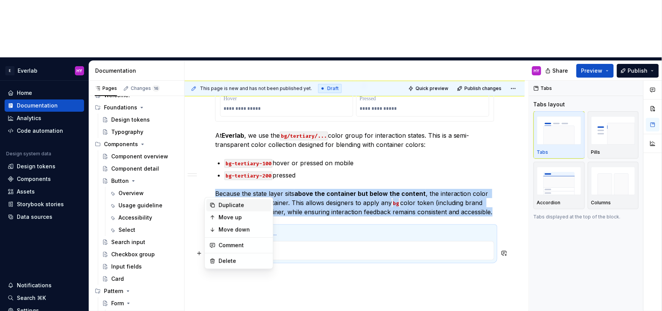
click at [214, 204] on icon at bounding box center [212, 205] width 6 height 6
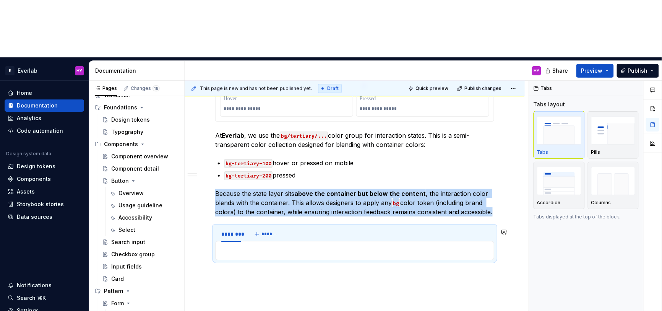
click at [241, 246] on p at bounding box center [354, 250] width 269 height 9
click at [207, 248] on span at bounding box center [207, 253] width 6 height 11
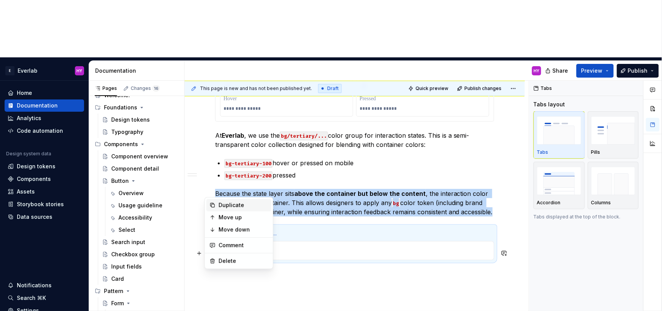
click at [220, 204] on div "Duplicate" at bounding box center [244, 205] width 50 height 8
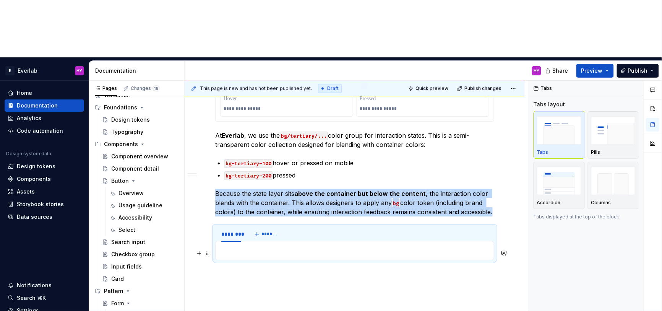
click at [247, 246] on p at bounding box center [354, 250] width 269 height 9
drag, startPoint x: 247, startPoint y: 191, endPoint x: 238, endPoint y: 172, distance: 20.7
click at [247, 246] on p at bounding box center [354, 250] width 269 height 9
click at [236, 230] on div "********" at bounding box center [231, 234] width 20 height 8
click at [230, 226] on div "********" at bounding box center [231, 233] width 26 height 15
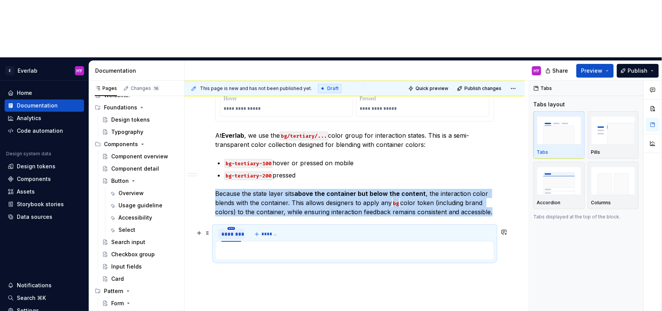
click at [230, 170] on html "E Everlab HY Home Documentation Analytics Code automation Design system data De…" at bounding box center [331, 155] width 662 height 311
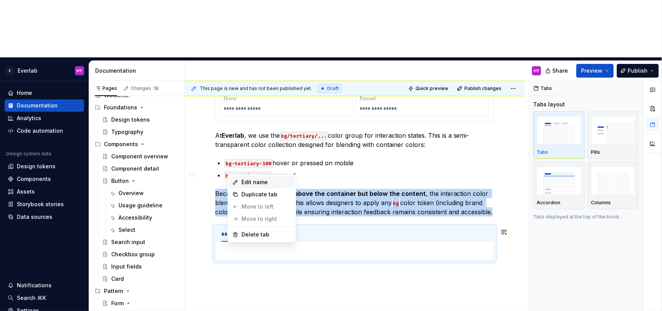
click at [239, 180] on div "Edit name" at bounding box center [261, 182] width 65 height 12
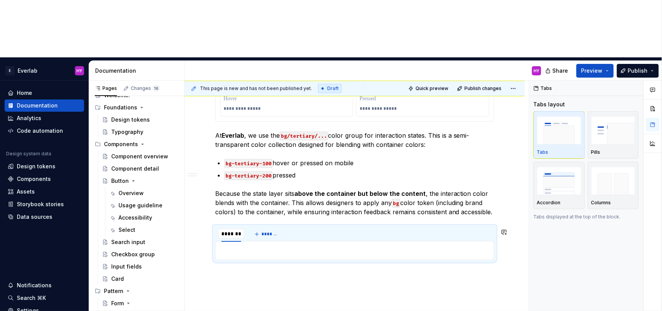
click at [239, 227] on input "********" at bounding box center [231, 234] width 26 height 14
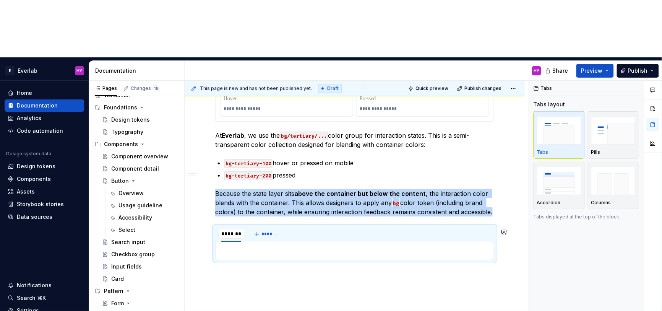
click at [246, 241] on div at bounding box center [354, 250] width 279 height 19
click at [233, 246] on p at bounding box center [354, 250] width 269 height 9
click at [260, 246] on p at bounding box center [354, 250] width 269 height 9
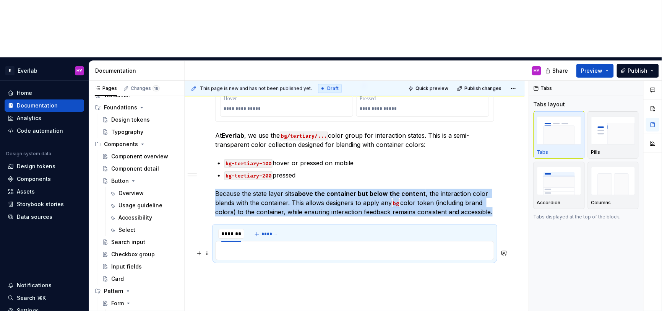
click at [260, 246] on p at bounding box center [354, 250] width 269 height 9
drag, startPoint x: 222, startPoint y: 166, endPoint x: 234, endPoint y: 194, distance: 30.3
click at [222, 225] on section "******** ******** *******" at bounding box center [354, 242] width 279 height 34
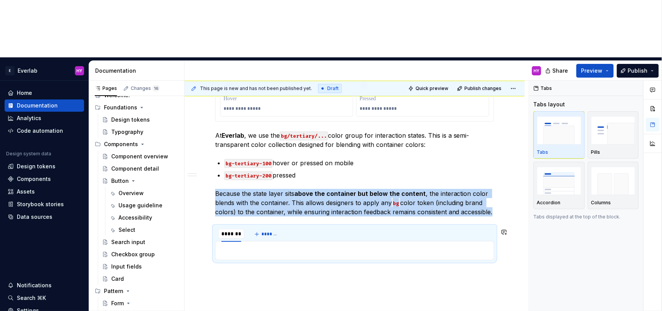
drag, startPoint x: 235, startPoint y: 186, endPoint x: 243, endPoint y: 219, distance: 33.8
click at [235, 241] on div at bounding box center [354, 250] width 279 height 19
click at [273, 231] on span "*******" at bounding box center [269, 234] width 17 height 6
click at [267, 231] on span "*******" at bounding box center [269, 234] width 17 height 6
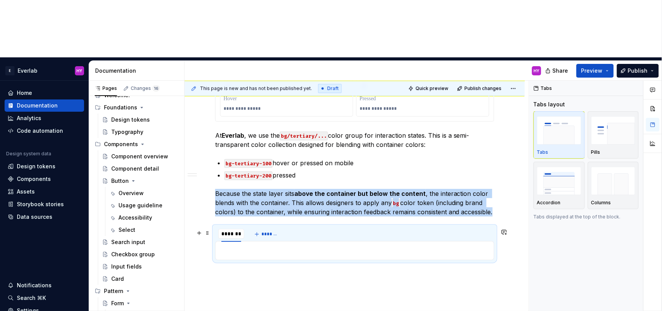
click at [257, 241] on div at bounding box center [354, 250] width 279 height 19
click at [253, 246] on p at bounding box center [354, 250] width 269 height 9
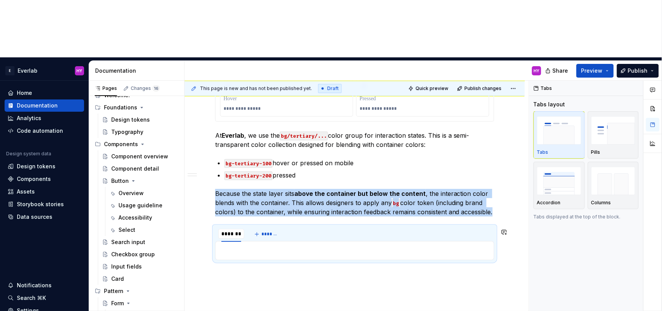
click at [260, 260] on div "**********" at bounding box center [357, 225] width 344 height 288
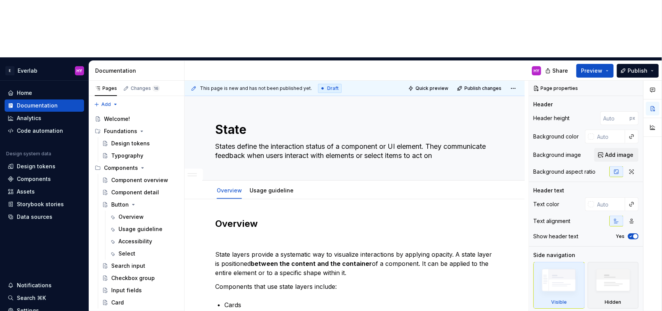
type textarea "*"
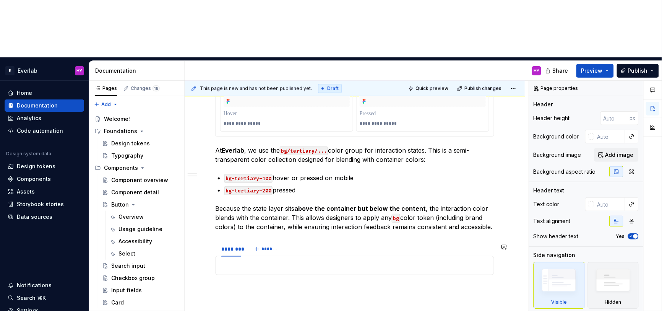
scroll to position [628, 0]
click at [240, 260] on p at bounding box center [354, 264] width 269 height 9
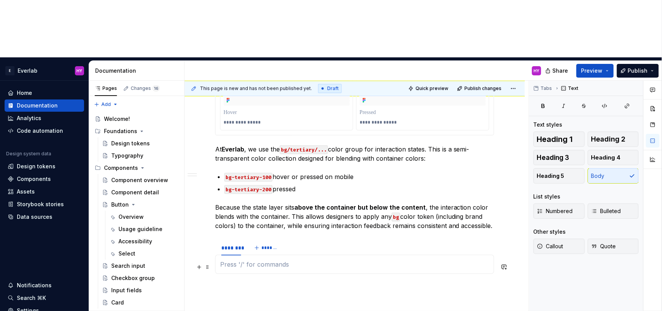
click at [240, 260] on p at bounding box center [354, 264] width 269 height 9
click at [541, 83] on button "Tabs" at bounding box center [543, 88] width 24 height 11
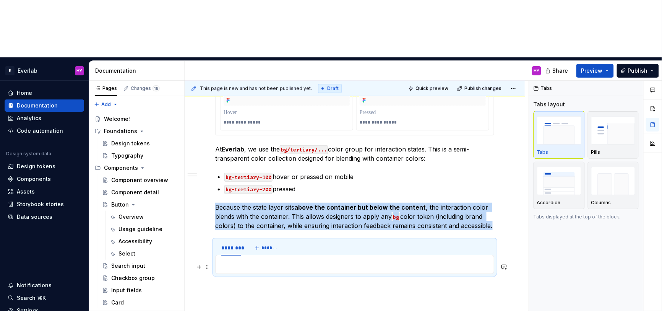
click at [241, 260] on p at bounding box center [354, 264] width 269 height 9
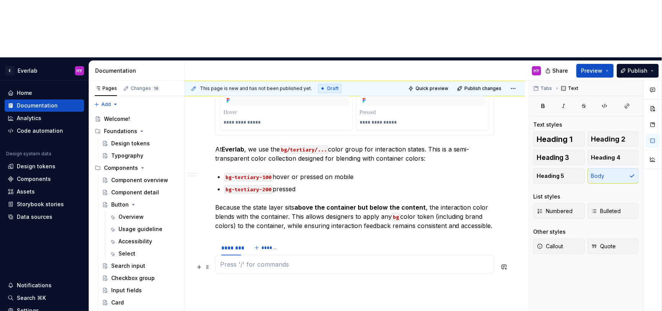
click at [241, 260] on p at bounding box center [354, 264] width 269 height 9
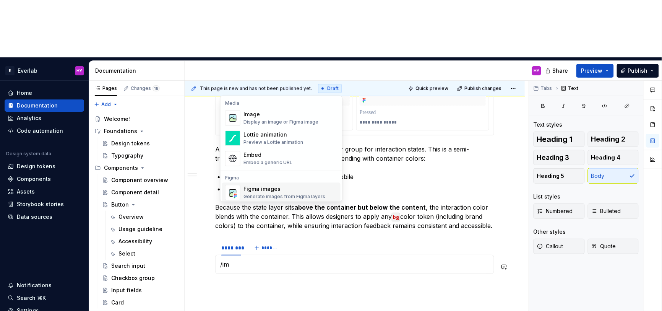
click at [279, 190] on div "Figma images" at bounding box center [284, 189] width 82 height 8
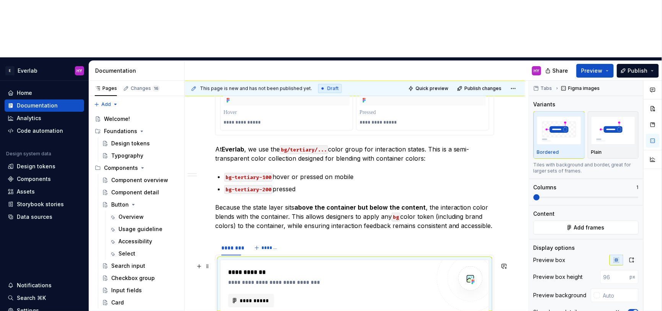
click at [267, 278] on div "**********" at bounding box center [331, 282] width 207 height 8
click at [263, 297] on span "**********" at bounding box center [254, 301] width 30 height 8
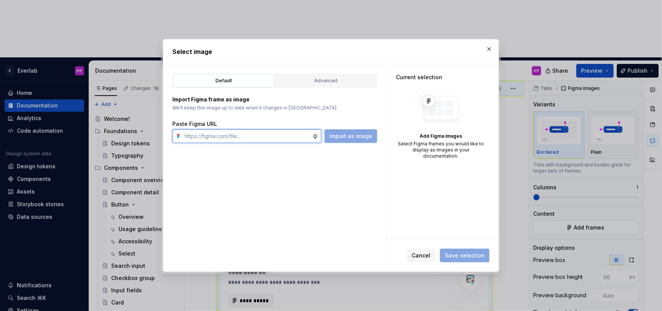
paste input "[URL][DOMAIN_NAME]"
type input "[URL][DOMAIN_NAME]"
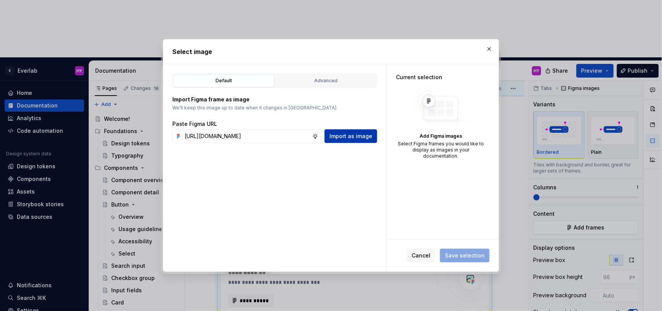
click at [345, 140] on button "Import as image" at bounding box center [350, 136] width 53 height 14
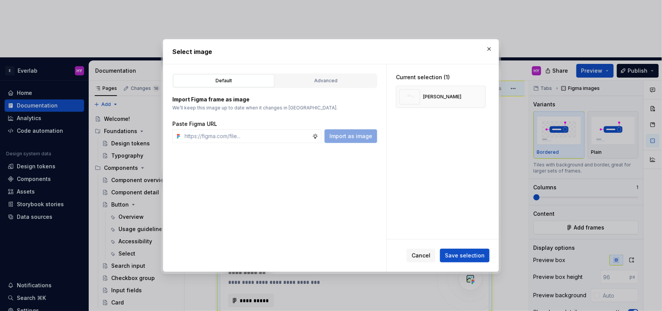
type textarea "*"
click at [473, 257] on span "Save selection" at bounding box center [465, 255] width 40 height 8
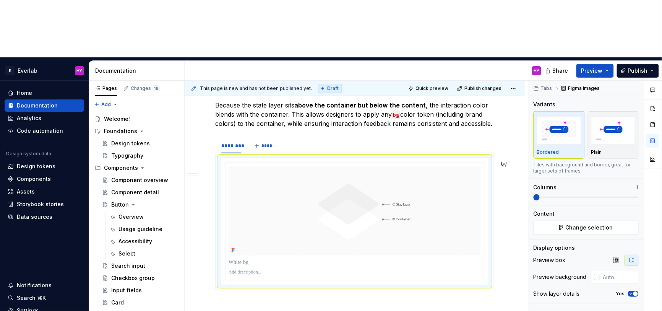
scroll to position [729, 0]
click at [234, 143] on div "********" at bounding box center [231, 147] width 20 height 8
click at [233, 143] on div "********" at bounding box center [231, 147] width 20 height 8
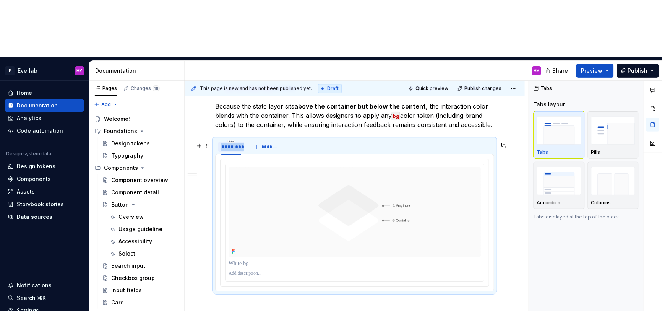
click at [233, 143] on div "********" at bounding box center [231, 147] width 20 height 8
type input "**********"
click at [276, 144] on span "*******" at bounding box center [280, 147] width 17 height 6
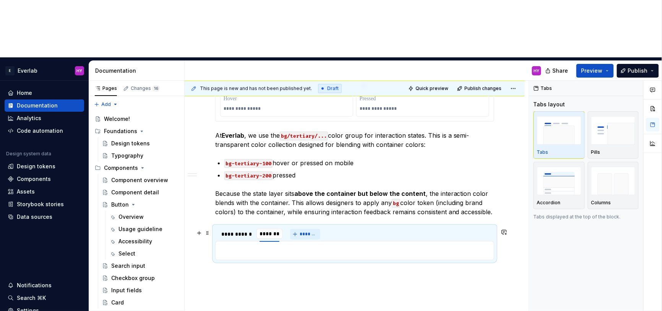
scroll to position [644, 0]
type input "*********"
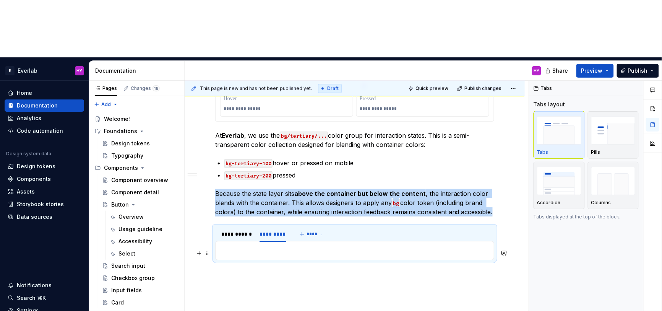
click at [237, 246] on p at bounding box center [354, 250] width 269 height 9
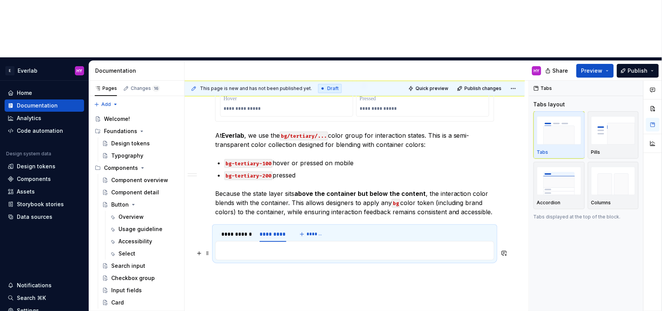
click at [237, 246] on p at bounding box center [354, 250] width 269 height 9
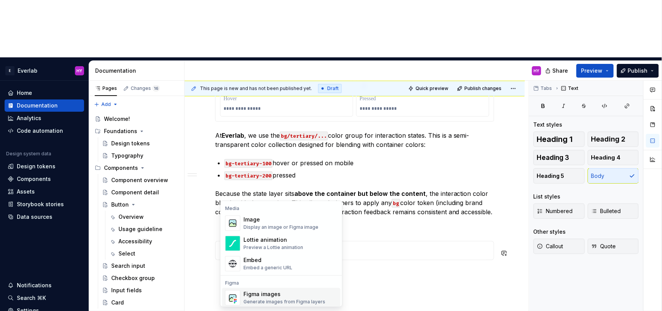
click at [268, 295] on div "Figma images" at bounding box center [284, 294] width 82 height 8
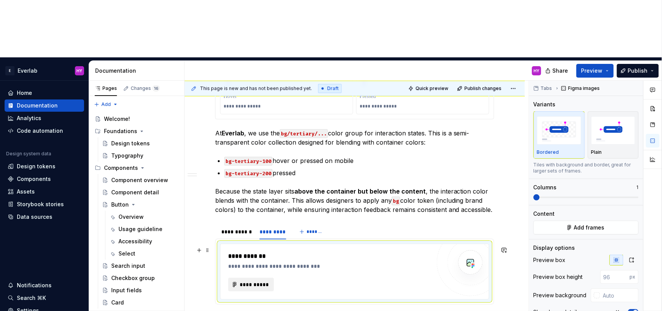
click at [254, 281] on span "**********" at bounding box center [254, 285] width 30 height 8
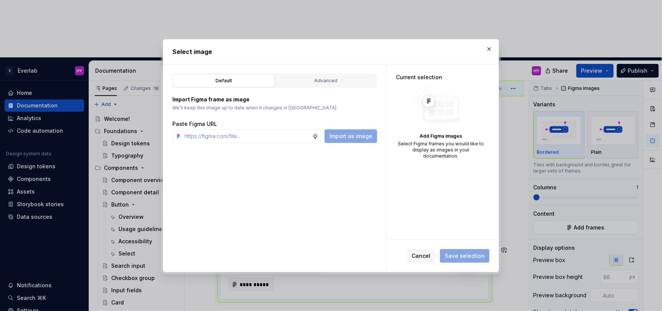
type textarea "*"
paste input "[URL][DOMAIN_NAME]"
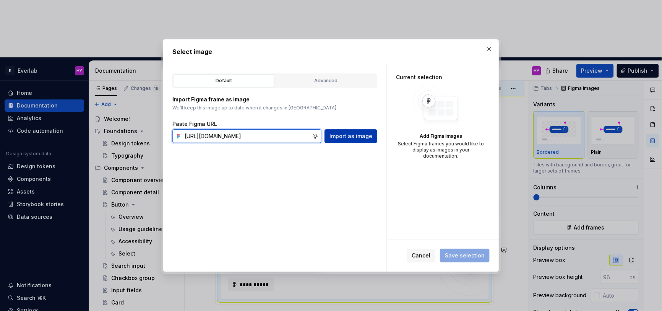
type input "[URL][DOMAIN_NAME]"
click at [355, 141] on button "Import as image" at bounding box center [350, 136] width 53 height 14
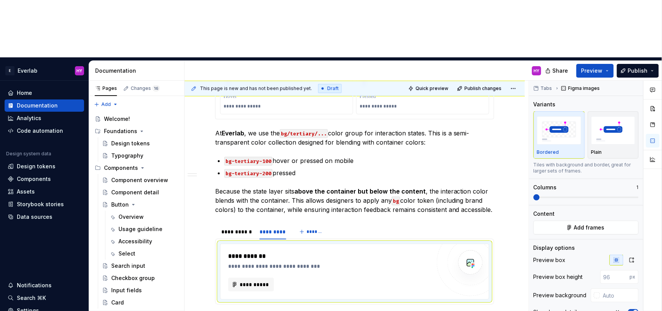
click at [632, 257] on icon "button" at bounding box center [632, 260] width 6 height 6
click at [250, 262] on div "**********" at bounding box center [331, 266] width 207 height 8
click at [243, 228] on div "**********" at bounding box center [236, 232] width 31 height 8
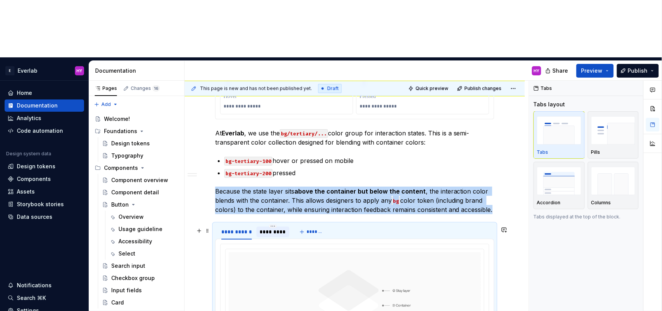
click at [269, 228] on div "*********" at bounding box center [273, 232] width 27 height 8
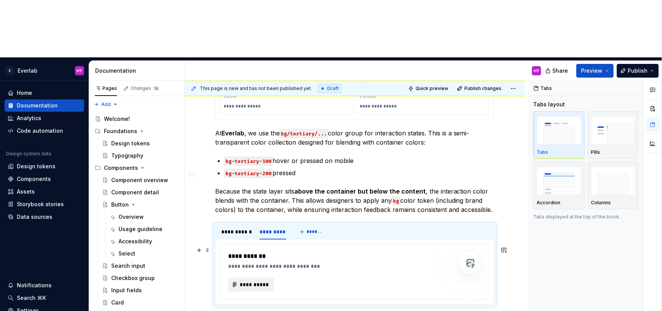
click at [254, 281] on span "**********" at bounding box center [254, 285] width 30 height 8
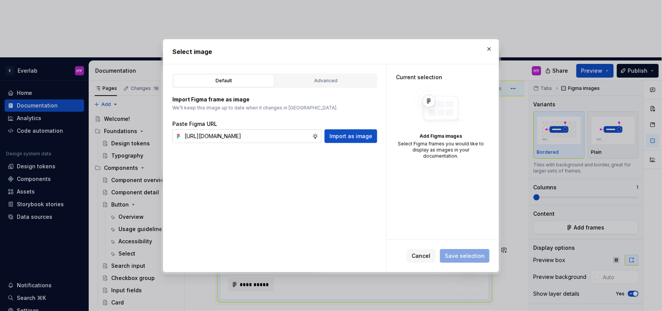
scroll to position [0, 172]
type input "[URL][DOMAIN_NAME]"
click at [346, 140] on button "Import as image" at bounding box center [350, 136] width 53 height 14
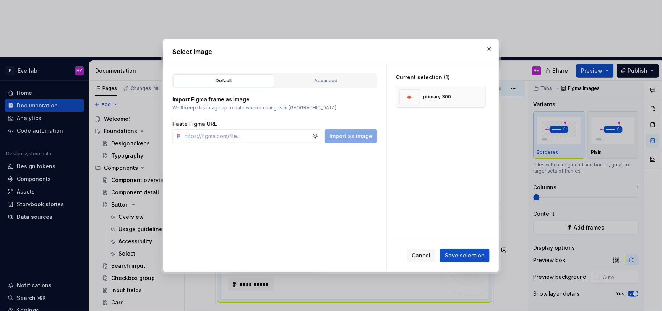
click at [451, 253] on span "Save selection" at bounding box center [465, 255] width 40 height 8
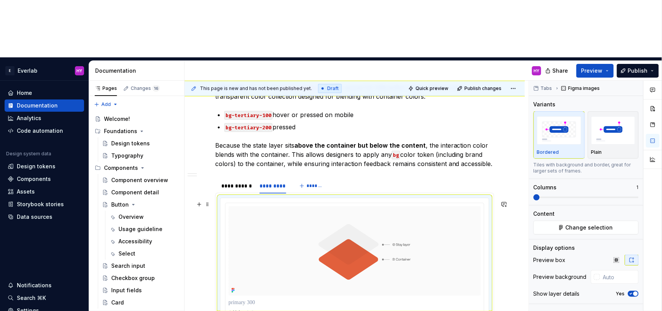
scroll to position [688, 0]
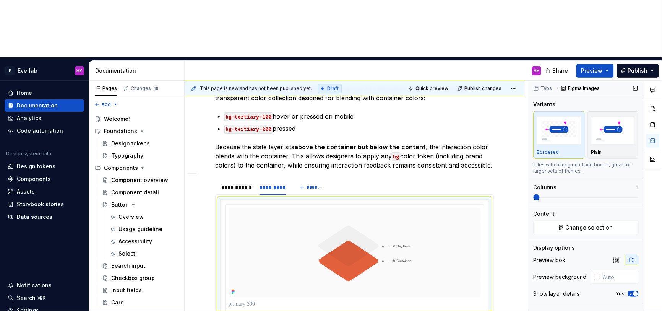
click at [632, 293] on icon "button" at bounding box center [631, 293] width 2 height 1
click at [620, 116] on img "button" at bounding box center [613, 130] width 44 height 28
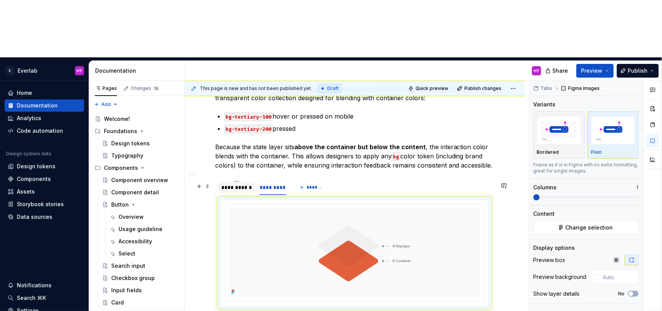
click at [236, 183] on div "**********" at bounding box center [236, 187] width 31 height 8
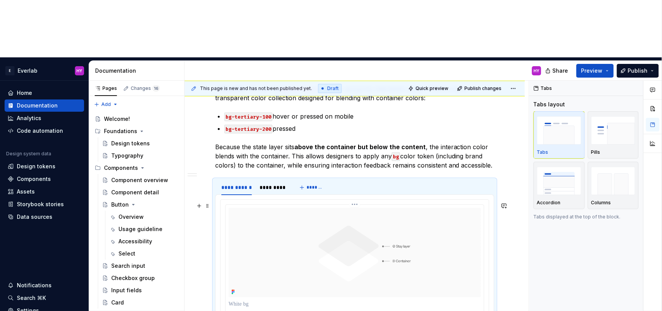
click at [246, 208] on img at bounding box center [355, 252] width 252 height 89
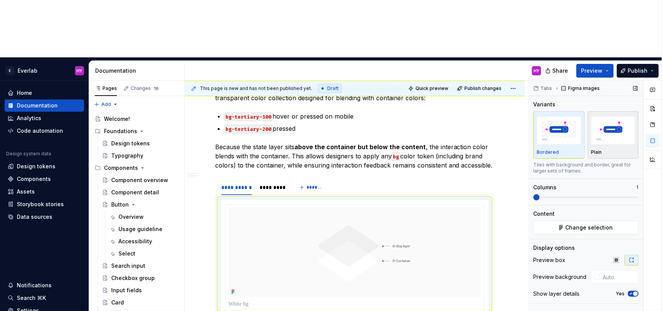
click at [606, 115] on div "Plain" at bounding box center [613, 135] width 44 height 41
click at [277, 183] on div "*********" at bounding box center [273, 187] width 27 height 8
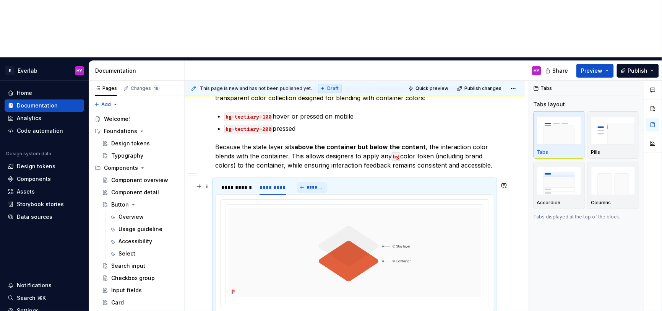
click at [317, 184] on span "*******" at bounding box center [315, 187] width 17 height 6
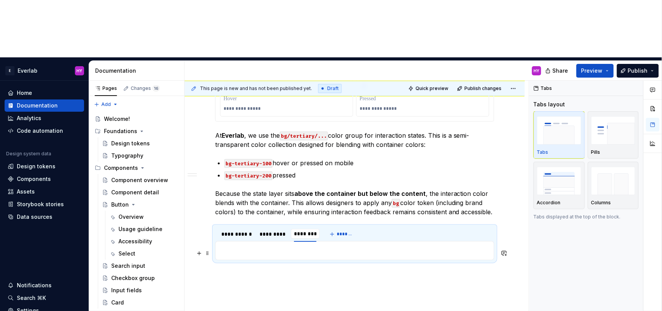
type input "*********"
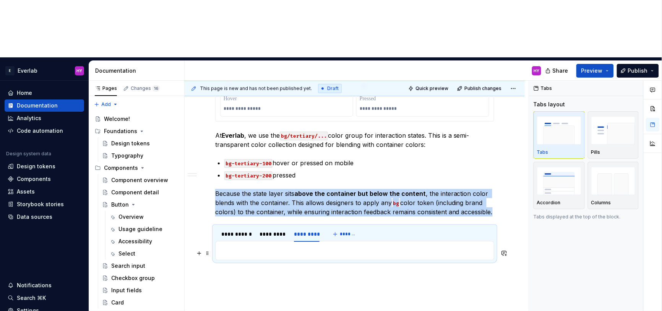
click at [256, 246] on p at bounding box center [354, 250] width 269 height 9
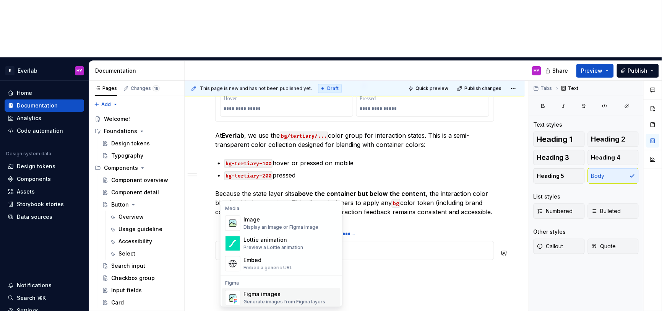
click at [268, 299] on div "Generate images from Figma layers" at bounding box center [284, 302] width 82 height 6
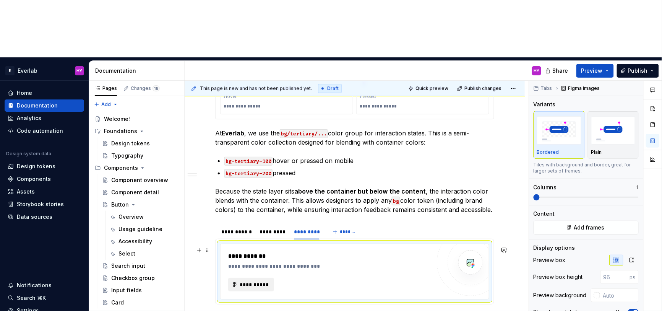
click at [239, 281] on span "**********" at bounding box center [254, 285] width 30 height 8
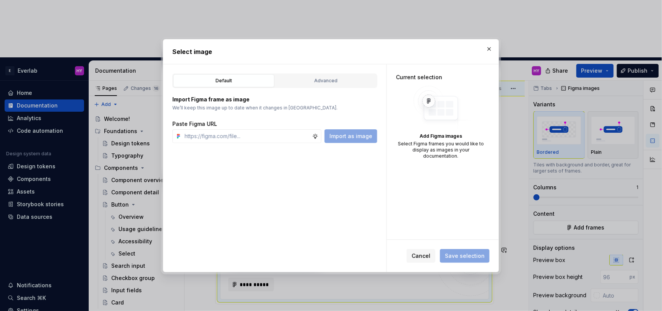
type textarea "*"
paste input "[URL][DOMAIN_NAME]"
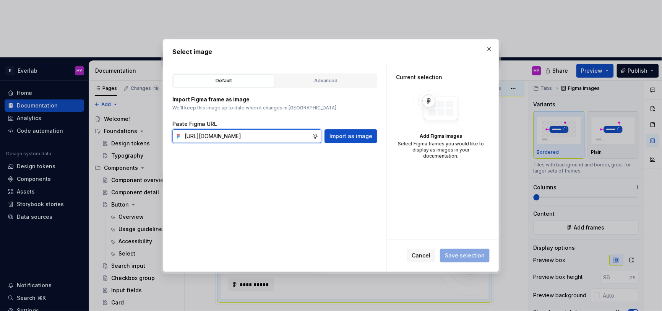
scroll to position [0, 174]
type input "[URL][DOMAIN_NAME]"
click at [359, 140] on button "Import as image" at bounding box center [350, 136] width 53 height 14
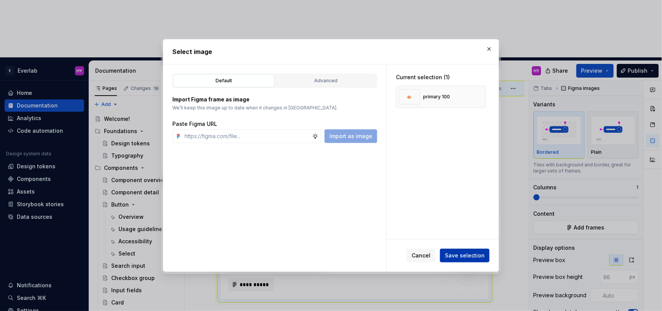
click at [476, 258] on span "Save selection" at bounding box center [465, 255] width 40 height 8
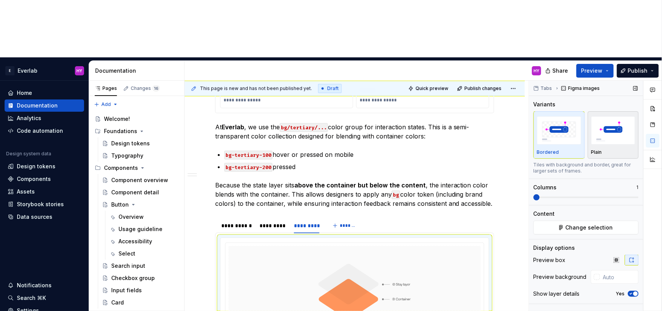
click at [620, 116] on img "button" at bounding box center [613, 130] width 44 height 28
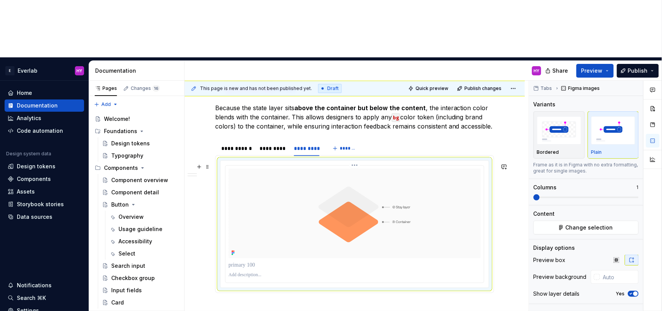
scroll to position [729, 0]
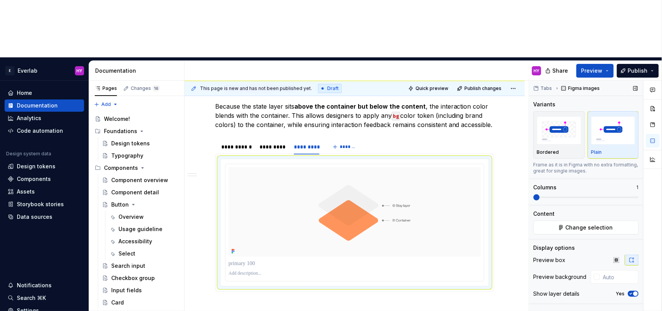
click at [634, 291] on span "button" at bounding box center [635, 293] width 5 height 5
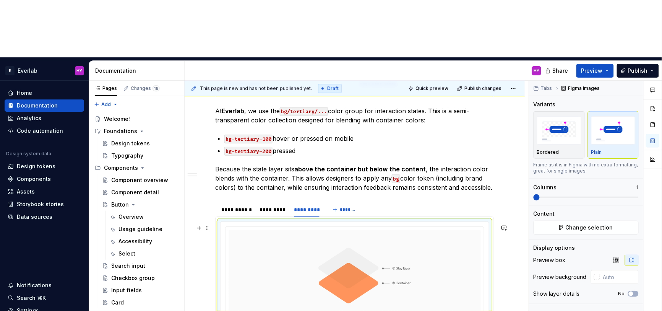
scroll to position [664, 0]
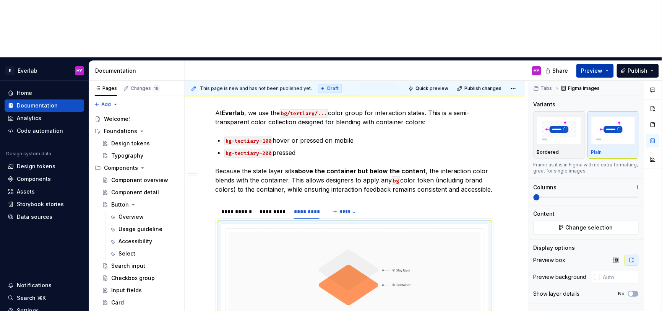
click at [601, 67] on span "Preview" at bounding box center [591, 71] width 21 height 8
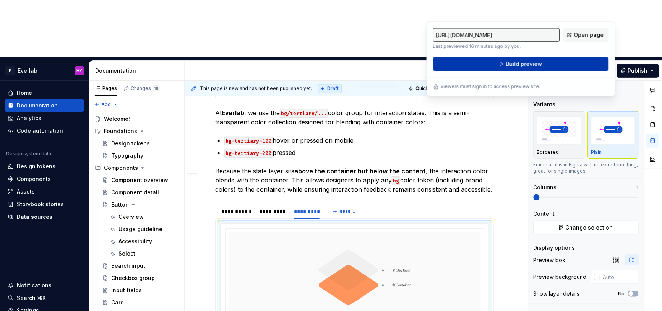
click at [547, 60] on button "Build preview" at bounding box center [521, 64] width 176 height 14
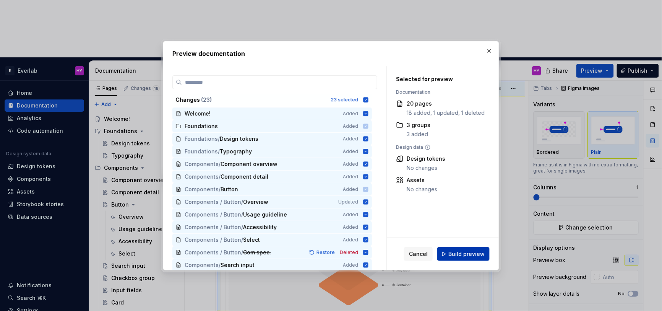
click at [468, 245] on div "Cancel Build preview" at bounding box center [443, 254] width 112 height 32
click at [469, 254] on span "Build preview" at bounding box center [466, 254] width 36 height 8
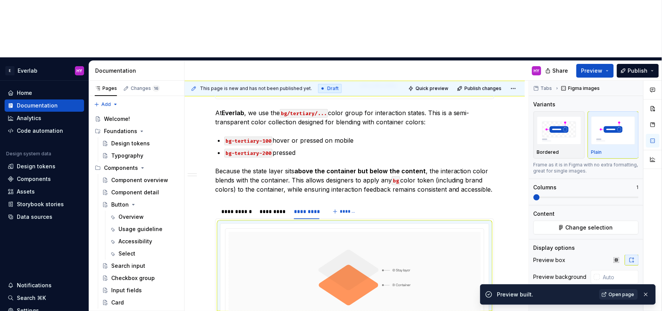
click at [625, 293] on span "Open page" at bounding box center [622, 294] width 26 height 6
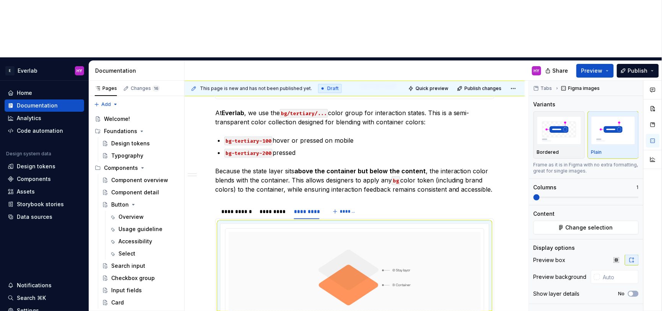
type textarea "*"
click at [349, 208] on span "*******" at bounding box center [348, 211] width 17 height 6
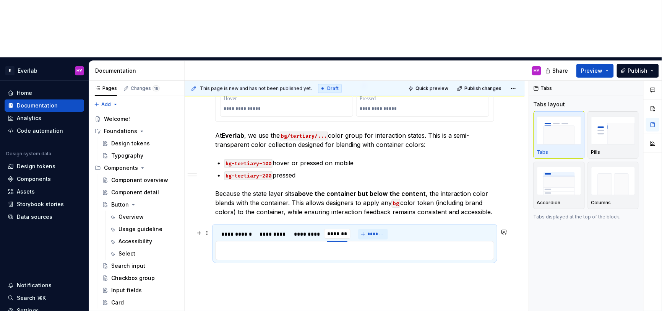
scroll to position [644, 0]
type input "**********"
drag, startPoint x: 344, startPoint y: 175, endPoint x: 271, endPoint y: 177, distance: 73.0
click at [269, 230] on div "**********" at bounding box center [269, 234] width 32 height 8
drag, startPoint x: 308, startPoint y: 176, endPoint x: 340, endPoint y: 177, distance: 32.5
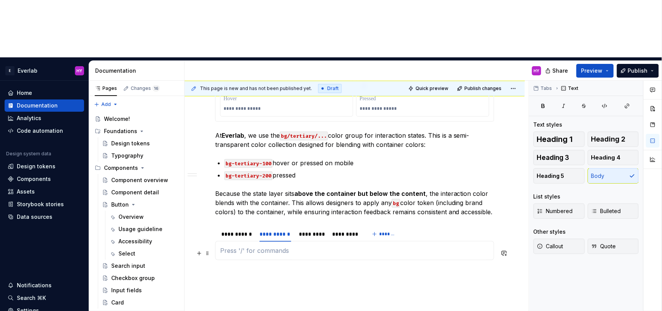
click at [275, 246] on p at bounding box center [354, 250] width 269 height 9
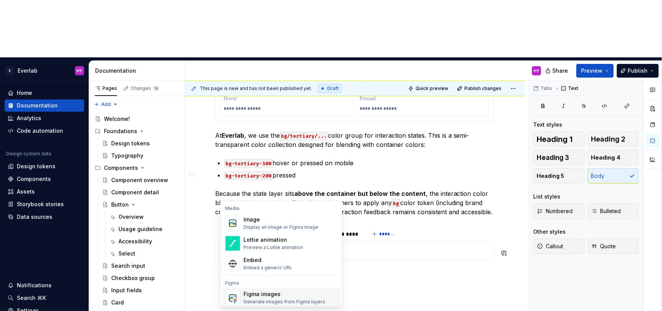
click at [277, 297] on div "Figma images" at bounding box center [284, 294] width 82 height 8
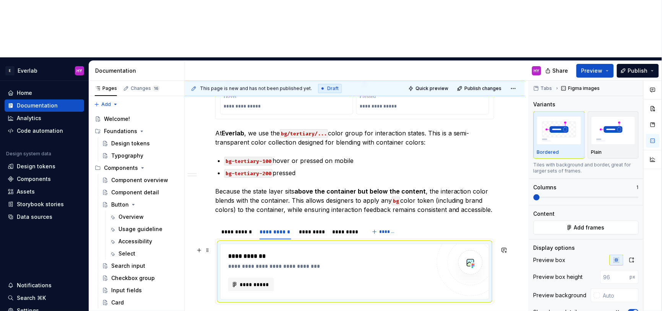
click at [252, 262] on div "**********" at bounding box center [331, 266] width 207 height 8
click at [244, 281] on span "**********" at bounding box center [254, 285] width 30 height 8
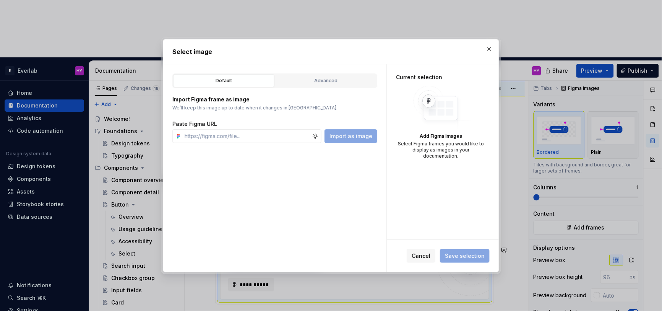
type textarea "*"
type input "[URL][DOMAIN_NAME]"
type textarea "*"
type input "[URL][DOMAIN_NAME]"
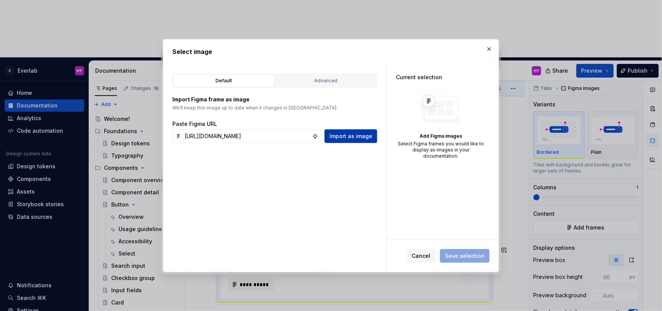
scroll to position [0, 0]
click at [364, 140] on button "Import as image" at bounding box center [350, 136] width 53 height 14
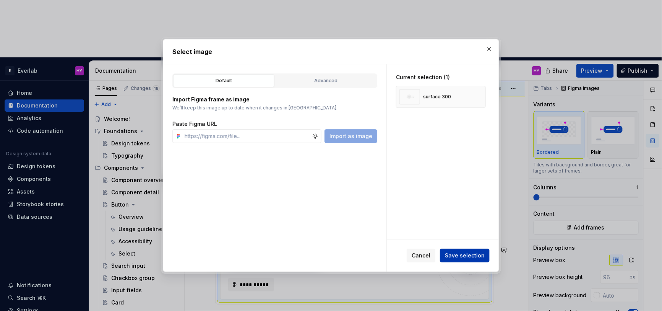
click at [470, 256] on span "Save selection" at bounding box center [465, 255] width 40 height 8
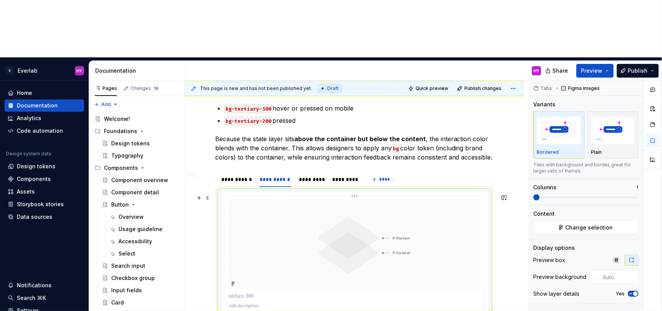
scroll to position [694, 0]
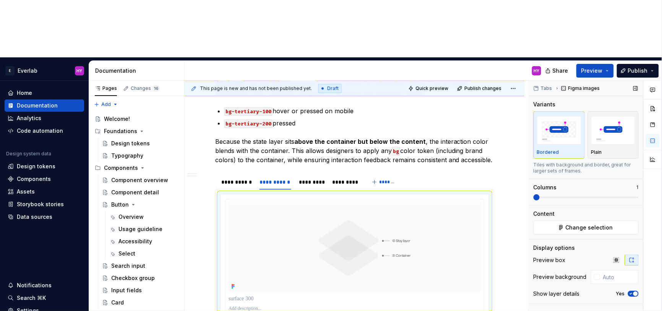
click at [632, 291] on icon "button" at bounding box center [631, 293] width 6 height 5
click at [621, 116] on img "button" at bounding box center [613, 130] width 44 height 28
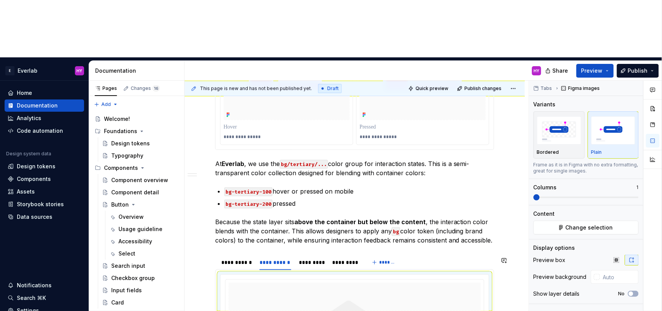
scroll to position [606, 0]
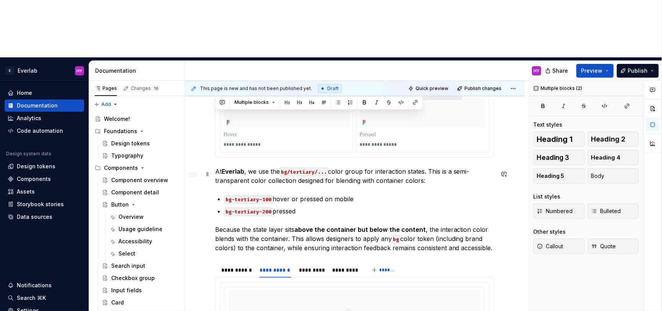
drag, startPoint x: 307, startPoint y: 157, endPoint x: 215, endPoint y: 113, distance: 101.7
click at [215, 113] on div "**********" at bounding box center [355, 47] width 340 height 909
copy div "At [GEOGRAPHIC_DATA] , we use the bg/tertiary/... color group for interaction s…"
click at [264, 195] on code "bg-tertiary-100" at bounding box center [248, 199] width 48 height 9
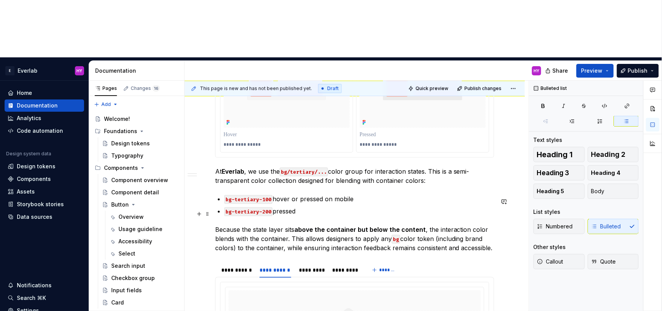
click at [291, 206] on p "bg-tertiary-200 pressed" at bounding box center [359, 210] width 270 height 9
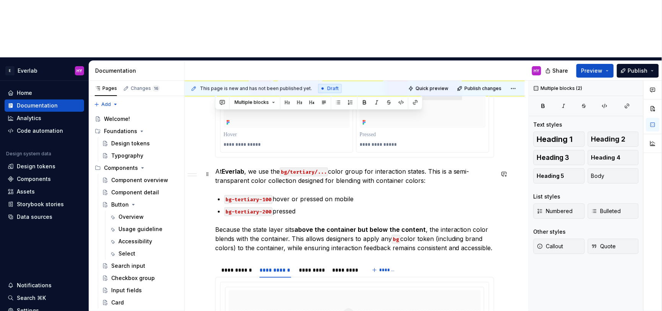
drag, startPoint x: 300, startPoint y: 160, endPoint x: 211, endPoint y: 114, distance: 100.7
click at [211, 114] on div "**********" at bounding box center [355, 47] width 340 height 909
click at [274, 104] on button "Multiple blocks" at bounding box center [254, 102] width 47 height 11
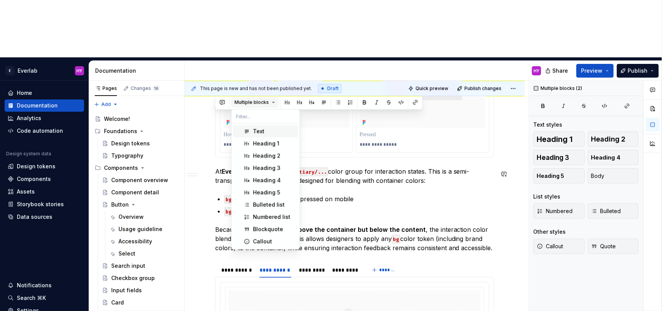
click at [274, 104] on button "Multiple blocks" at bounding box center [254, 102] width 47 height 11
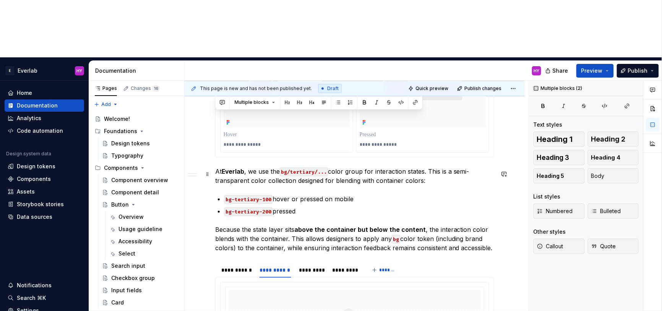
click at [301, 167] on code "bg/tertiary/..." at bounding box center [304, 171] width 48 height 9
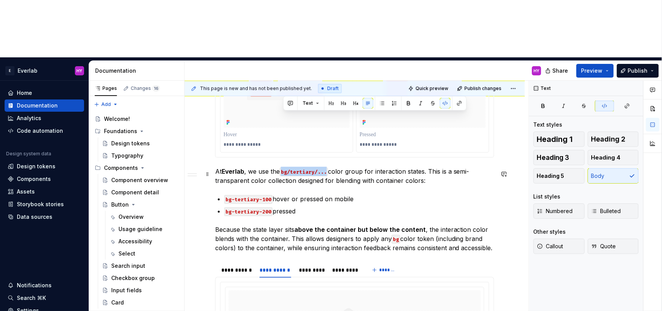
drag, startPoint x: 284, startPoint y: 116, endPoint x: 328, endPoint y: 117, distance: 44.4
click at [328, 167] on code "bg/tertiary/..." at bounding box center [304, 171] width 48 height 9
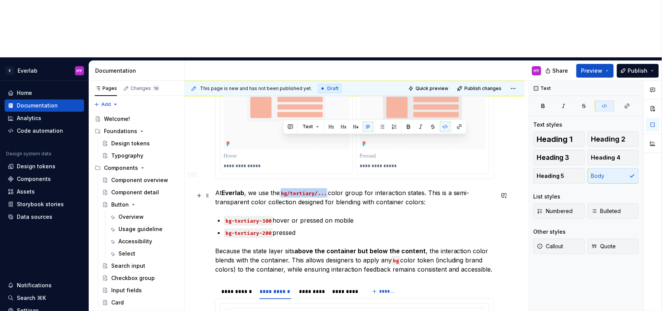
scroll to position [586, 0]
click at [344, 245] on p "Because the state layer sits above the container but below the content , the in…" at bounding box center [354, 259] width 279 height 28
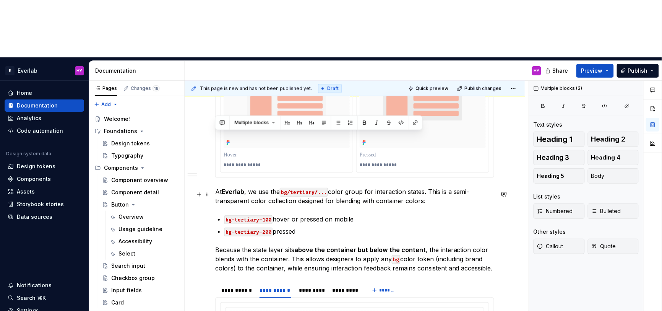
drag, startPoint x: 495, startPoint y: 215, endPoint x: 215, endPoint y: 137, distance: 290.9
click at [215, 137] on div "**********" at bounding box center [355, 68] width 340 height 909
copy div "At [GEOGRAPHIC_DATA] , we use the bg/tertiary/... color group for interaction s…"
click at [453, 227] on p "bg-tertiary-200 pressed" at bounding box center [359, 231] width 270 height 9
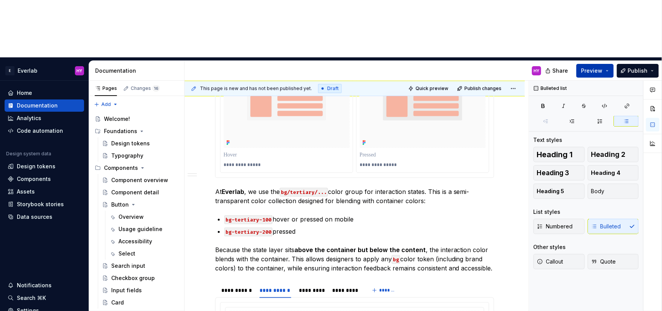
click at [593, 67] on span "Preview" at bounding box center [591, 71] width 21 height 8
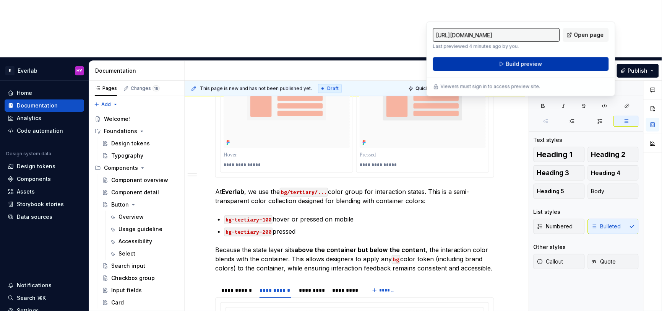
click at [520, 67] on span "Build preview" at bounding box center [524, 64] width 36 height 8
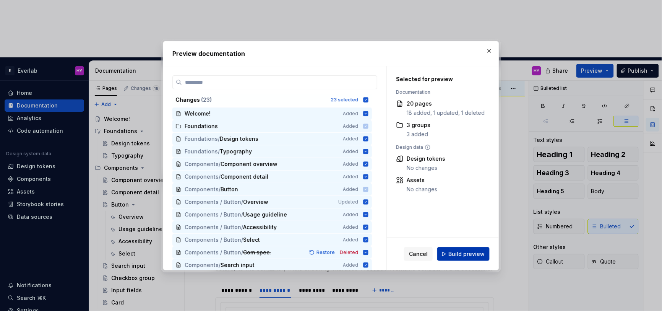
click at [466, 252] on span "Build preview" at bounding box center [466, 254] width 36 height 8
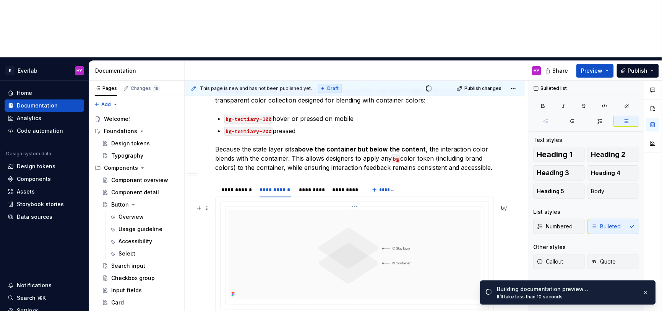
scroll to position [668, 0]
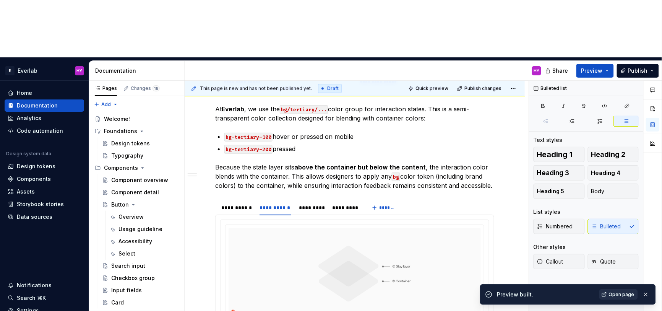
click at [620, 295] on span "Open page" at bounding box center [622, 294] width 26 height 6
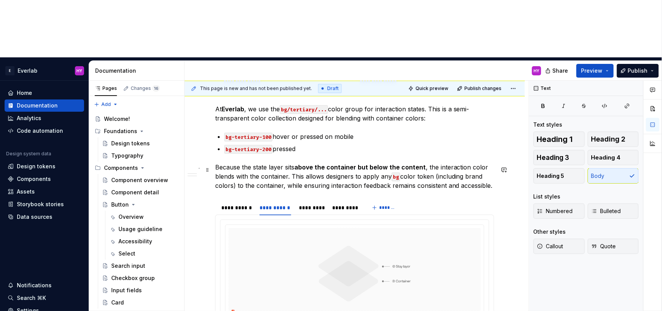
click at [285, 162] on p "Because the state layer sits above the container but below the content , the in…" at bounding box center [354, 176] width 279 height 28
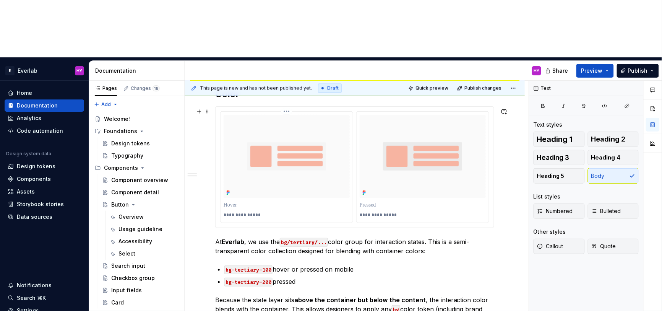
scroll to position [514, 0]
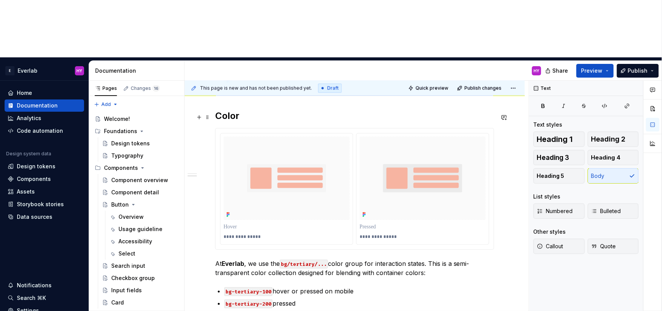
click at [232, 110] on h2 "Color" at bounding box center [354, 116] width 279 height 12
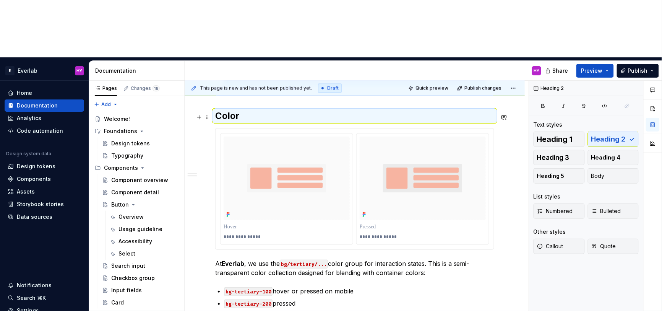
click at [242, 110] on h2 "Color" at bounding box center [354, 116] width 279 height 12
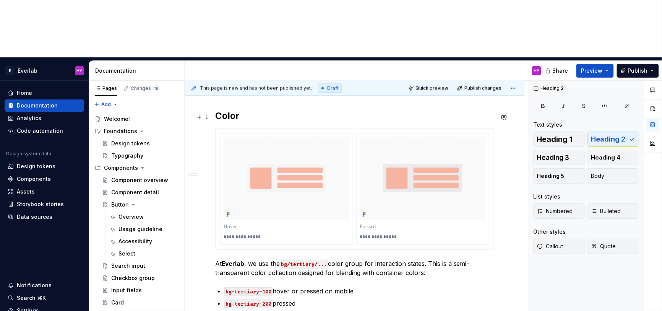
click at [229, 110] on h2 "Color" at bounding box center [354, 116] width 279 height 12
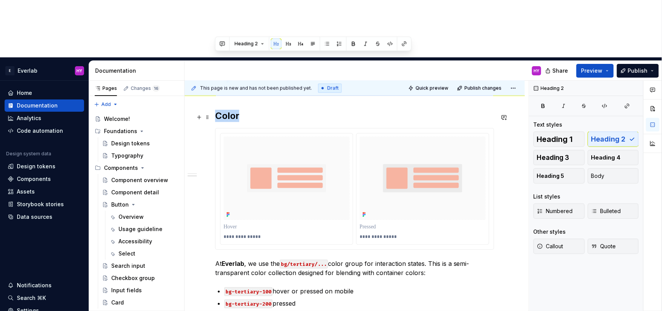
click at [229, 110] on h2 "Color" at bounding box center [354, 116] width 279 height 12
click at [235, 110] on h2 "Color" at bounding box center [354, 116] width 279 height 12
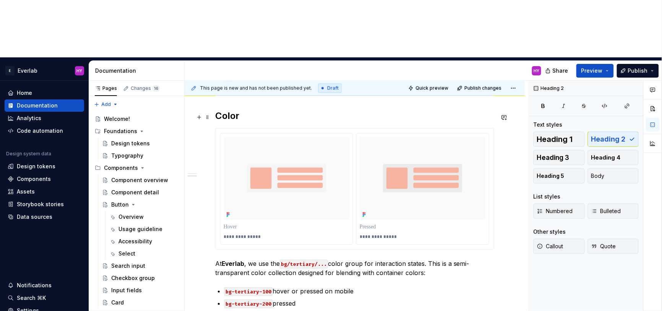
click at [245, 110] on h2 "Color" at bounding box center [354, 116] width 279 height 12
click at [216, 110] on h2 "Color" at bounding box center [354, 116] width 279 height 12
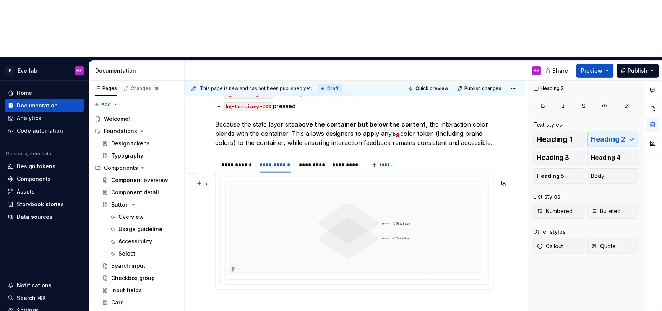
scroll to position [715, 0]
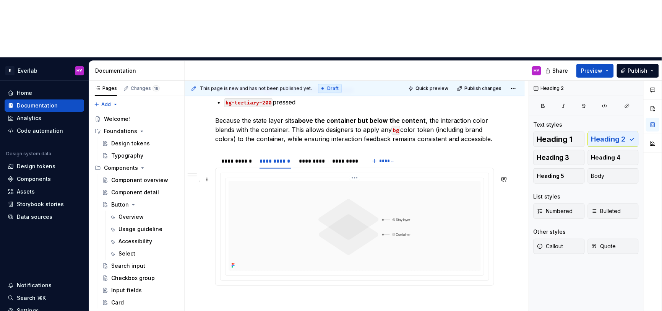
click at [337, 189] on img at bounding box center [355, 225] width 252 height 89
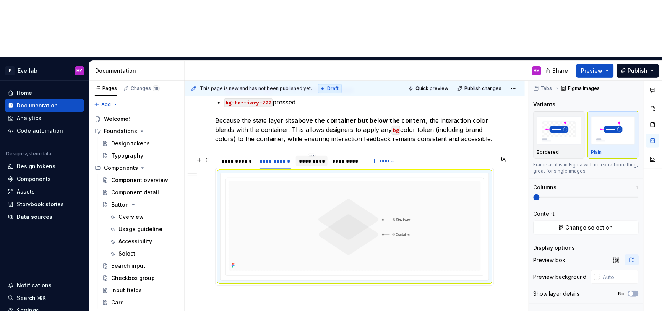
click at [323, 157] on div "*********" at bounding box center [312, 161] width 26 height 8
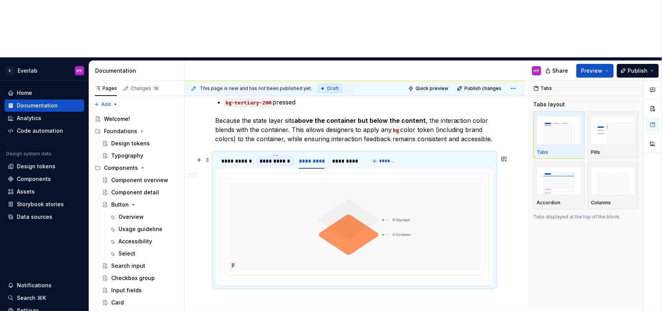
click at [279, 157] on div "**********" at bounding box center [276, 161] width 32 height 8
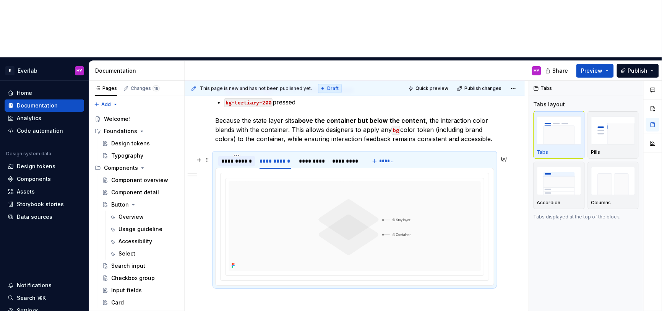
click at [236, 157] on div "**********" at bounding box center [236, 161] width 31 height 8
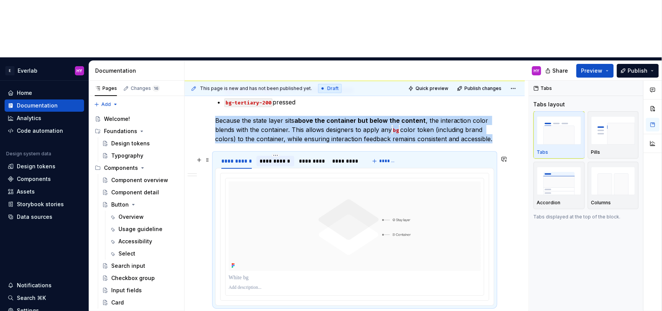
click at [280, 157] on div "**********" at bounding box center [276, 161] width 32 height 8
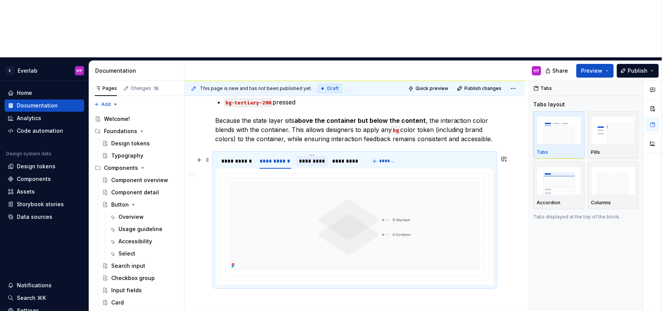
click at [315, 157] on div "*********" at bounding box center [312, 161] width 26 height 8
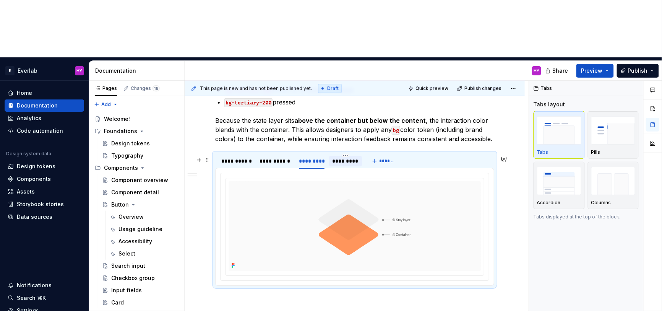
click at [332, 157] on div "*********" at bounding box center [345, 161] width 27 height 8
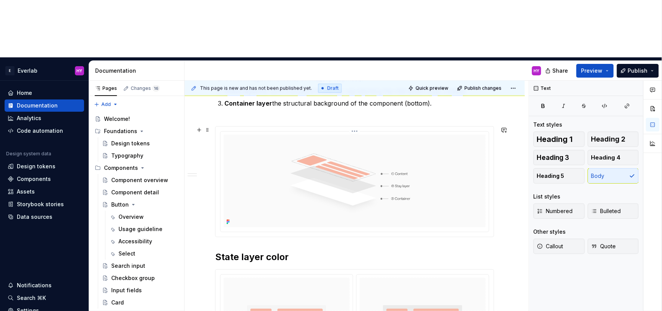
scroll to position [0, 0]
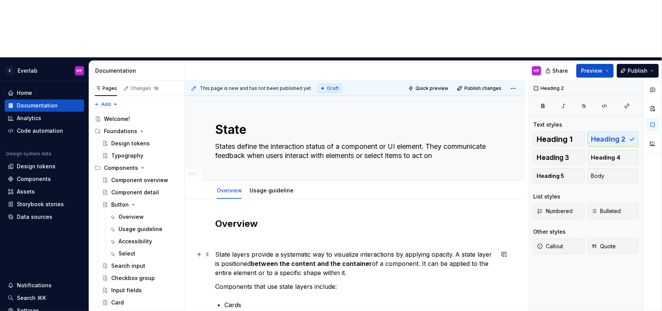
click at [216, 250] on p "State layers provide a systematic way to visualize interactions by applying opa…" at bounding box center [354, 264] width 279 height 28
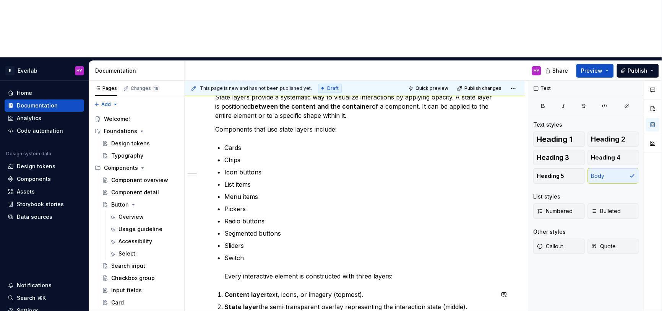
scroll to position [145, 0]
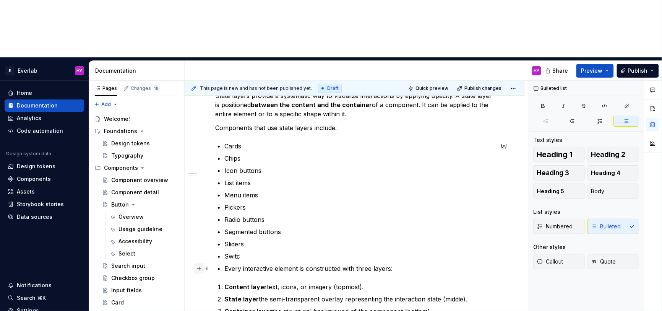
click at [199, 263] on button "button" at bounding box center [199, 268] width 11 height 11
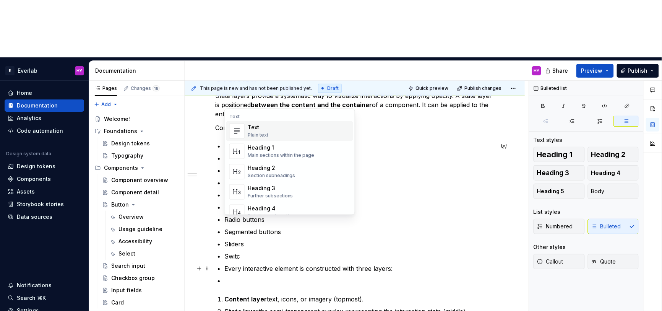
click at [270, 130] on div "Text Plain text" at bounding box center [299, 130] width 102 height 15
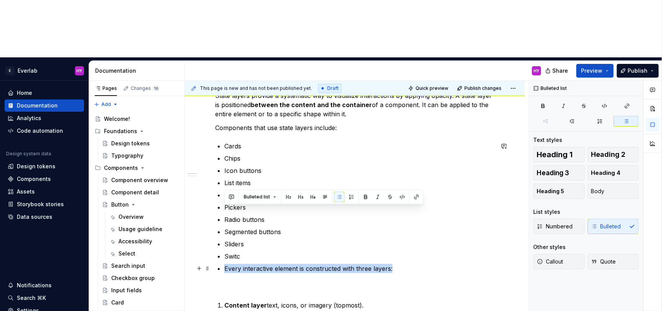
drag, startPoint x: 225, startPoint y: 209, endPoint x: 394, endPoint y: 208, distance: 168.9
click at [394, 264] on p "Every interactive element is constructed with three layers:" at bounding box center [359, 268] width 270 height 9
copy p "Every interactive element is constructed with three layers:"
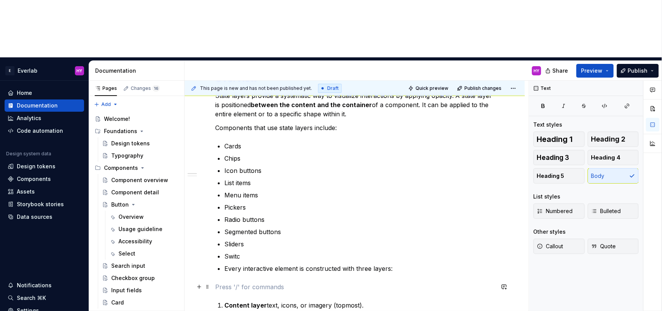
click at [255, 282] on p at bounding box center [354, 286] width 279 height 9
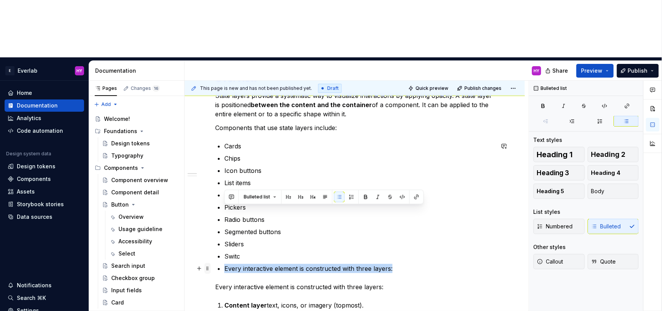
drag, startPoint x: 289, startPoint y: 209, endPoint x: 208, endPoint y: 209, distance: 81.0
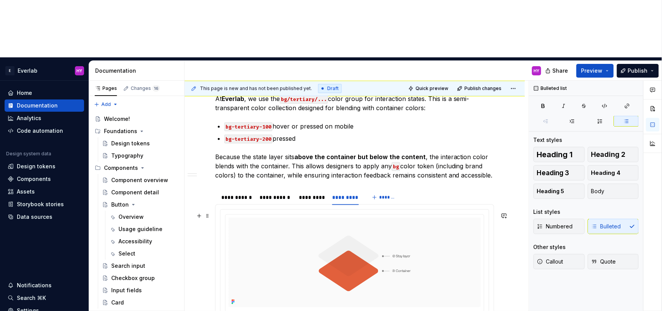
scroll to position [674, 0]
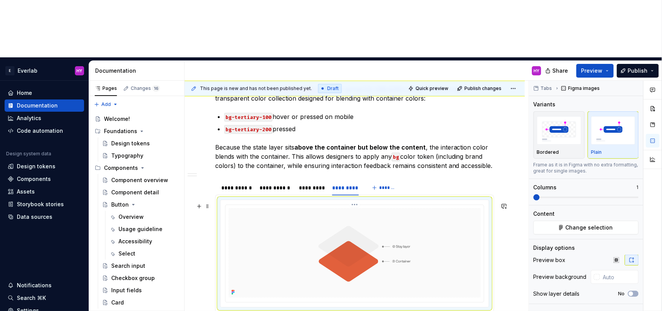
click at [284, 208] on img at bounding box center [355, 252] width 252 height 89
click at [354, 150] on html "E Everlab HY Home Documentation Analytics Code automation Design system data De…" at bounding box center [331, 155] width 662 height 311
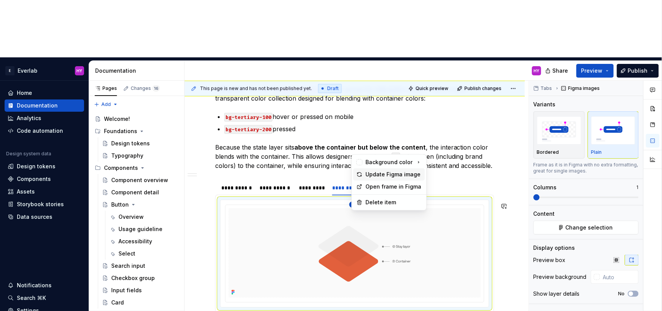
click at [389, 175] on div "Update Figma image" at bounding box center [394, 174] width 56 height 8
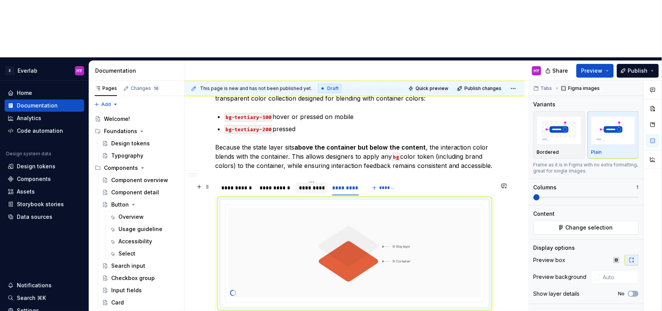
click at [301, 184] on div "*********" at bounding box center [312, 188] width 26 height 8
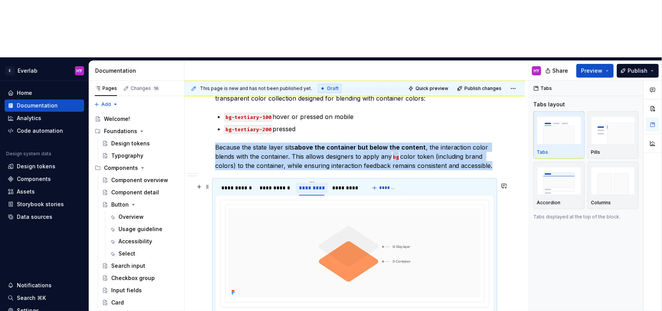
click at [309, 184] on div "*********" at bounding box center [312, 188] width 26 height 8
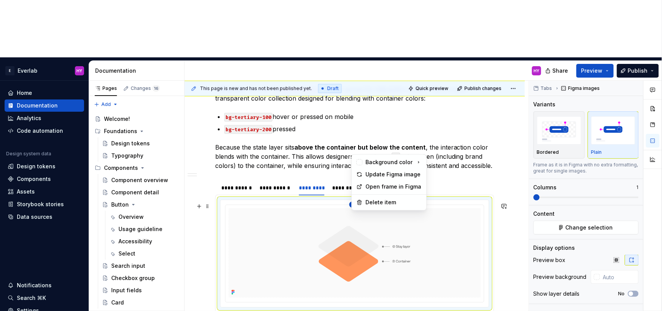
click at [358, 151] on html "E Everlab HY Home Documentation Analytics Code automation Design system data De…" at bounding box center [331, 155] width 662 height 311
click at [370, 178] on div "Update Figma image" at bounding box center [394, 174] width 56 height 8
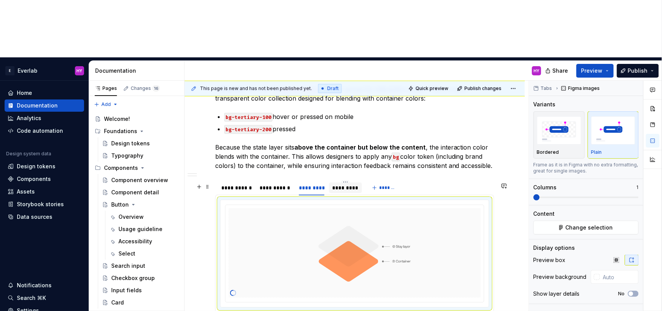
click at [344, 184] on div "*********" at bounding box center [345, 188] width 27 height 8
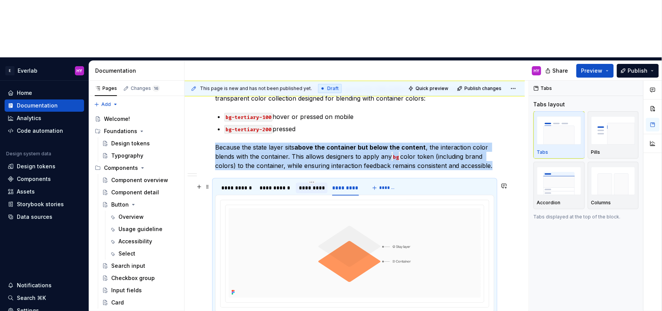
click at [302, 184] on div "*********" at bounding box center [312, 188] width 26 height 8
click at [346, 184] on div "*********" at bounding box center [345, 188] width 27 height 8
click at [355, 152] on html "E Everlab HY Home Documentation Analytics Code automation Design system data De…" at bounding box center [331, 155] width 662 height 311
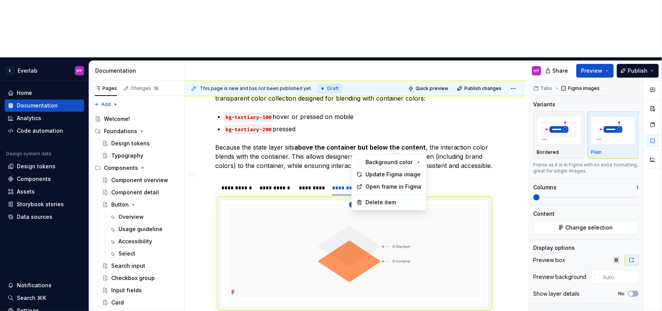
click at [607, 172] on div "Comments Open comments No comments yet Select ‘Comment’ from the block context …" at bounding box center [595, 225] width 133 height 288
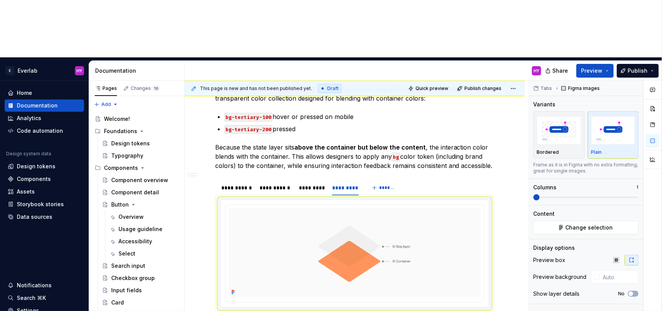
click at [607, 224] on span "Change selection" at bounding box center [589, 228] width 47 height 8
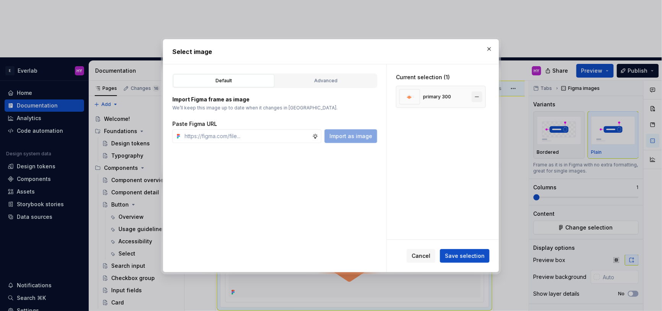
type textarea "*"
click at [259, 139] on input "text" at bounding box center [247, 136] width 131 height 14
type input "[URL][DOMAIN_NAME]"
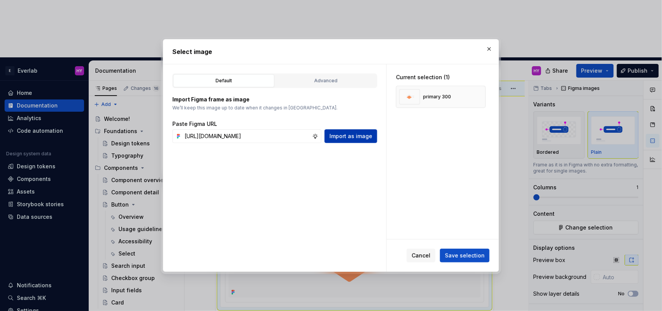
click at [368, 138] on span "Import as image" at bounding box center [350, 136] width 43 height 8
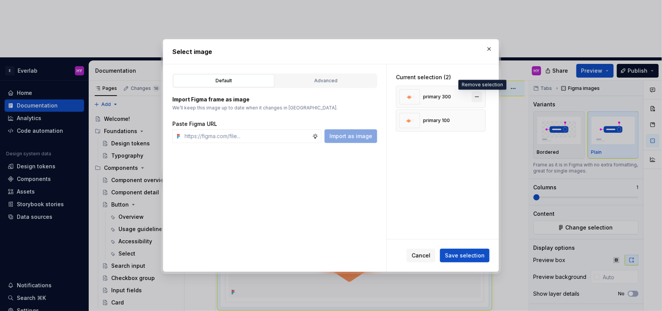
click at [481, 96] on button "button" at bounding box center [477, 96] width 11 height 11
click at [463, 258] on span "Save selection" at bounding box center [465, 255] width 40 height 8
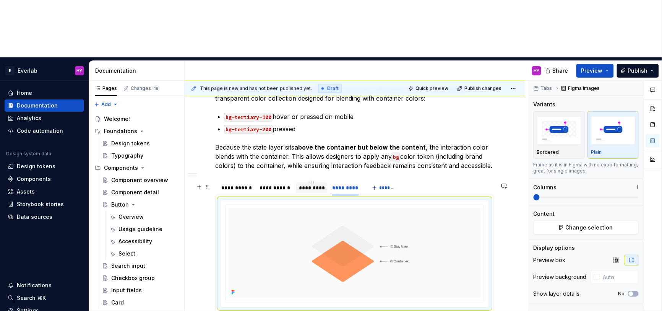
click at [307, 184] on div "*********" at bounding box center [312, 188] width 26 height 8
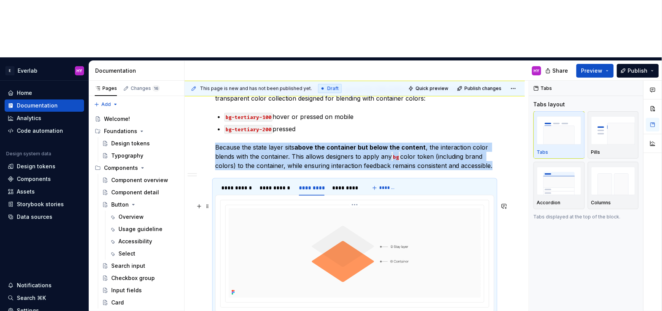
click at [353, 149] on html "E Everlab HY Home Documentation Analytics Code automation Design system data De…" at bounding box center [331, 155] width 662 height 311
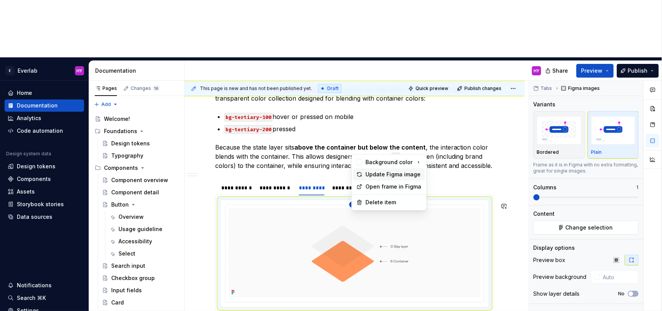
click at [367, 174] on div "Update Figma image" at bounding box center [394, 174] width 56 height 8
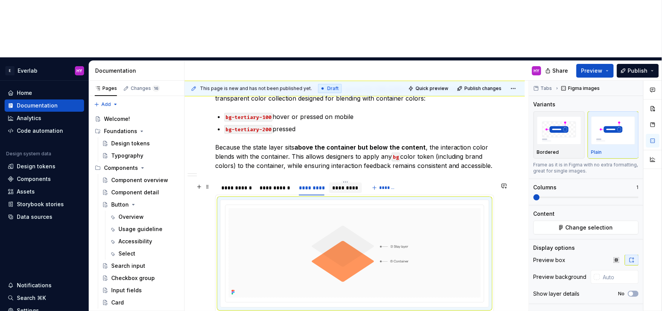
click at [351, 184] on div "*********" at bounding box center [345, 188] width 27 height 8
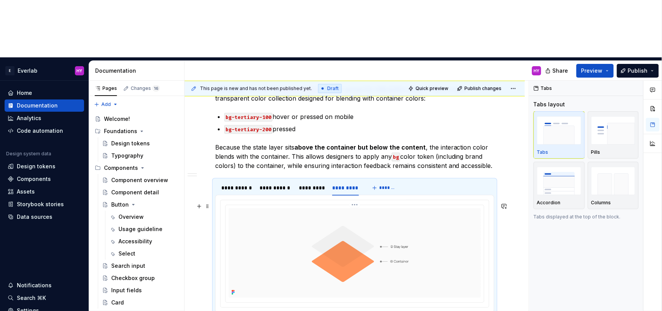
click at [441, 208] on img at bounding box center [355, 252] width 252 height 89
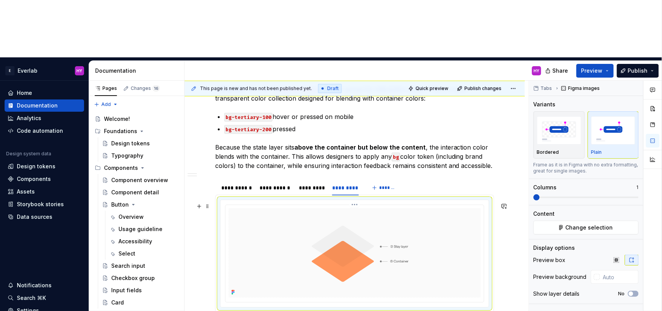
click at [441, 208] on img at bounding box center [355, 252] width 252 height 89
click at [597, 224] on span "Change selection" at bounding box center [589, 228] width 47 height 8
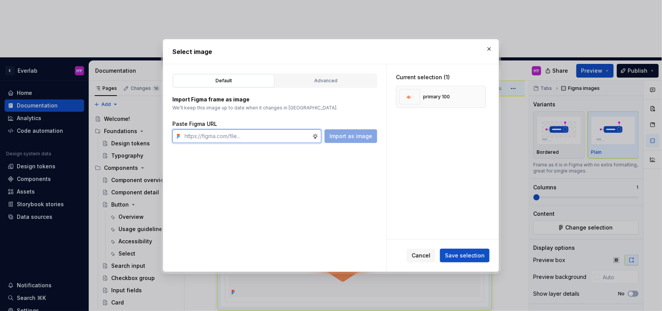
click at [257, 135] on input "text" at bounding box center [247, 136] width 131 height 14
paste input "[URL][DOMAIN_NAME]"
type input "[URL][DOMAIN_NAME]"
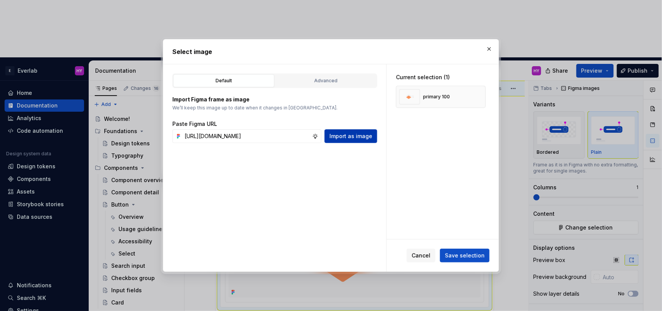
scroll to position [0, 0]
click at [346, 140] on button "Import as image" at bounding box center [350, 136] width 53 height 14
type textarea "*"
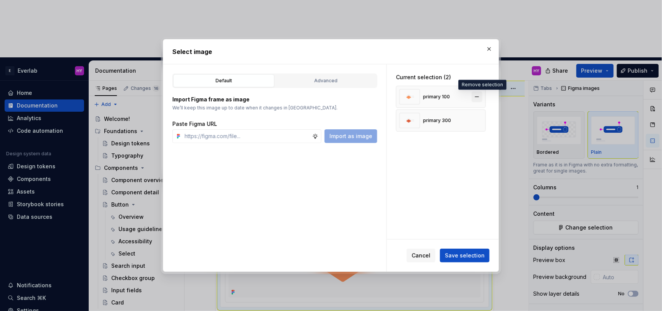
click at [482, 97] on button "button" at bounding box center [477, 96] width 11 height 11
click at [465, 252] on span "Save selection" at bounding box center [465, 255] width 40 height 8
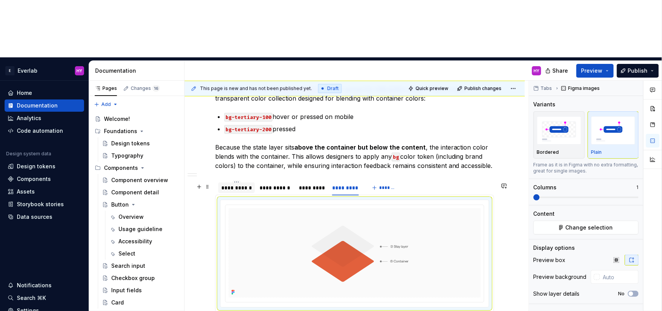
click at [243, 184] on div "**********" at bounding box center [236, 188] width 31 height 8
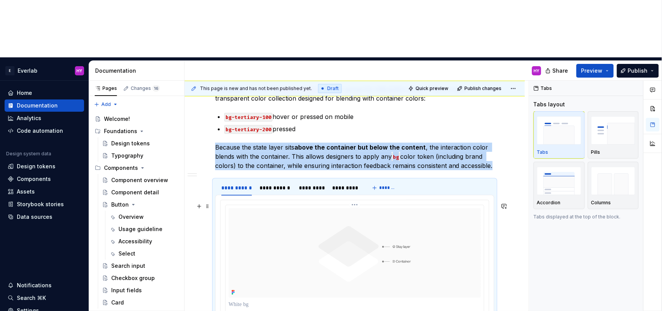
click at [361, 151] on html "E Everlab HY Home Documentation Analytics Code automation Design system data De…" at bounding box center [331, 155] width 662 height 311
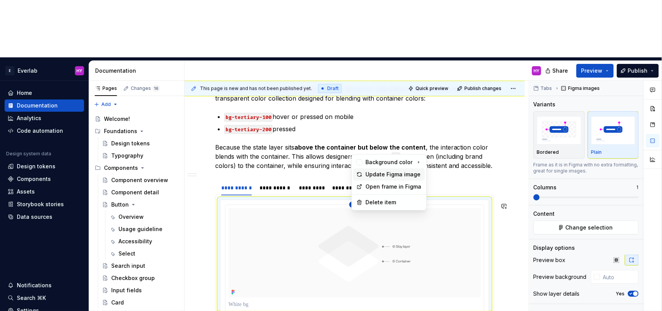
click at [364, 172] on div "Update Figma image" at bounding box center [389, 174] width 71 height 12
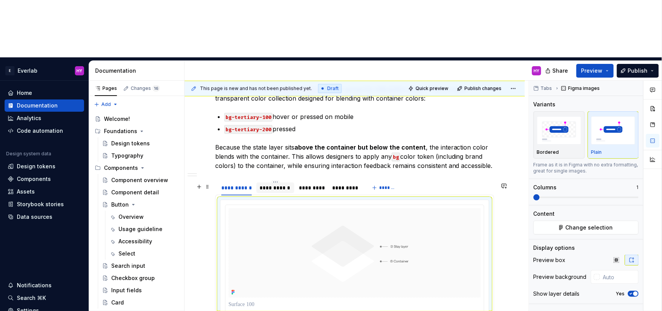
click at [271, 184] on div "**********" at bounding box center [276, 188] width 32 height 8
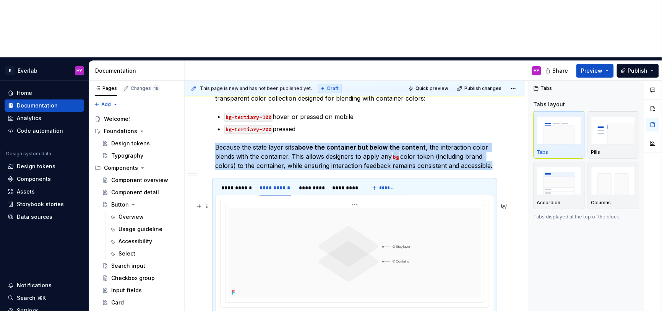
click at [356, 151] on html "E Everlab HY Home Documentation Analytics Code automation Design system data De…" at bounding box center [331, 155] width 662 height 311
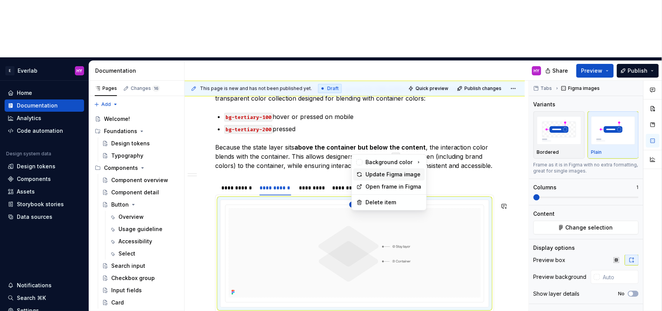
click at [378, 175] on div "Update Figma image" at bounding box center [394, 174] width 56 height 8
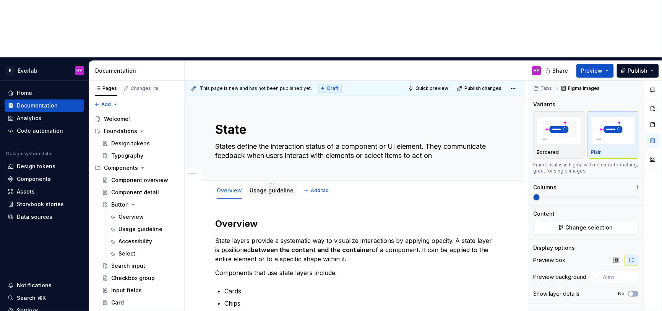
click at [266, 187] on link "Usage guideline" at bounding box center [272, 190] width 44 height 6
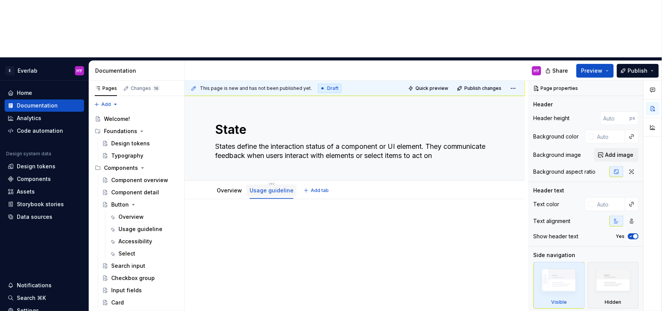
click at [268, 187] on link "Usage guideline" at bounding box center [272, 190] width 44 height 6
click at [255, 187] on link "Usage guideline" at bounding box center [272, 190] width 44 height 6
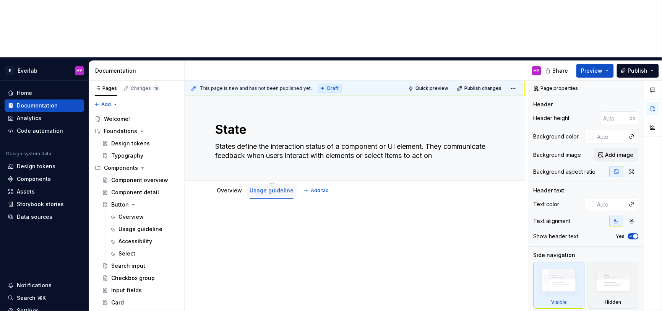
click at [255, 187] on link "Usage guideline" at bounding box center [272, 190] width 44 height 6
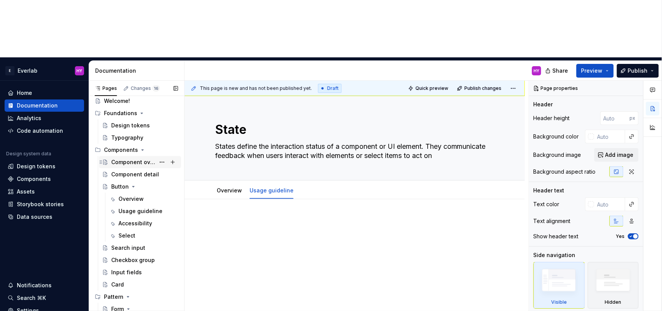
scroll to position [18, 0]
click at [271, 187] on link "Usage guideline" at bounding box center [272, 190] width 44 height 6
click at [271, 186] on div "Usage guideline" at bounding box center [272, 190] width 44 height 9
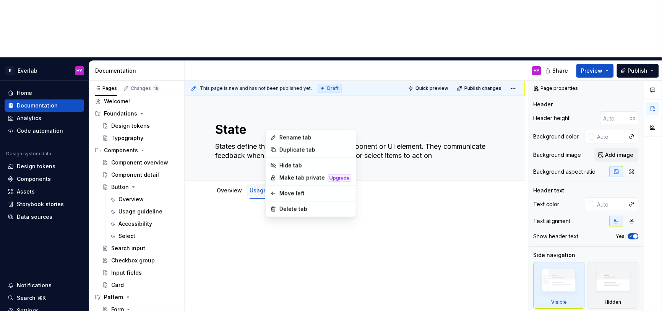
click at [271, 126] on html "E Everlab HY Home Documentation Analytics Code automation Design system data De…" at bounding box center [331, 155] width 662 height 311
click at [421, 167] on html "E Everlab HY Home Documentation Analytics Code automation Design system data De…" at bounding box center [331, 155] width 662 height 311
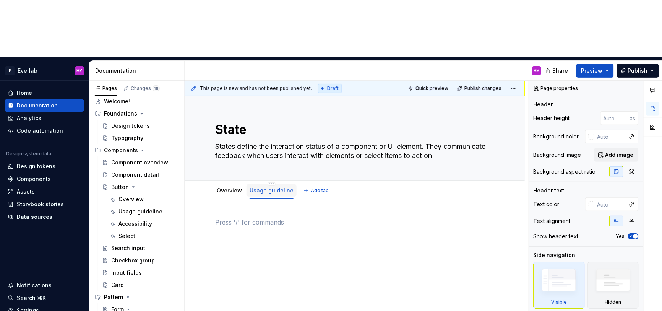
click at [268, 187] on link "Usage guideline" at bounding box center [272, 190] width 44 height 6
click at [278, 187] on link "Usage guideline" at bounding box center [272, 190] width 44 height 6
click at [272, 187] on link "Usage guideline" at bounding box center [272, 190] width 44 height 6
drag, startPoint x: 271, startPoint y: 133, endPoint x: 271, endPoint y: 129, distance: 4.2
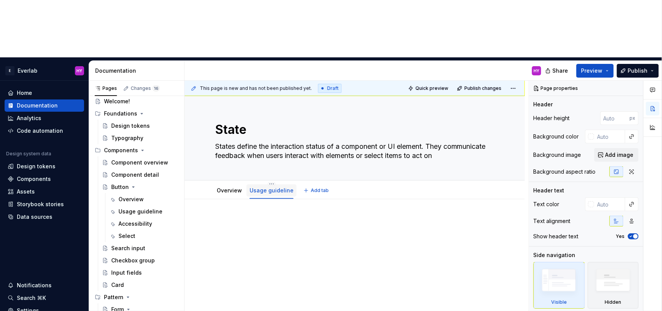
click at [271, 187] on link "Usage guideline" at bounding box center [272, 190] width 44 height 6
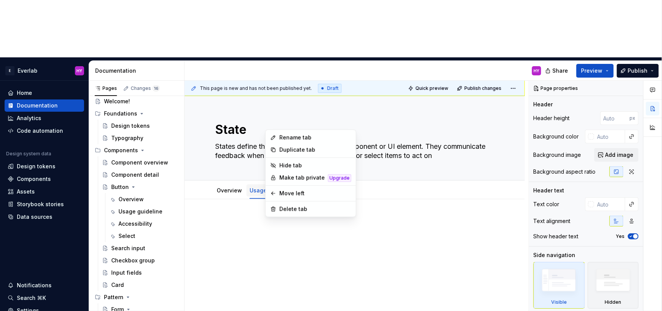
click at [271, 126] on html "E Everlab HY Home Documentation Analytics Code automation Design system data De…" at bounding box center [331, 155] width 662 height 311
type textarea "*"
click at [289, 138] on div "Rename tab" at bounding box center [315, 138] width 72 height 8
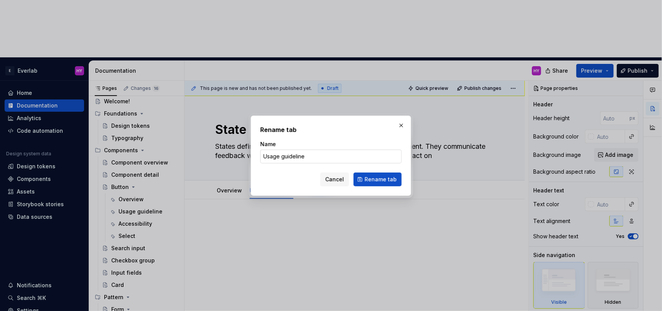
click at [316, 157] on input "Usage guideline" at bounding box center [330, 156] width 141 height 14
drag, startPoint x: 316, startPoint y: 157, endPoint x: 282, endPoint y: 156, distance: 34.8
click at [282, 156] on input "Usage guideline" at bounding box center [330, 156] width 141 height 14
type input "Usage instruction"
click at [383, 185] on button "Rename tab" at bounding box center [378, 179] width 48 height 14
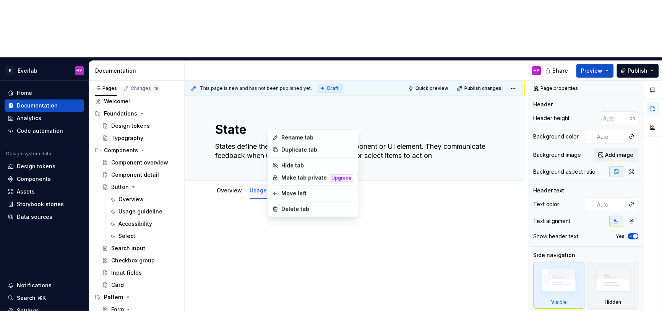
click at [268, 126] on html "E Everlab HY Home Documentation Analytics Code automation Design system data De…" at bounding box center [331, 155] width 662 height 311
type textarea "*"
click at [282, 136] on div "Rename tab" at bounding box center [318, 138] width 72 height 8
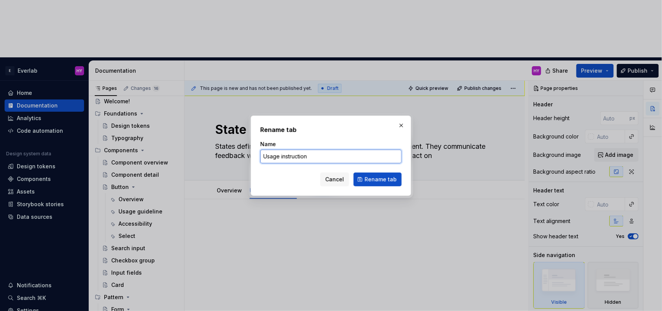
click at [317, 157] on input "Usage instruction" at bounding box center [330, 156] width 141 height 14
type input "Usage instructions"
click at [391, 181] on span "Rename tab" at bounding box center [381, 179] width 32 height 8
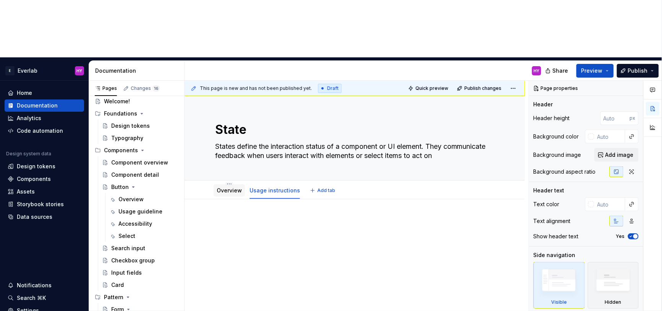
click at [227, 187] on link "Overview" at bounding box center [229, 190] width 25 height 6
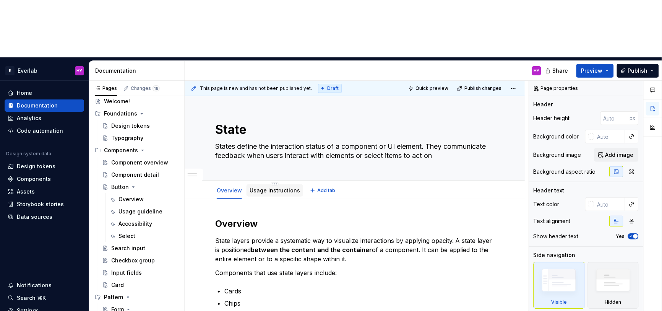
click at [277, 187] on div "Usage instructions" at bounding box center [275, 191] width 50 height 8
click at [277, 187] on link "Usage instructions" at bounding box center [275, 190] width 50 height 6
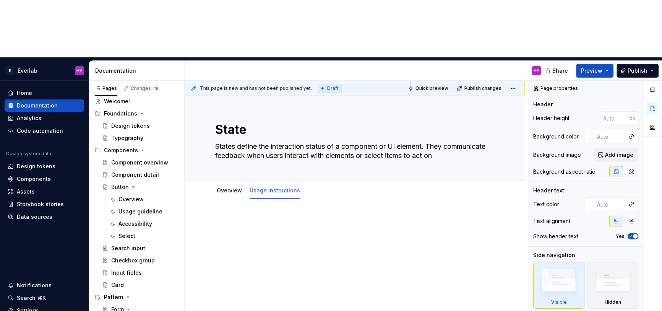
click at [262, 217] on p at bounding box center [354, 221] width 279 height 9
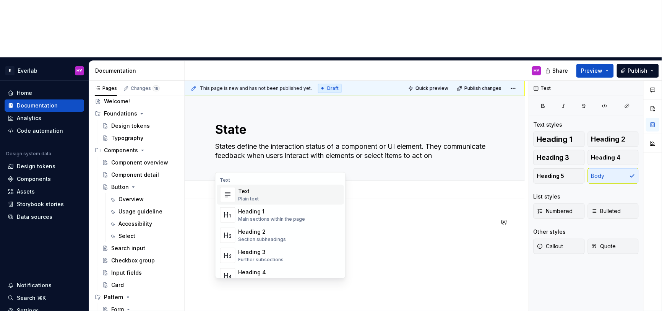
click at [266, 198] on div "Text Plain text" at bounding box center [289, 194] width 102 height 15
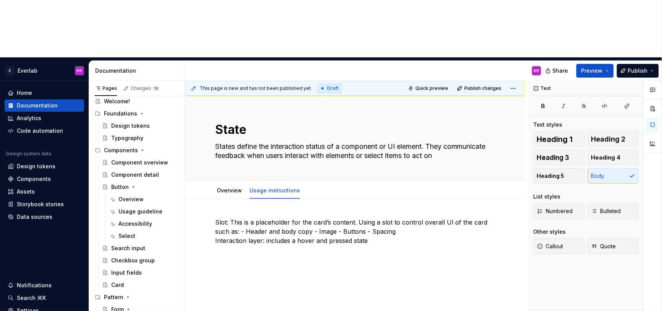
click at [359, 202] on div "Slot: This is a placeholder for the card’s content. Using a slot to control ove…" at bounding box center [355, 274] width 340 height 150
type textarea "*"
click at [259, 217] on p "Slot: This is a placeholder for the card’s content. Using a slot to control ove…" at bounding box center [354, 231] width 279 height 28
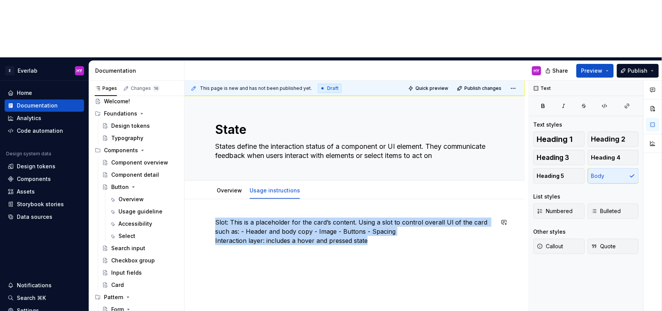
drag, startPoint x: 371, startPoint y: 183, endPoint x: 217, endPoint y: 159, distance: 156.3
click at [217, 199] on div "Slot: This is a placeholder for the card’s content. Using a slot to control ove…" at bounding box center [355, 280] width 340 height 162
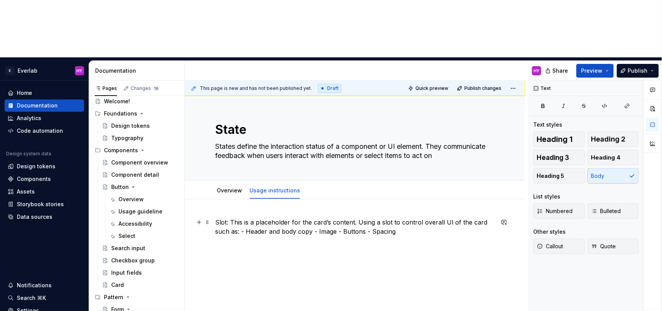
click at [237, 217] on p "Slot: This is a placeholder for the card’s content. Using a slot to control ove…" at bounding box center [354, 226] width 279 height 18
click at [245, 217] on p "Slot: This is a placeholder for the card’s content. Using a slot to control ove…" at bounding box center [354, 226] width 279 height 18
click at [254, 217] on p "Slot: This is a placeholder for the card’s content. Using a slot to control ove…" at bounding box center [354, 231] width 279 height 28
click at [287, 217] on p "Slot: This is a placeholder for the card’s content. Using a slot to control ove…" at bounding box center [354, 231] width 279 height 28
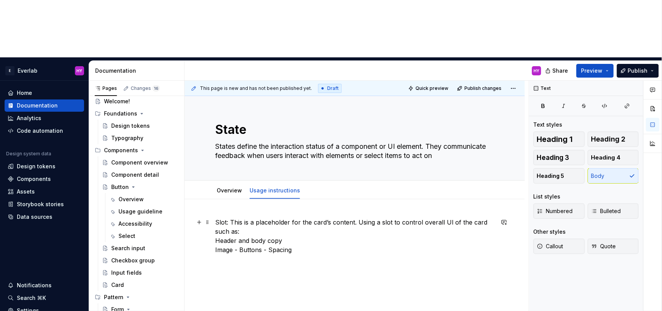
click at [238, 217] on p "Slot: This is a placeholder for the card’s content. Using a slot to control ove…" at bounding box center [354, 235] width 279 height 37
click at [243, 217] on p "Slot: This is a placeholder for the card’s content. Using a slot to control ove…" at bounding box center [354, 240] width 279 height 46
click at [332, 245] on div "Slot: This is a placeholder for the card’s content. Using a slot to control ove…" at bounding box center [355, 294] width 340 height 190
click at [226, 217] on p "Slot: This is a placeholder for the card’s content. Using a slot to control ove…" at bounding box center [354, 244] width 279 height 55
click at [216, 217] on p "Slot: This is a placeholder for the card’s content. Using a slot to control ove…" at bounding box center [354, 244] width 279 height 55
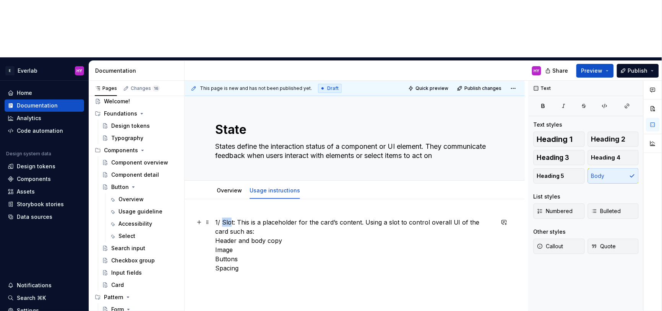
drag, startPoint x: 222, startPoint y: 165, endPoint x: 231, endPoint y: 164, distance: 9.2
click at [232, 217] on p "1/ Slot: This is a placeholder for the card’s content. Using a slot to control …" at bounding box center [354, 244] width 279 height 55
drag, startPoint x: 263, startPoint y: 164, endPoint x: 286, endPoint y: 164, distance: 23.3
click at [286, 217] on p "1/ Card content: This is a placeholder for the card’s content. Using a slot to …" at bounding box center [354, 244] width 279 height 55
click at [263, 217] on p "1/ Card content: Use slot as placeholder for the card’s content. Using a slot t…" at bounding box center [354, 244] width 279 height 55
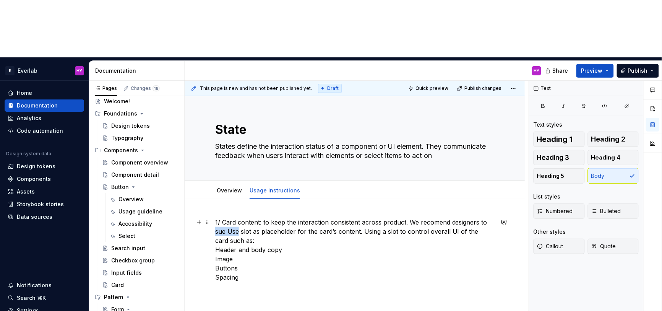
drag, startPoint x: 216, startPoint y: 174, endPoint x: 239, endPoint y: 174, distance: 22.9
click at [239, 217] on p "1/ Card content: to keep the interaction consistent across product. We recomend…" at bounding box center [354, 249] width 279 height 64
click at [261, 217] on p "1/ Card content: to keep the interaction consistent across product. We recommen…" at bounding box center [354, 249] width 279 height 64
drag, startPoint x: 240, startPoint y: 175, endPoint x: 270, endPoint y: 175, distance: 30.6
click at [270, 217] on p "1/ Card content: to keep the interaction consistent across product. We recommen…" at bounding box center [354, 249] width 279 height 64
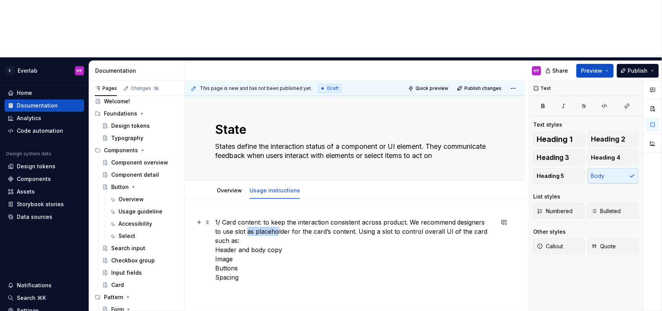
click at [266, 217] on p "1/ Card content: to keep the interaction consistent across product. We recommen…" at bounding box center [354, 249] width 279 height 64
drag, startPoint x: 419, startPoint y: 164, endPoint x: 454, endPoint y: 163, distance: 35.2
click at [454, 217] on p "1/ Card content: to keep the interaction consistent across product. We recommen…" at bounding box center [354, 249] width 279 height 64
click at [448, 217] on p "1/ Card content: to keep the interaction consistent across product. We recommen…" at bounding box center [354, 249] width 279 height 64
drag, startPoint x: 418, startPoint y: 164, endPoint x: 449, endPoint y: 164, distance: 30.6
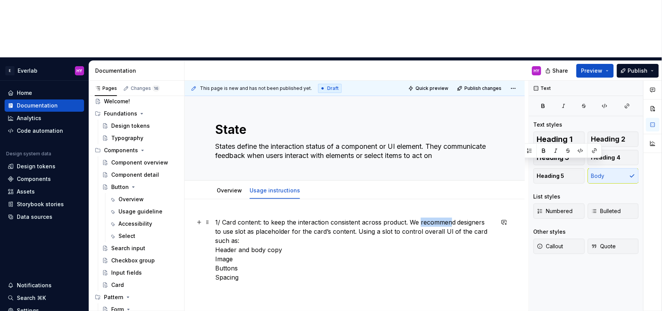
click at [449, 217] on p "1/ Card content: to keep the interaction consistent across product. We recommen…" at bounding box center [354, 249] width 279 height 64
drag, startPoint x: 239, startPoint y: 174, endPoint x: 322, endPoint y: 174, distance: 82.6
click at [322, 217] on p "1/ Card content: to keep the interaction consistent across product. We recommen…" at bounding box center [354, 249] width 279 height 64
click at [318, 217] on p "1/ Card content: to keep the interaction consistent across product. We recommen…" at bounding box center [354, 244] width 279 height 55
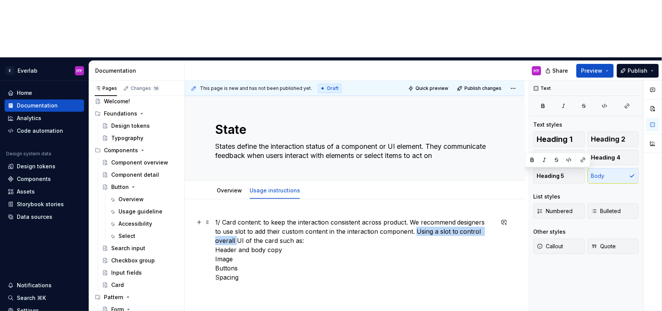
drag, startPoint x: 408, startPoint y: 173, endPoint x: 493, endPoint y: 178, distance: 85.4
click at [493, 217] on p "1/ Card content: to keep the interaction consistent across product. We recommen…" at bounding box center [354, 249] width 279 height 64
click at [444, 217] on p "1/ Card content: to keep the interaction consistent across product. We recommen…" at bounding box center [354, 249] width 279 height 64
drag, startPoint x: 433, startPoint y: 174, endPoint x: 406, endPoint y: 174, distance: 27.1
click at [406, 217] on p "1/ Card content: to keep the interaction consistent across product. We recommen…" at bounding box center [354, 249] width 279 height 64
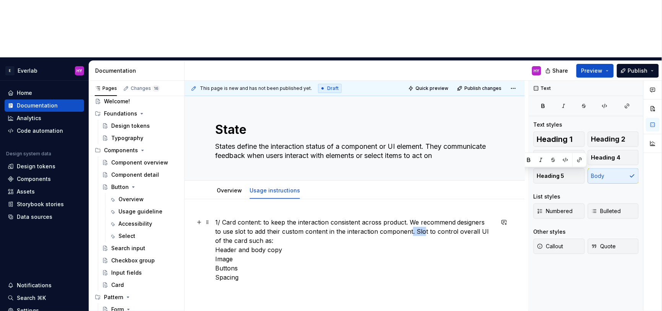
drag, startPoint x: 404, startPoint y: 175, endPoint x: 417, endPoint y: 175, distance: 13.0
click at [417, 217] on p "1/ Card content: to keep the interaction consistent across product. We recommen…" at bounding box center [354, 249] width 279 height 64
click at [420, 217] on p "1/ Card content: to keep the interaction consistent across product. We recommen…" at bounding box center [354, 249] width 279 height 64
drag, startPoint x: 229, startPoint y: 183, endPoint x: 206, endPoint y: 183, distance: 22.9
click at [206, 199] on div "1/ Card content: to keep the interaction consistent across product. We recommen…" at bounding box center [355, 298] width 340 height 199
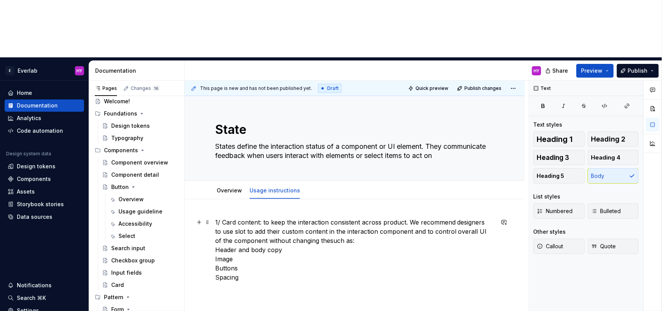
click at [309, 217] on p "1/ Card content: to keep the interaction consistent across product. We recommen…" at bounding box center [354, 249] width 279 height 64
drag, startPoint x: 345, startPoint y: 184, endPoint x: 355, endPoint y: 190, distance: 11.9
click at [355, 217] on p "1/ Card content: to keep the interaction consistent across product. We recommen…" at bounding box center [354, 253] width 279 height 73
drag, startPoint x: 249, startPoint y: 183, endPoint x: 482, endPoint y: 186, distance: 232.4
click at [482, 217] on p "1/ Card content: to keep the interaction consistent across product. We recommen…" at bounding box center [354, 249] width 279 height 64
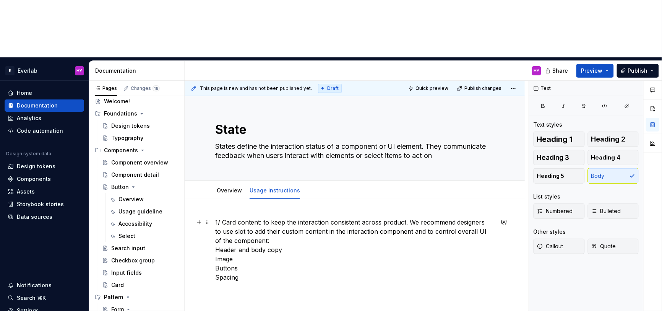
click at [253, 222] on p "1/ Card content: to keep the interaction consistent across product. We recommen…" at bounding box center [354, 249] width 279 height 64
drag, startPoint x: 327, startPoint y: 164, endPoint x: 336, endPoint y: 164, distance: 9.6
click at [327, 217] on p "1/ Card content: to keep the interaction consistent across product. We recommen…" at bounding box center [354, 249] width 279 height 64
click at [287, 219] on p "1/ Card content: to keep the interaction and semantic elements consistent acros…" at bounding box center [354, 249] width 279 height 64
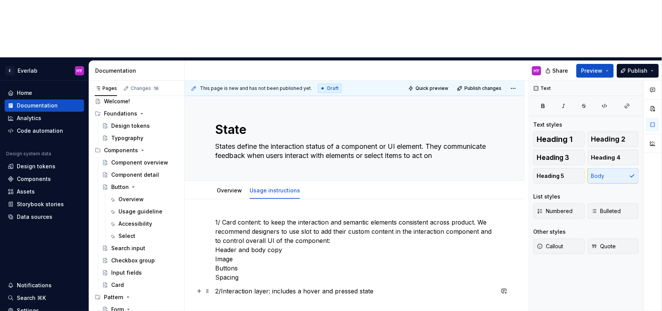
click at [221, 286] on p "2/Interaction layer: includes a hover and pressed state" at bounding box center [354, 290] width 279 height 9
click at [396, 286] on p "2/ Interaction layer: includes a hover and pressed state" at bounding box center [354, 290] width 279 height 9
drag, startPoint x: 214, startPoint y: 256, endPoint x: 269, endPoint y: 258, distance: 55.1
click at [271, 257] on div "This page is new and has not been published yet. Draft Quick preview Publish ch…" at bounding box center [357, 225] width 344 height 288
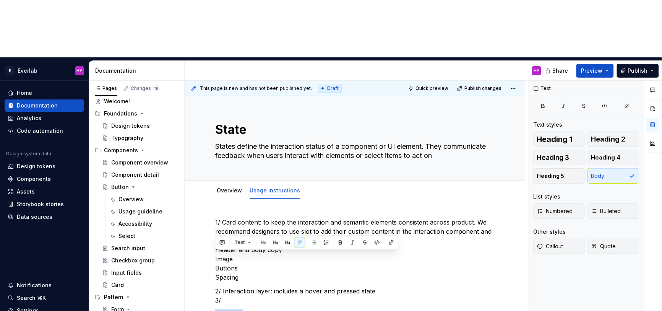
click at [234, 286] on p "2/ Interaction layer: includes a hover and pressed state 3/" at bounding box center [354, 295] width 279 height 18
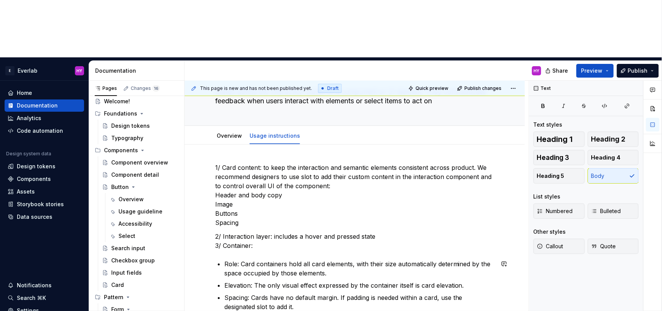
scroll to position [57, 0]
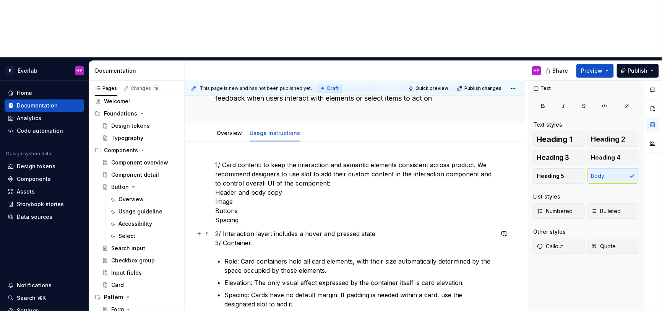
click at [402, 229] on p "2/ Interaction layer: includes a hover and pressed state 3/ Container:" at bounding box center [354, 238] width 279 height 18
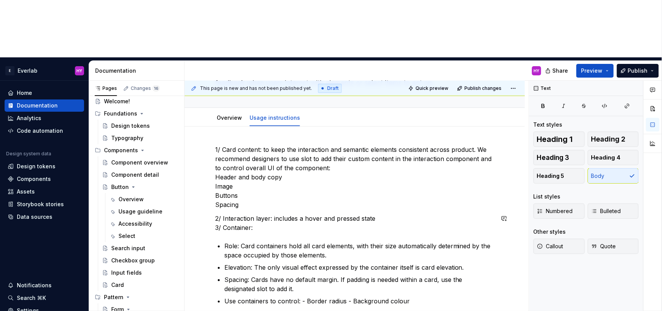
scroll to position [75, 0]
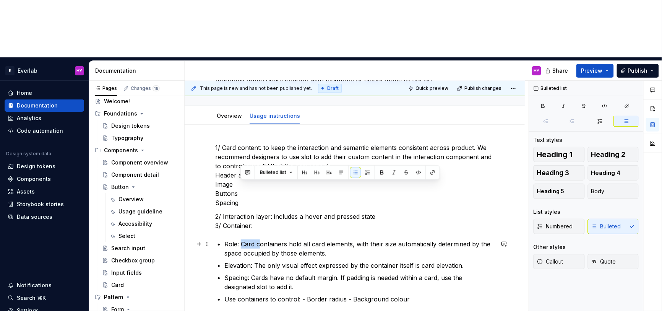
drag, startPoint x: 259, startPoint y: 185, endPoint x: 240, endPoint y: 187, distance: 18.5
click at [240, 239] on p "Role: Card containers hold all card elements, with their size automatically det…" at bounding box center [359, 248] width 270 height 18
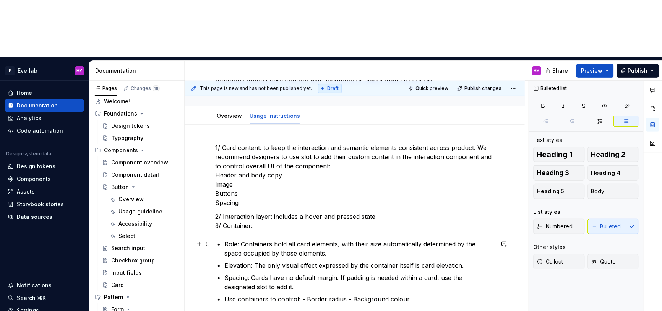
click at [309, 239] on p "Role: Containers hold all card elements, with their size automatically determin…" at bounding box center [359, 248] width 270 height 18
click at [473, 261] on p "Elevation: The only visual effect expressed by the container itself is card ele…" at bounding box center [359, 265] width 270 height 9
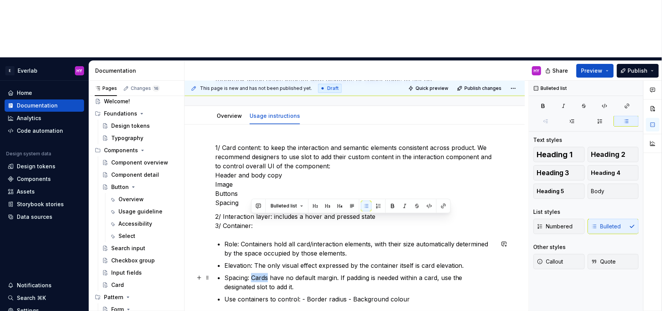
drag, startPoint x: 268, startPoint y: 218, endPoint x: 252, endPoint y: 218, distance: 16.4
click at [252, 273] on p "Spacing: Cards have no default margin. If padding is needed within a card, use …" at bounding box center [359, 282] width 270 height 18
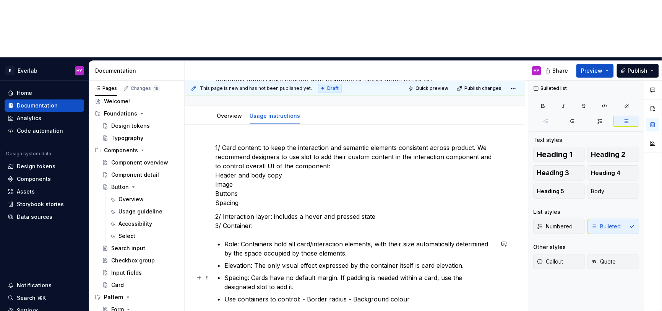
drag, startPoint x: 271, startPoint y: 225, endPoint x: 269, endPoint y: 221, distance: 3.9
click at [271, 273] on p "Spacing: Cards have no default margin. If padding is needed within a card, use …" at bounding box center [359, 282] width 270 height 18
drag, startPoint x: 268, startPoint y: 220, endPoint x: 273, endPoint y: 220, distance: 5.0
click at [268, 273] on p "Spacing: Cards have no default margin. If padding is needed within a card, use …" at bounding box center [359, 282] width 270 height 18
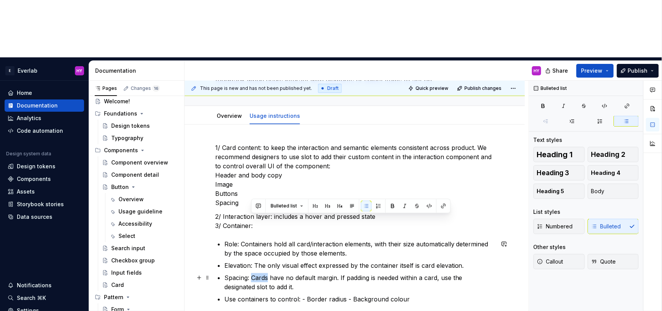
drag, startPoint x: 252, startPoint y: 219, endPoint x: 268, endPoint y: 219, distance: 15.7
click at [268, 273] on p "Spacing: Cards have no default margin. If padding is needed within a card, use …" at bounding box center [359, 282] width 270 height 18
click at [414, 294] on p "Use containers to control: - Border radius - Background colour" at bounding box center [359, 298] width 270 height 9
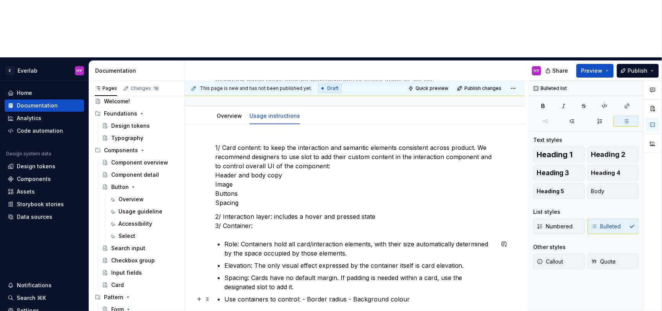
click at [301, 294] on p "Use containers to control: - Border radius - Background colour" at bounding box center [359, 298] width 270 height 9
click at [269, 294] on p "Use containers to control:  - Border radius - Background colour" at bounding box center [359, 303] width 270 height 18
click at [297, 294] on p "Use containers to control:  - Border radius  - Background colour" at bounding box center [359, 308] width 270 height 28
click at [296, 294] on p "Use containers to control:  - Border radius  - Background colour" at bounding box center [359, 308] width 270 height 28
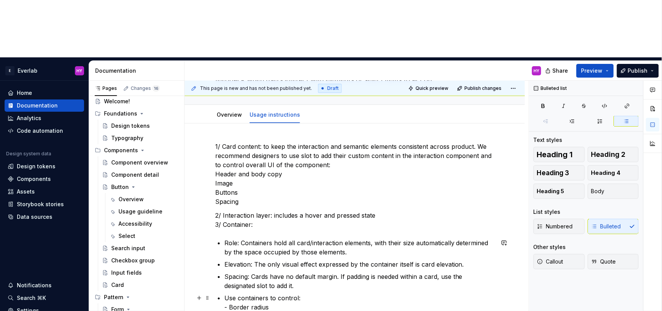
click at [237, 293] on p "Use containers to control:  - Border radius  - Background colour - Coner radius" at bounding box center [359, 311] width 270 height 37
click at [273, 294] on p "Use containers to control:  - Border radius  - Background colour - Corner radius" at bounding box center [359, 312] width 270 height 37
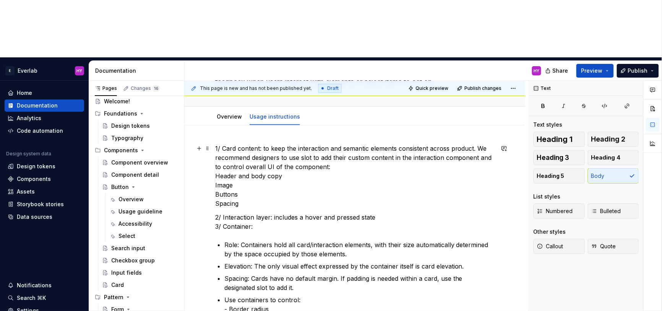
click at [375, 144] on p "1/ Card content: to keep the interaction and semantic elements consistent acros…" at bounding box center [354, 176] width 279 height 64
click at [367, 144] on p "1/ Card content: to keep the interaction and semantic elements consistent acros…" at bounding box center [354, 176] width 279 height 64
drag, startPoint x: 397, startPoint y: 91, endPoint x: 370, endPoint y: 90, distance: 27.1
click at [370, 144] on p "1/ Card content: to keep the interaction and semantic elements consistent acros…" at bounding box center [354, 176] width 279 height 64
click at [319, 144] on p "1/ Card content: to keep the interaction and semantic state layers consistent a…" at bounding box center [354, 176] width 279 height 64
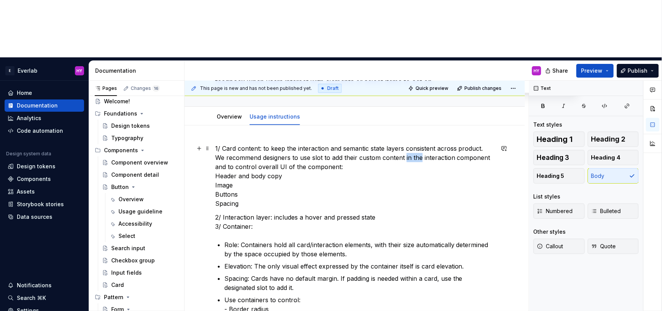
drag, startPoint x: 395, startPoint y: 99, endPoint x: 410, endPoint y: 99, distance: 14.9
click at [410, 144] on p "1/ Card content: to keep the interaction and semantic state layers consistent a…" at bounding box center [354, 176] width 279 height 64
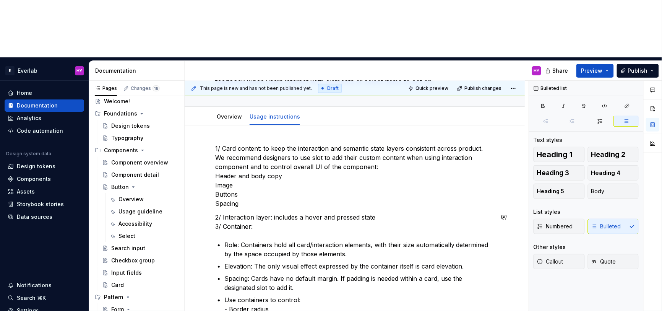
click at [234, 175] on div "1/ Card content: to keep the interaction and semantic state layers consistent a…" at bounding box center [354, 247] width 279 height 206
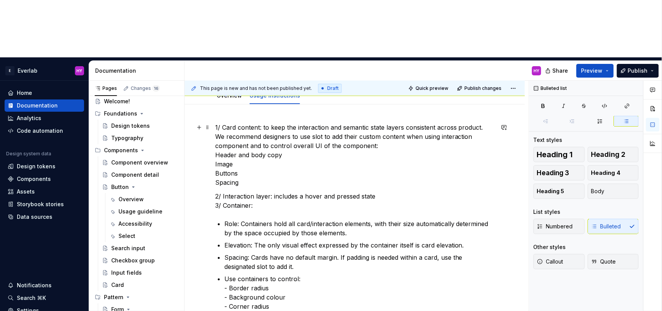
scroll to position [0, 0]
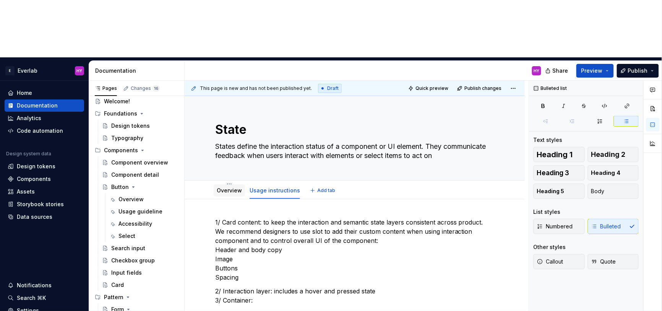
click at [233, 187] on link "Overview" at bounding box center [229, 190] width 25 height 6
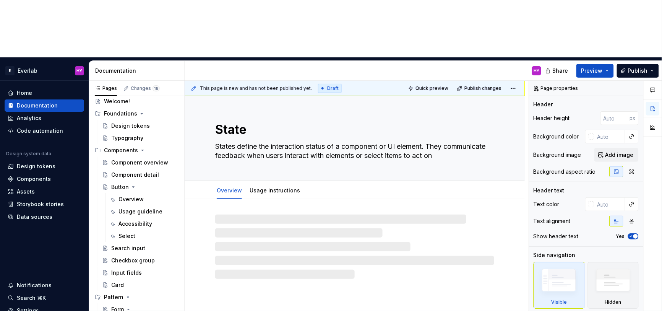
type textarea "*"
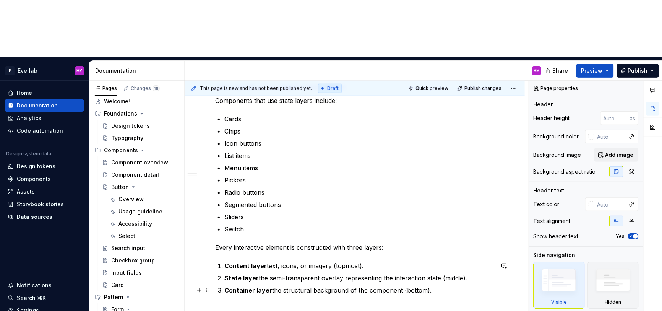
scroll to position [174, 0]
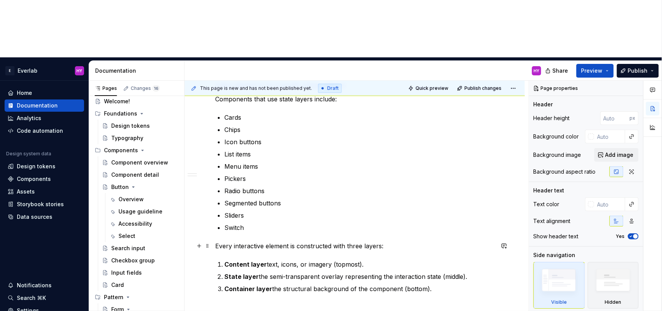
click at [321, 241] on p "Every interactive element is constructed with three layers:" at bounding box center [354, 245] width 279 height 9
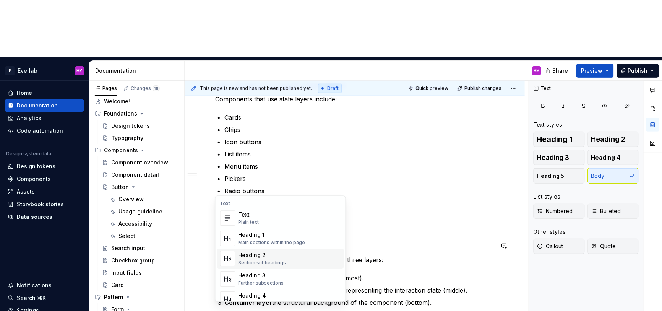
click at [287, 256] on div "Heading 2 Section subheadings" at bounding box center [289, 258] width 102 height 15
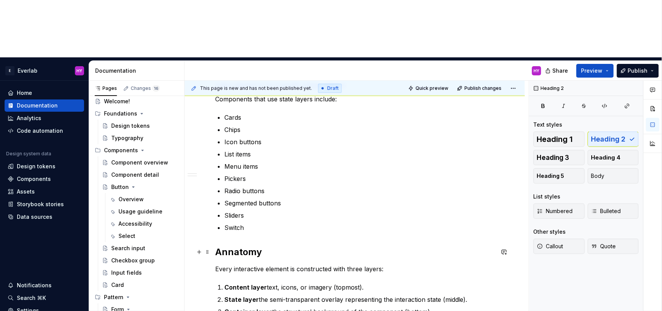
click at [230, 246] on h2 "Annatomy" at bounding box center [354, 252] width 279 height 12
click at [305, 246] on h2 "Anatomy" at bounding box center [354, 252] width 279 height 12
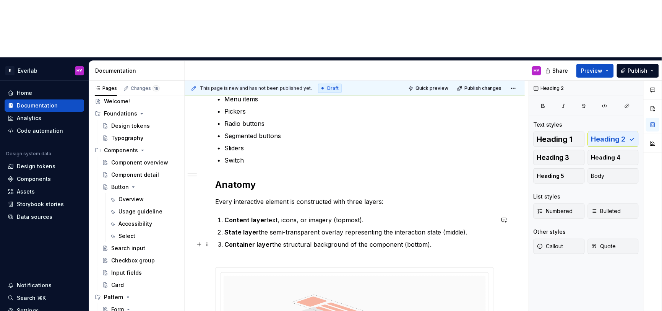
scroll to position [241, 0]
click at [422, 215] on p "Content layer text, icons, or imagery (topmost)." at bounding box center [359, 219] width 270 height 9
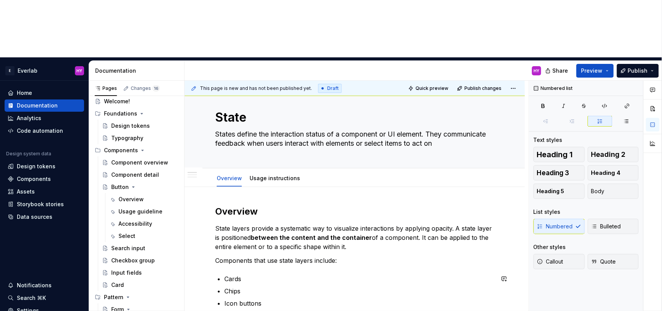
scroll to position [0, 0]
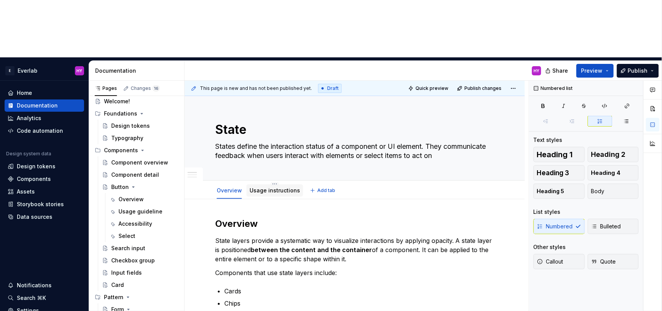
click at [271, 183] on div "Usage instructions" at bounding box center [275, 190] width 57 height 14
click at [275, 187] on link "Usage instructions" at bounding box center [275, 190] width 50 height 6
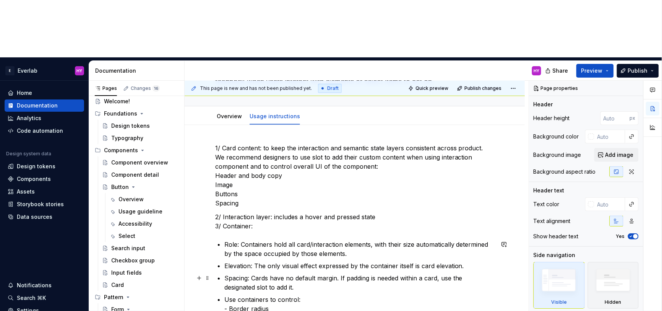
scroll to position [58, 0]
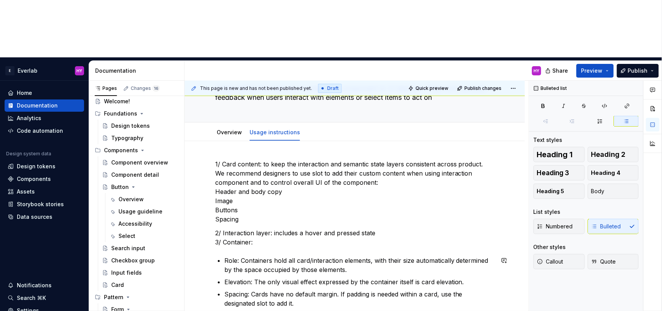
click at [246, 198] on div "1/ Card content: to keep the interaction and semantic state layers consistent a…" at bounding box center [354, 262] width 279 height 206
click at [245, 196] on div "1/ Card content: to keep the interaction and semantic state layers consistent a…" at bounding box center [354, 262] width 279 height 206
click at [245, 193] on div "1/ Card content: to keep the interaction and semantic state layers consistent a…" at bounding box center [354, 262] width 279 height 206
click at [247, 190] on div "1/ Card content: to keep the interaction and semantic state layers consistent a…" at bounding box center [354, 262] width 279 height 206
type textarea "*"
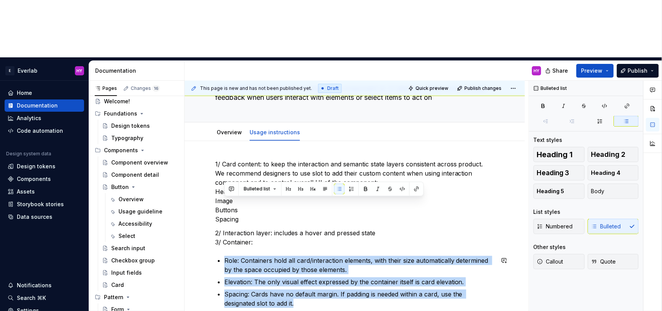
drag, startPoint x: 265, startPoint y: 250, endPoint x: 215, endPoint y: 193, distance: 75.3
click at [215, 193] on div "1/ Card content: to keep the interaction and semantic state layers consistent a…" at bounding box center [354, 262] width 279 height 206
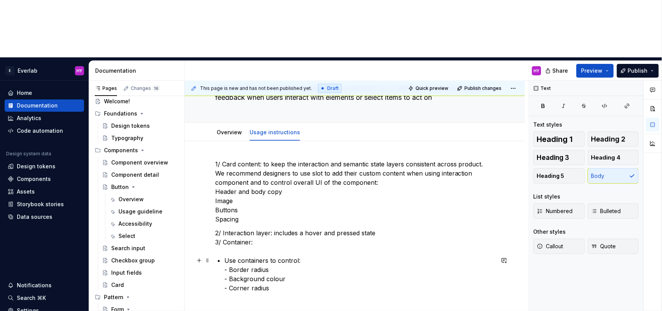
click at [227, 256] on p "Use containers to control:  - Border radius  - Background colour - Corner radius" at bounding box center [359, 274] width 270 height 37
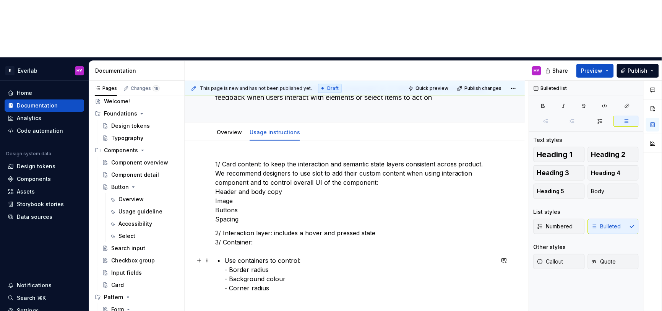
click at [224, 256] on p "Use containers to control:  - Border radius  - Background colour - Corner radius" at bounding box center [359, 274] width 270 height 37
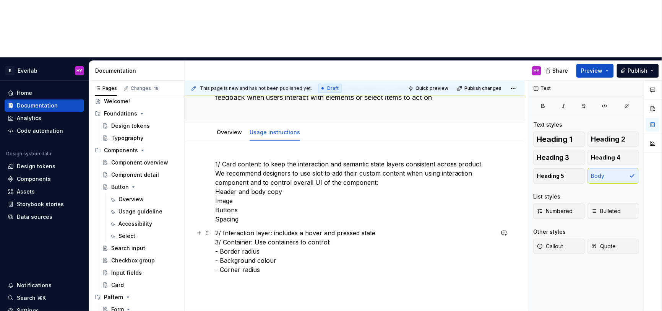
click at [258, 228] on p "2/ Interaction layer: includes a hover and pressed state 3/ Container: Use cont…" at bounding box center [354, 251] width 279 height 46
click at [252, 228] on p "2/ Interaction layer: includes a hover and pressed state 3/ Container: use cont…" at bounding box center [354, 251] width 279 height 46
click at [261, 228] on p "2/ Interaction layer: includes a hover and pressed state 3/ Container use conta…" at bounding box center [354, 255] width 279 height 55
click at [217, 228] on p "2/ Interaction layer: includes a hover and pressed state 3/ Container: use cont…" at bounding box center [354, 255] width 279 height 55
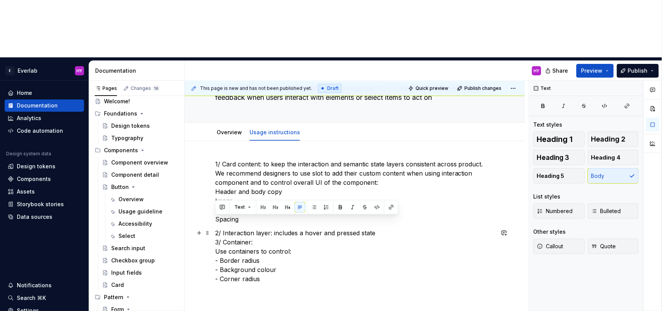
drag, startPoint x: 265, startPoint y: 220, endPoint x: 203, endPoint y: 221, distance: 61.9
click at [203, 221] on div "1/ Card content: to keep the interaction and semantic state layers consistent a…" at bounding box center [355, 270] width 340 height 258
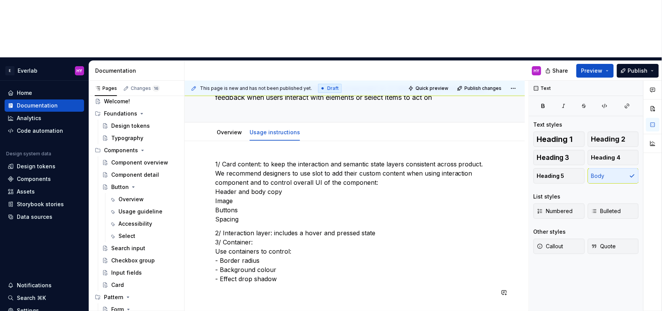
click at [448, 270] on div "1/ Card content: to keep the interaction and semantic state layers consistent a…" at bounding box center [355, 270] width 340 height 258
click at [380, 263] on div "1/ Card content: to keep the interaction and semantic state layers consistent a…" at bounding box center [355, 270] width 340 height 258
click at [342, 226] on div "1/ Card content: to keep the interaction and semantic state layers consistent a…" at bounding box center [354, 228] width 279 height 138
click at [338, 228] on p "2/ Interaction layer: includes a hover and pressed state 3/ Container: Use cont…" at bounding box center [354, 255] width 279 height 55
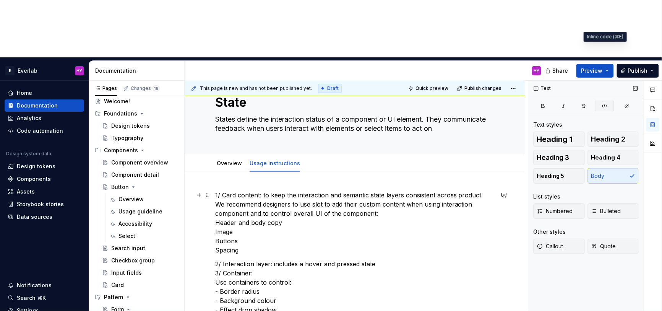
scroll to position [28, 0]
click at [224, 190] on p "1/ Card content: to keep the interaction and semantic state layers consistent a…" at bounding box center [354, 222] width 279 height 64
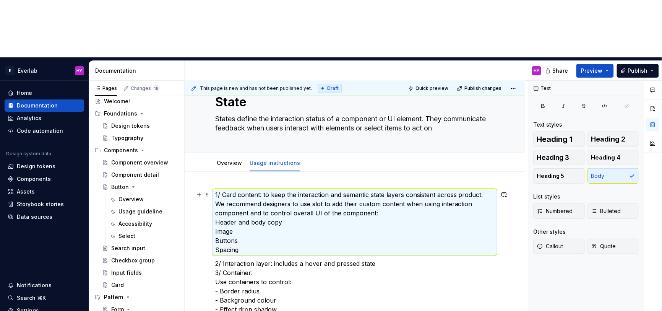
click at [230, 190] on p "1/ Card content: to keep the interaction and semantic state layers consistent a…" at bounding box center [354, 222] width 279 height 64
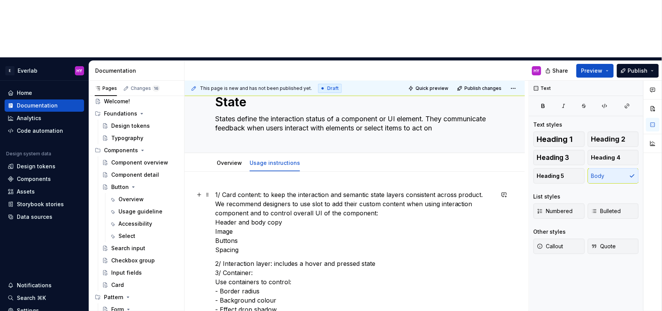
click at [239, 190] on p "1/ Card content: to keep the interaction and semantic state layers consistent a…" at bounding box center [354, 222] width 279 height 64
drag, startPoint x: 235, startPoint y: 135, endPoint x: 222, endPoint y: 136, distance: 13.4
click at [222, 189] on p "1/ Card content: to keep the interaction and semantic state layers consistent a…" at bounding box center [354, 221] width 279 height 64
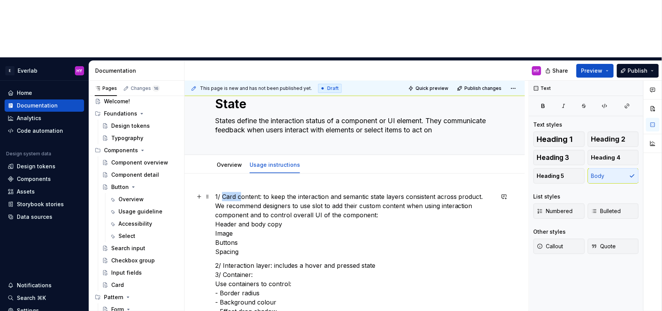
drag, startPoint x: 241, startPoint y: 136, endPoint x: 222, endPoint y: 136, distance: 19.1
click at [222, 192] on p "1/ Card content: to keep the interaction and semantic state layers consistent a…" at bounding box center [354, 224] width 279 height 64
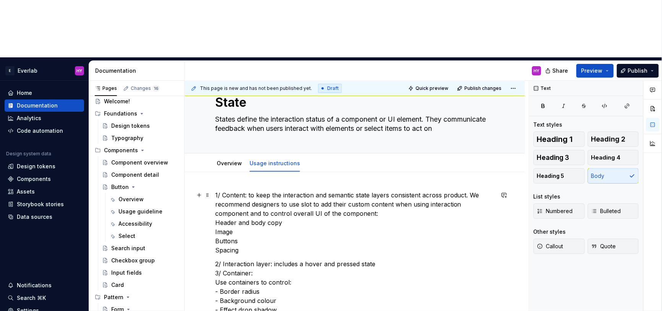
scroll to position [89, 0]
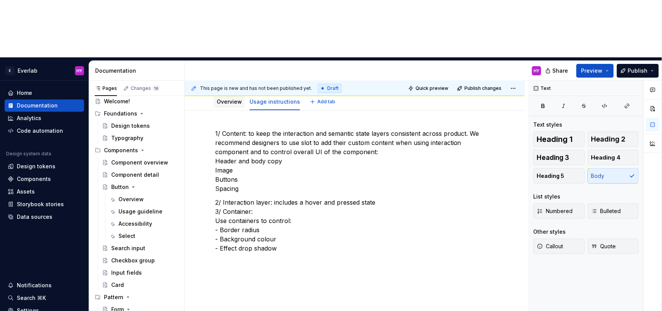
click at [236, 98] on link "Overview" at bounding box center [229, 101] width 25 height 6
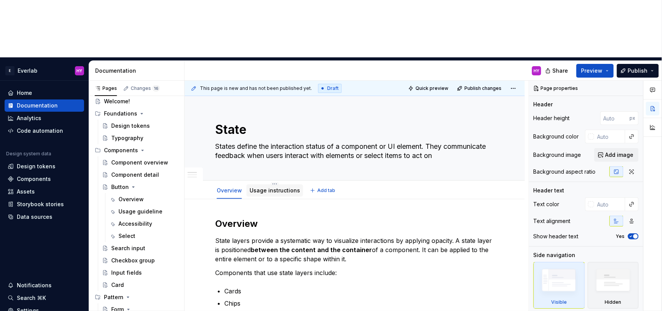
click at [269, 186] on div "Usage instructions" at bounding box center [275, 190] width 50 height 9
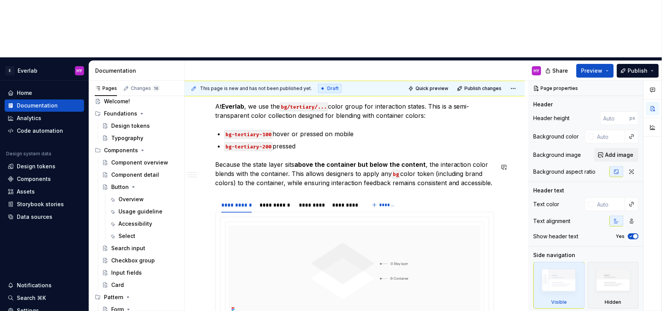
scroll to position [698, 0]
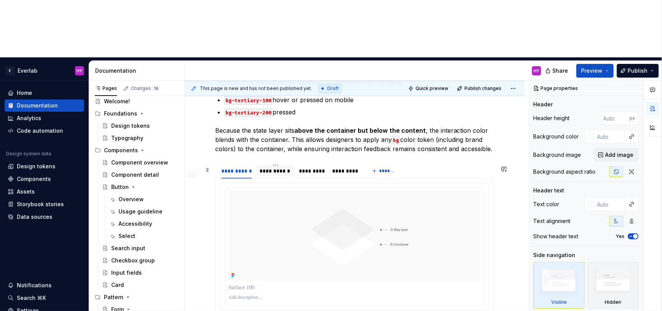
click at [281, 167] on div "**********" at bounding box center [276, 171] width 32 height 8
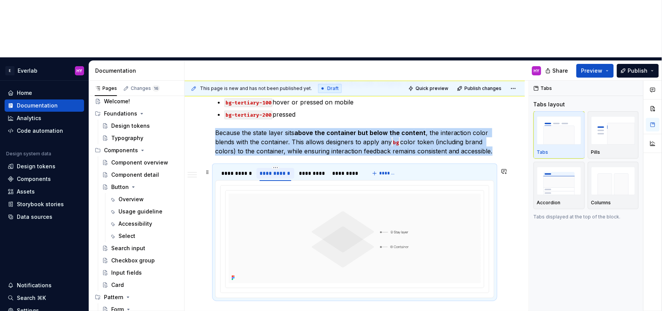
scroll to position [711, 0]
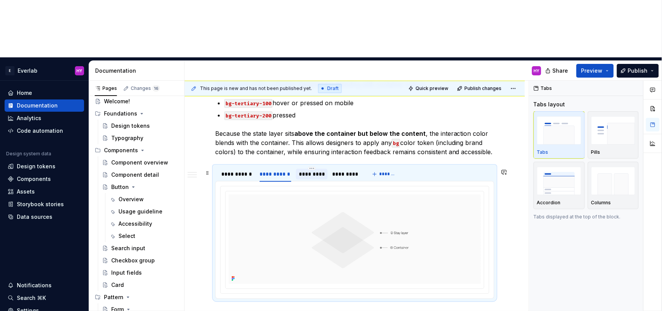
click at [313, 170] on div "*********" at bounding box center [312, 174] width 26 height 8
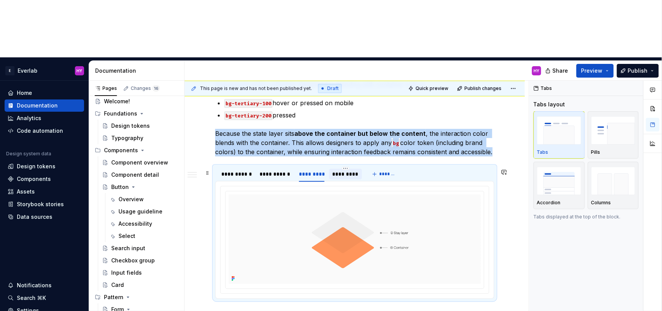
click at [341, 170] on div "*********" at bounding box center [345, 174] width 27 height 8
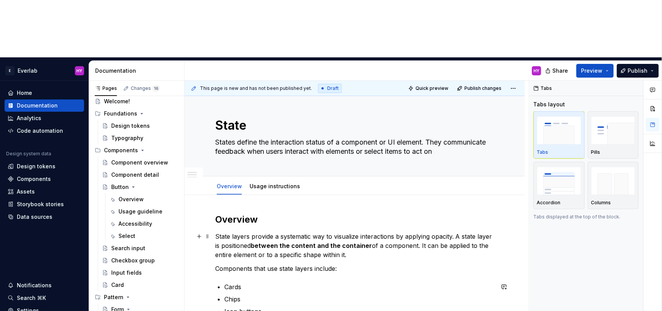
scroll to position [0, 0]
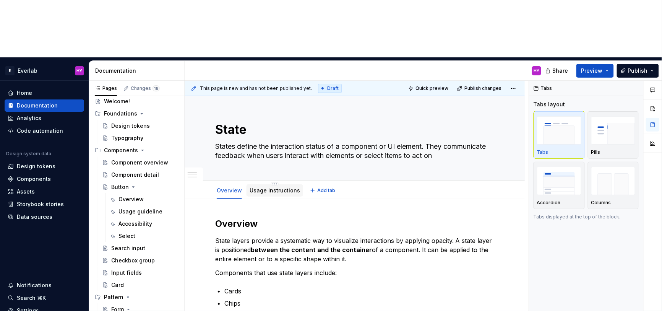
click at [266, 186] on div "Usage instructions" at bounding box center [275, 190] width 50 height 9
click at [267, 187] on link "Usage instructions" at bounding box center [275, 190] width 50 height 6
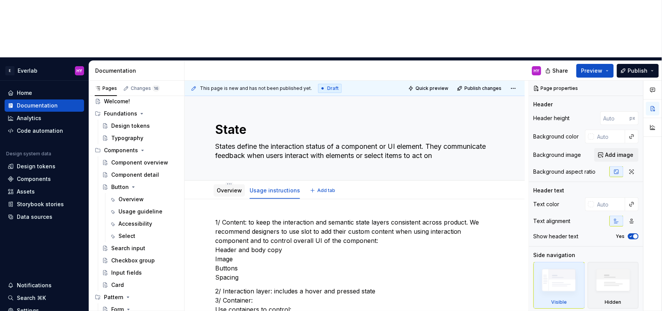
click at [222, 187] on link "Overview" at bounding box center [229, 190] width 25 height 6
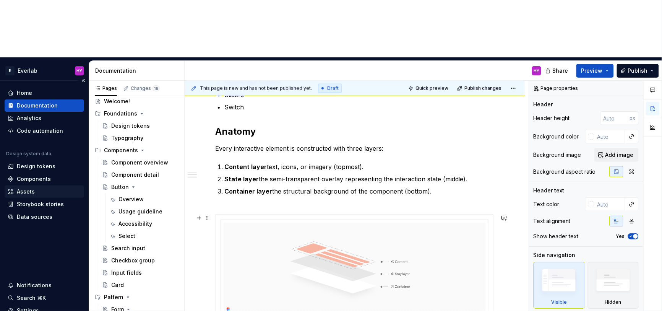
scroll to position [295, 0]
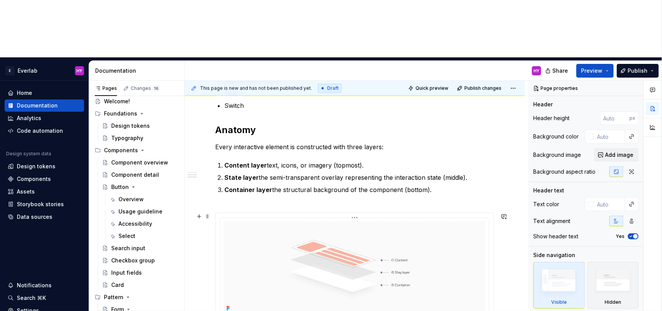
click at [358, 159] on html "E Everlab HY Home Documentation Analytics Code automation Design system data De…" at bounding box center [331, 155] width 662 height 311
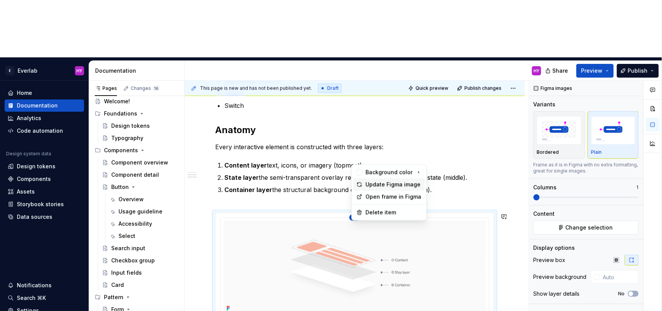
click at [376, 186] on div "Update Figma image" at bounding box center [394, 185] width 56 height 8
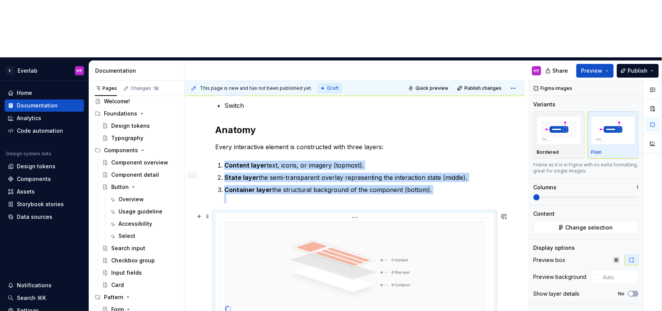
scroll to position [294, 0]
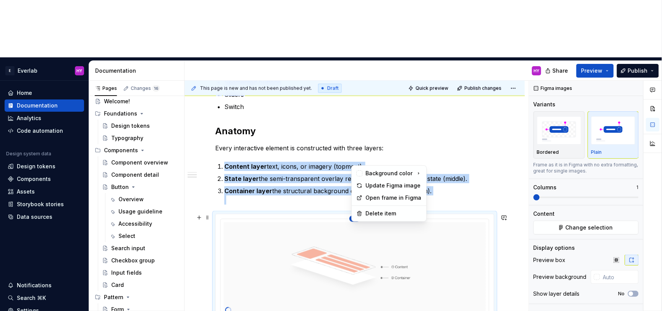
click at [355, 161] on html "E Everlab HY Home Documentation Analytics Code automation Design system data De…" at bounding box center [331, 155] width 662 height 311
click at [365, 185] on div "Update Figma image" at bounding box center [389, 185] width 71 height 12
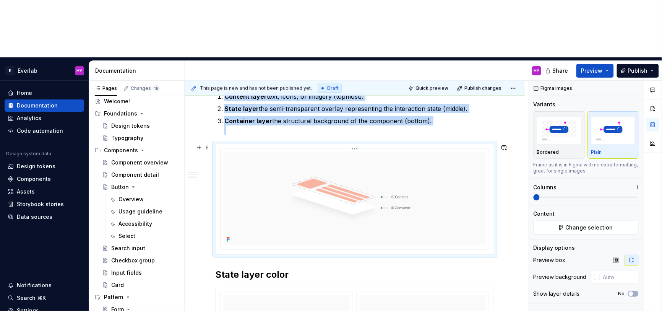
scroll to position [363, 0]
type textarea "*"
